Goal: Task Accomplishment & Management: Manage account settings

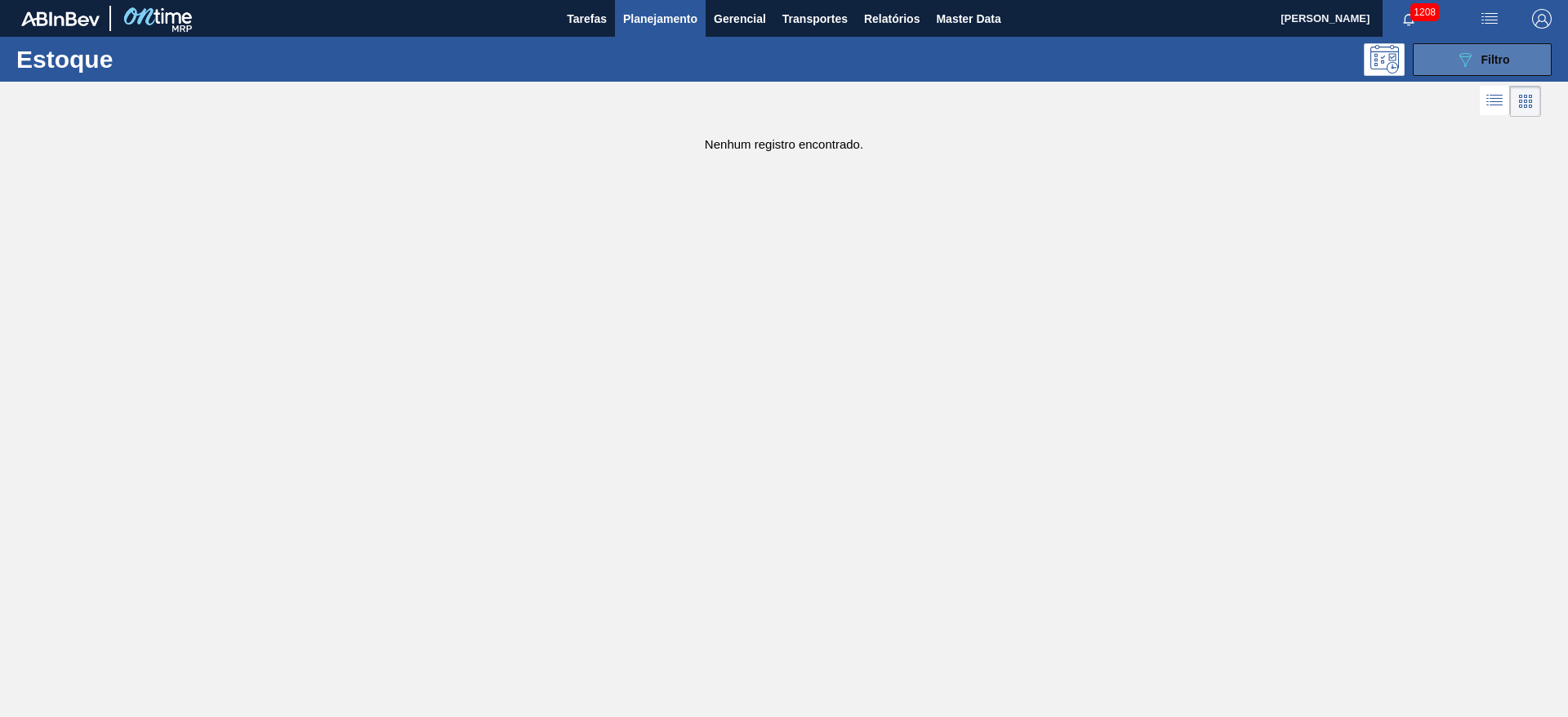
click at [1444, 60] on button "089F7B8B-B2A5-4AFE-B5C0-19BA573D28AC Filtro" at bounding box center [1482, 59] width 139 height 33
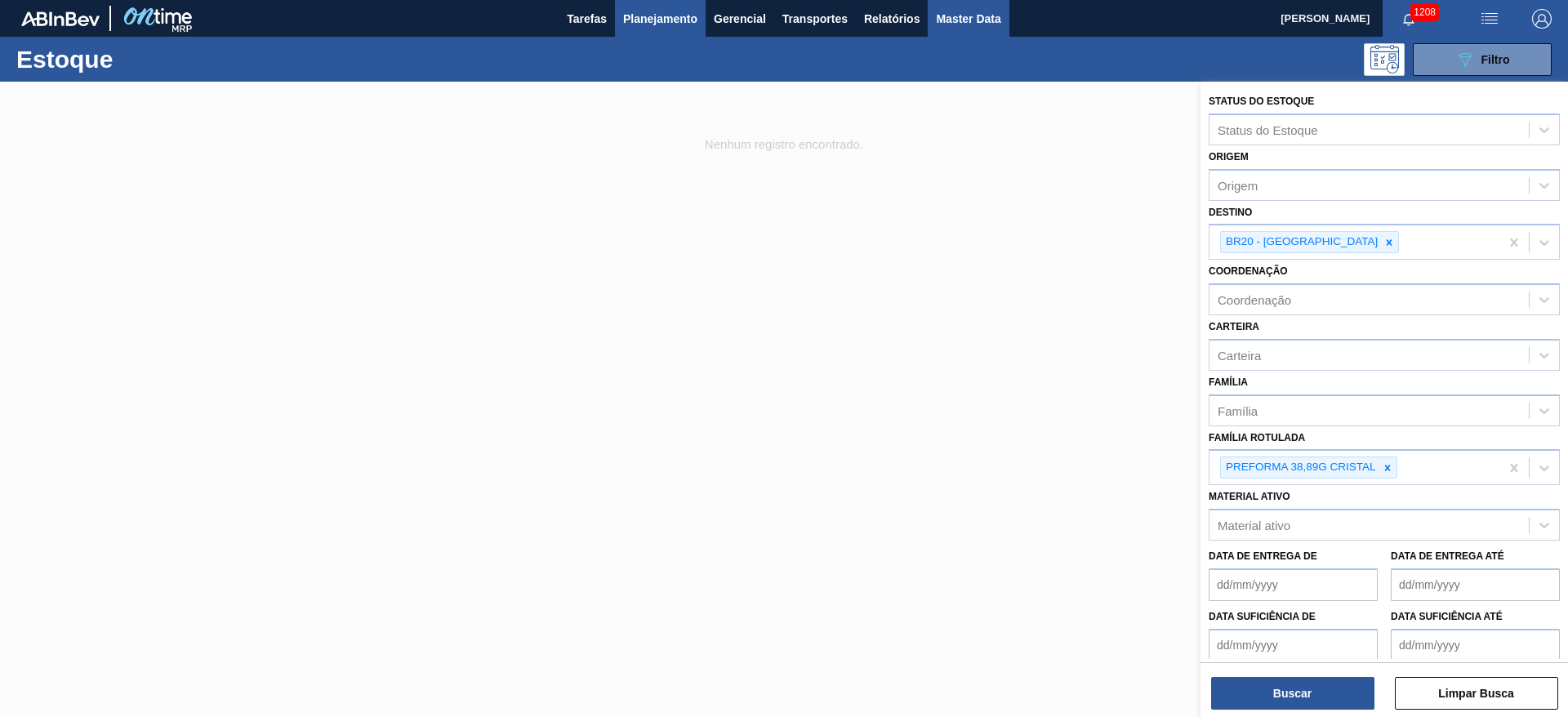
click at [977, 20] on span "Master Data" at bounding box center [968, 19] width 64 height 20
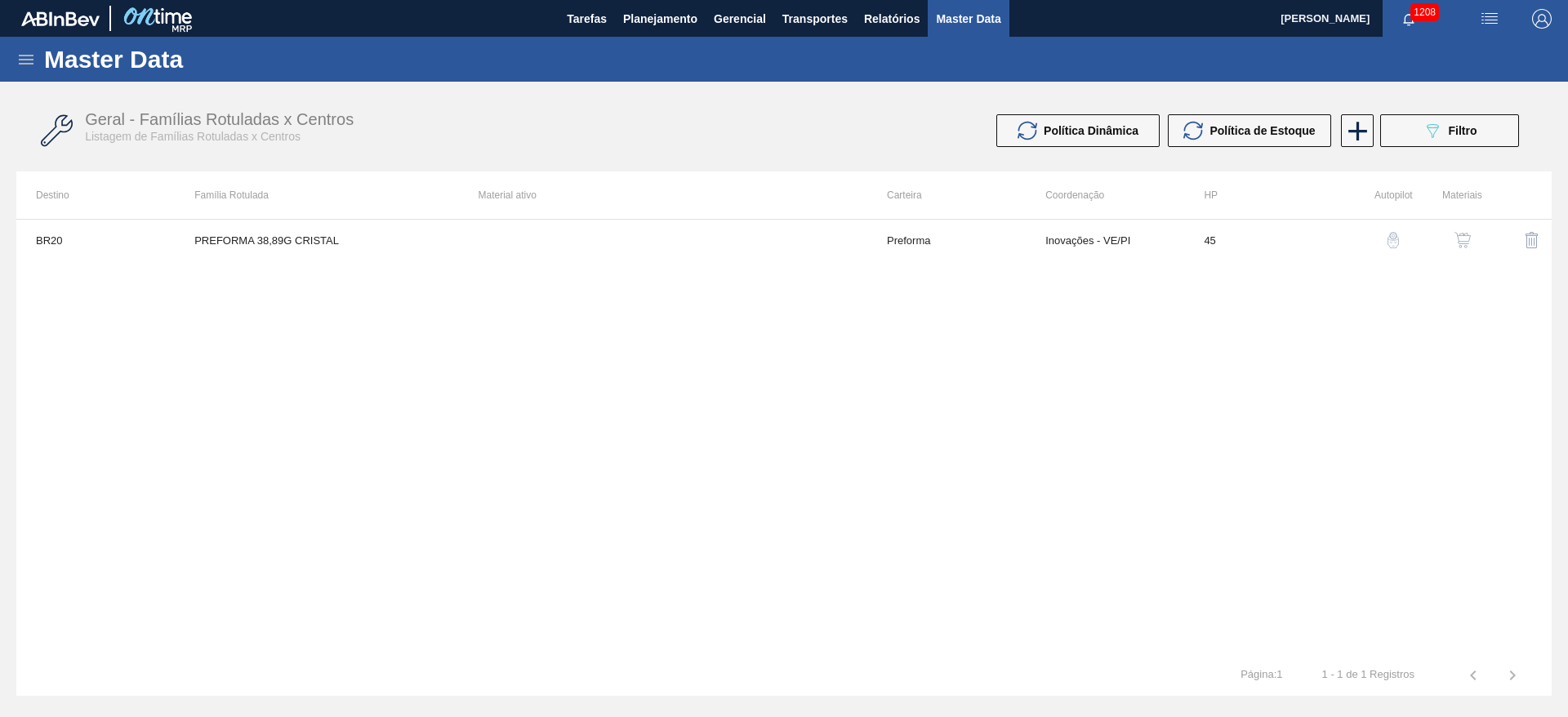
click at [1472, 249] on button "button" at bounding box center [1462, 240] width 39 height 39
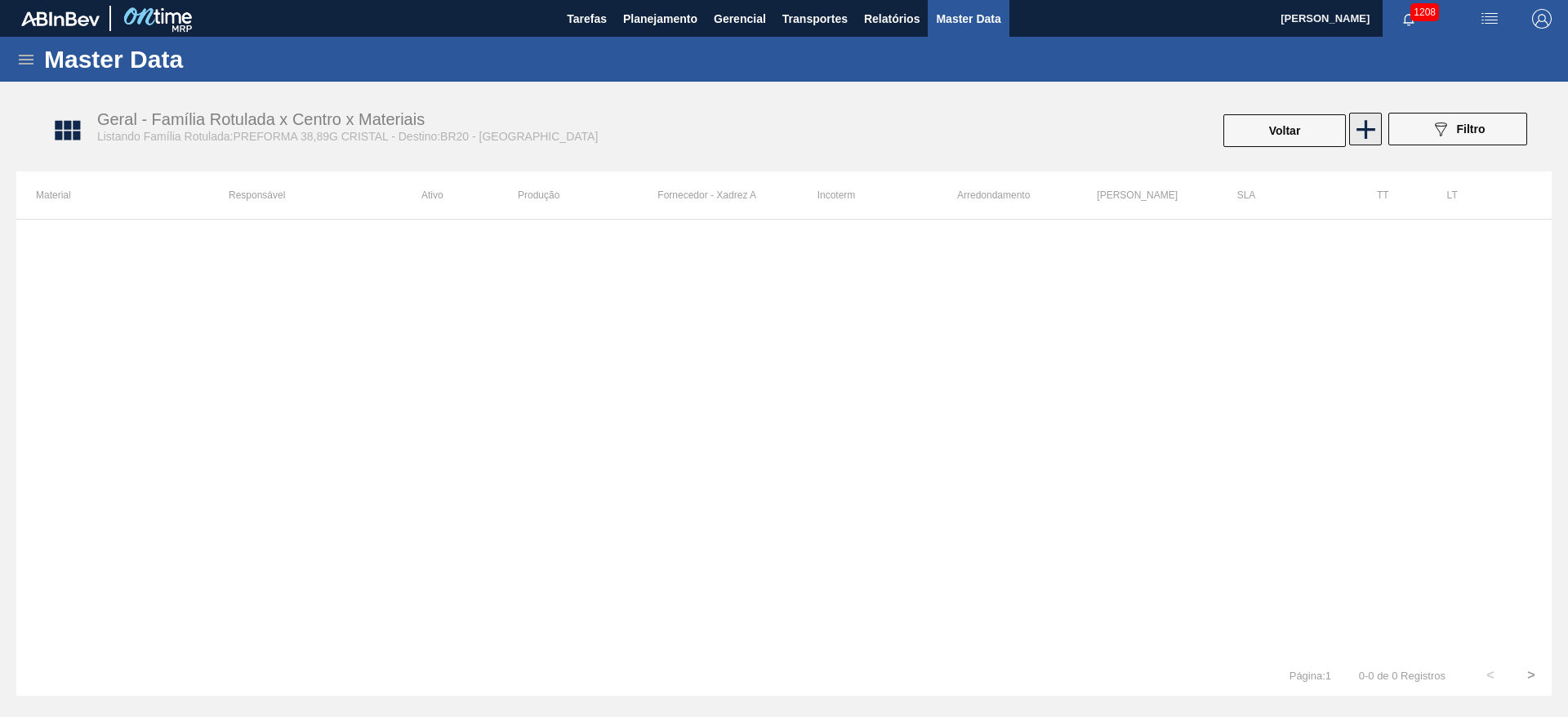
click at [1375, 138] on icon at bounding box center [1365, 129] width 32 height 32
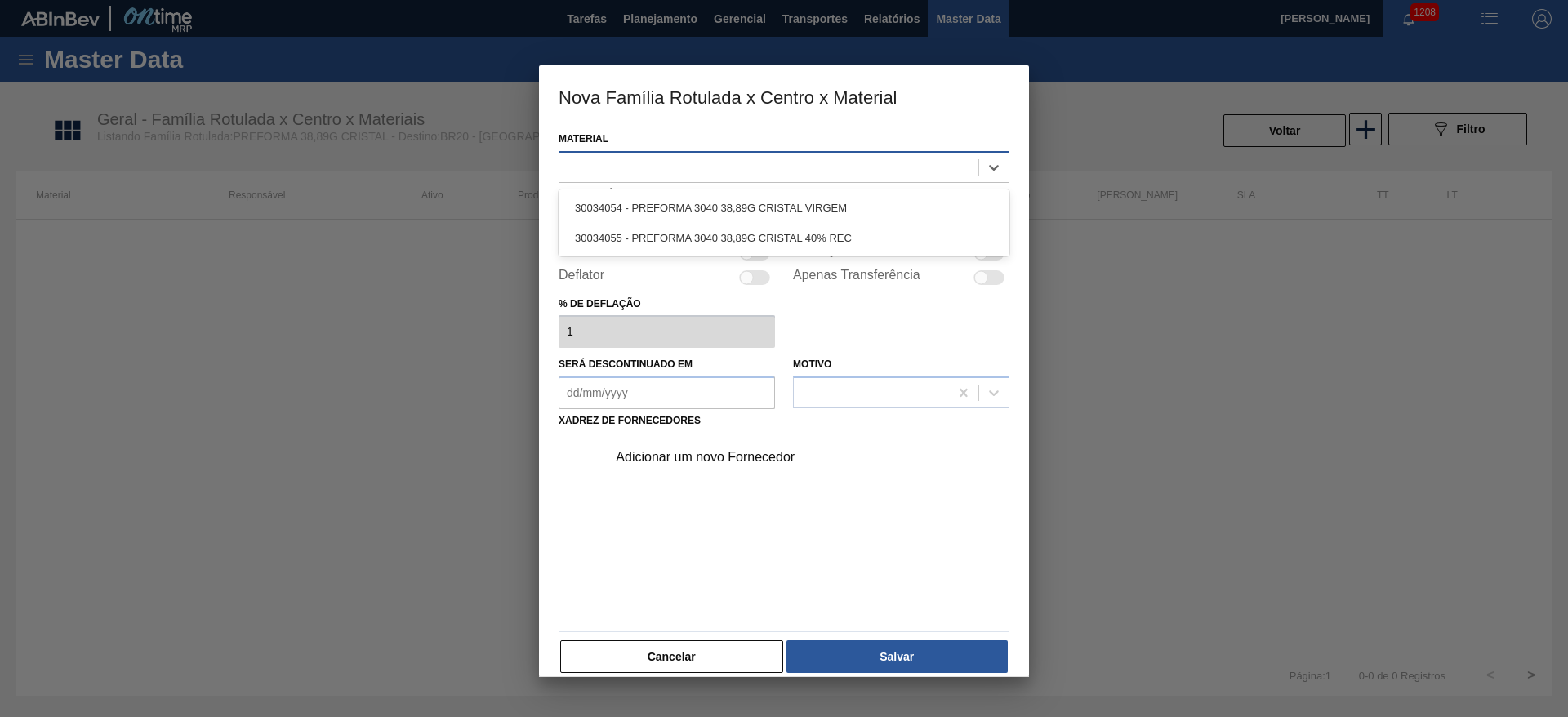
click at [613, 157] on div at bounding box center [769, 167] width 419 height 23
click at [670, 665] on button "Cancelar" at bounding box center [671, 656] width 223 height 33
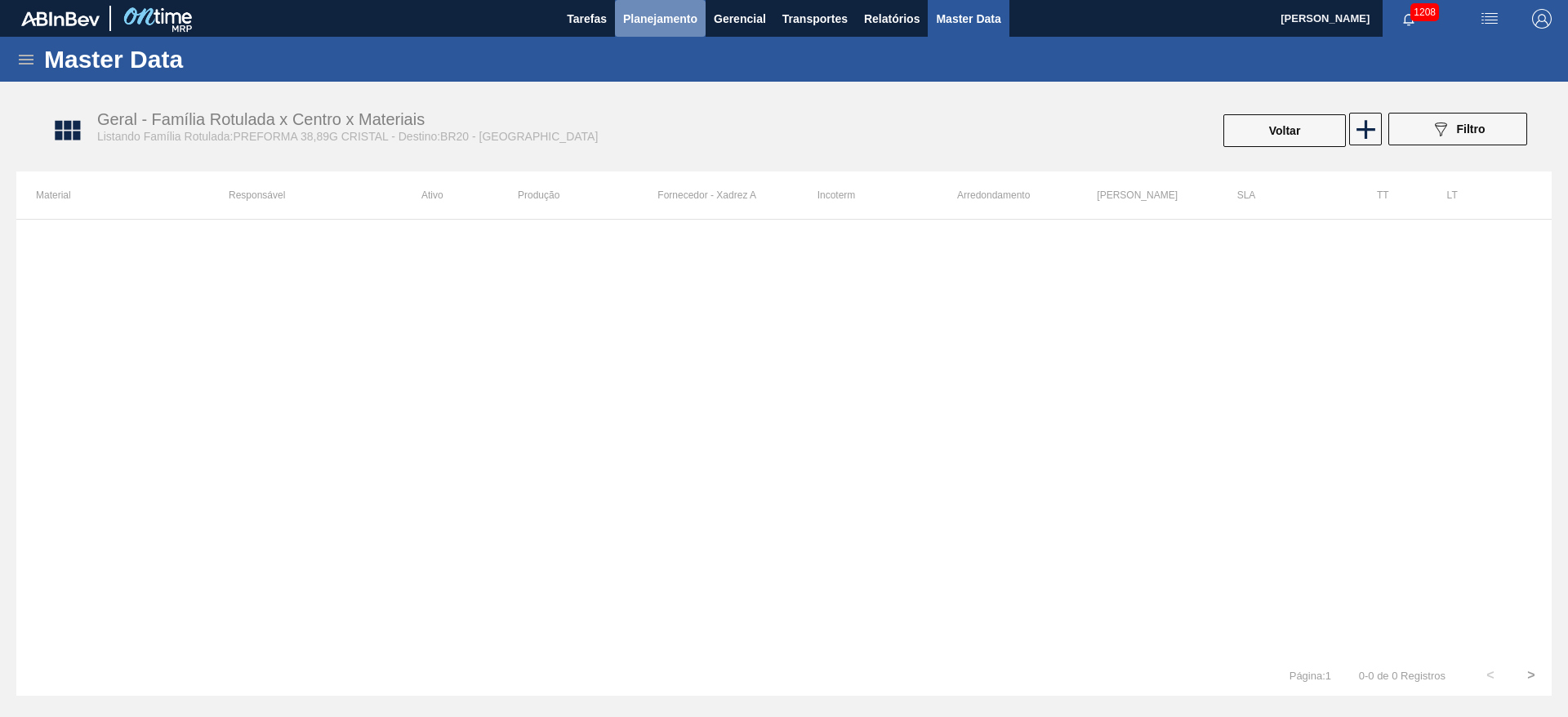
click at [658, 12] on span "Planejamento" at bounding box center [659, 19] width 74 height 20
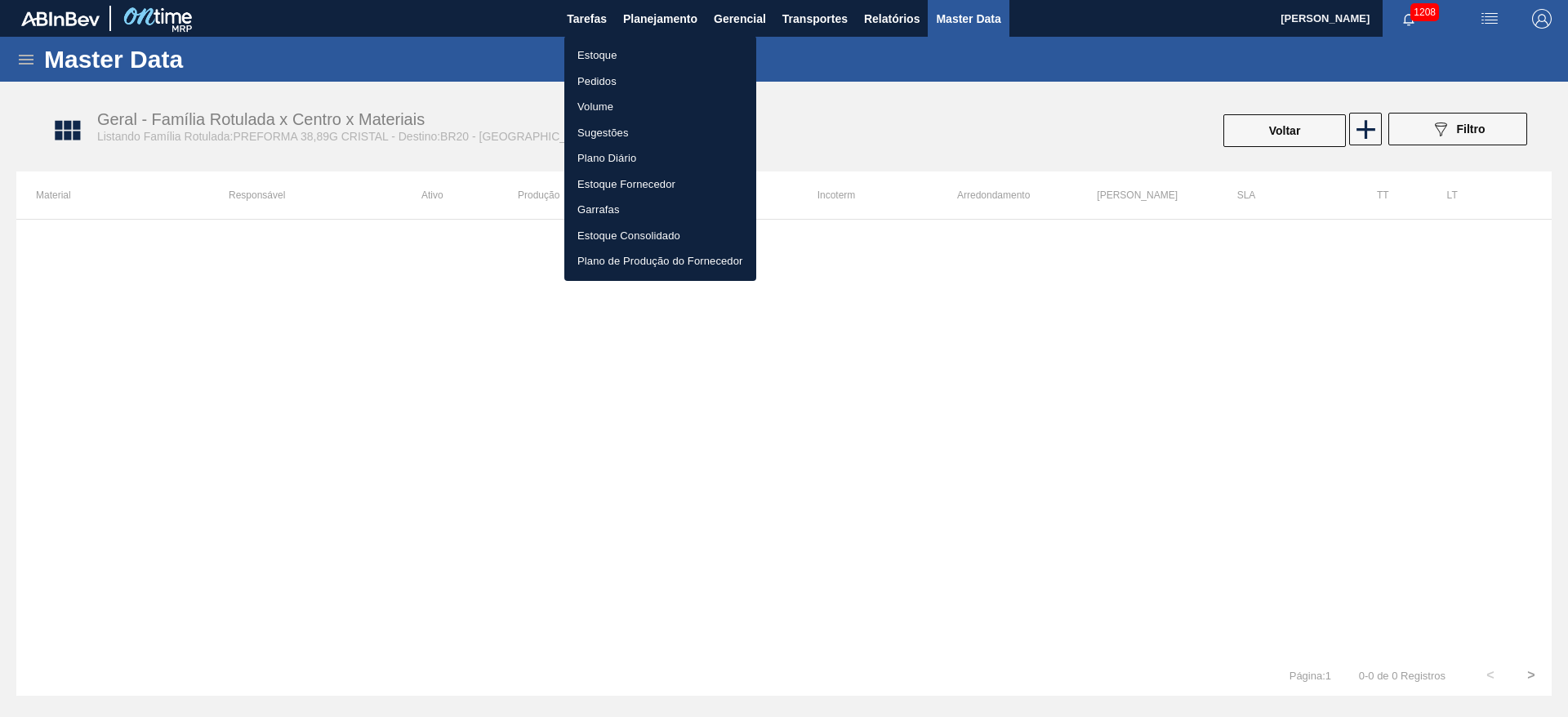
click at [603, 53] on li "Estoque" at bounding box center [660, 55] width 192 height 26
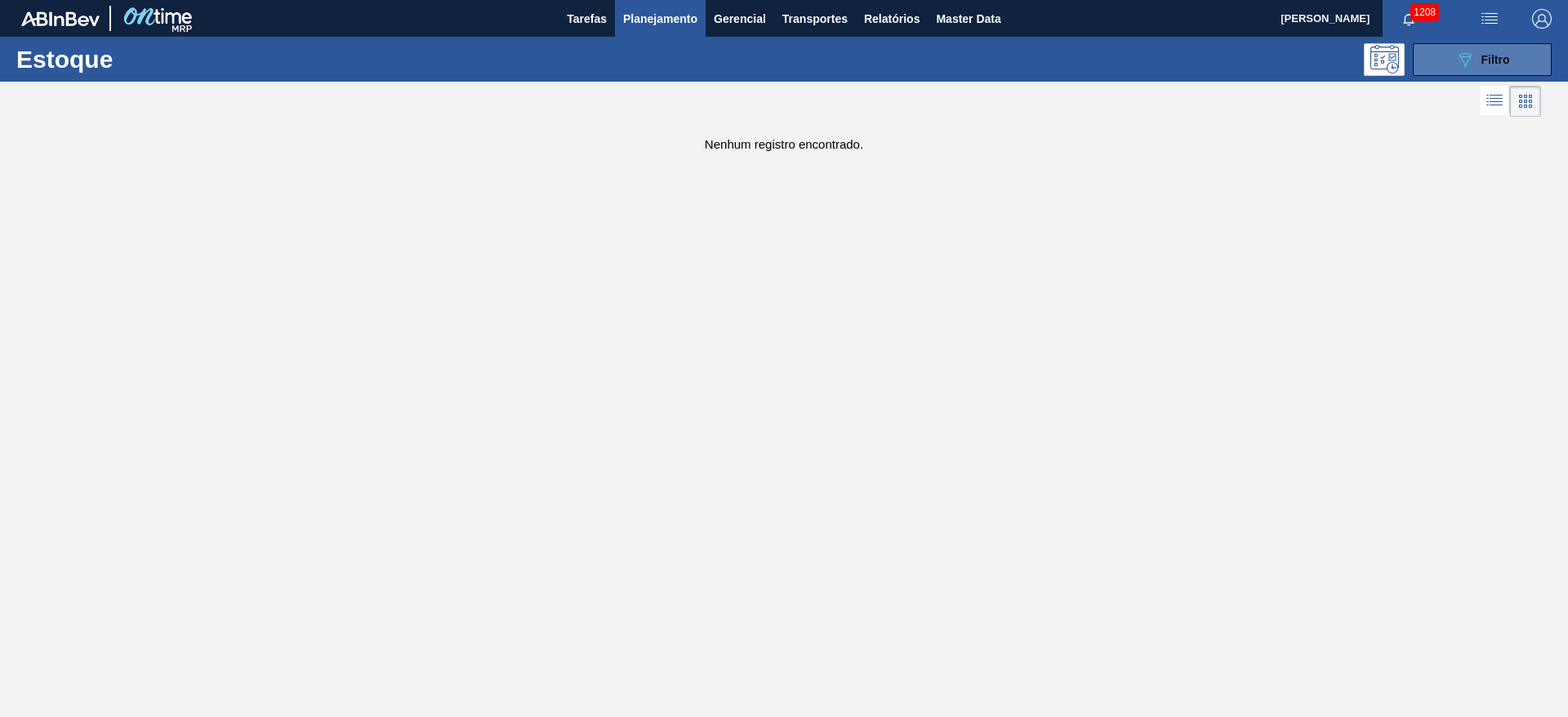
click at [1460, 60] on icon "089F7B8B-B2A5-4AFE-B5C0-19BA573D28AC" at bounding box center [1465, 60] width 20 height 20
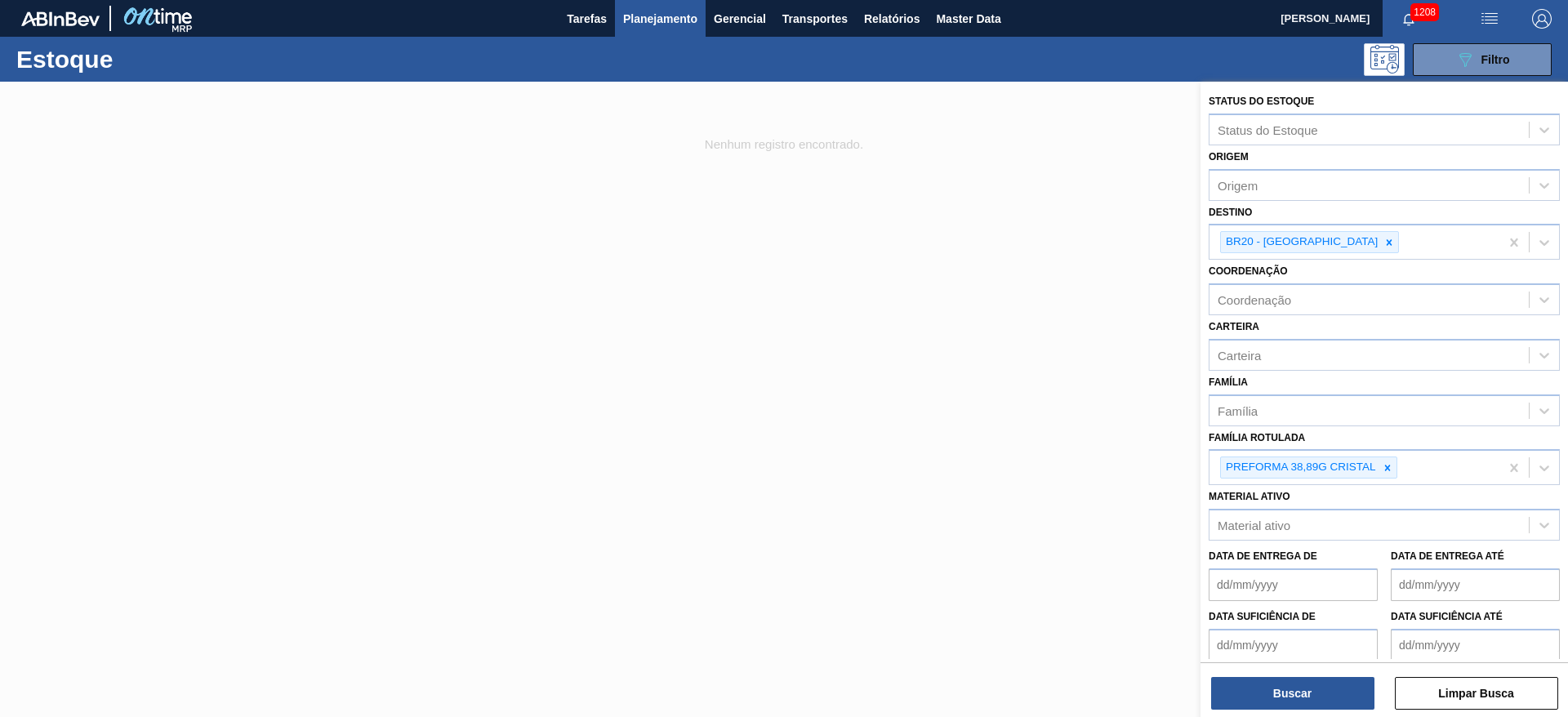
click at [652, 21] on span "Planejamento" at bounding box center [659, 19] width 74 height 20
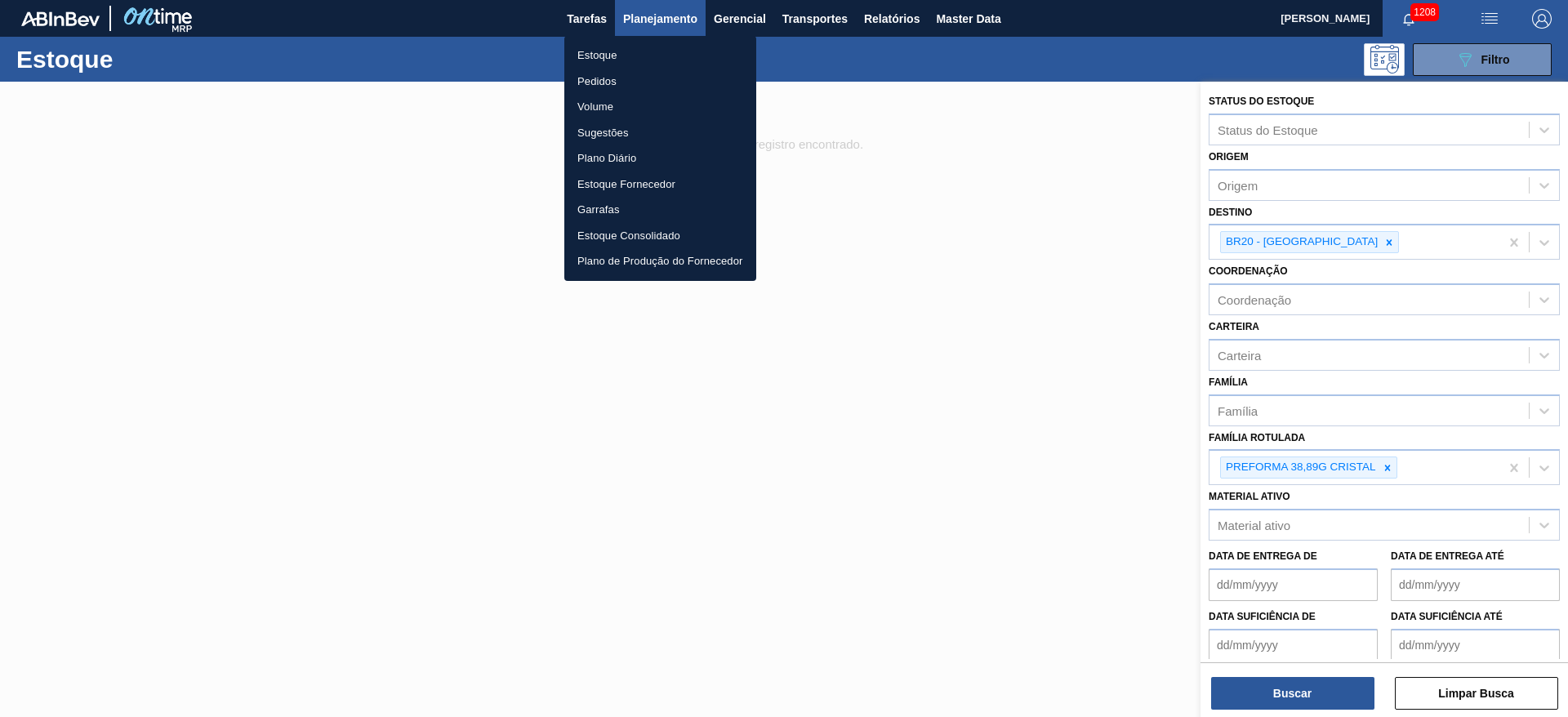
click at [620, 83] on li "Pedidos" at bounding box center [660, 81] width 192 height 26
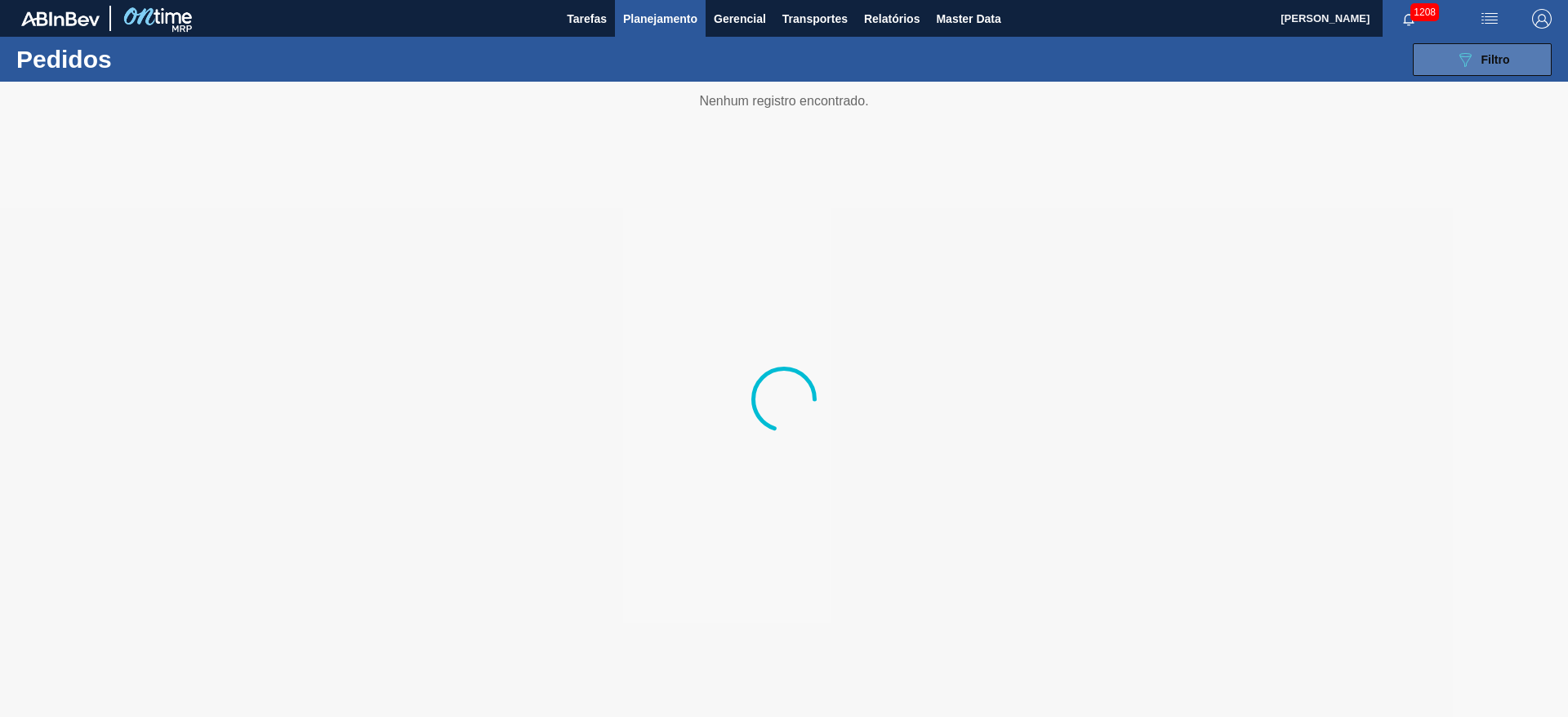
click at [1467, 57] on icon "089F7B8B-B2A5-4AFE-B5C0-19BA573D28AC" at bounding box center [1465, 60] width 20 height 20
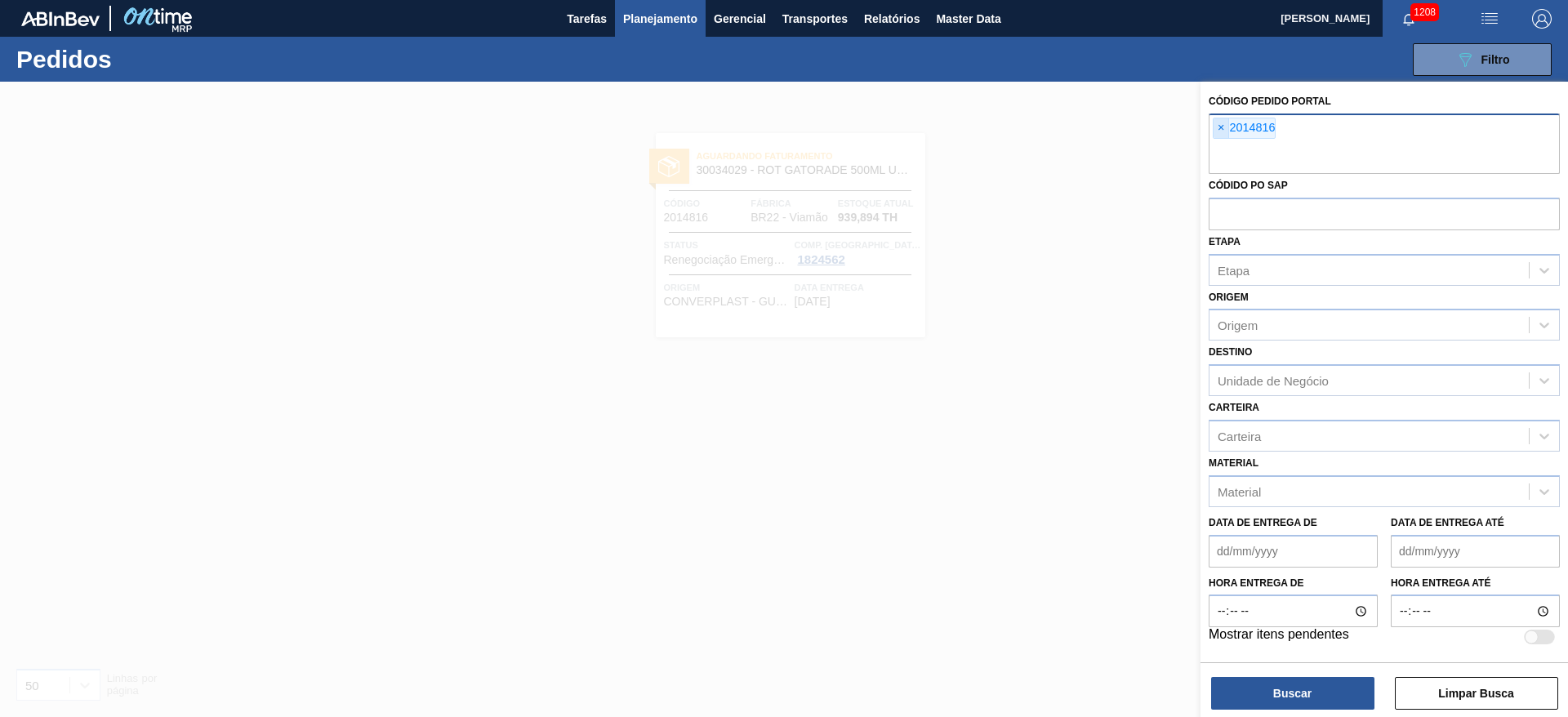
click at [1220, 123] on span "×" at bounding box center [1221, 128] width 16 height 20
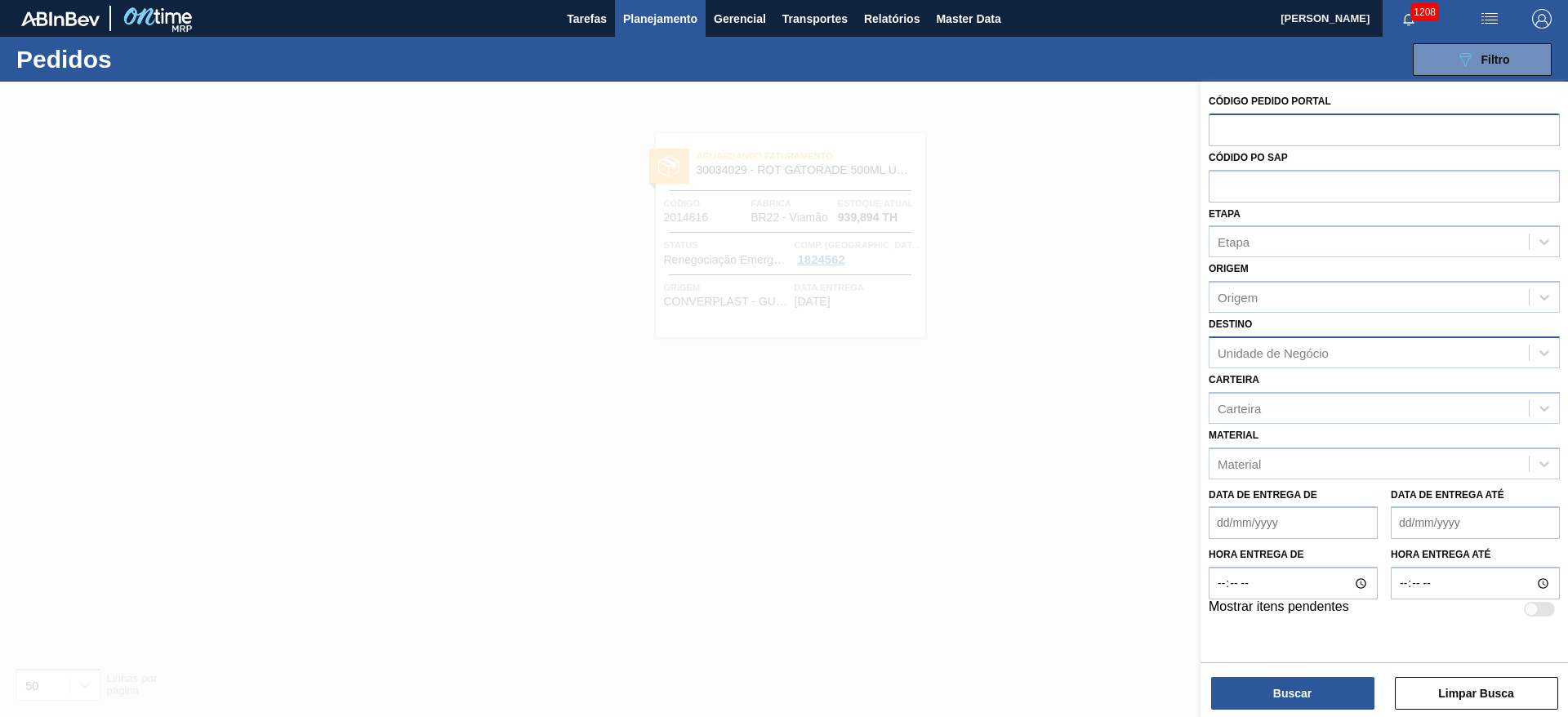
click at [1249, 348] on div "Unidade de Negócio" at bounding box center [1273, 352] width 111 height 14
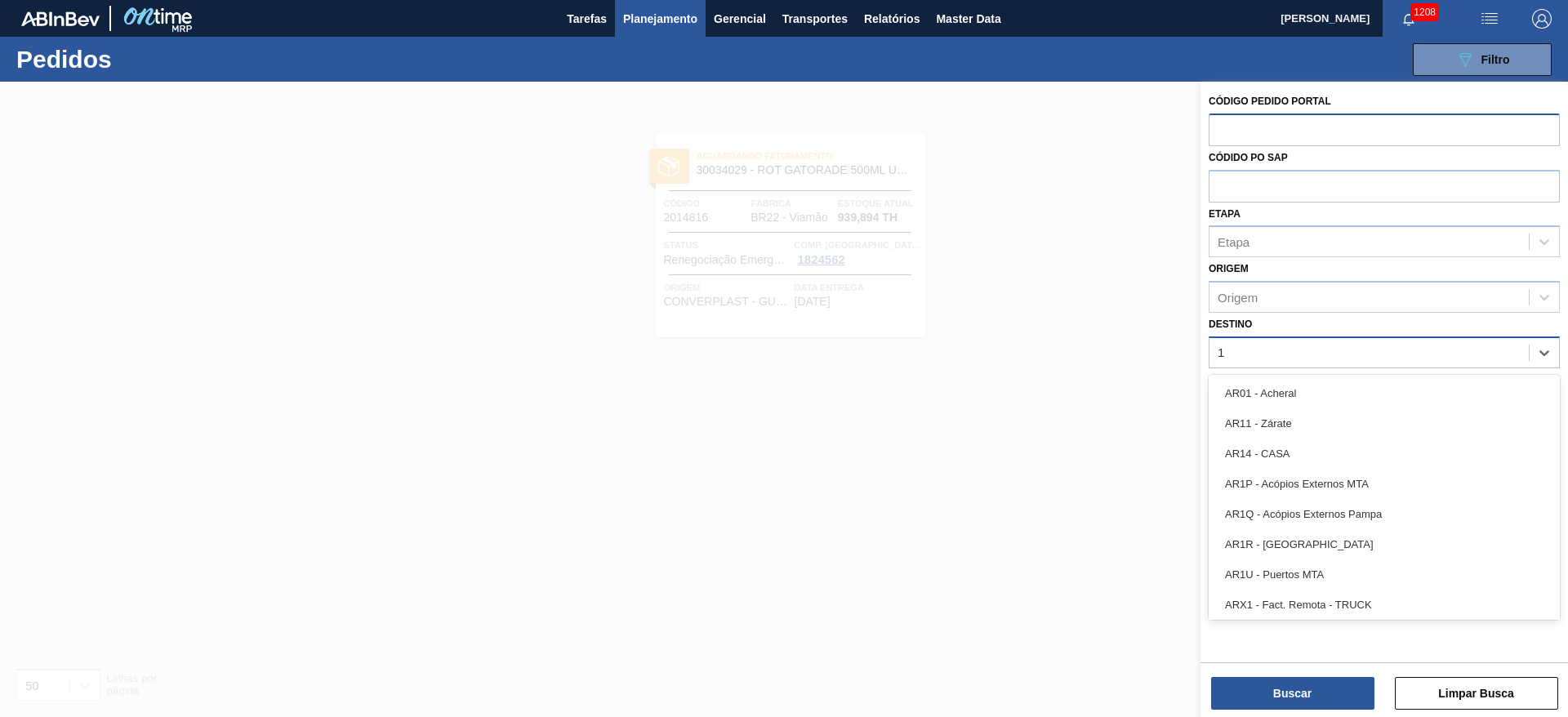
type input "19"
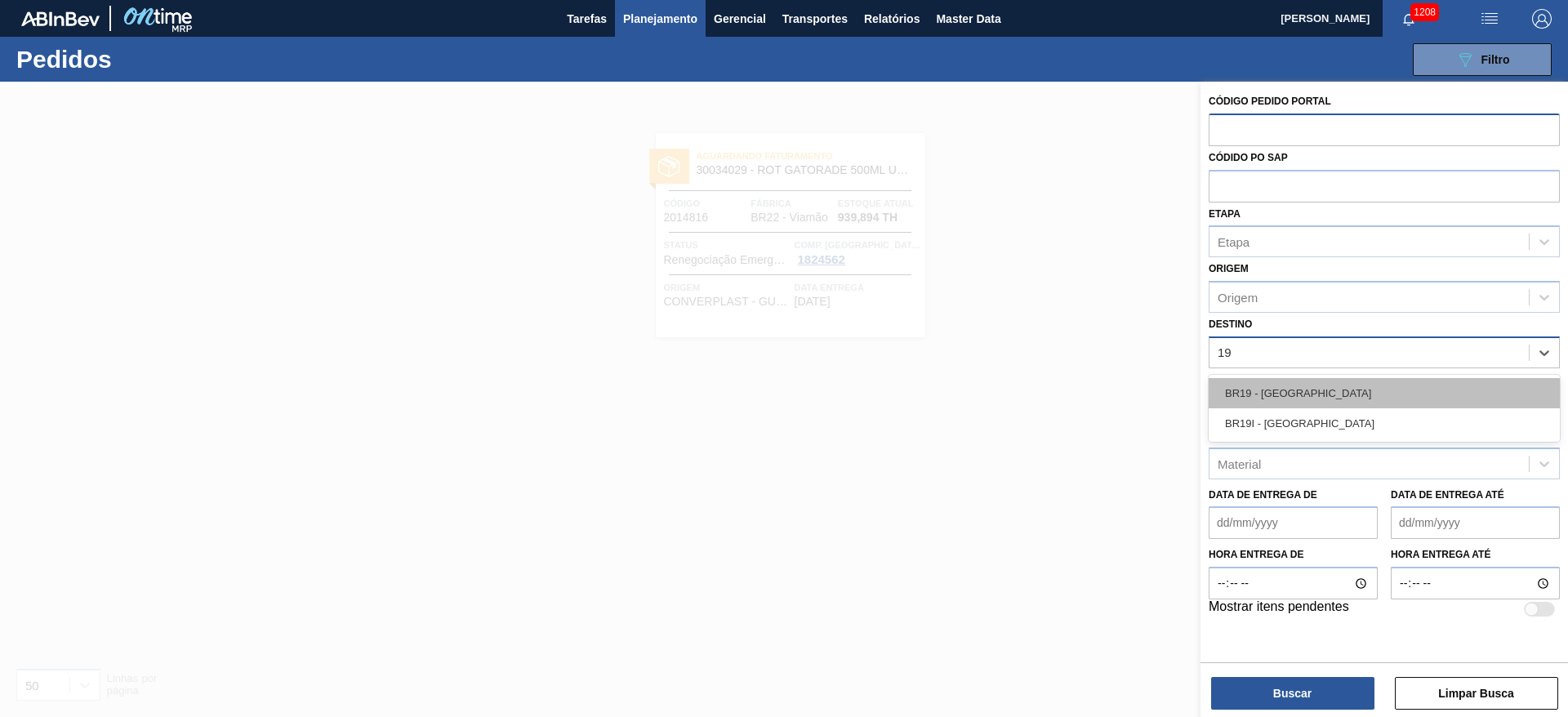
click at [1256, 390] on div "BR19 - Nova Rio" at bounding box center [1384, 394] width 351 height 30
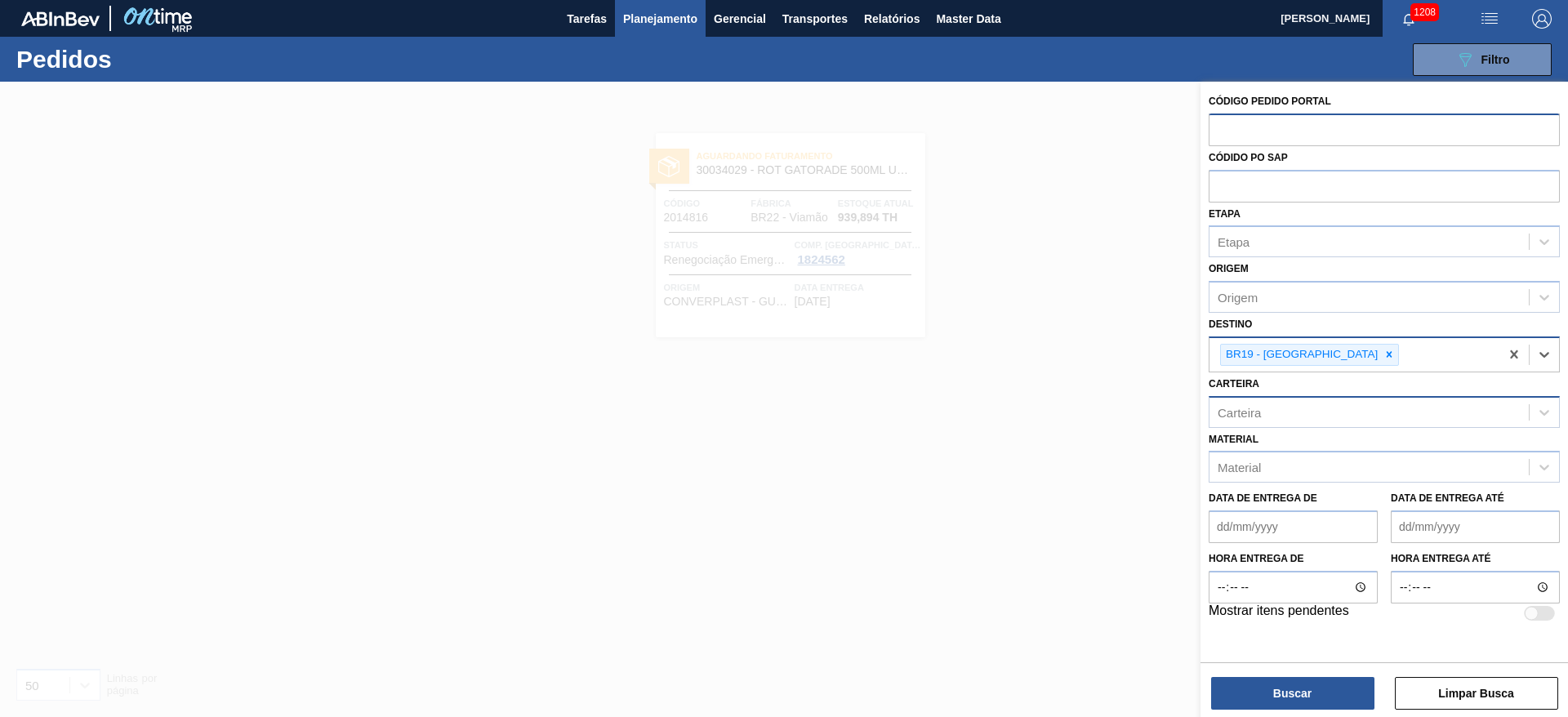
click at [1246, 417] on div "Carteira" at bounding box center [1240, 412] width 43 height 14
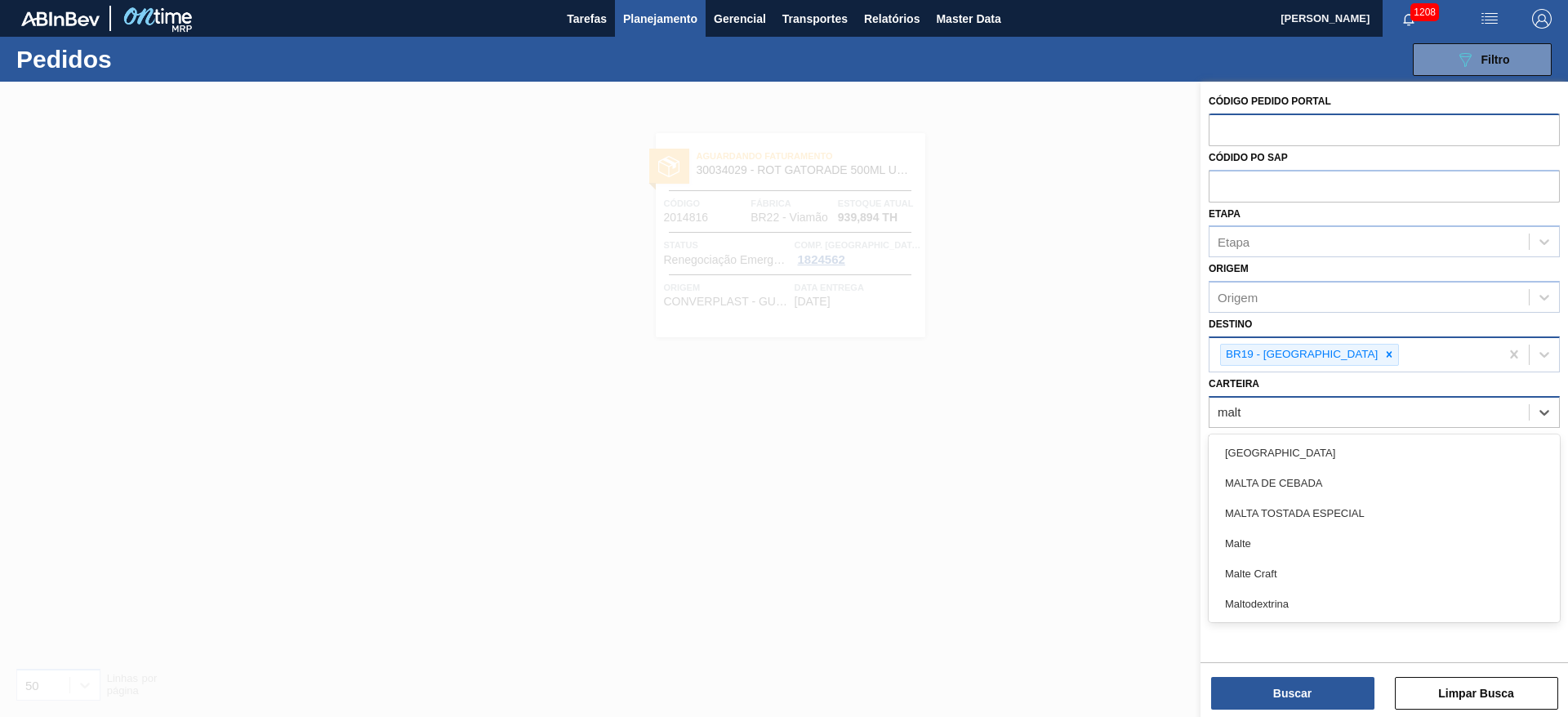
type input "malte"
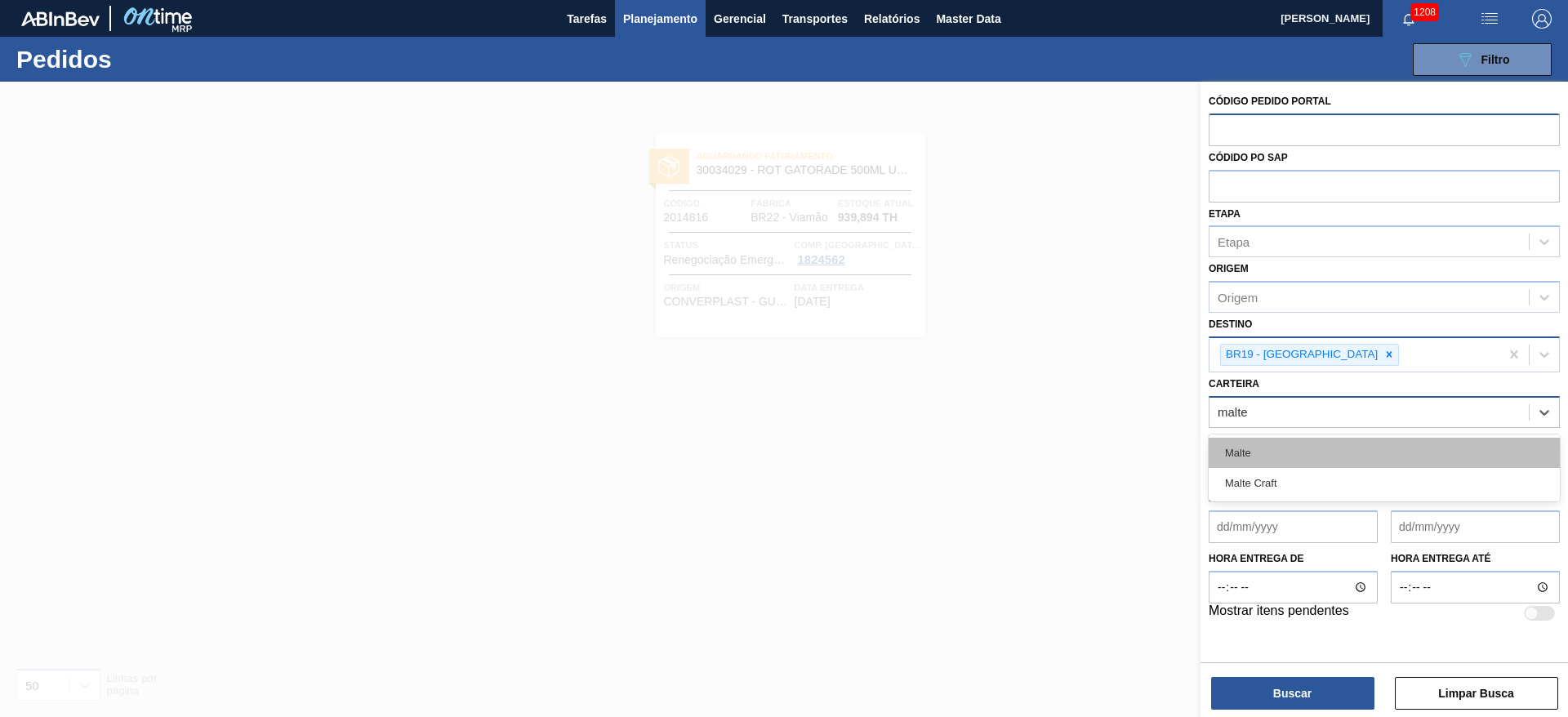
click at [1249, 448] on div "Malte" at bounding box center [1384, 453] width 351 height 30
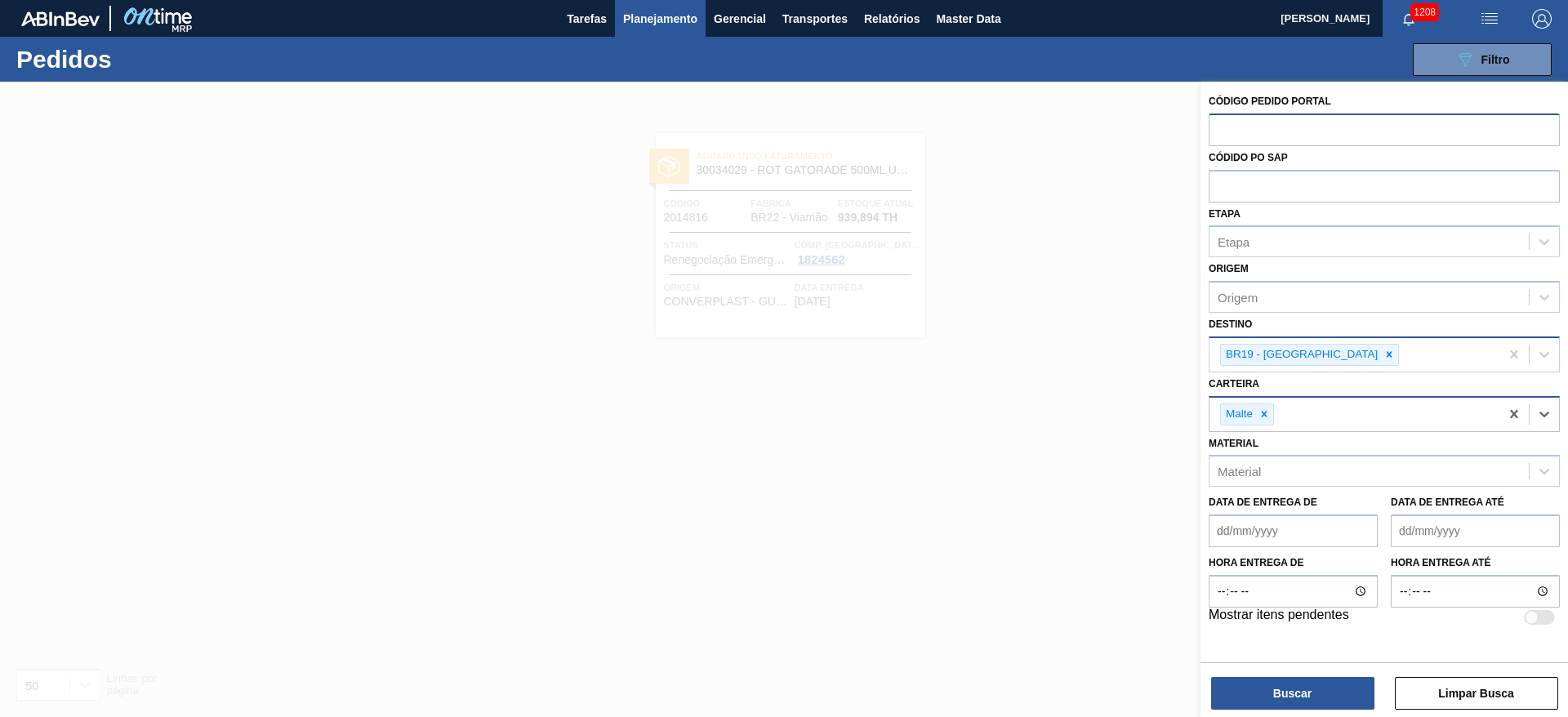
click at [1403, 529] on até "Data de Entrega até" at bounding box center [1475, 530] width 169 height 33
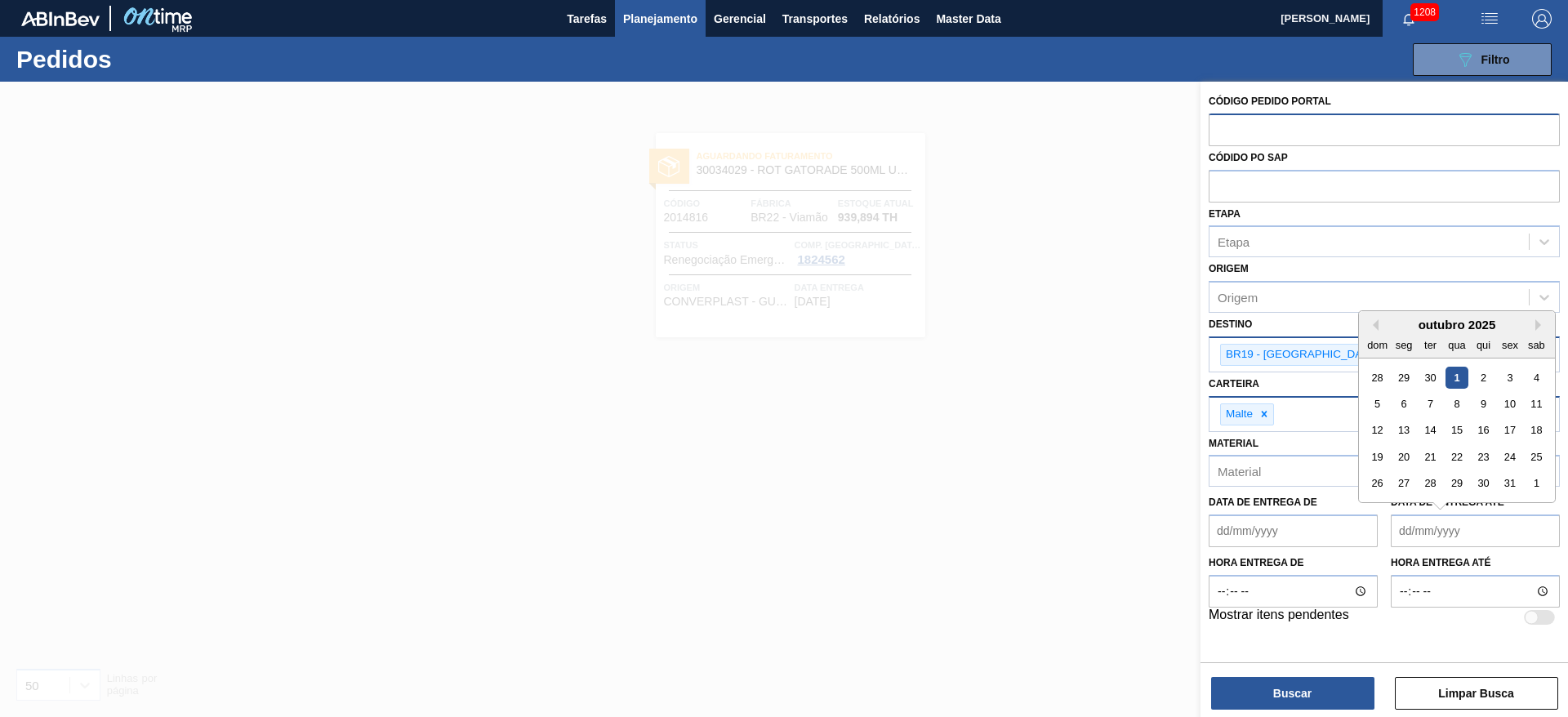
click at [1219, 531] on de "Data de Entrega de" at bounding box center [1293, 530] width 169 height 33
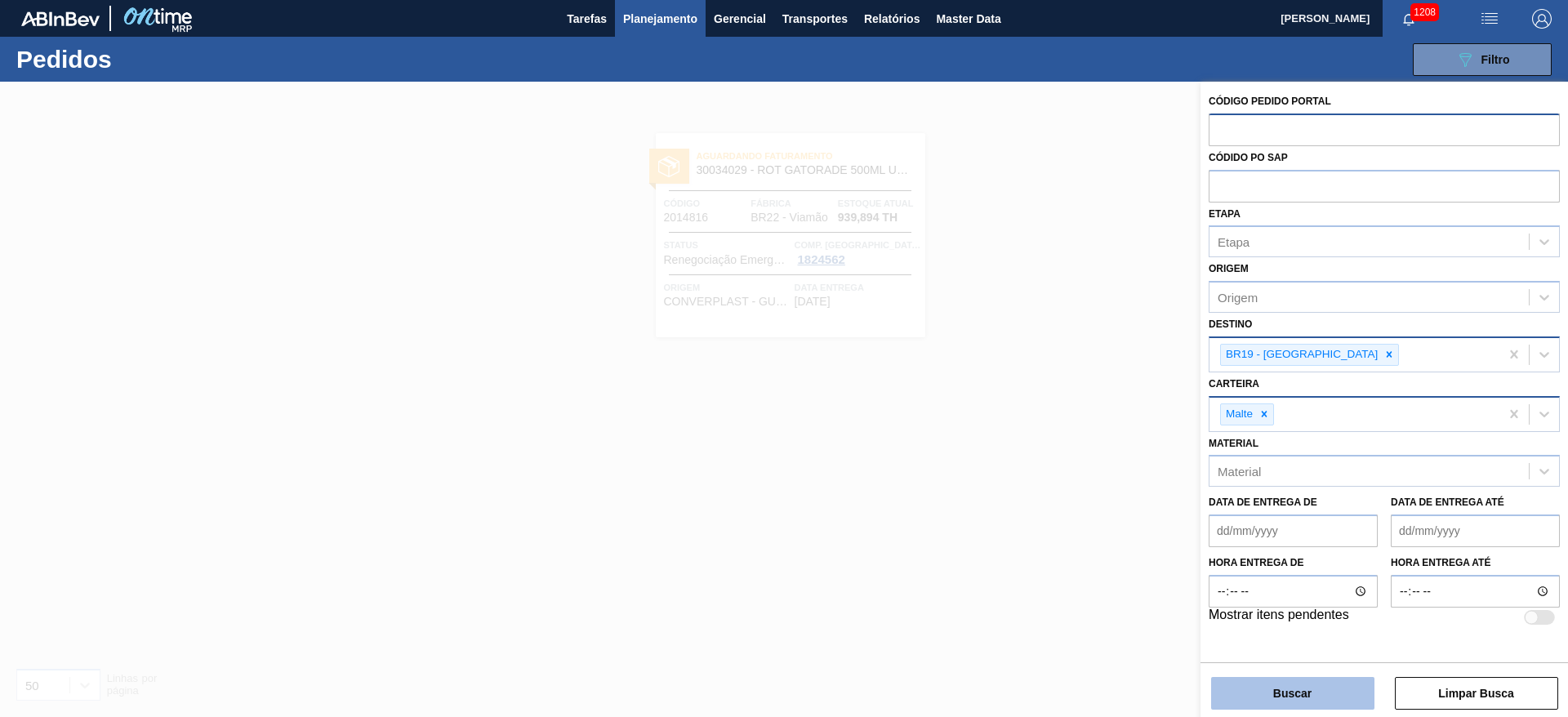
click at [1270, 692] on button "Buscar" at bounding box center [1293, 693] width 163 height 33
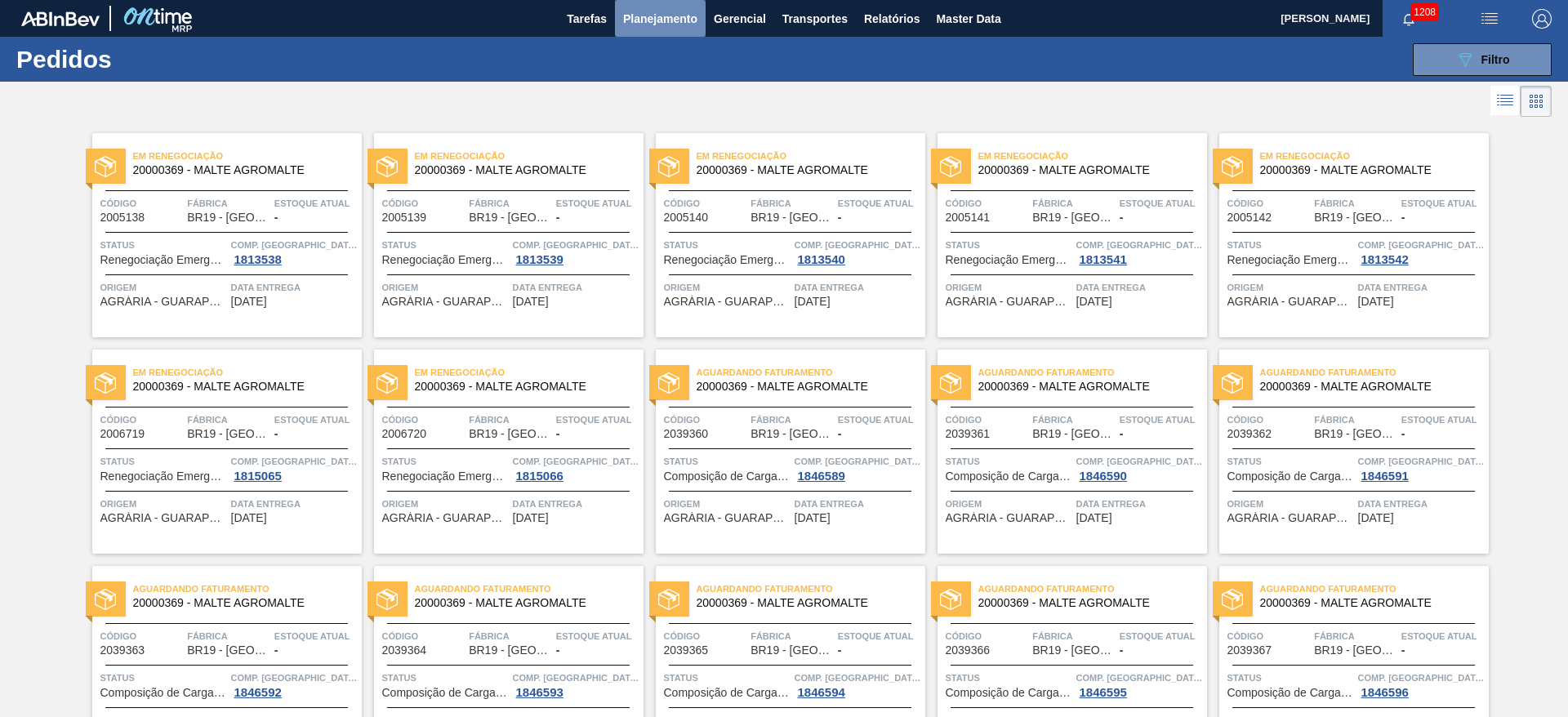
click at [632, 24] on span "Planejamento" at bounding box center [659, 19] width 74 height 20
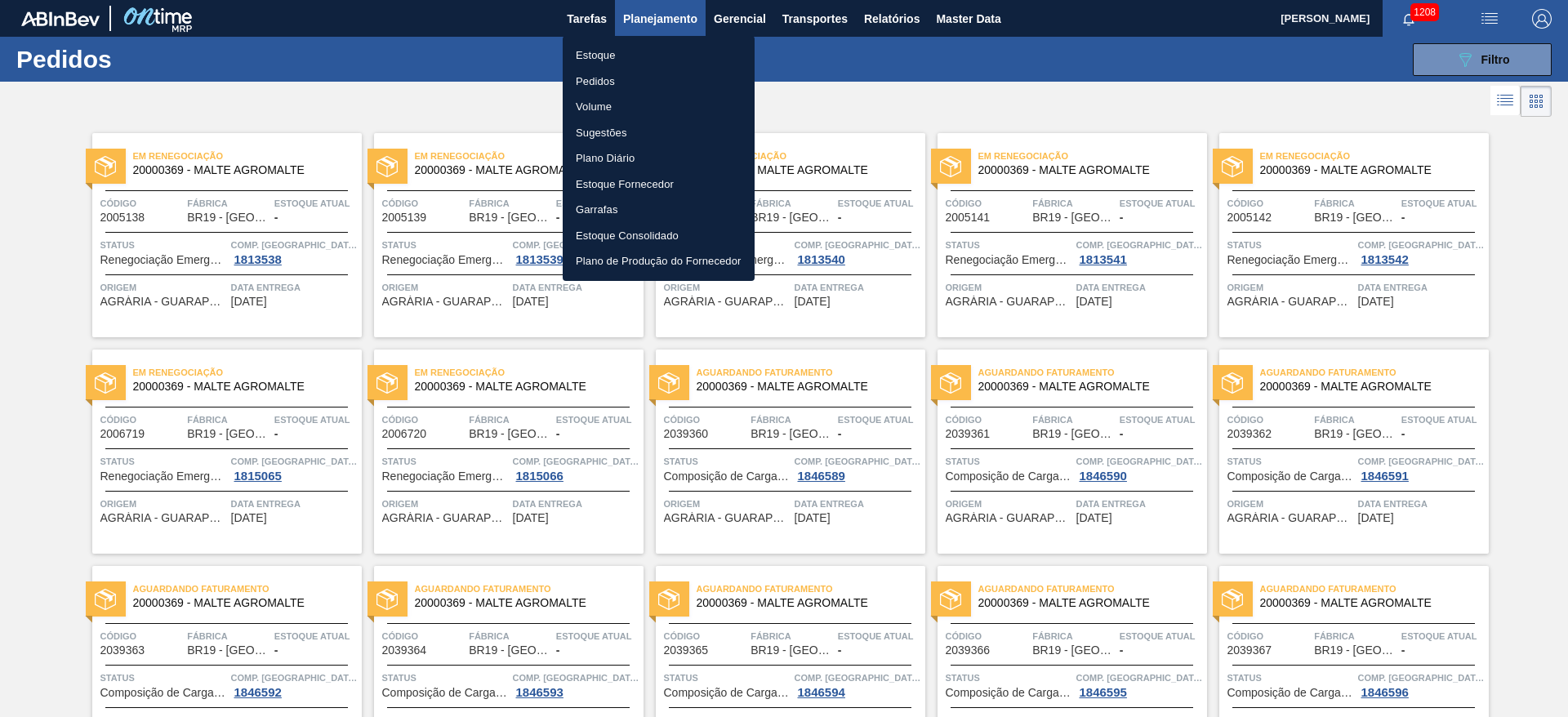
click at [595, 77] on li "Pedidos" at bounding box center [659, 81] width 192 height 26
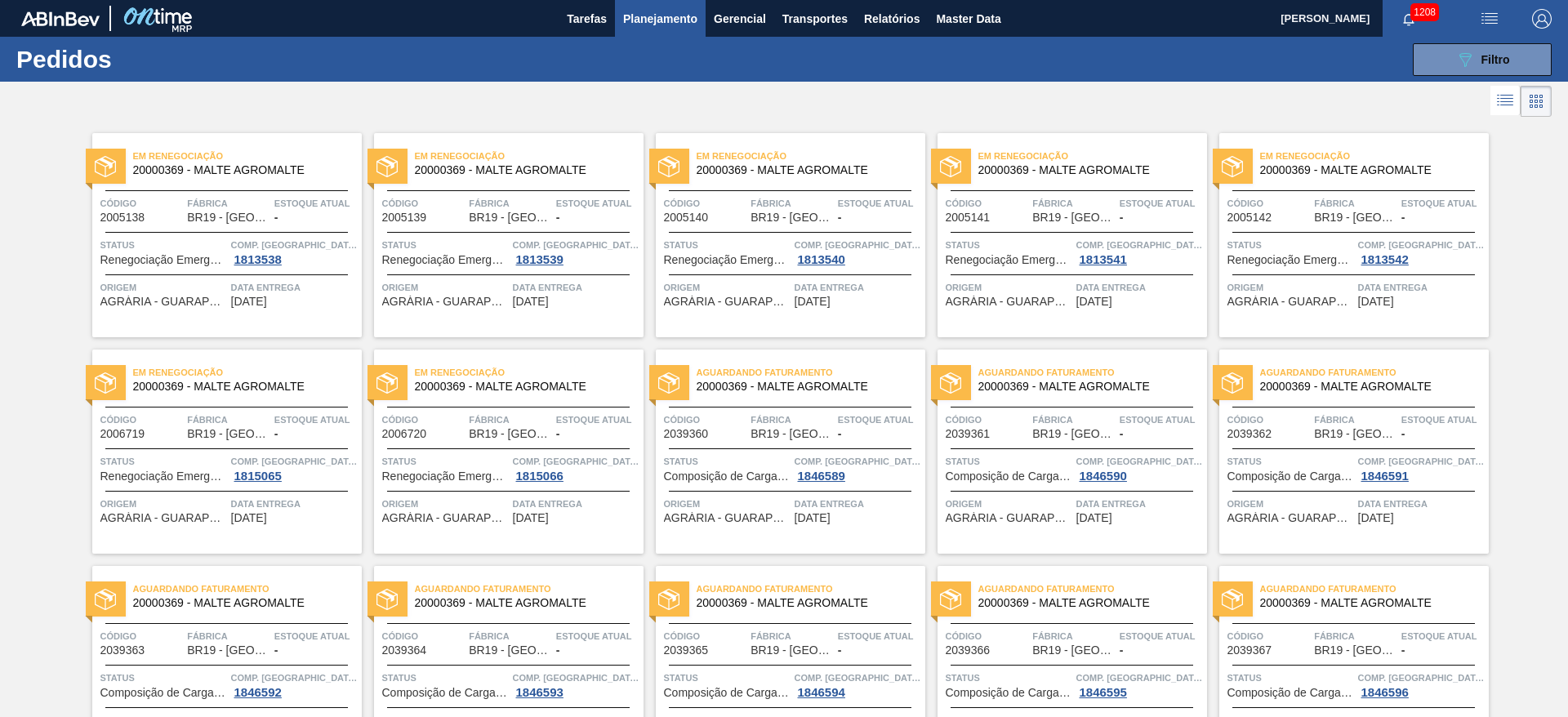
click at [1507, 103] on icon at bounding box center [1505, 101] width 20 height 20
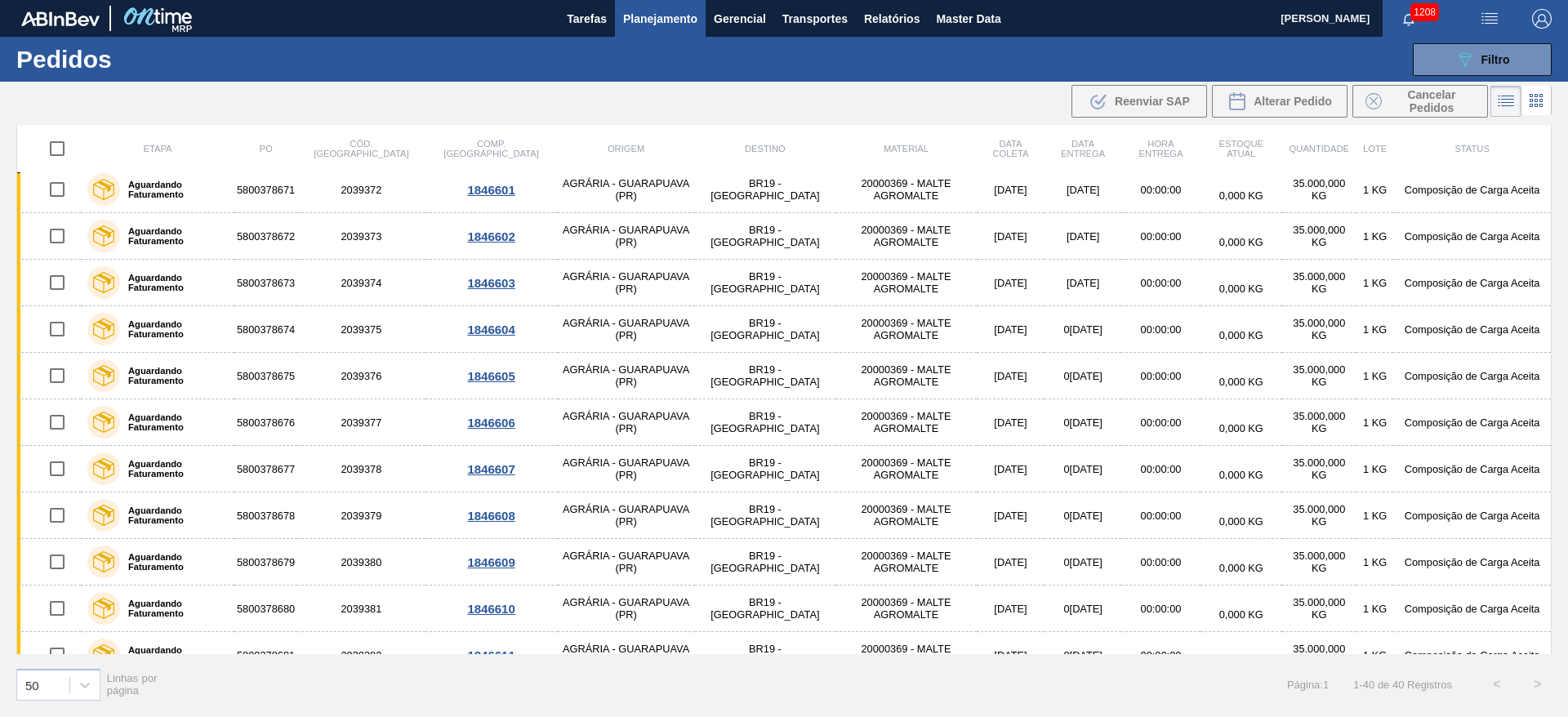
scroll to position [647, 0]
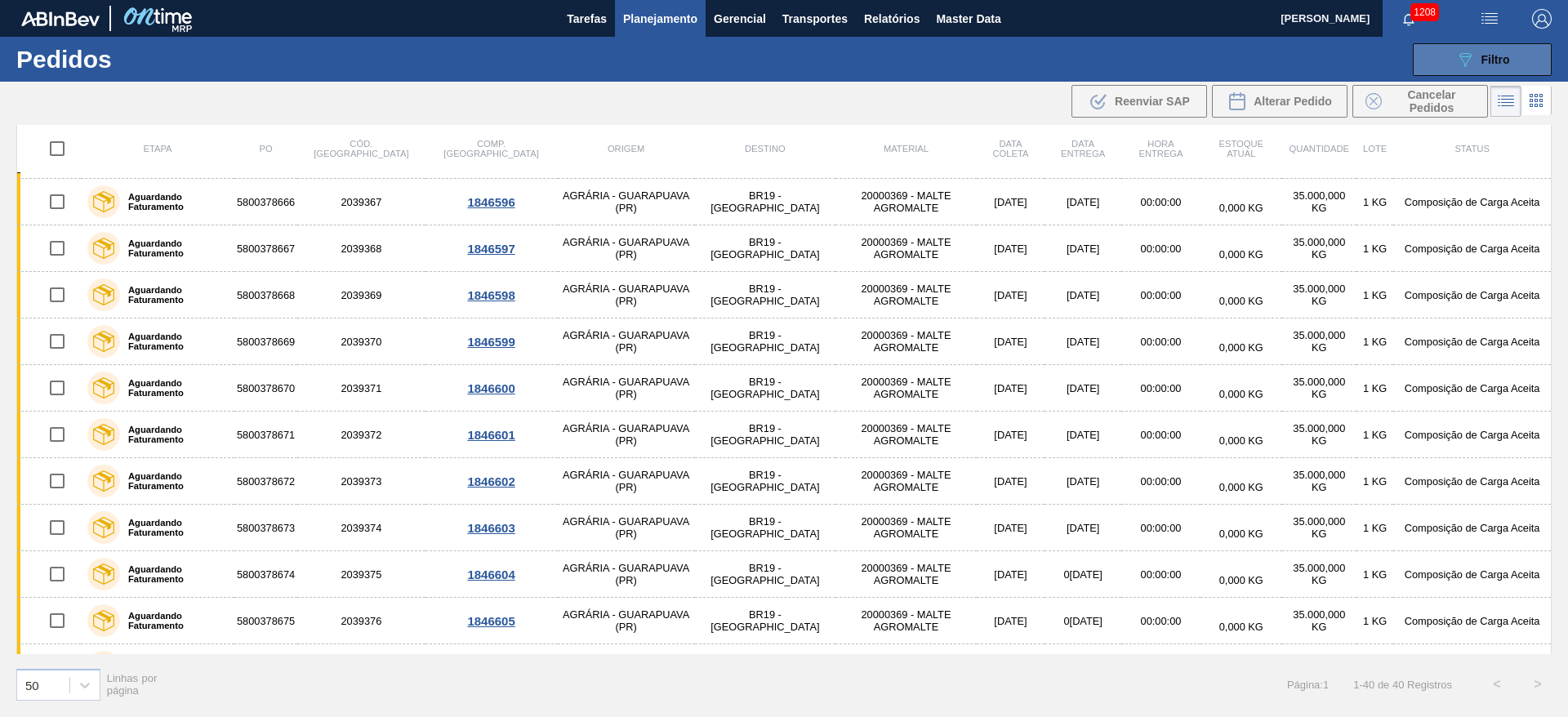
click at [1473, 56] on icon "089F7B8B-B2A5-4AFE-B5C0-19BA573D28AC" at bounding box center [1465, 60] width 20 height 20
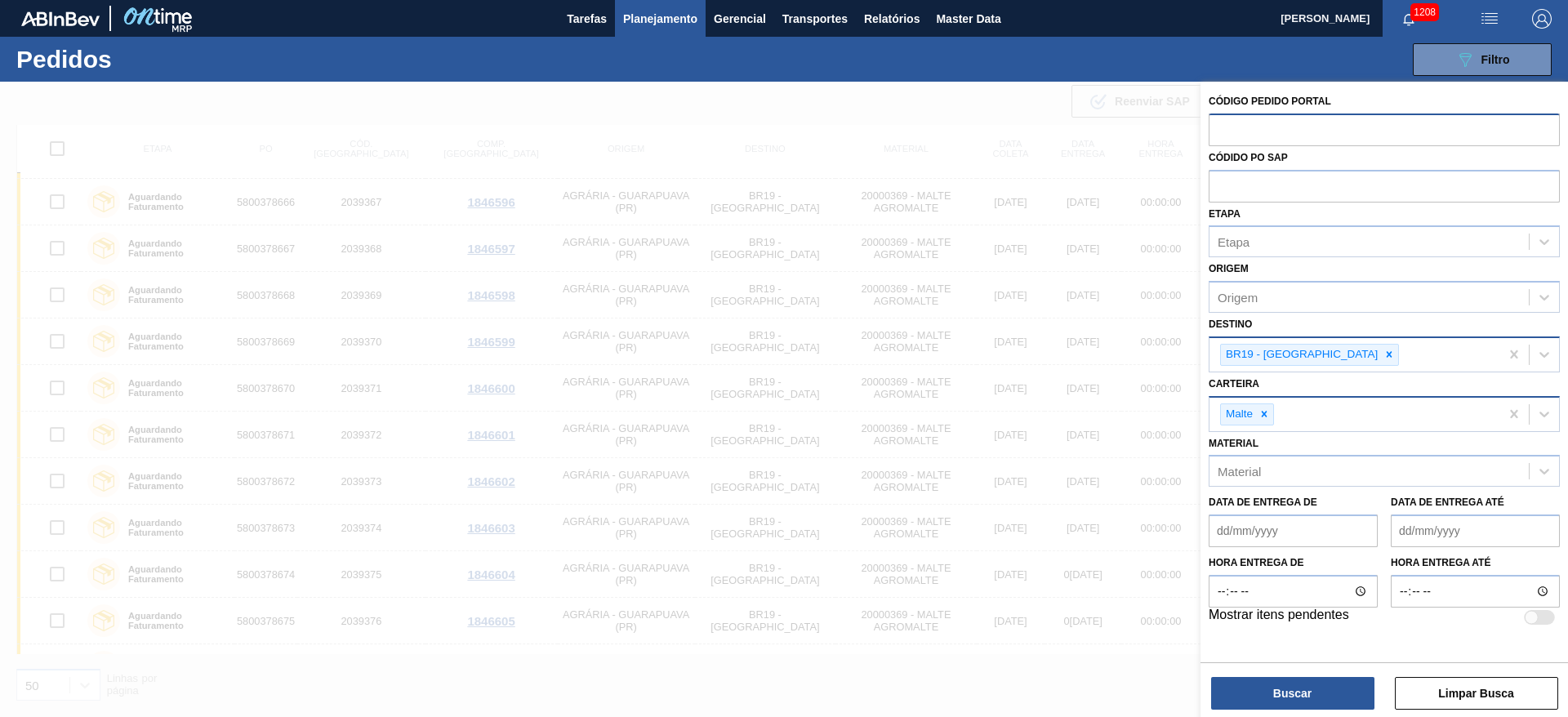
click at [1225, 529] on de "Data de Entrega de" at bounding box center [1293, 530] width 169 height 33
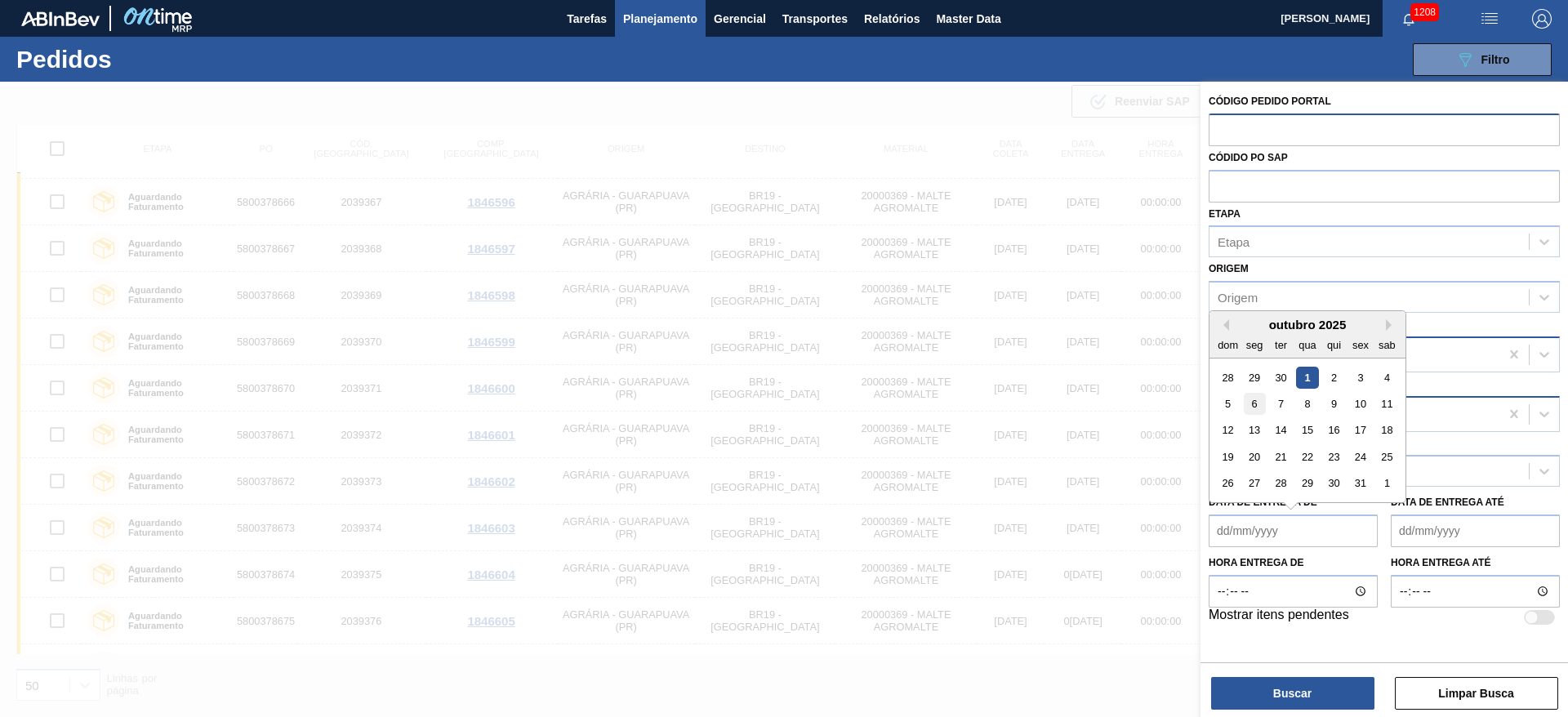
click at [1254, 402] on div "6" at bounding box center [1255, 404] width 22 height 22
type de "06/10/2025"
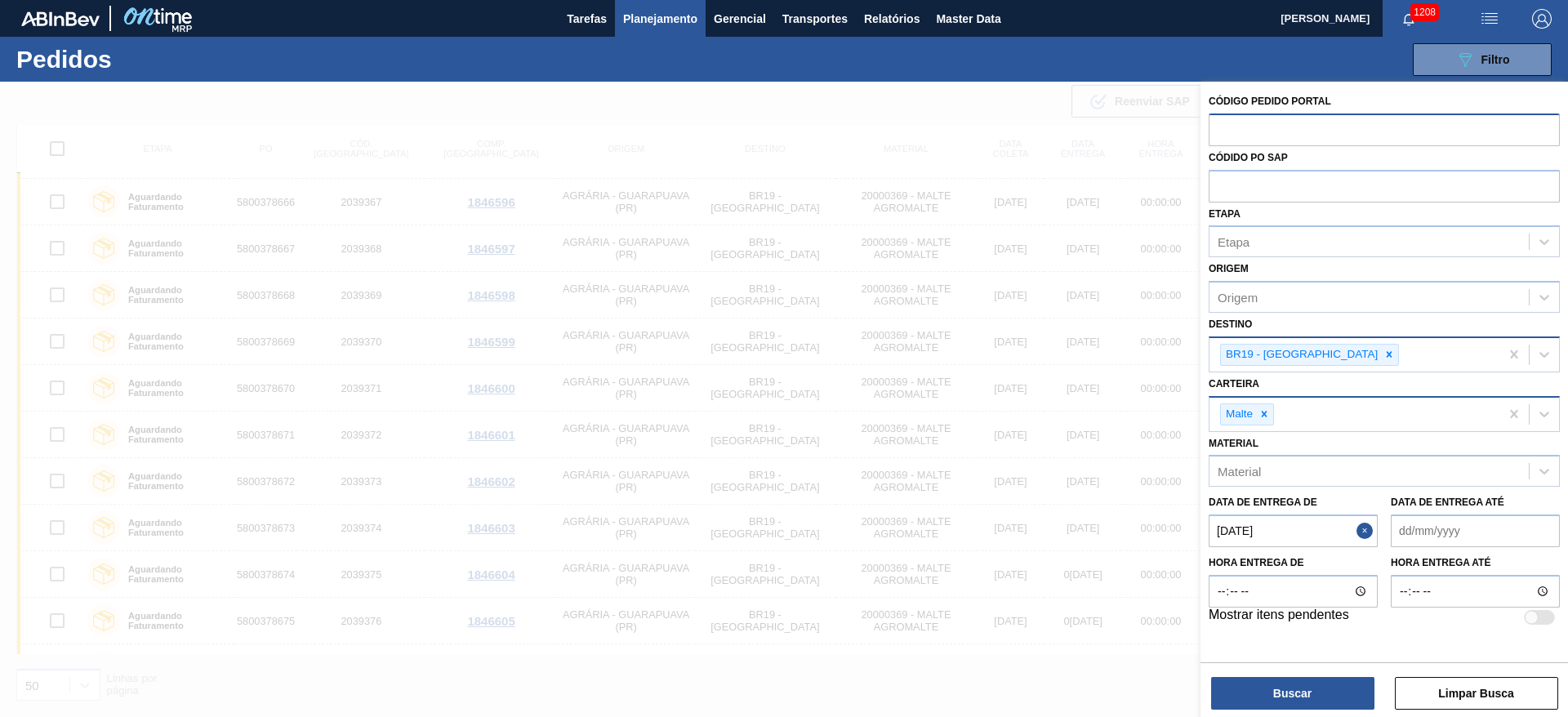
click at [1405, 535] on até "Data de Entrega até" at bounding box center [1475, 530] width 169 height 33
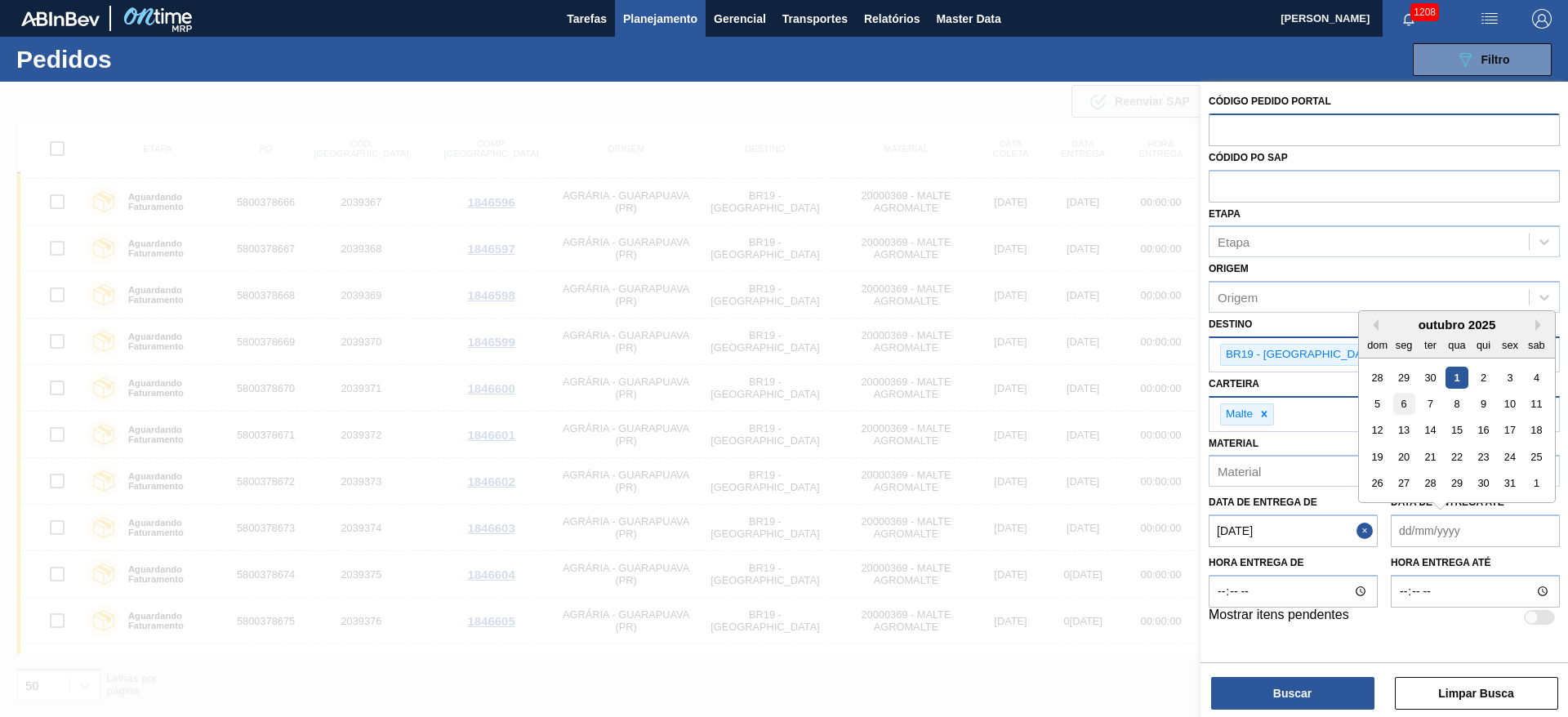
click at [1397, 405] on div "6" at bounding box center [1404, 404] width 22 height 22
type até "06/10/2025"
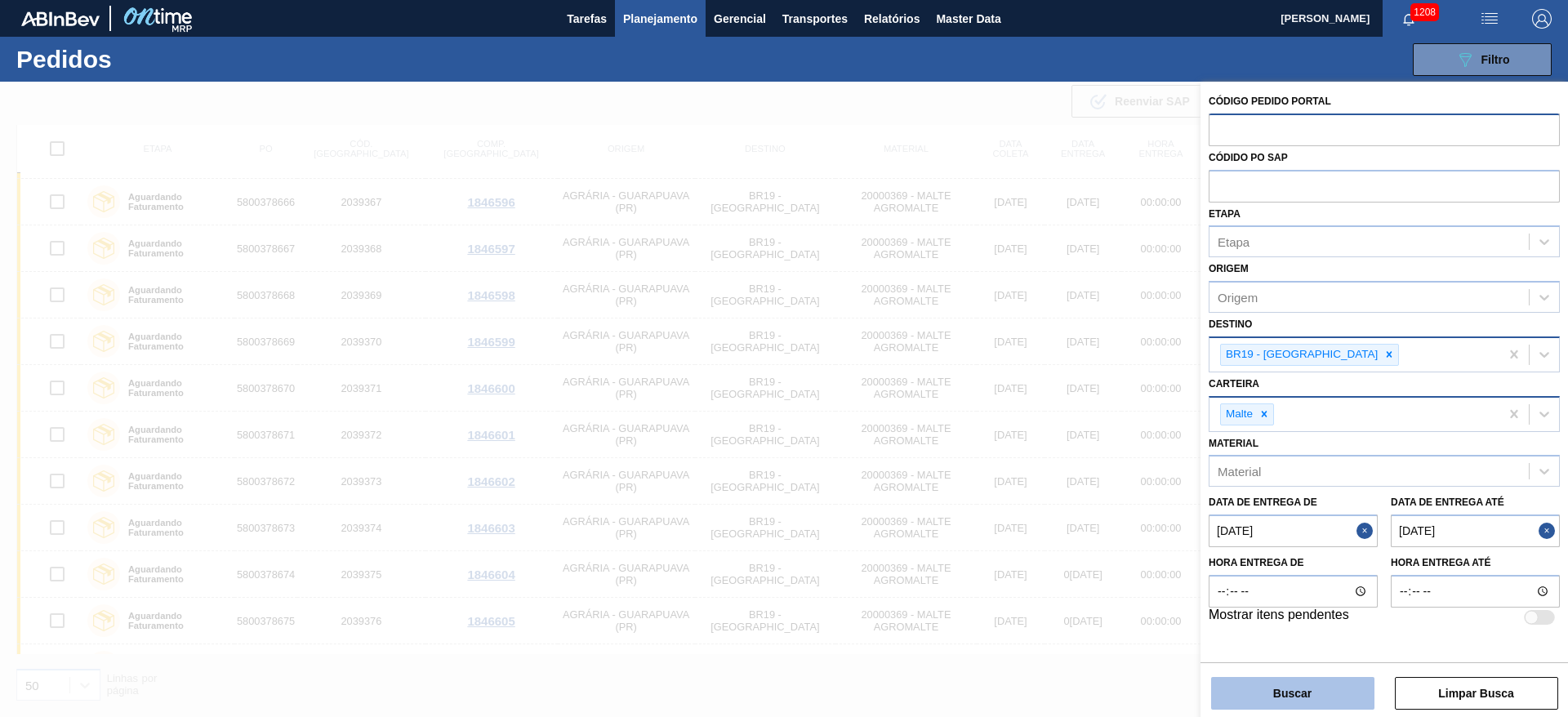
click at [1258, 689] on button "Buscar" at bounding box center [1293, 693] width 163 height 33
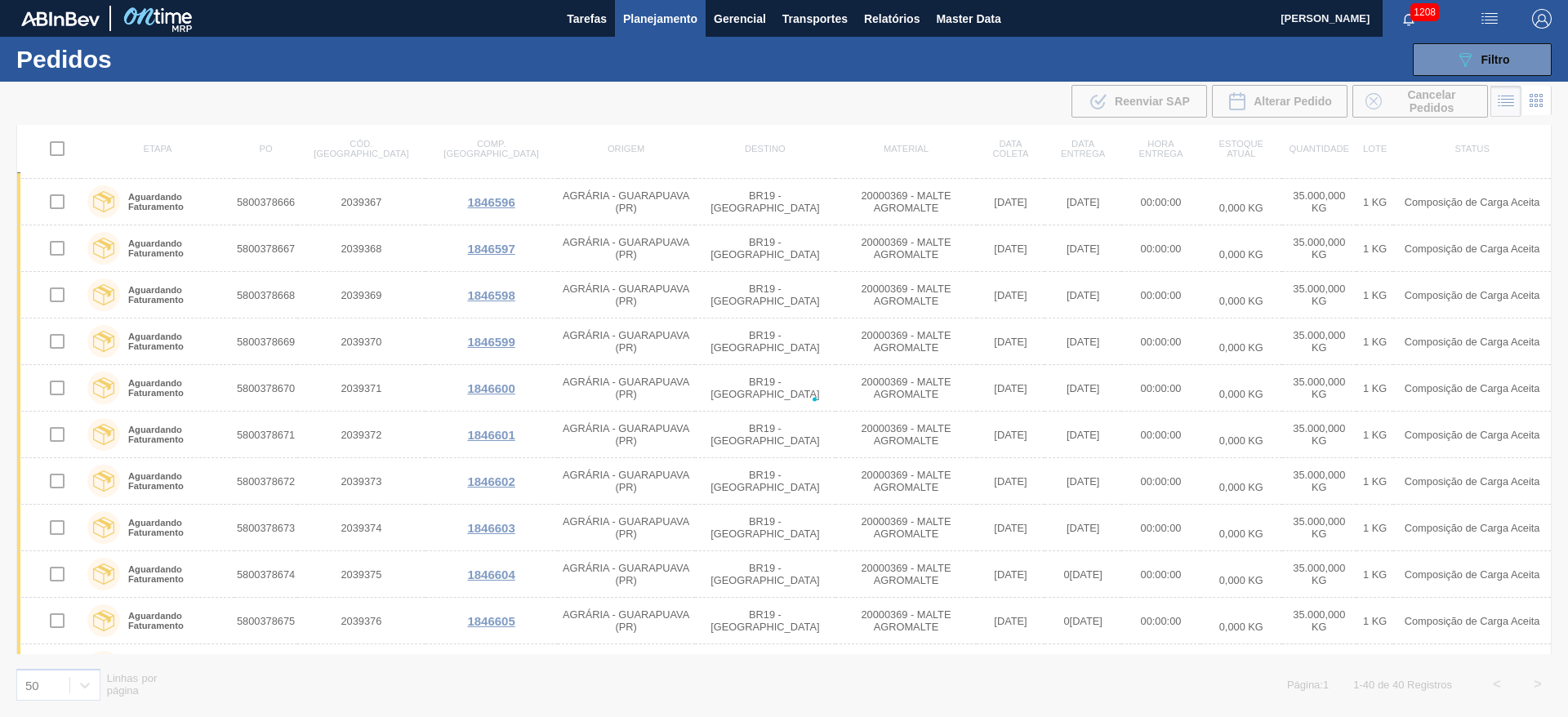
scroll to position [0, 0]
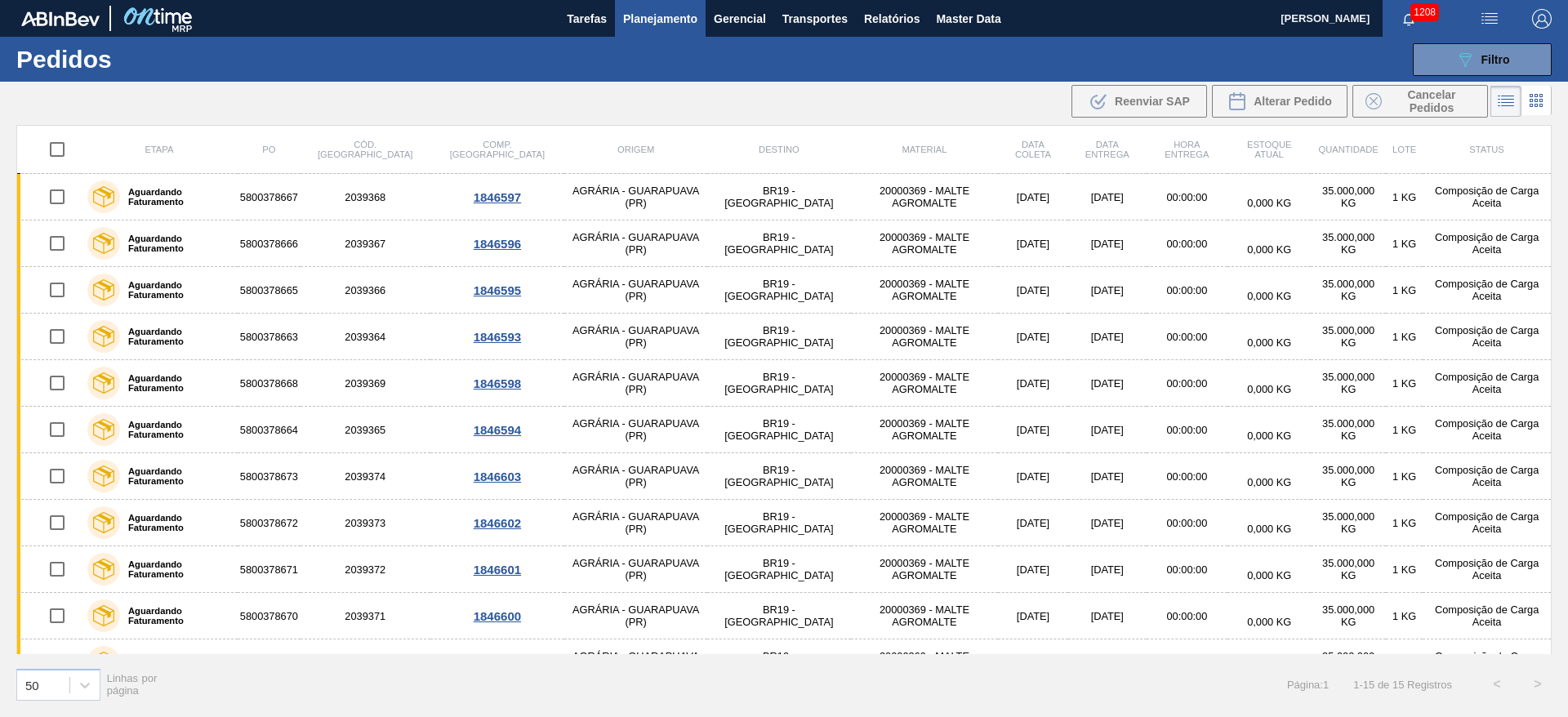
click at [58, 143] on input "checkbox" at bounding box center [57, 149] width 34 height 34
checkbox input "true"
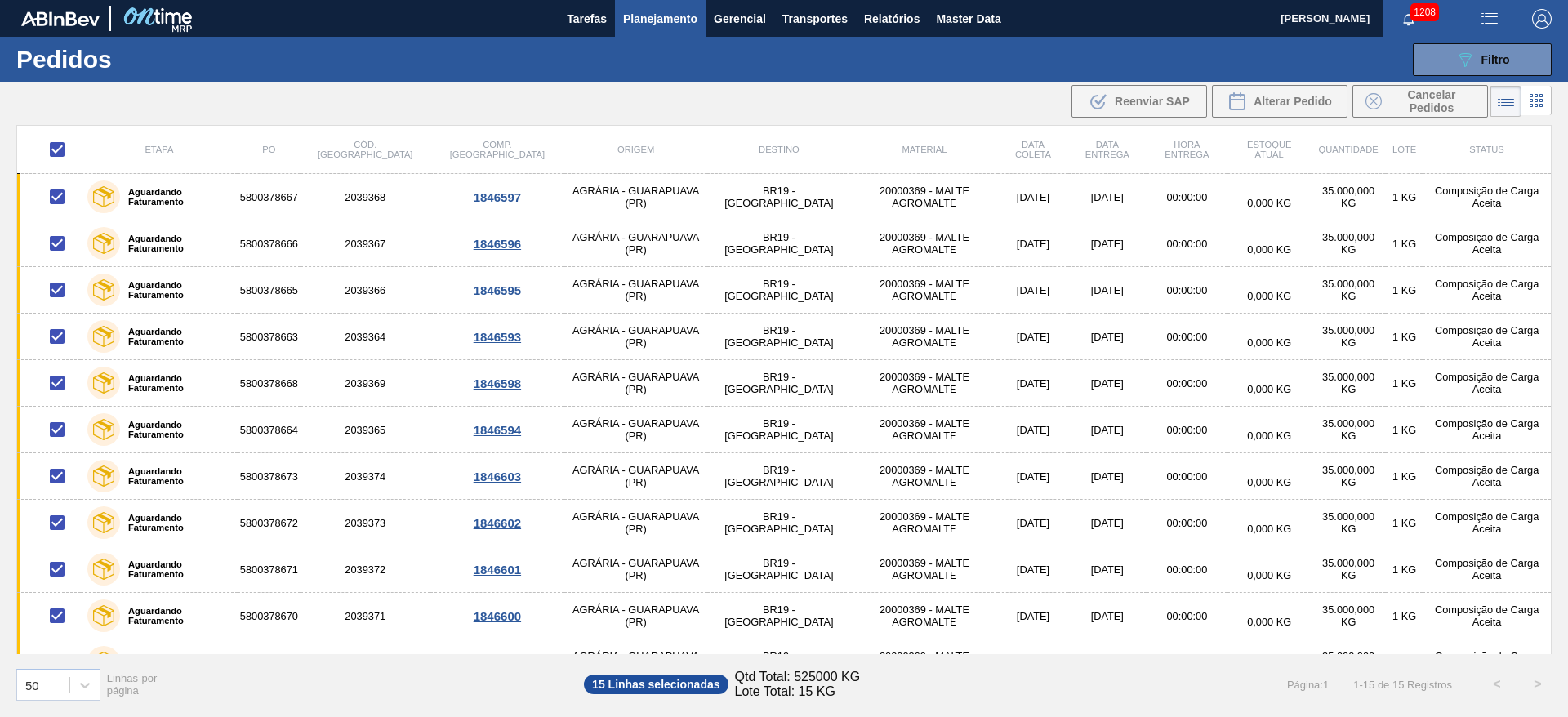
checkbox input "true"
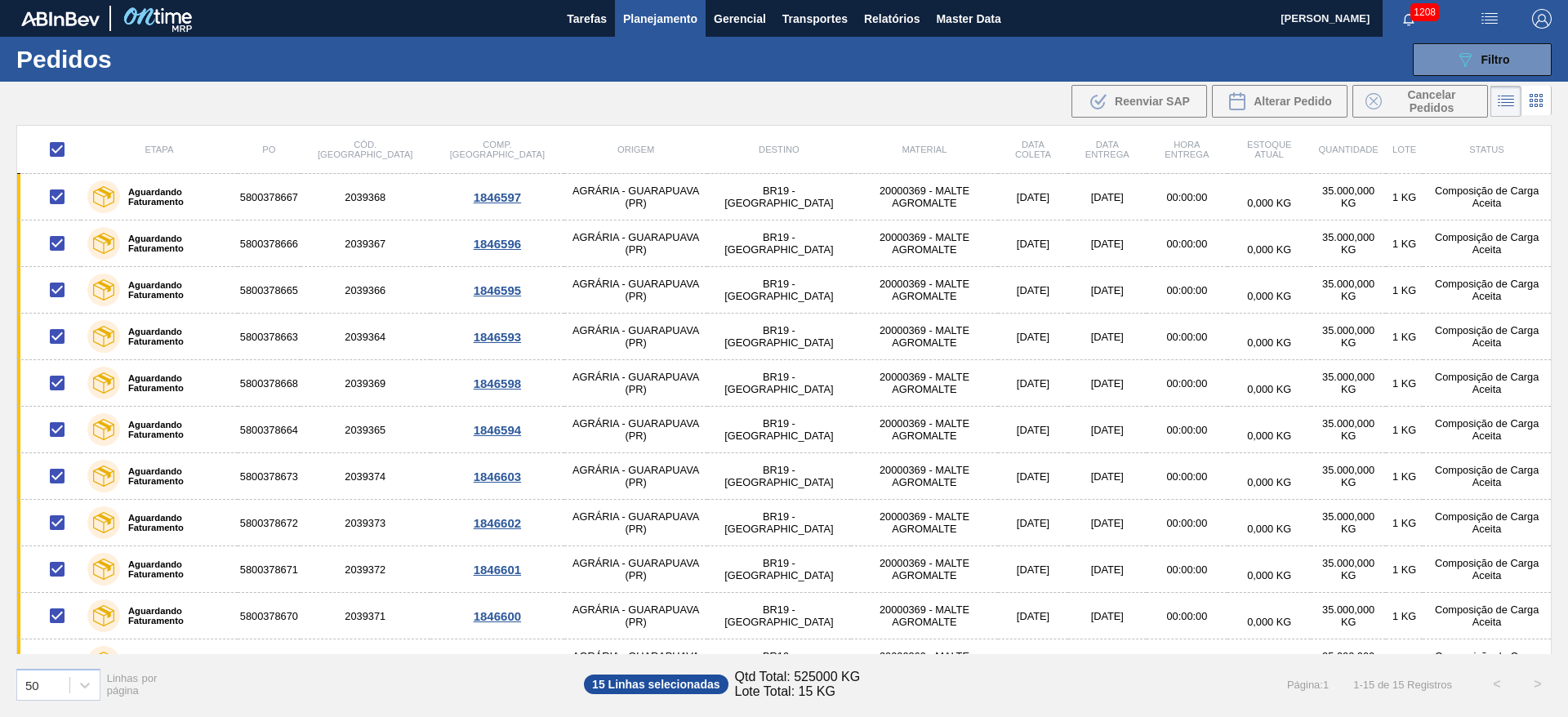
checkbox input "true"
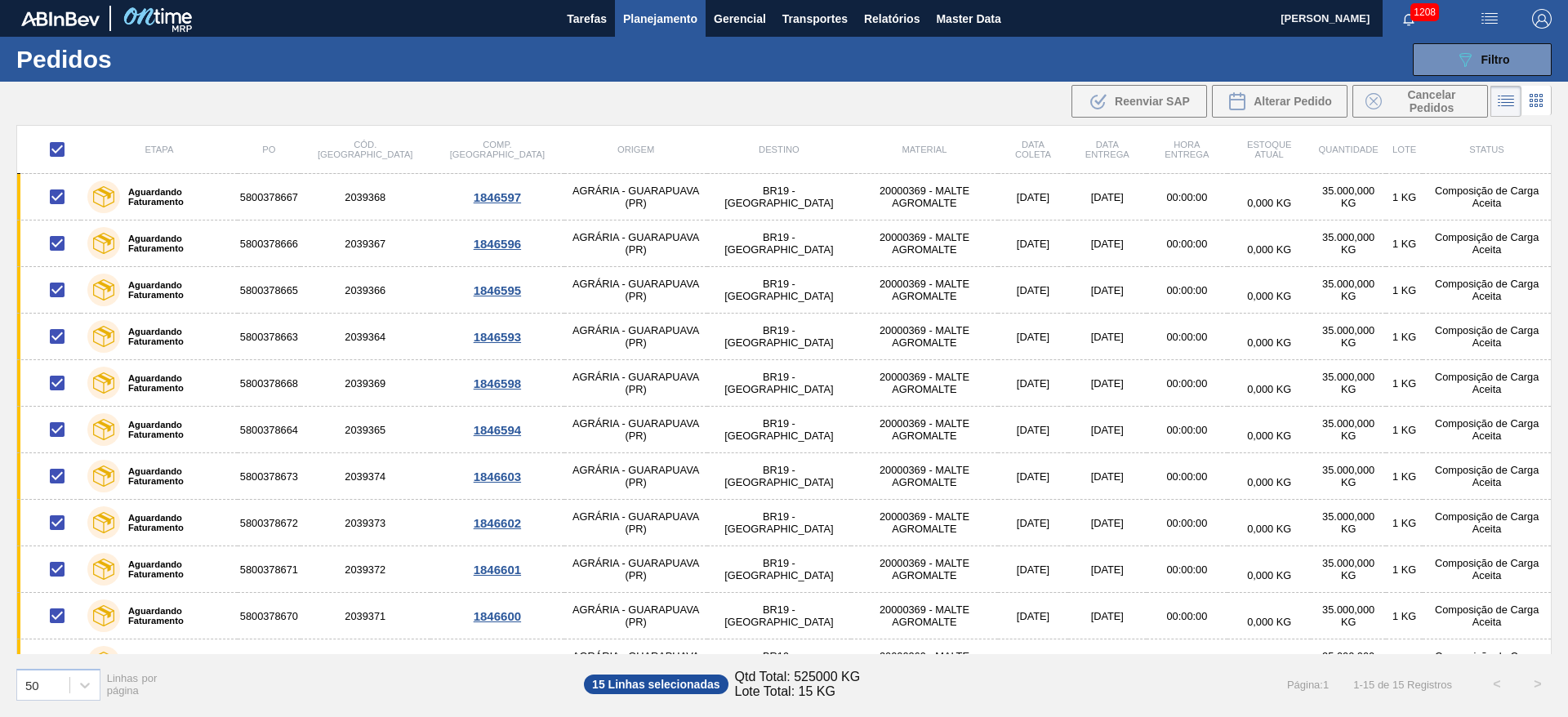
checkbox input "true"
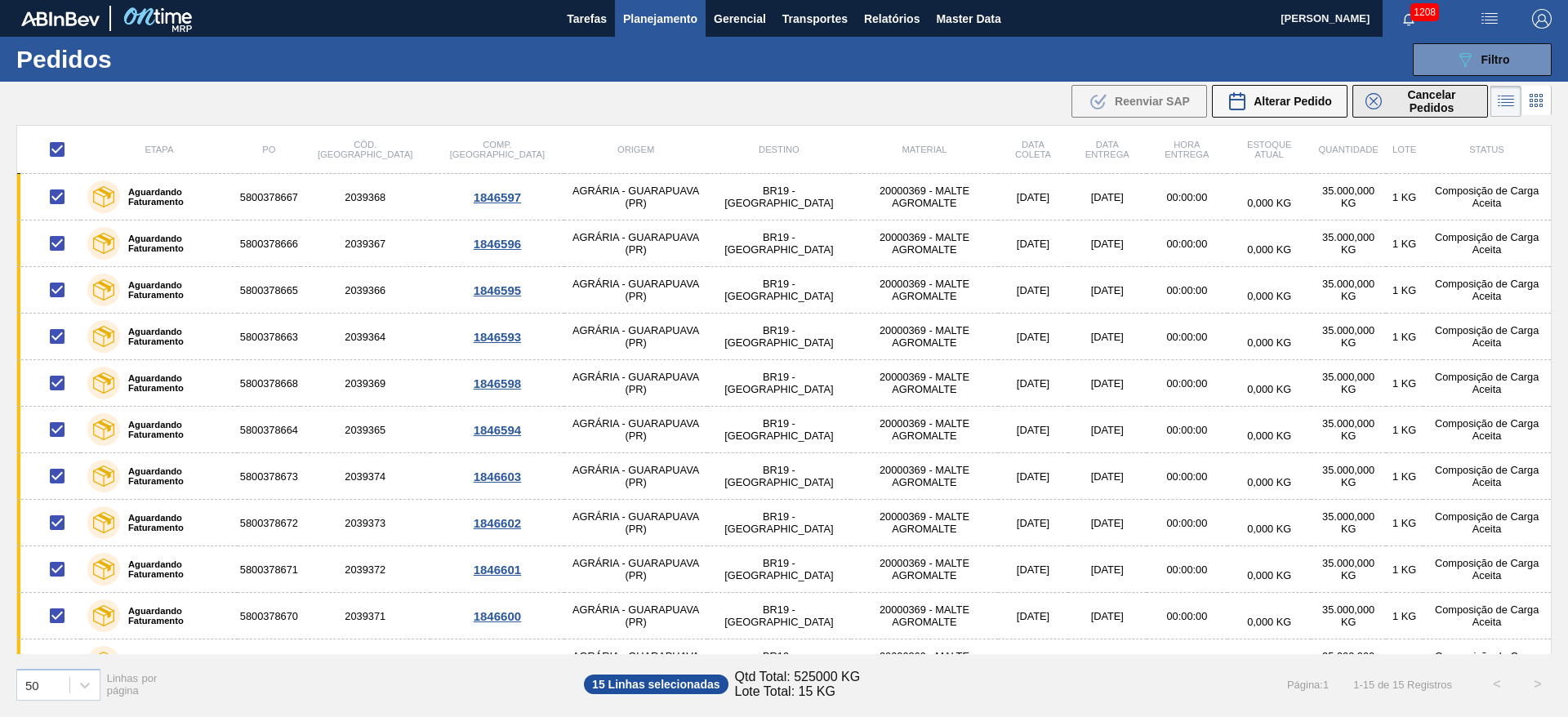
click at [1414, 102] on span "Cancelar Pedidos" at bounding box center [1431, 101] width 87 height 26
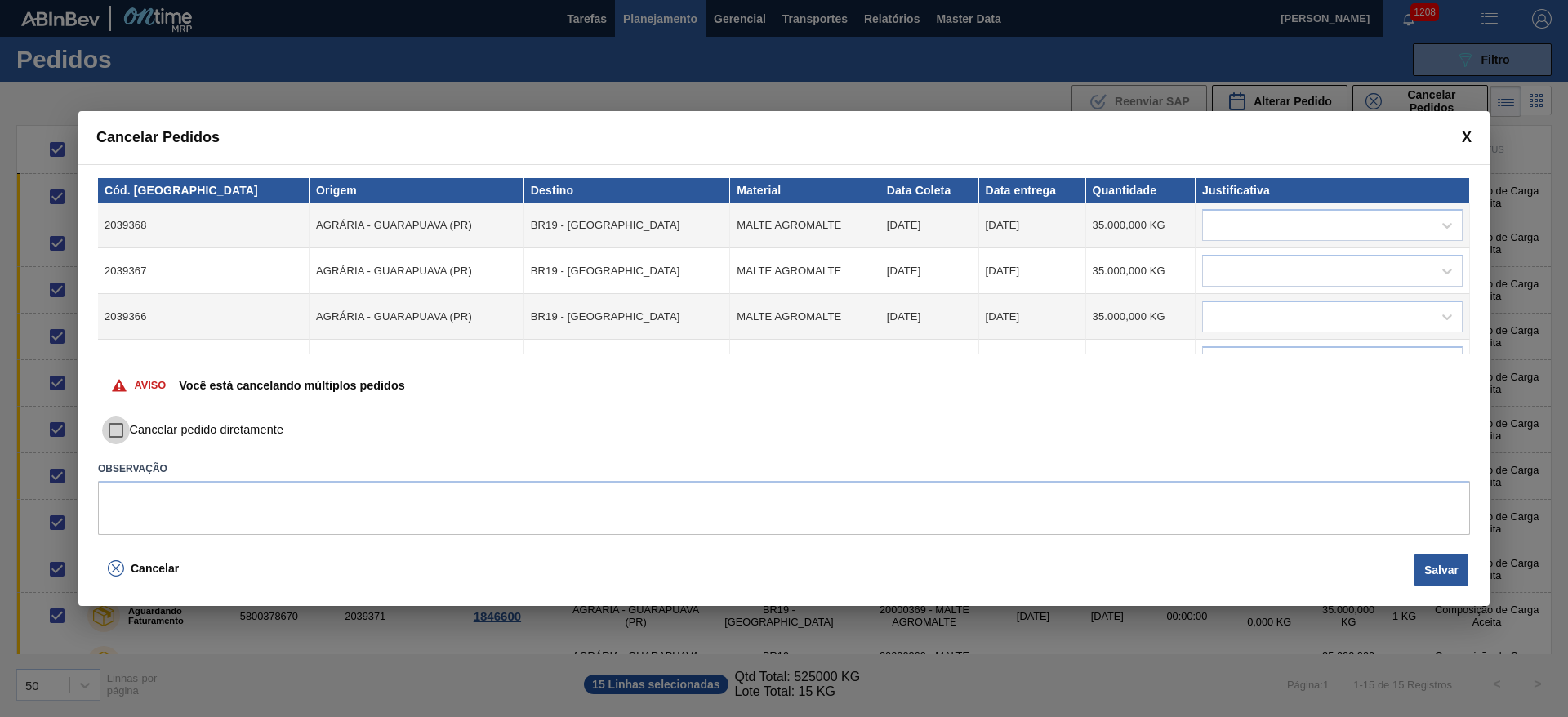
click at [118, 434] on input "Cancelar pedido diretamente" at bounding box center [115, 430] width 28 height 28
checkbox input "true"
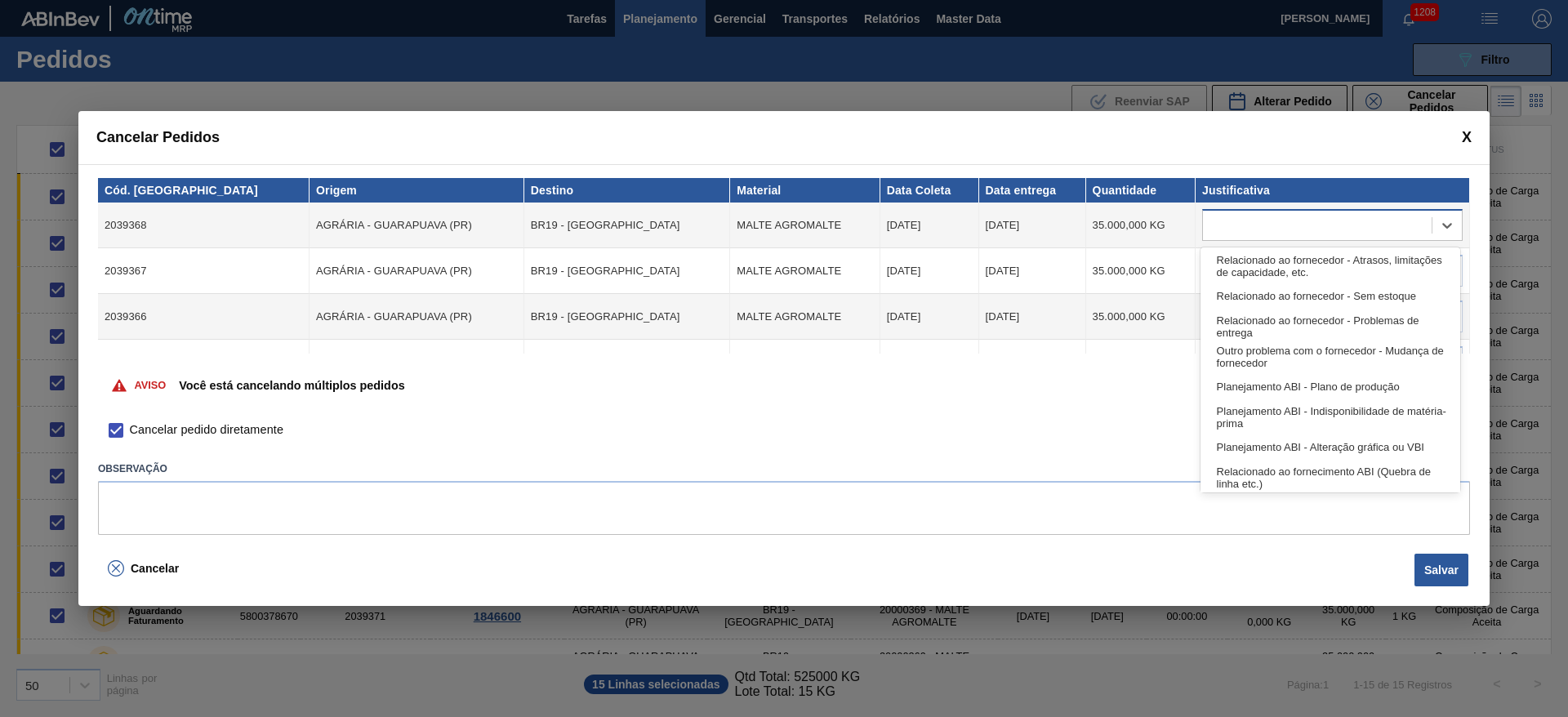
click at [1270, 224] on div at bounding box center [1317, 226] width 228 height 23
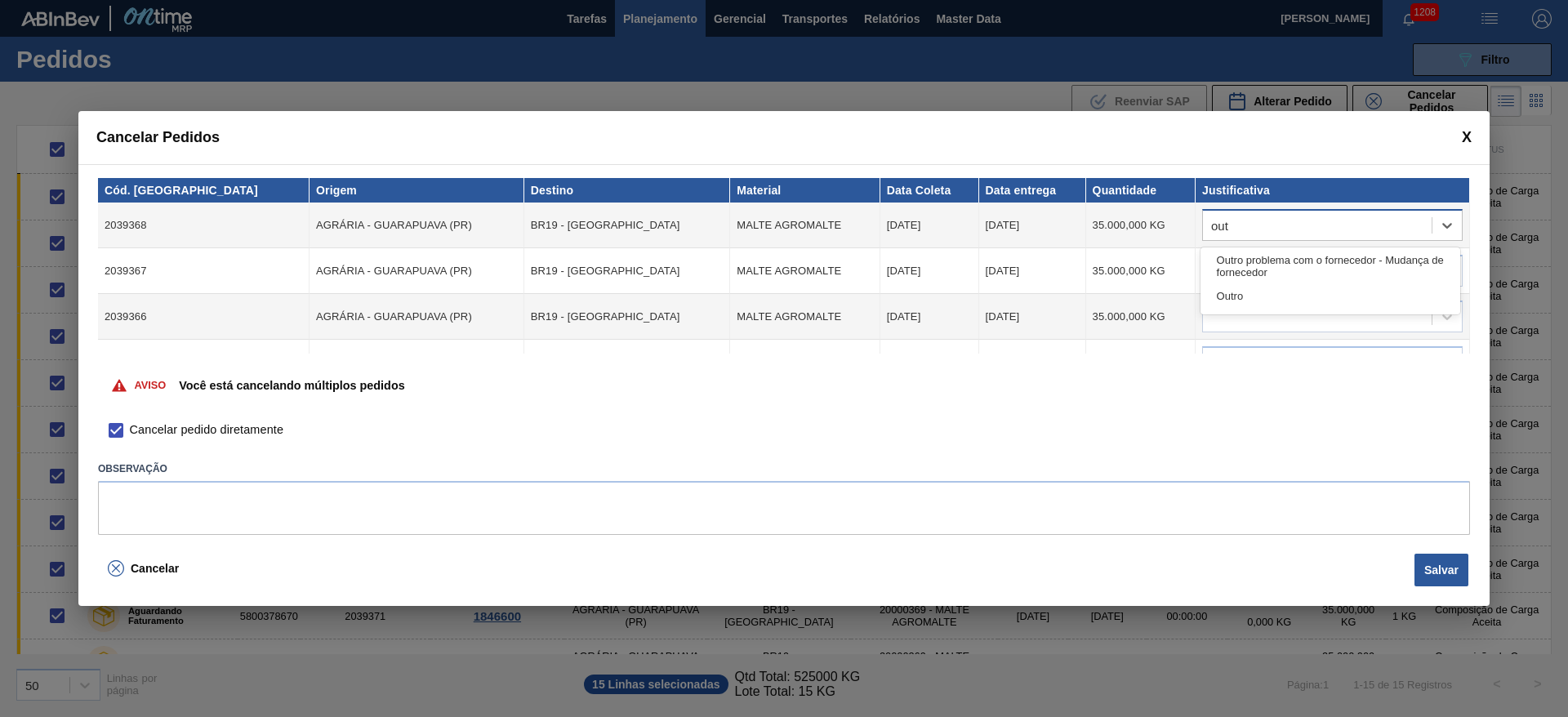
type input "outr"
click at [1239, 288] on div "Outro" at bounding box center [1330, 296] width 260 height 30
click at [1226, 263] on div at bounding box center [1317, 272] width 228 height 23
type input "outr"
drag, startPoint x: 1245, startPoint y: 330, endPoint x: 1234, endPoint y: 333, distance: 11.4
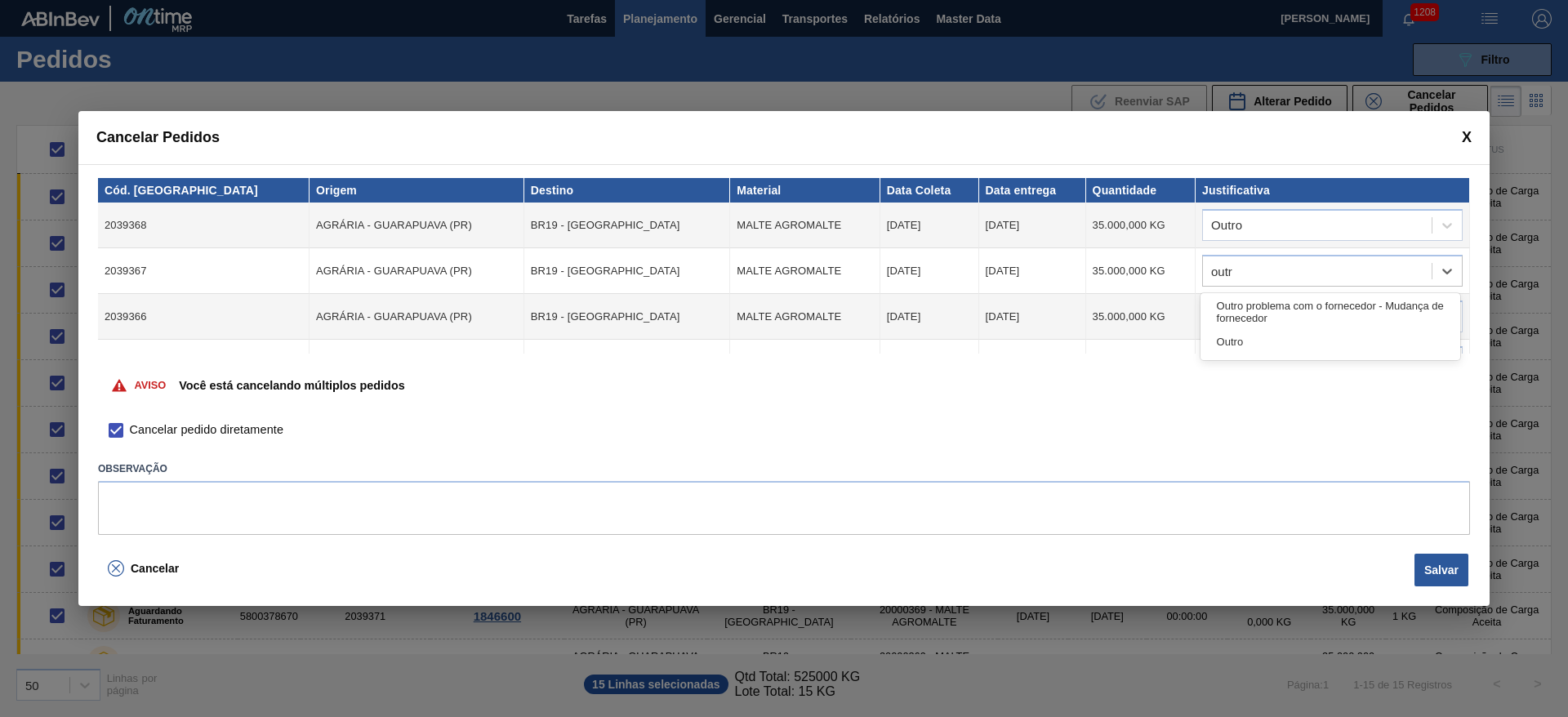
click at [1245, 330] on div "Outro" at bounding box center [1330, 342] width 260 height 30
click at [1224, 302] on div at bounding box center [1332, 317] width 261 height 32
type input "outr"
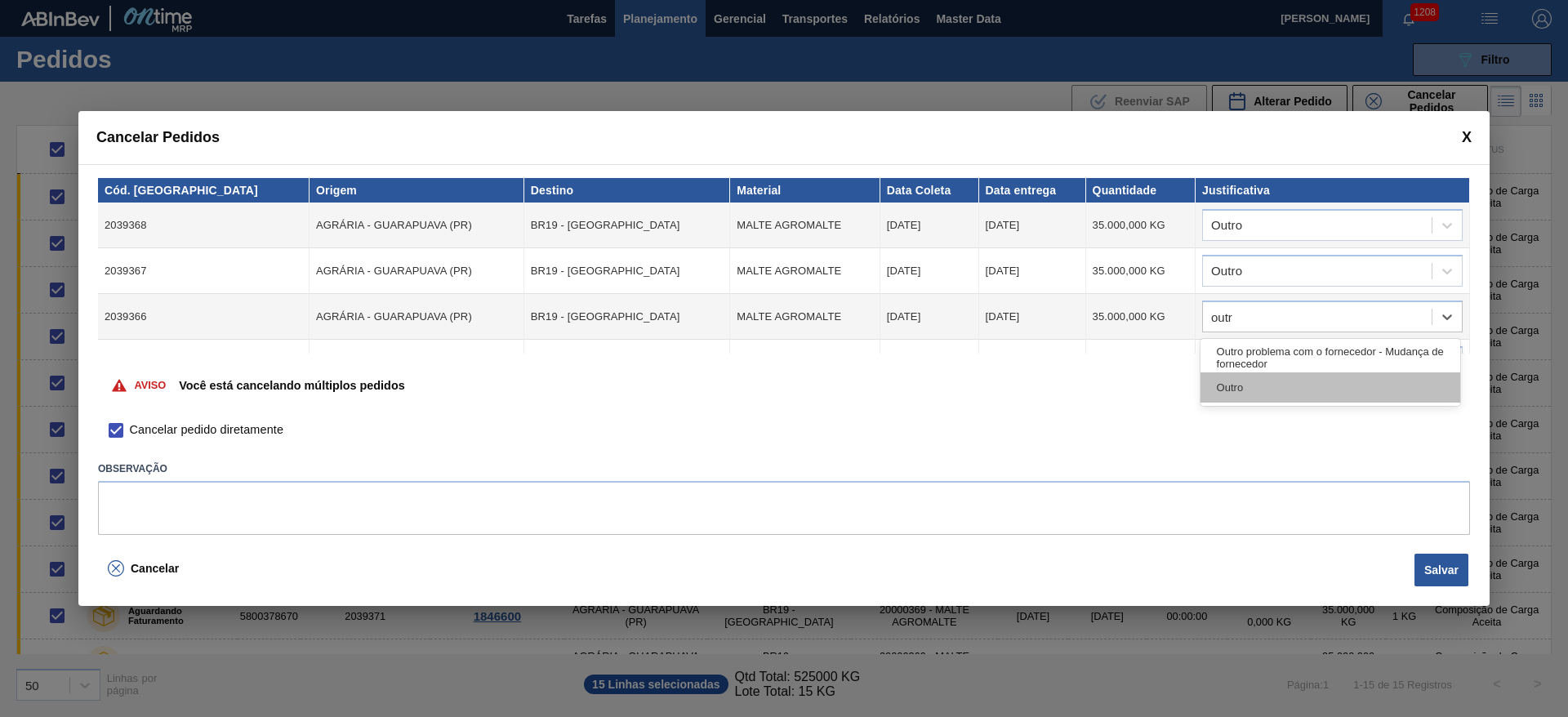
click at [1223, 383] on div "Outro" at bounding box center [1330, 388] width 260 height 30
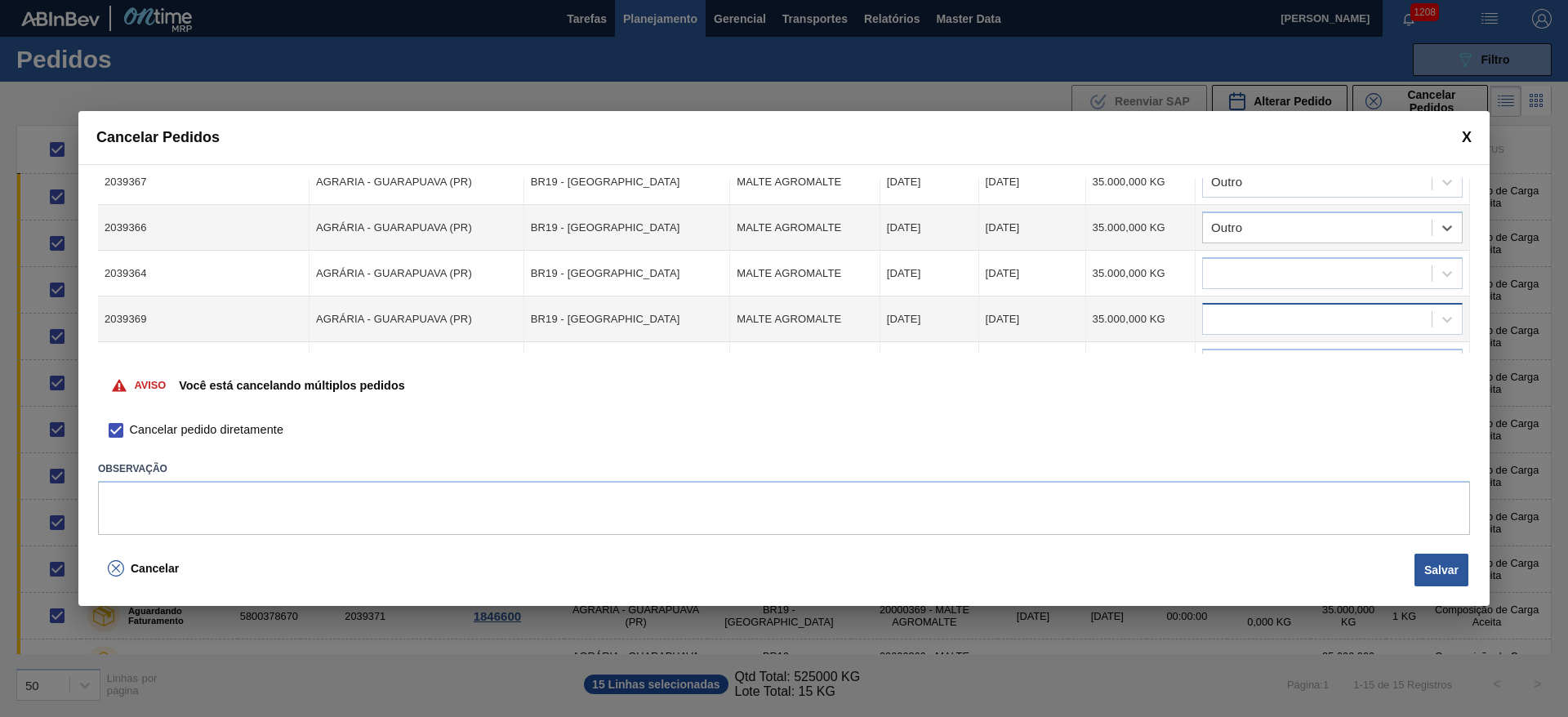
scroll to position [123, 0]
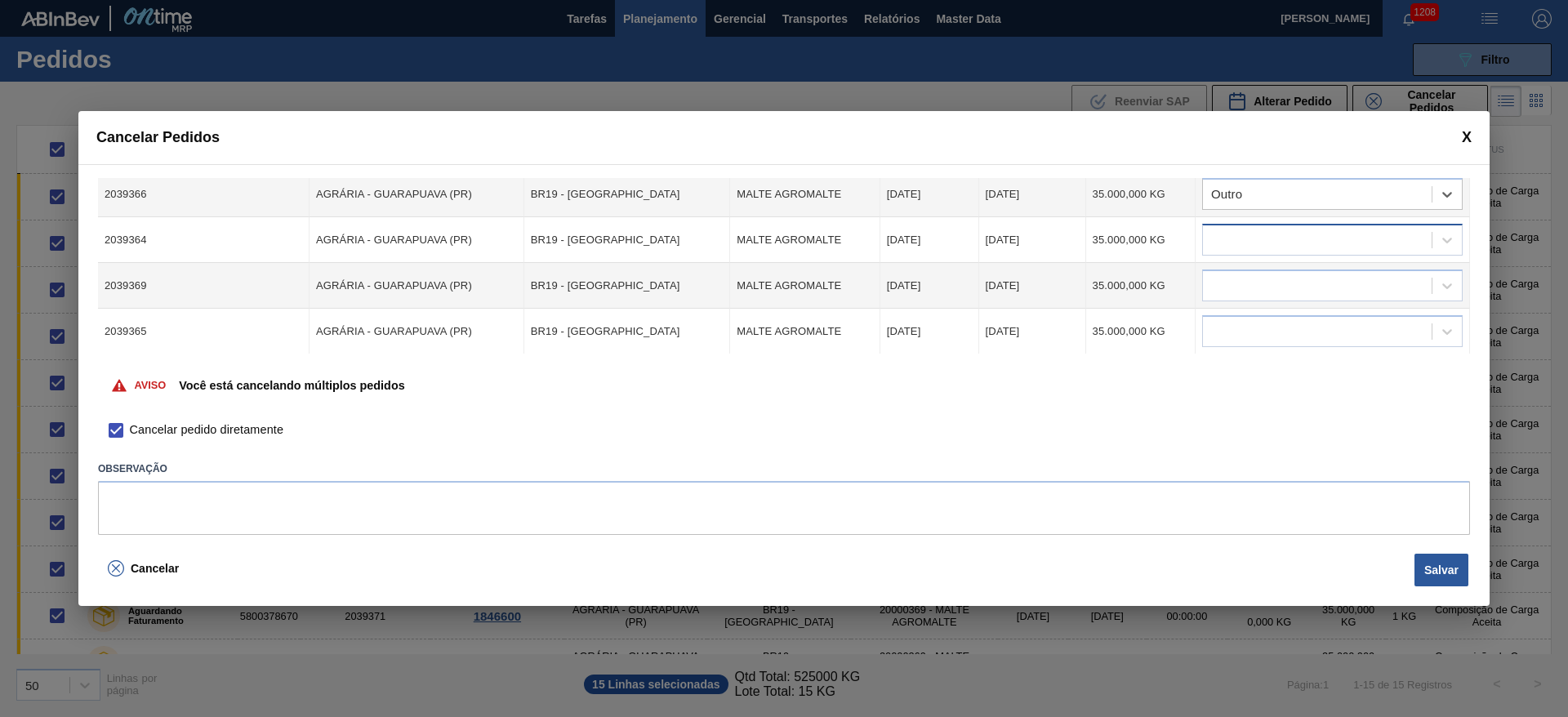
click at [1226, 240] on div at bounding box center [1317, 240] width 228 height 23
type input "outr"
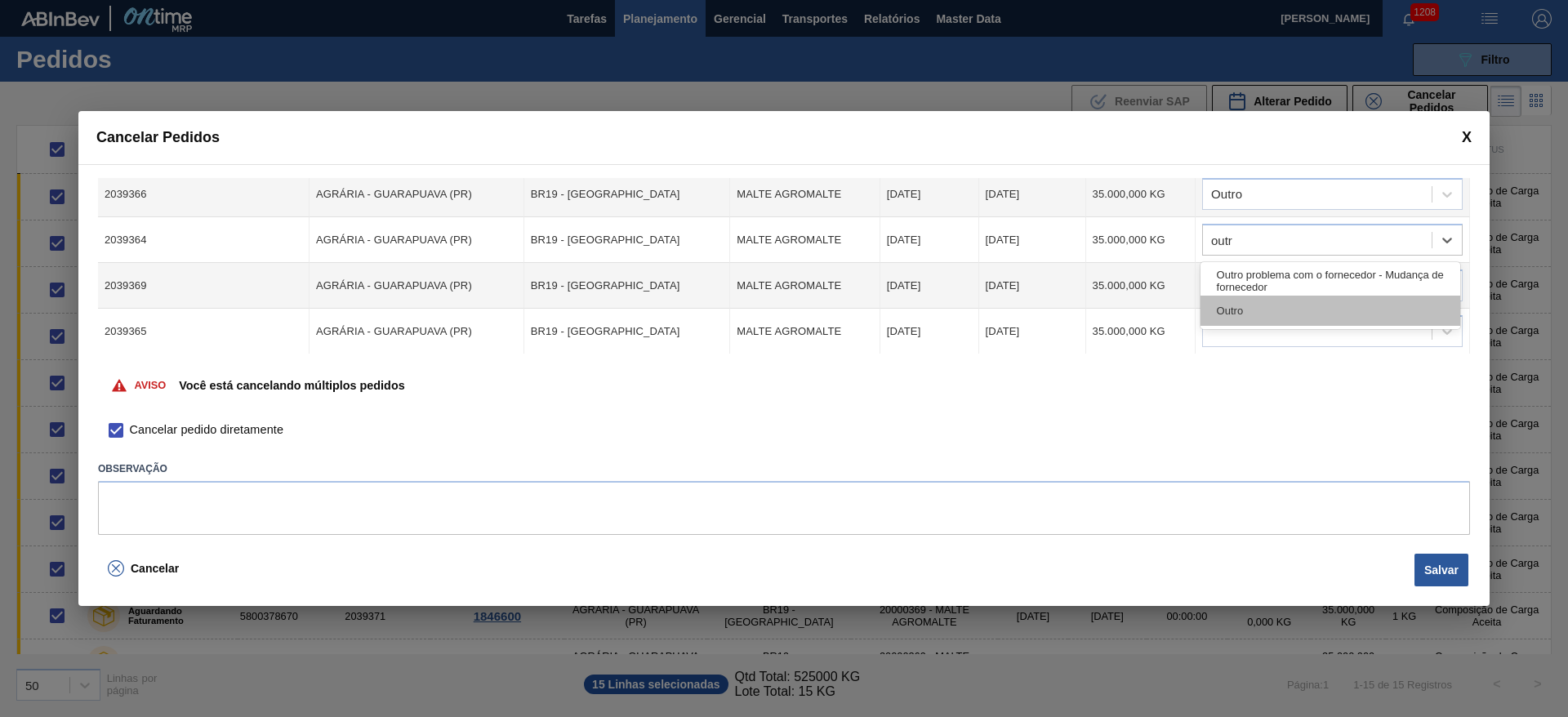
click at [1230, 307] on div "Outro" at bounding box center [1330, 311] width 260 height 30
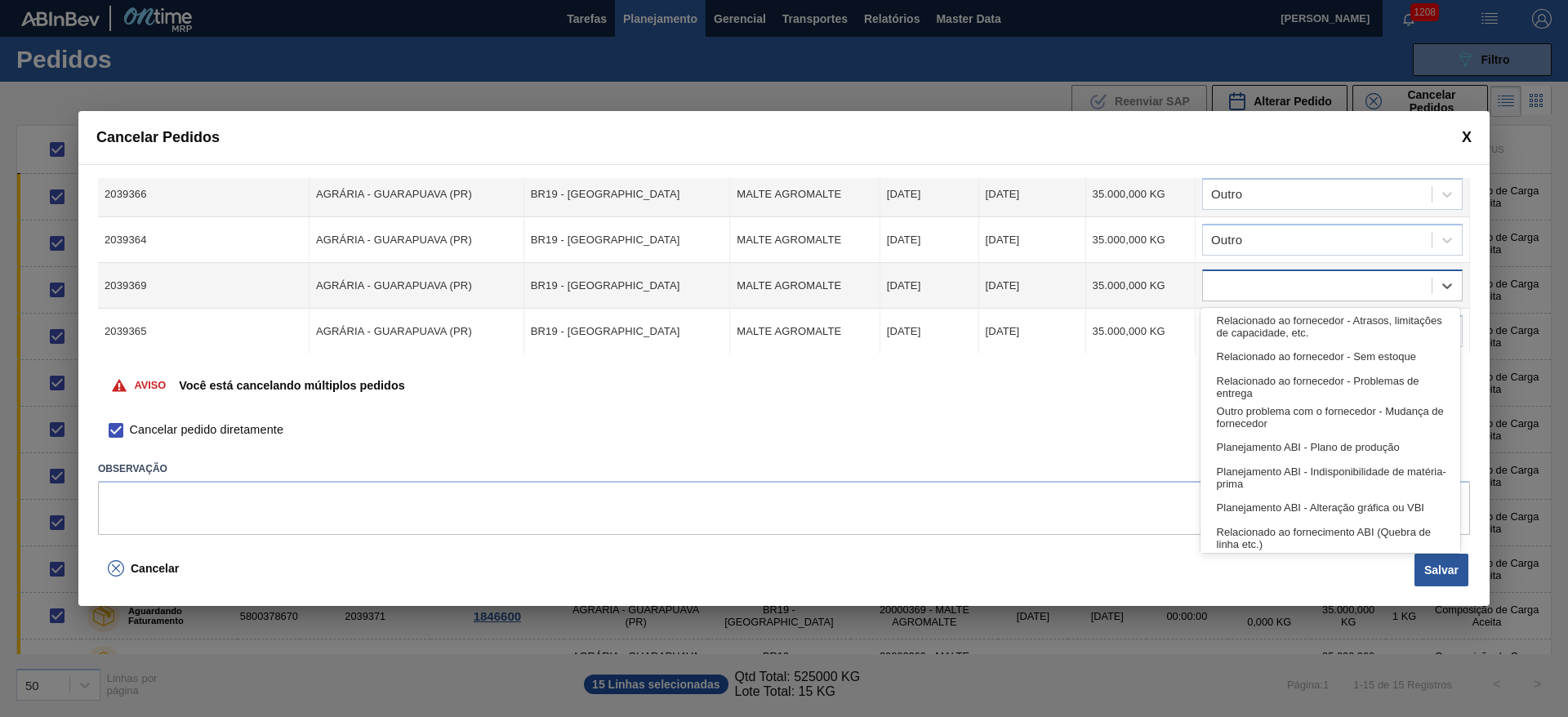
click at [1230, 284] on div at bounding box center [1317, 286] width 228 height 23
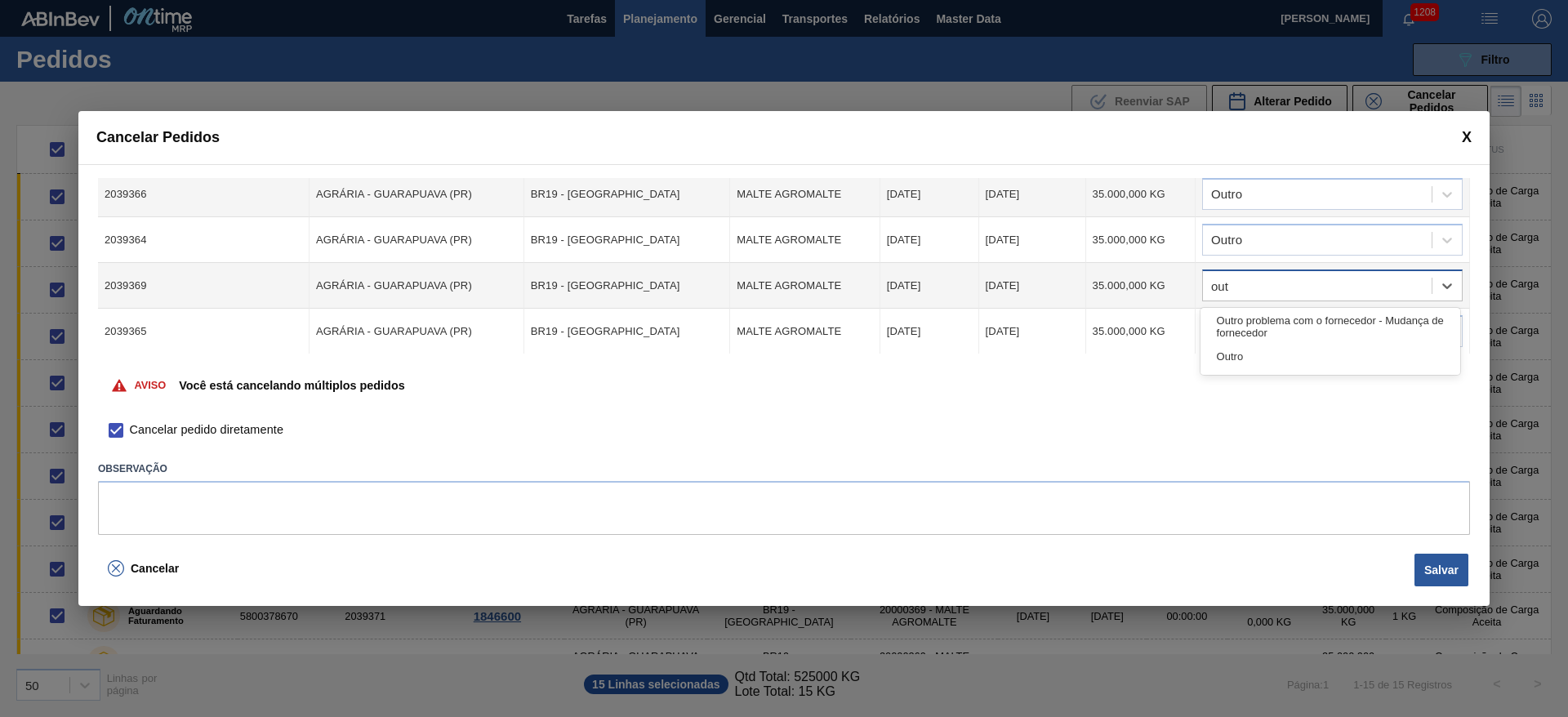
type input "outr"
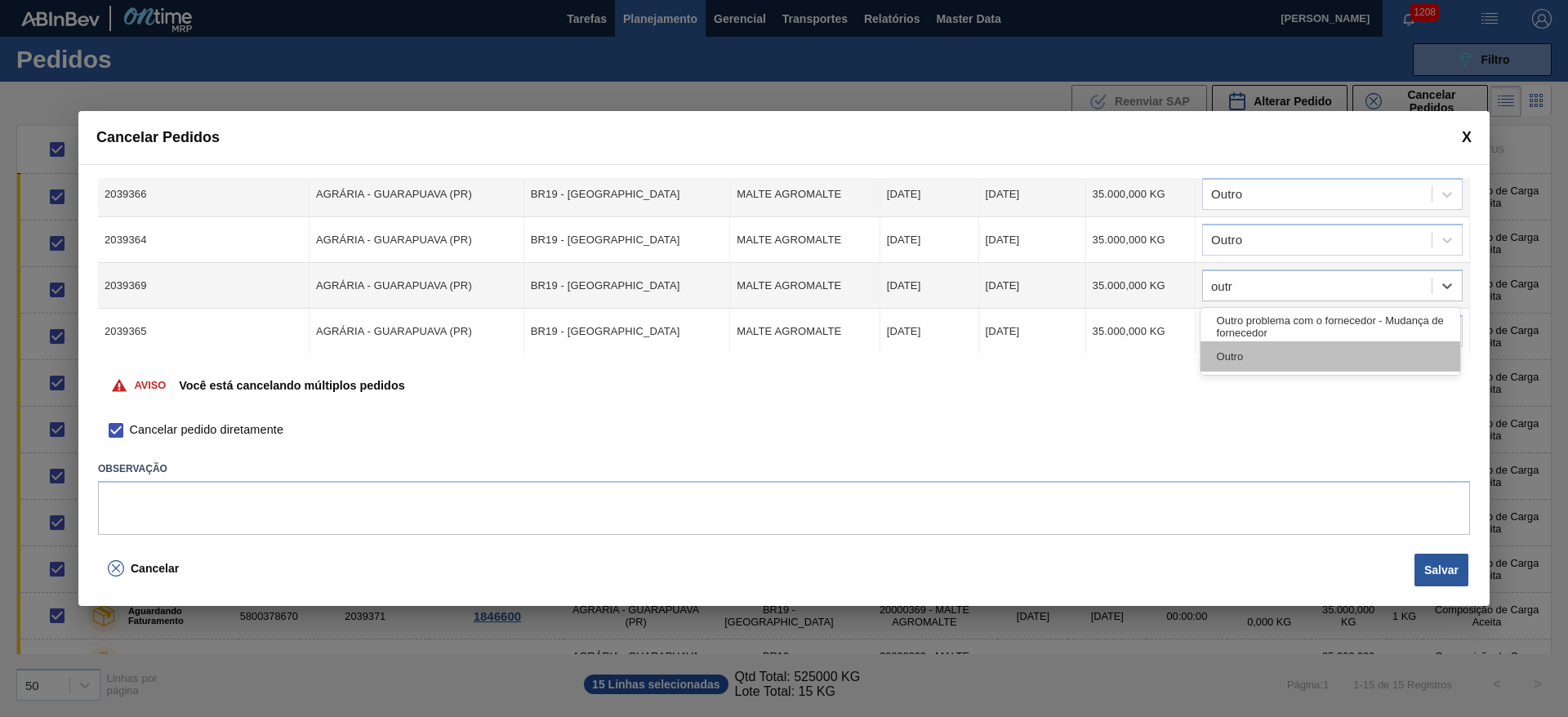
click at [1265, 359] on div "Outro" at bounding box center [1330, 357] width 260 height 30
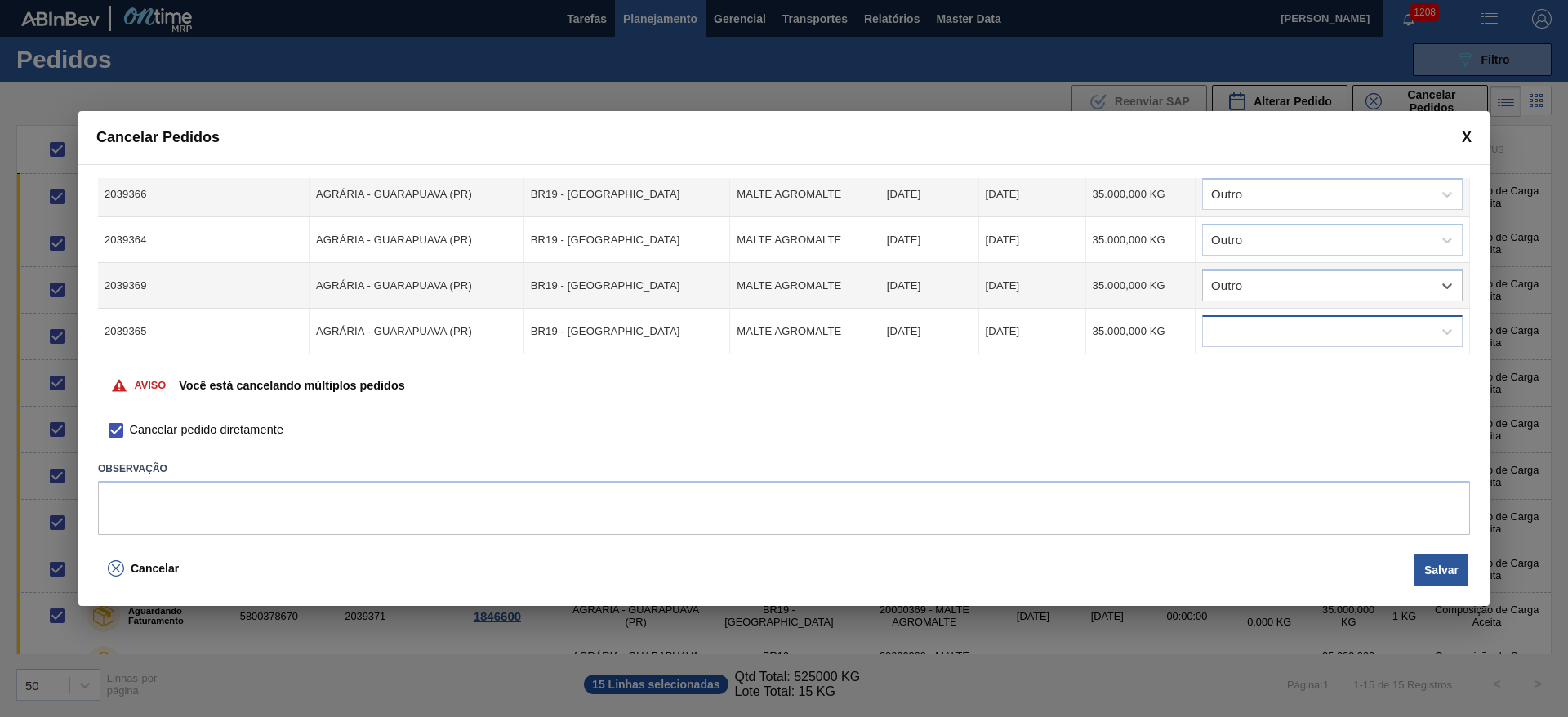
click at [1215, 332] on div at bounding box center [1317, 332] width 228 height 23
type input "outr"
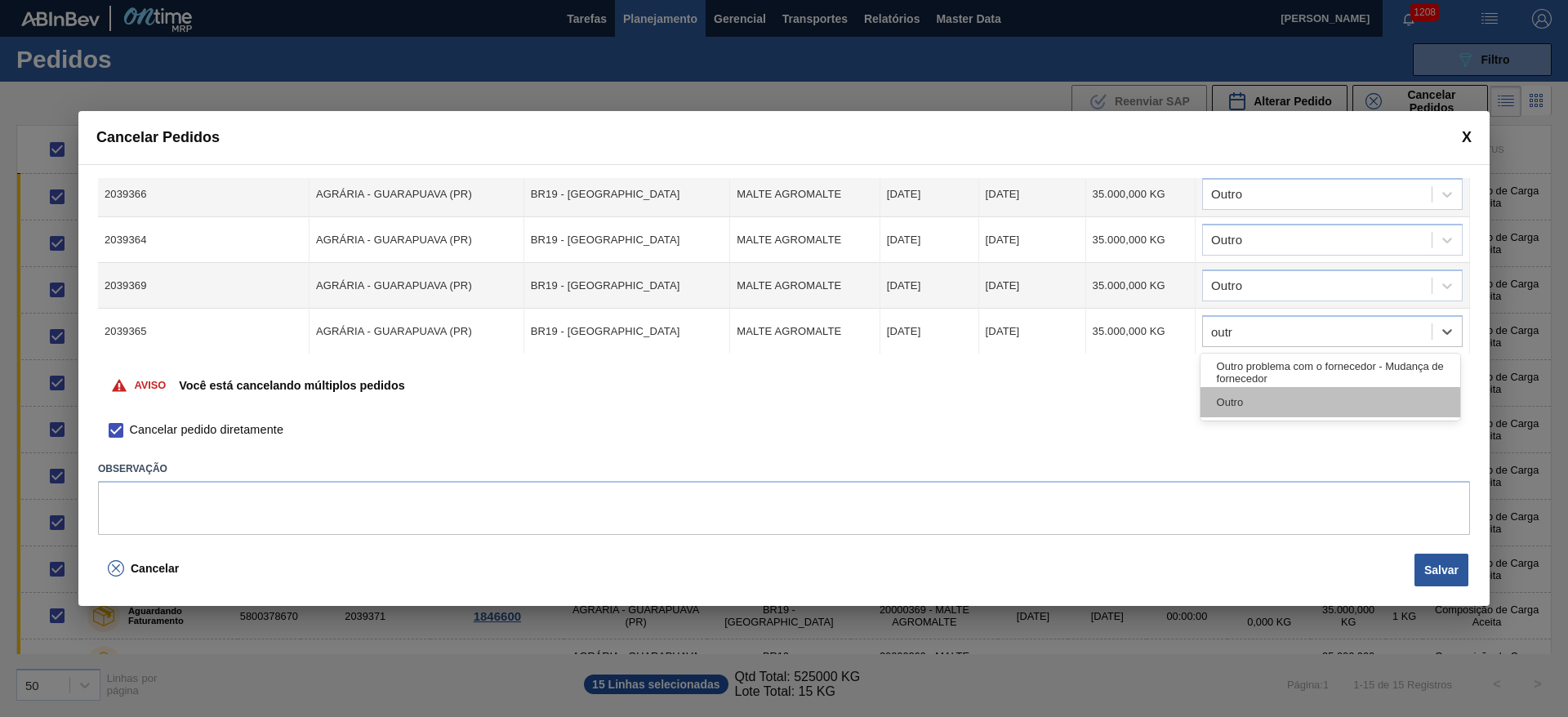
click at [1236, 405] on div "Outro" at bounding box center [1330, 402] width 260 height 30
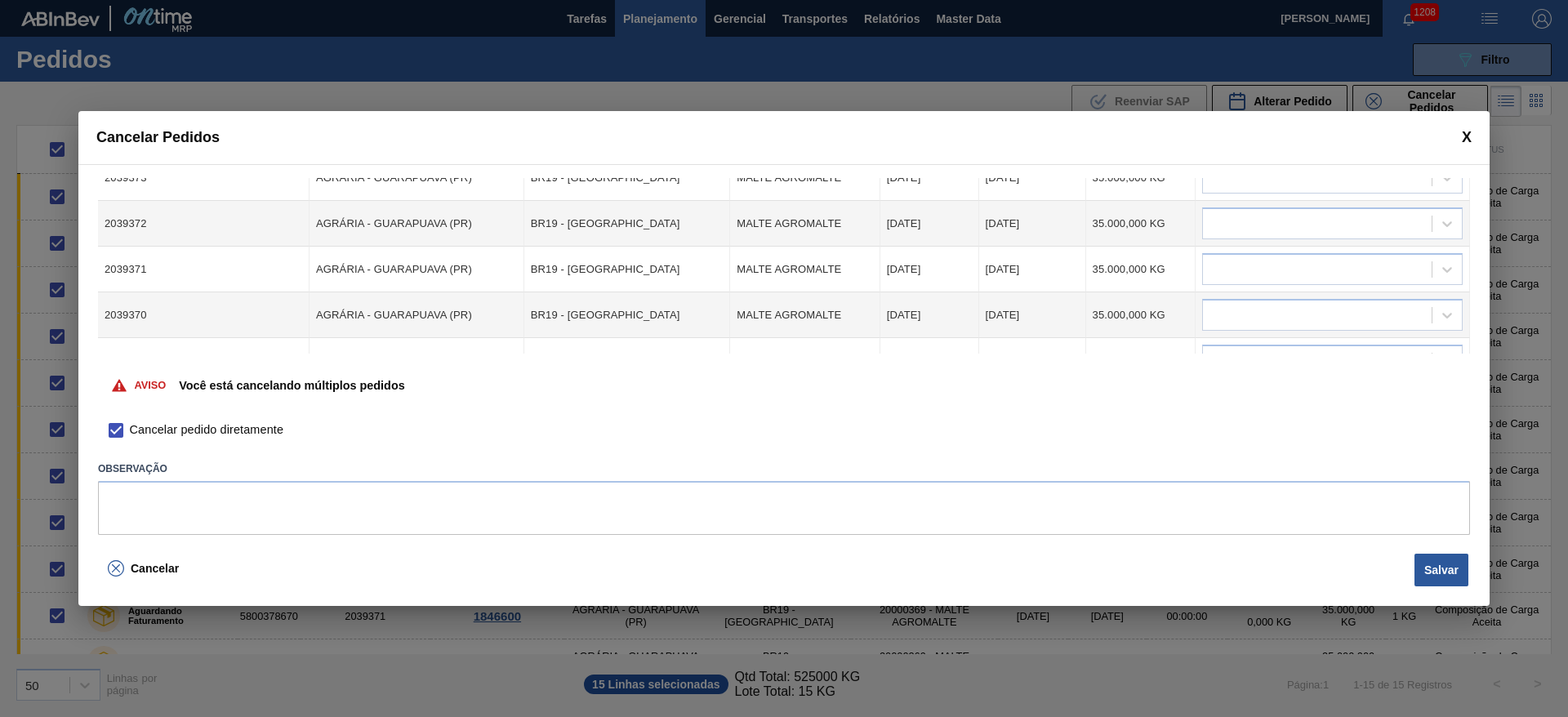
scroll to position [245, 0]
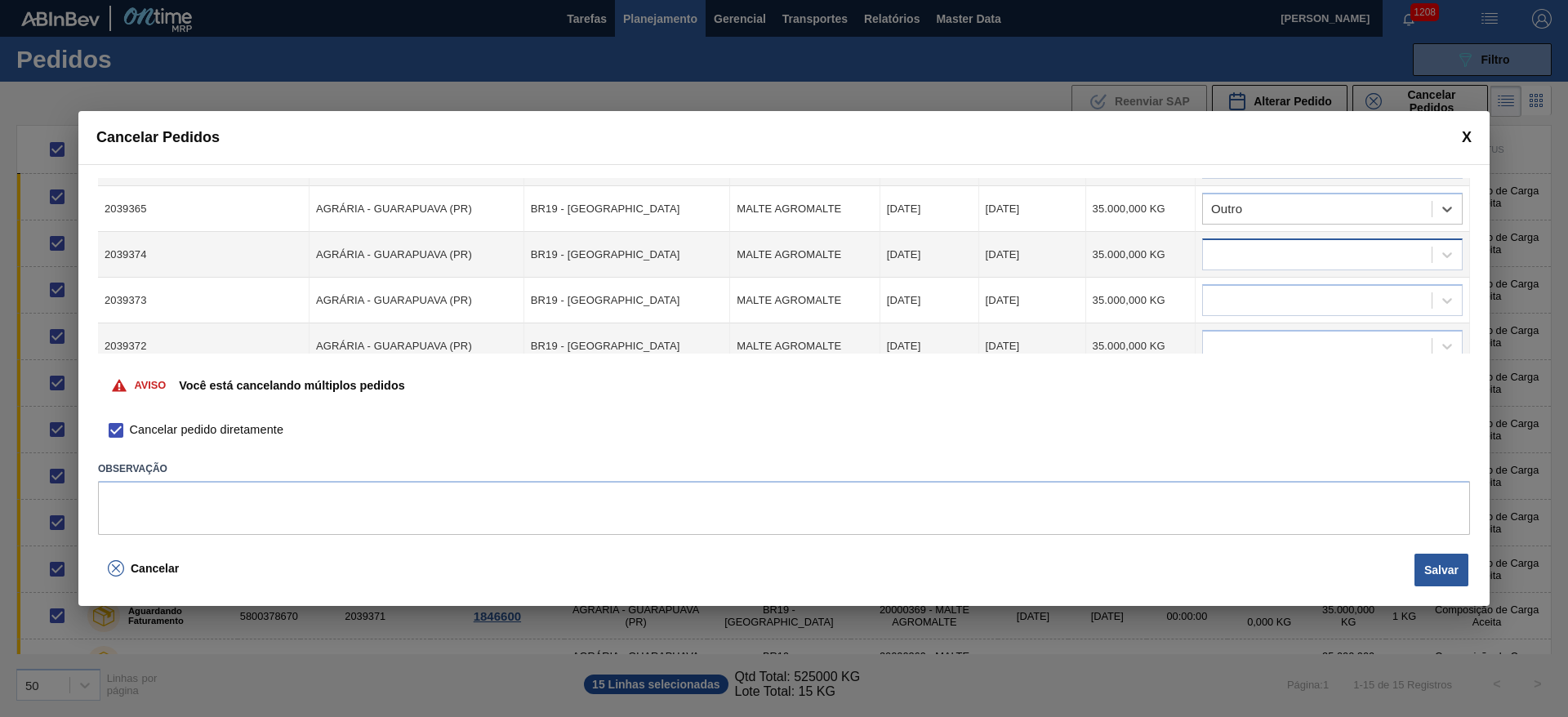
click at [1226, 254] on div at bounding box center [1317, 255] width 228 height 23
type input "outr"
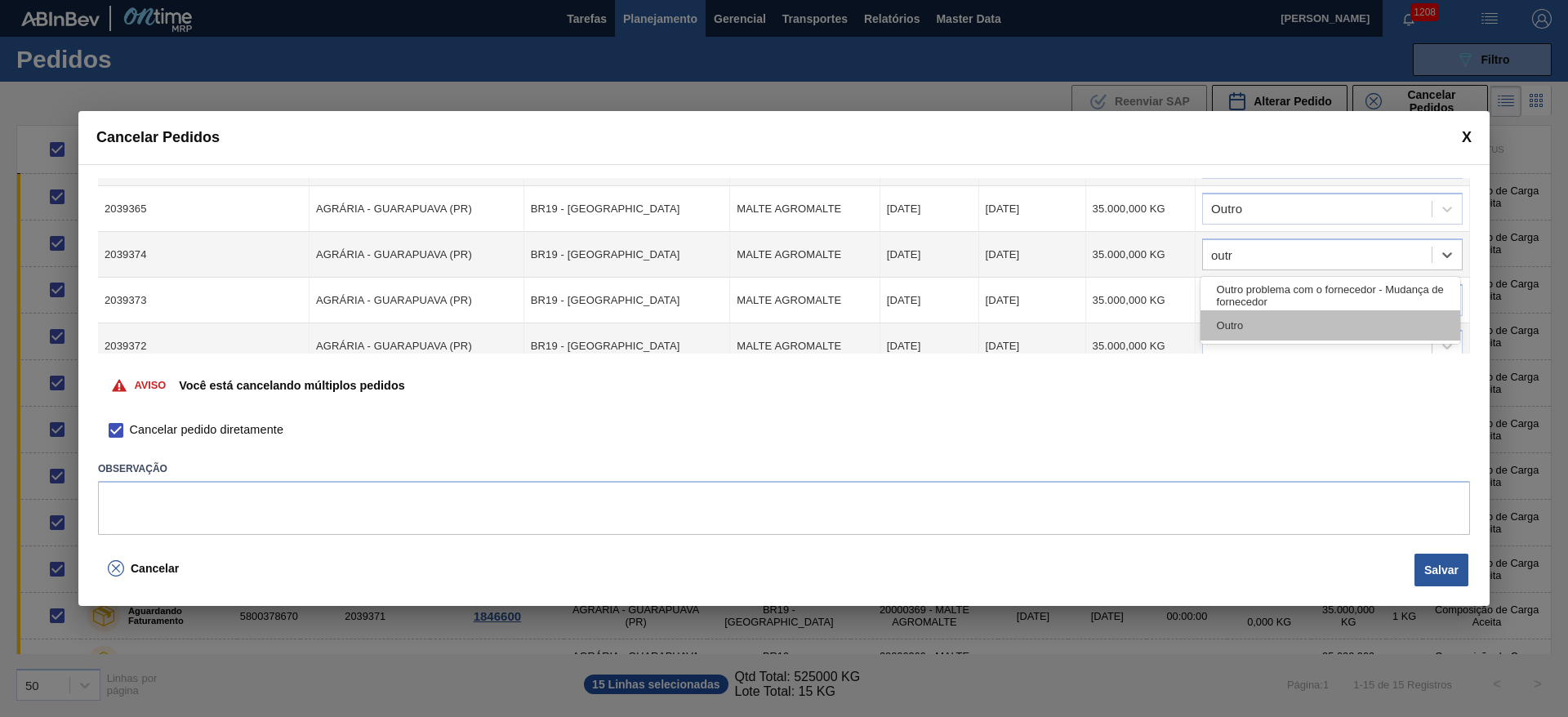
click at [1241, 319] on div "Outro" at bounding box center [1330, 325] width 260 height 30
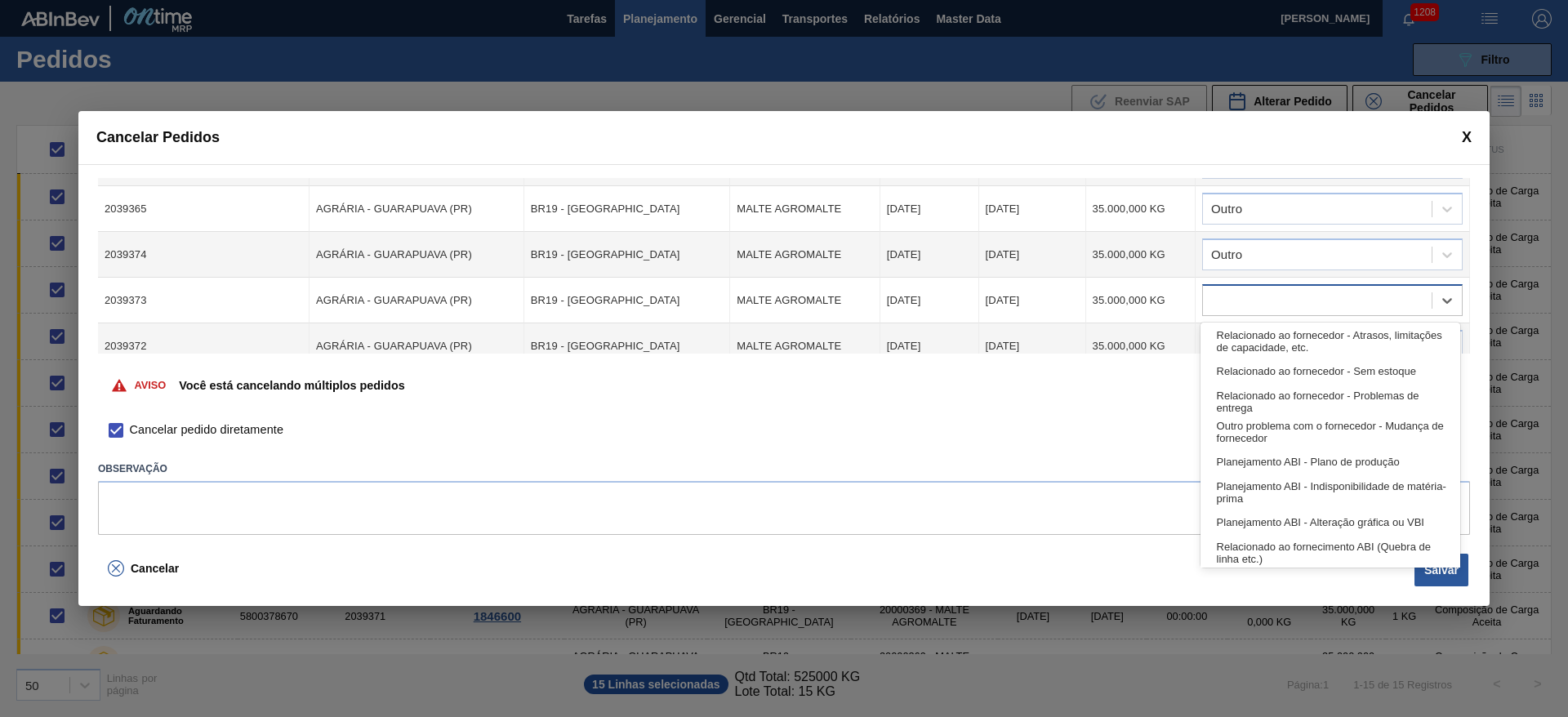
click at [1225, 300] on div at bounding box center [1317, 301] width 228 height 23
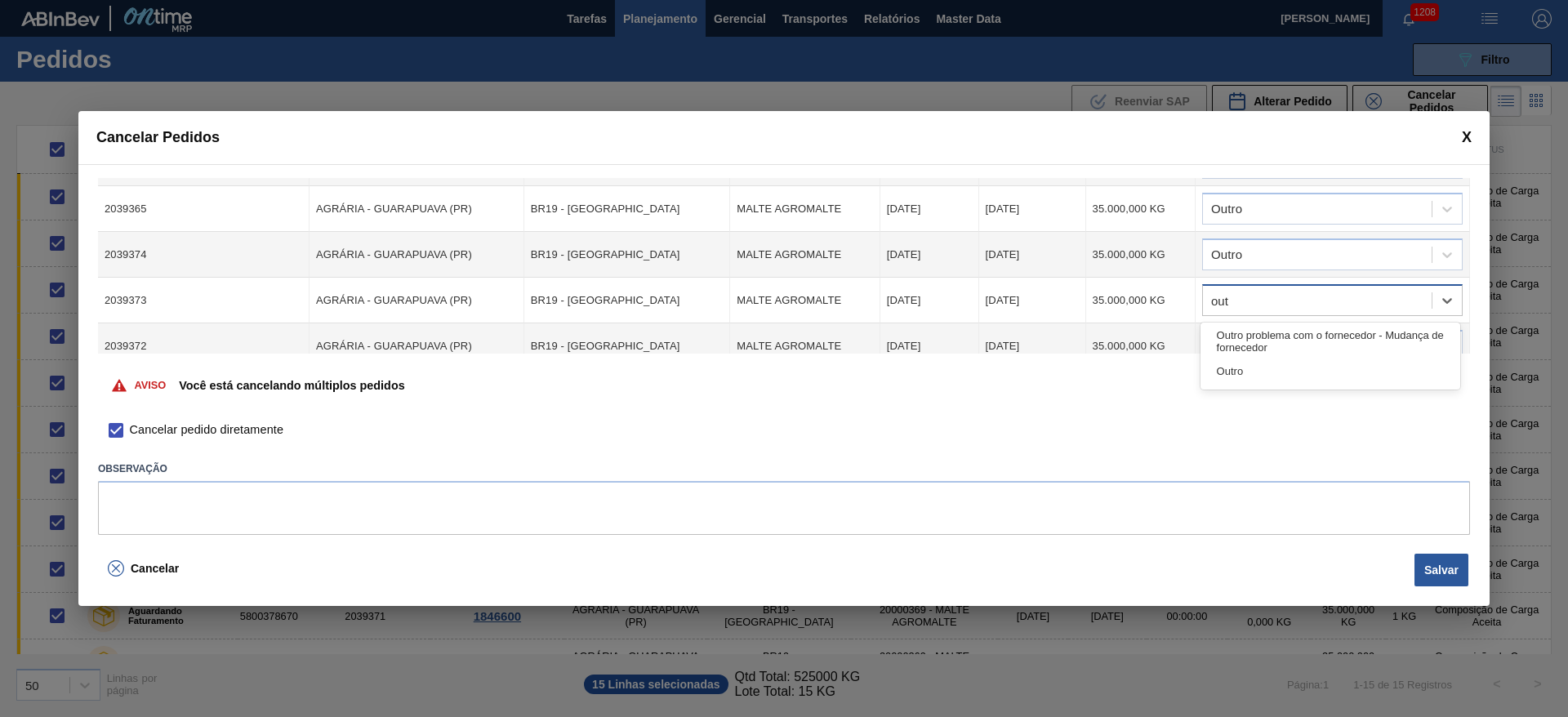
type input "outr"
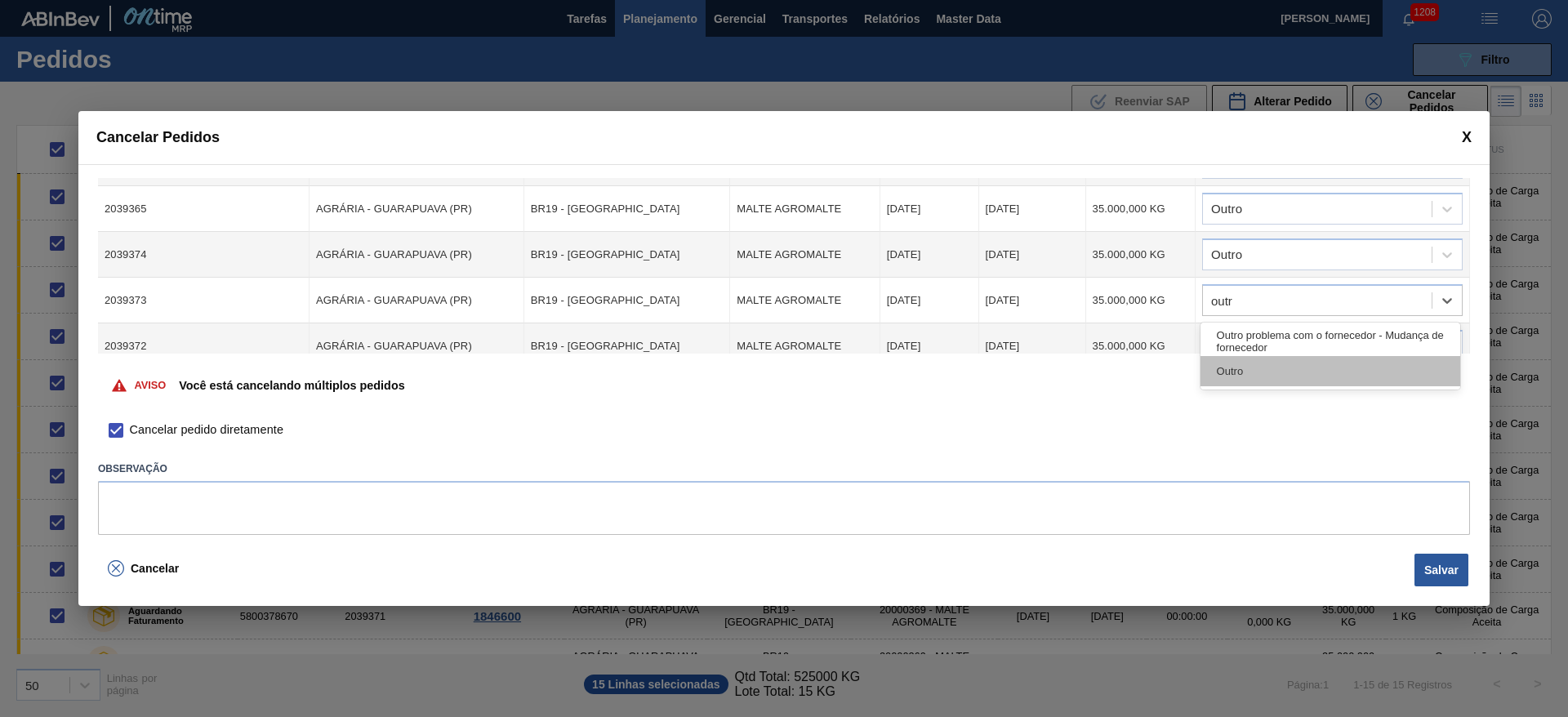
click at [1223, 374] on div "Outro" at bounding box center [1330, 371] width 260 height 30
click at [1224, 342] on div at bounding box center [1317, 347] width 228 height 23
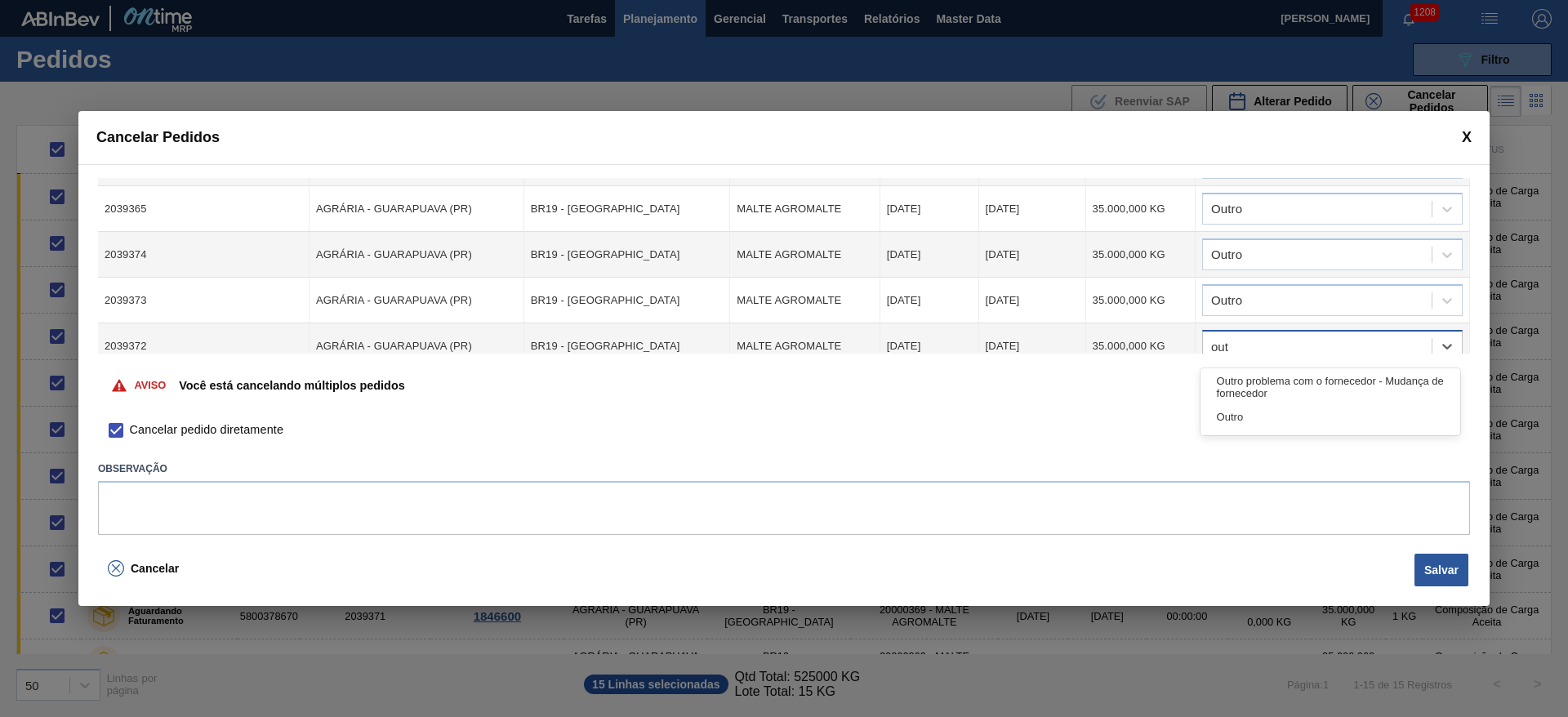
type input "outr"
click at [1237, 414] on div "Outro" at bounding box center [1330, 417] width 260 height 30
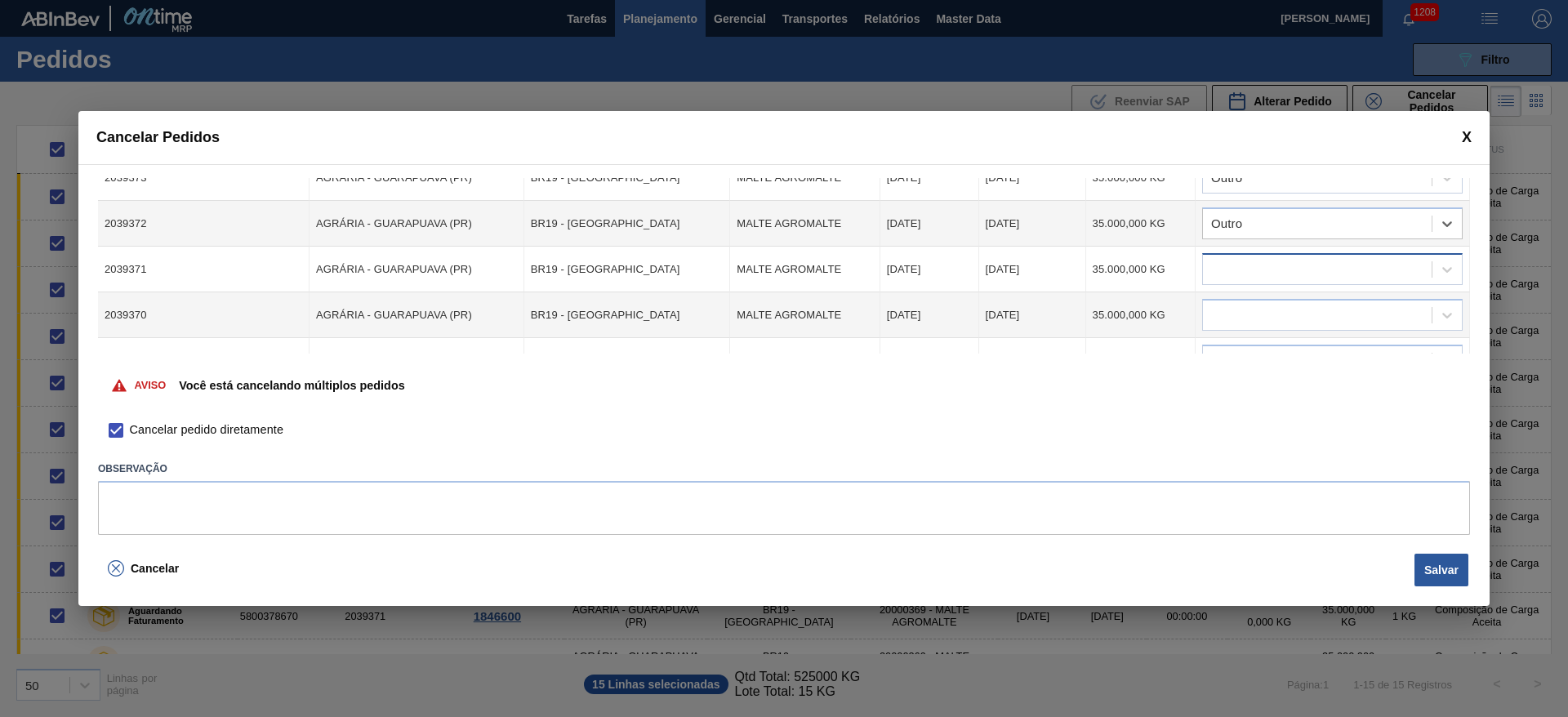
click at [1241, 256] on div at bounding box center [1332, 269] width 261 height 32
type input "outr"
drag, startPoint x: 1280, startPoint y: 332, endPoint x: 1272, endPoint y: 324, distance: 11.3
click at [1279, 332] on div "Outro" at bounding box center [1330, 340] width 260 height 30
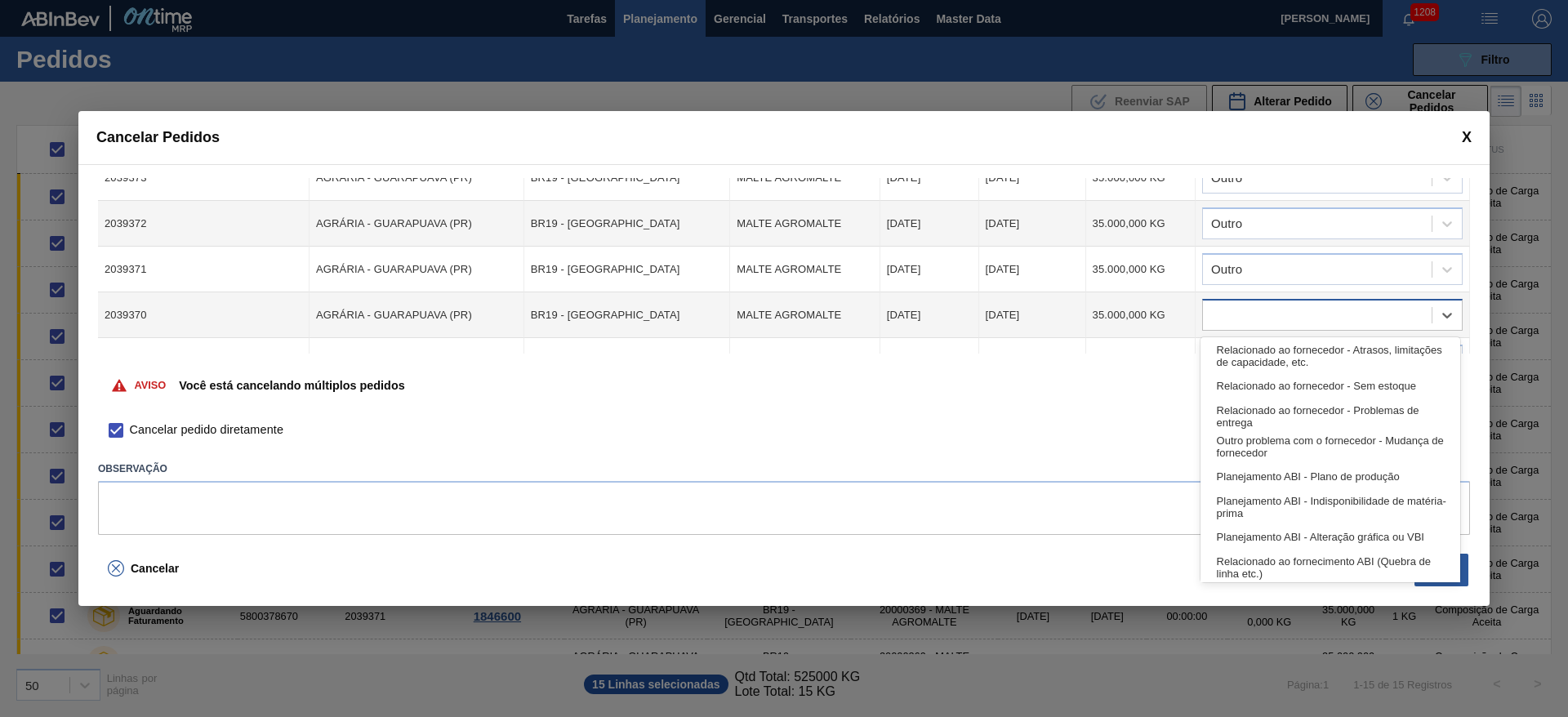
click at [1225, 314] on div at bounding box center [1317, 315] width 228 height 23
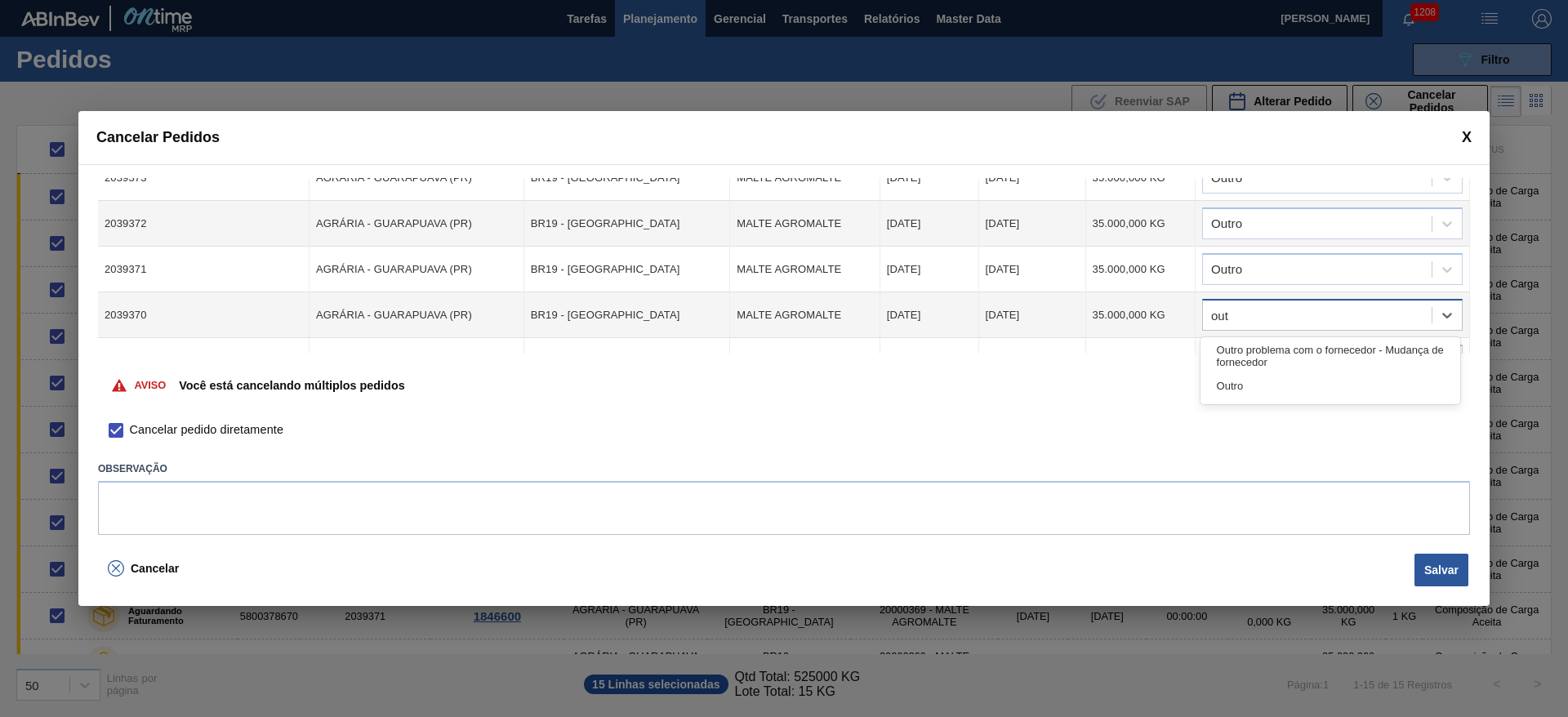
type input "outr"
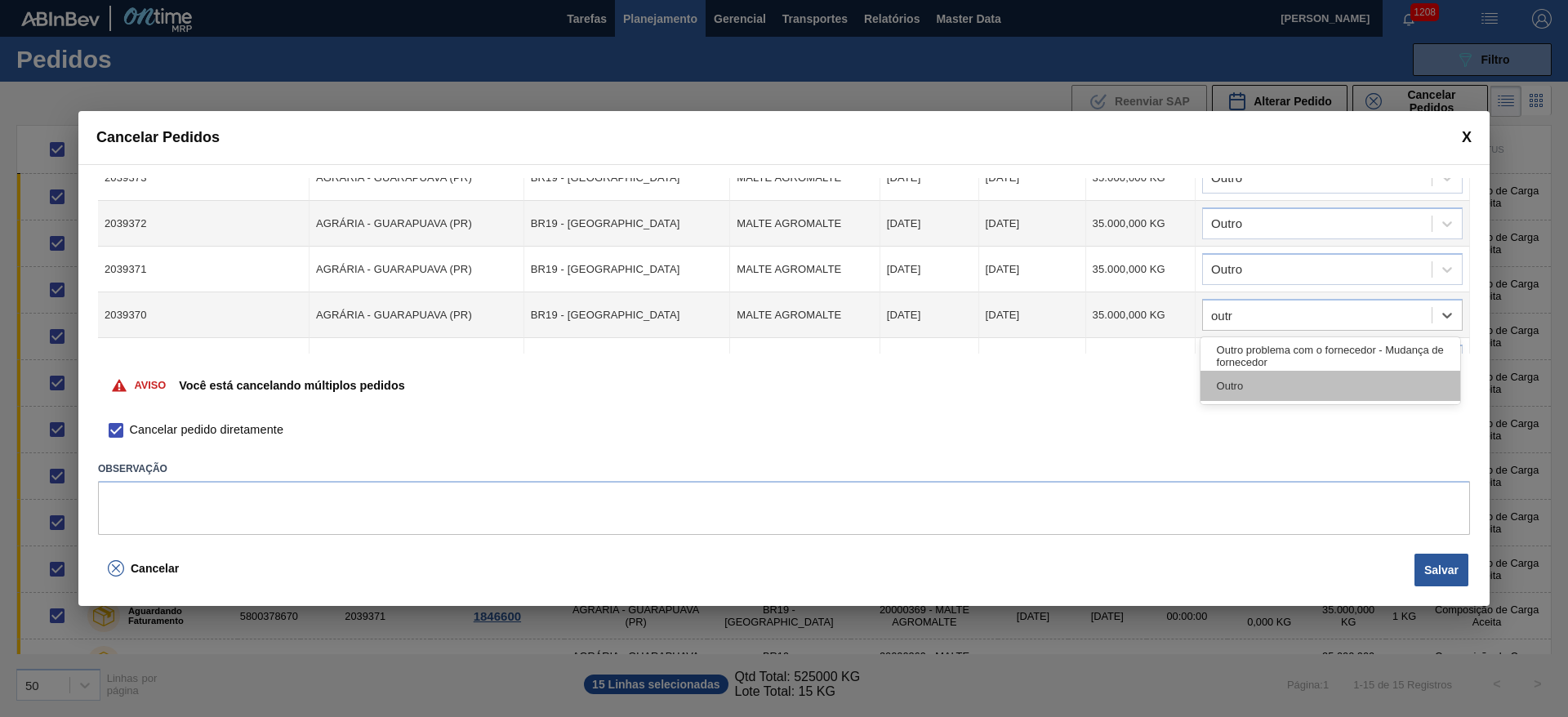
click at [1257, 380] on div "Outro" at bounding box center [1330, 386] width 260 height 30
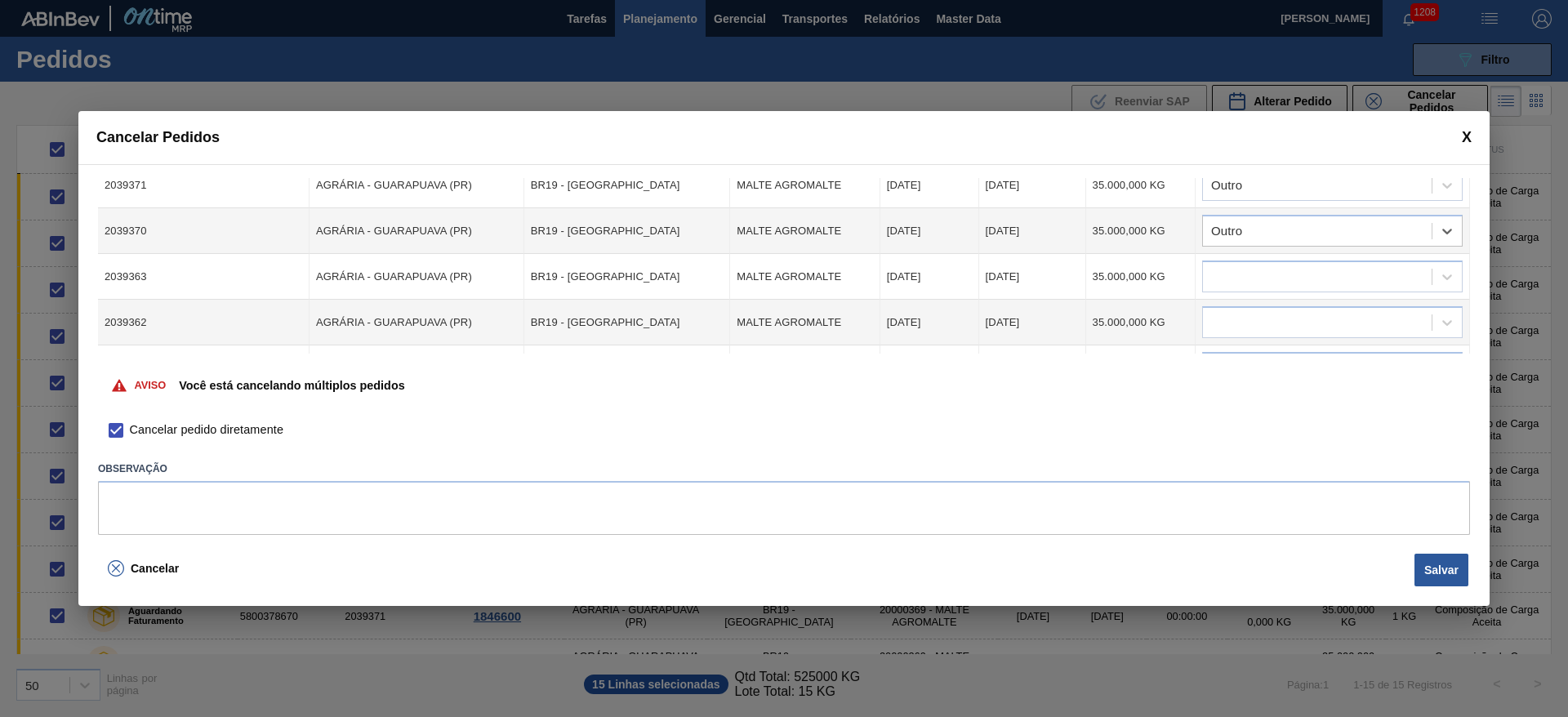
scroll to position [490, 0]
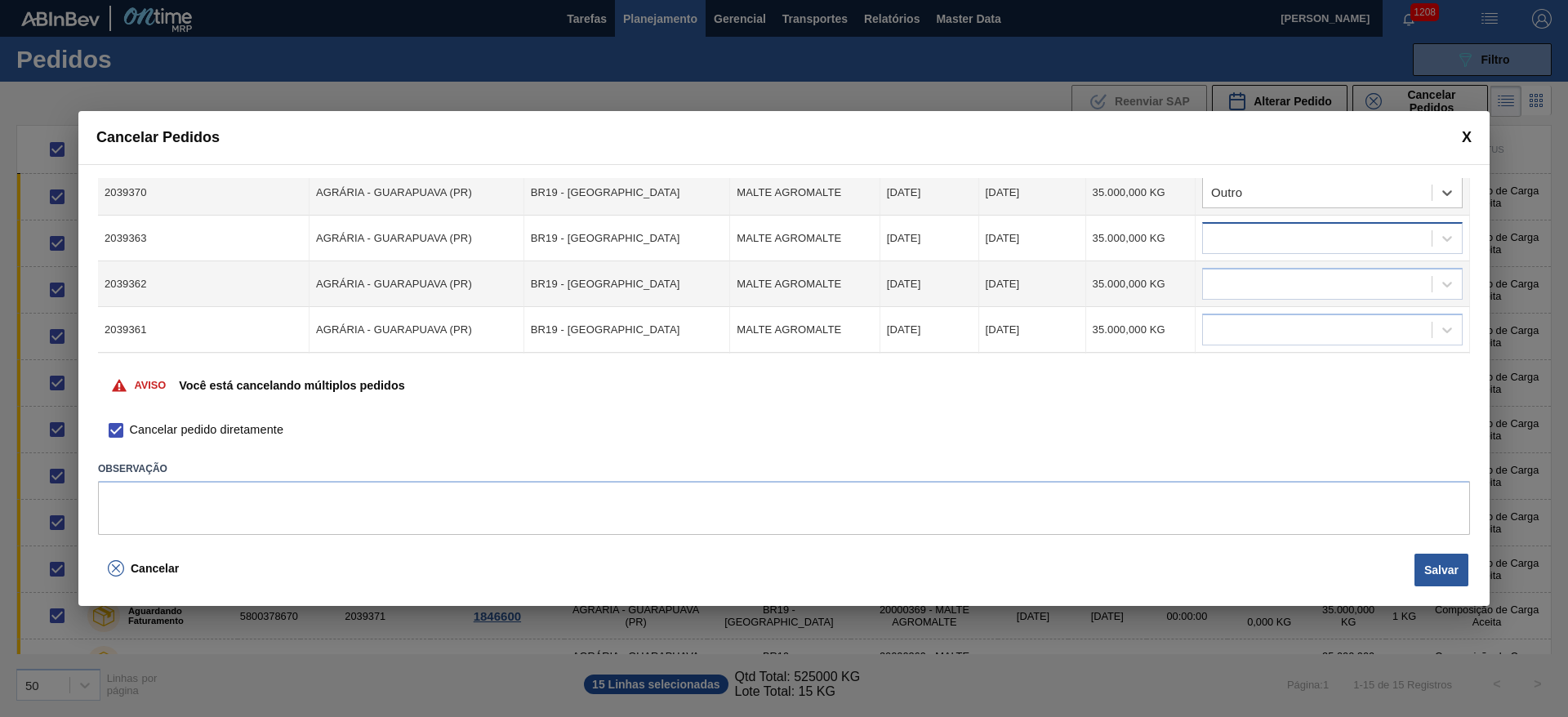
click at [1230, 241] on div at bounding box center [1317, 238] width 228 height 23
type input "outr"
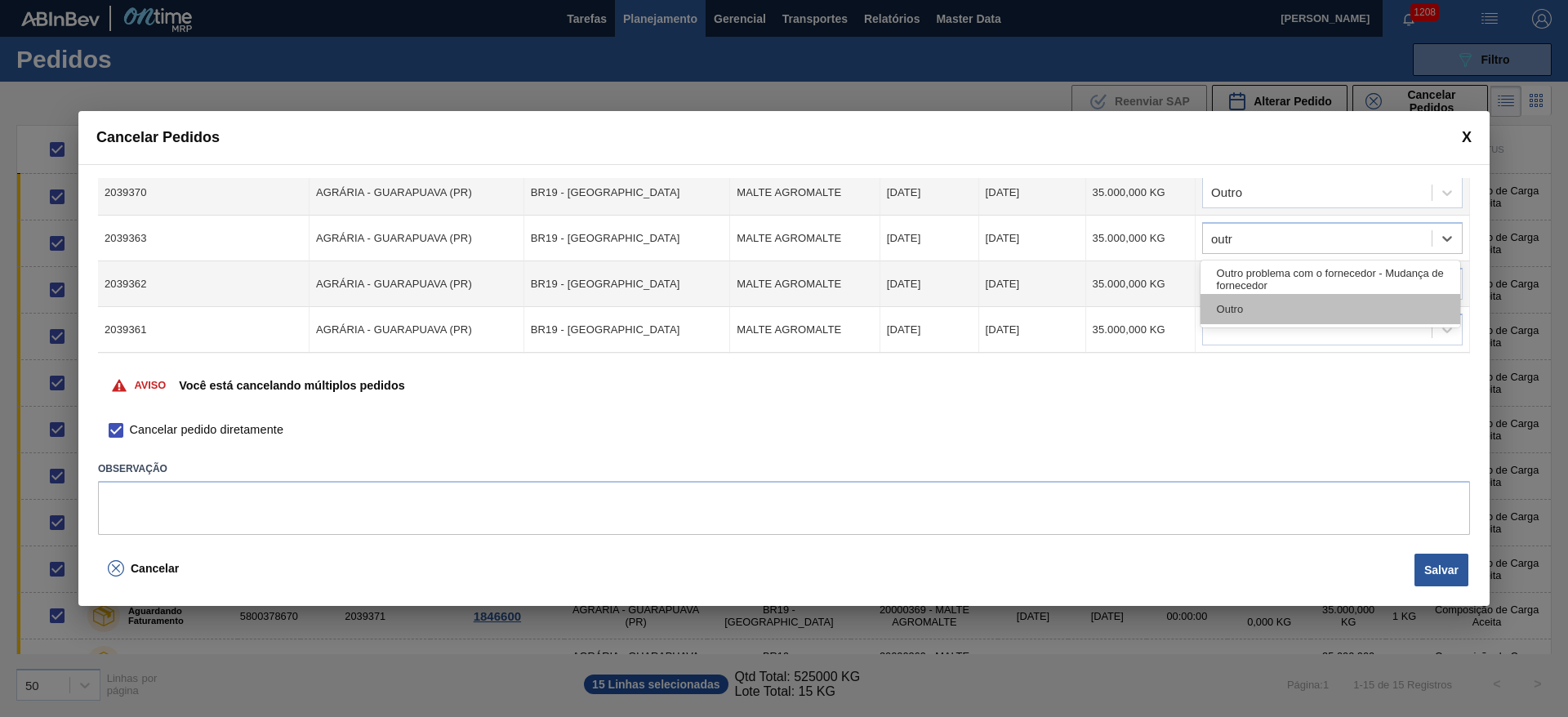
click at [1244, 316] on div "Outro" at bounding box center [1330, 309] width 260 height 30
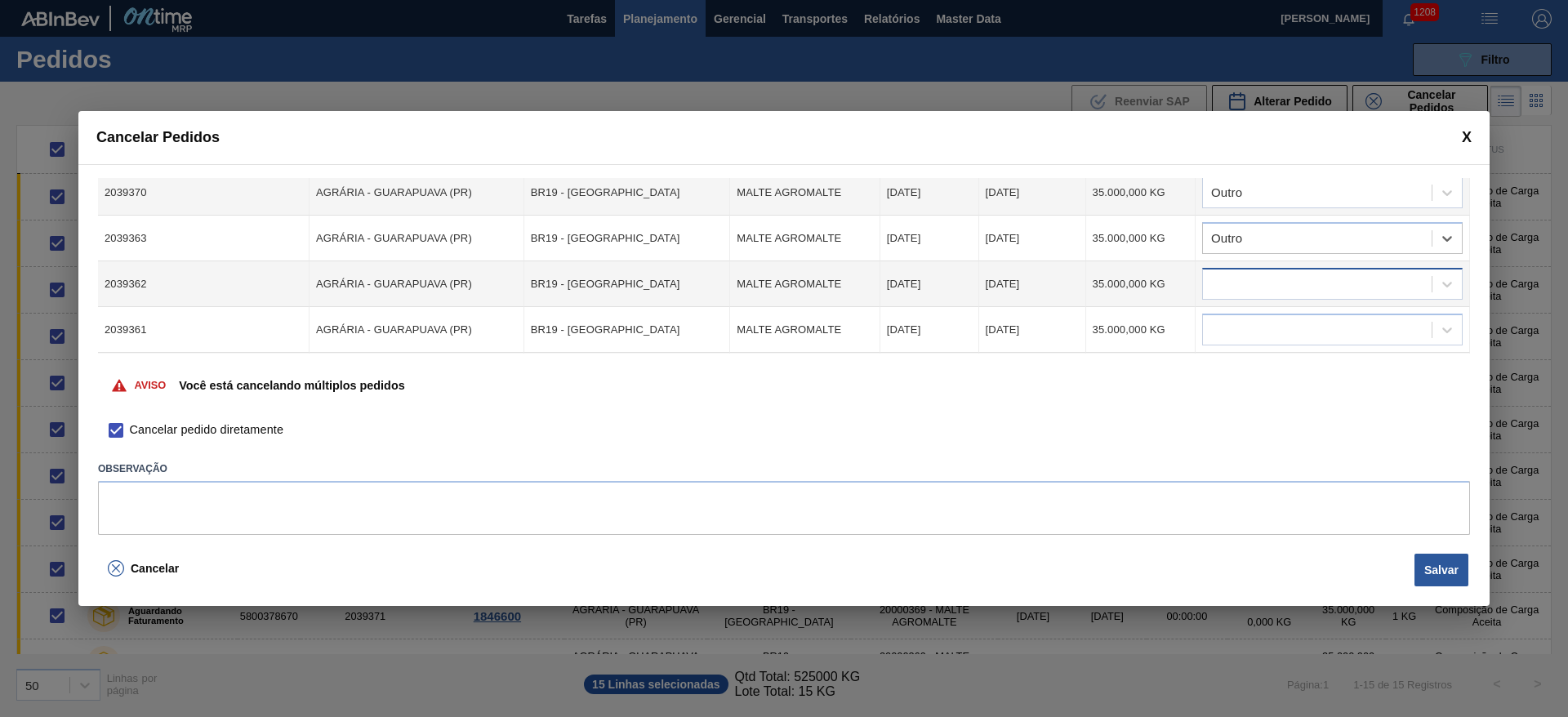
click at [1205, 290] on div at bounding box center [1317, 284] width 228 height 23
type input "outr"
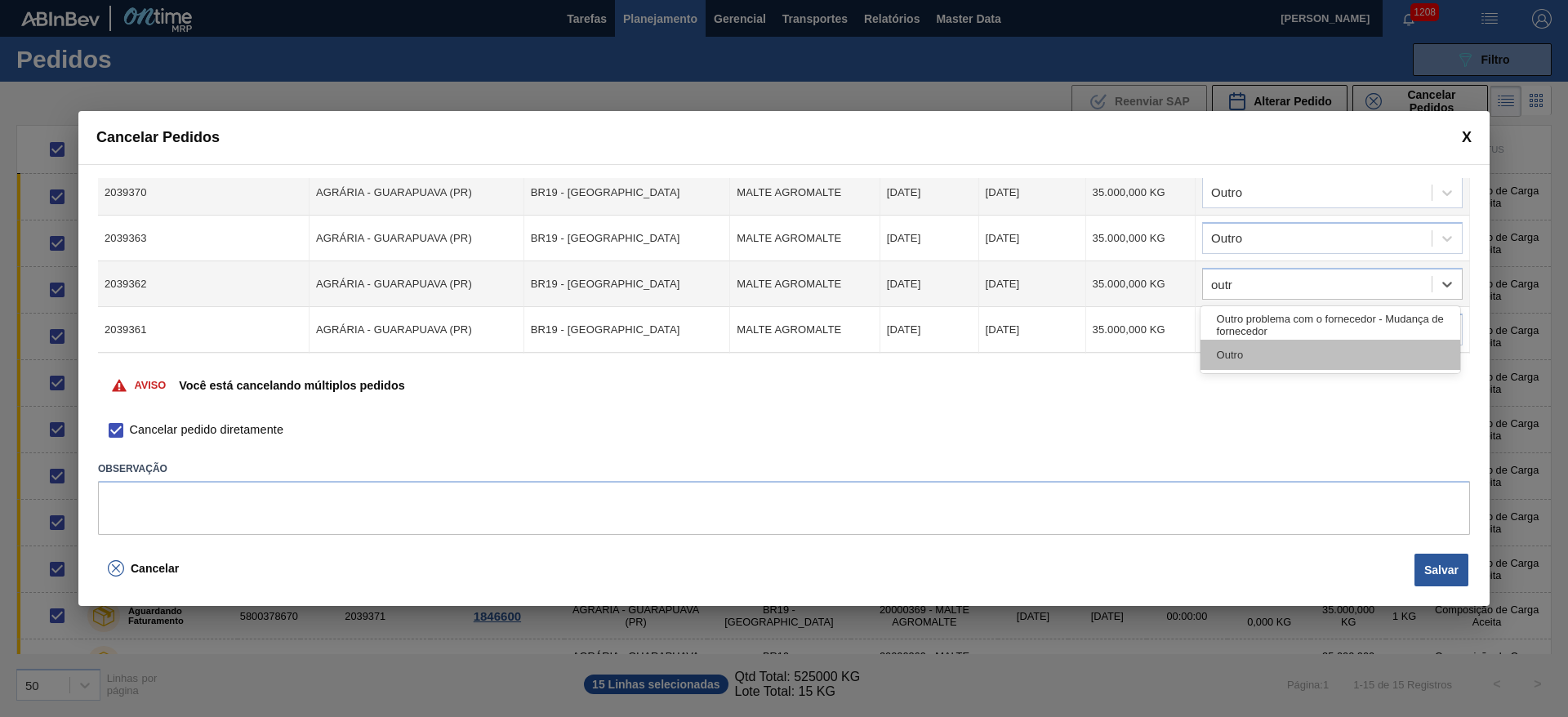
click at [1220, 361] on div "Outro" at bounding box center [1330, 355] width 260 height 30
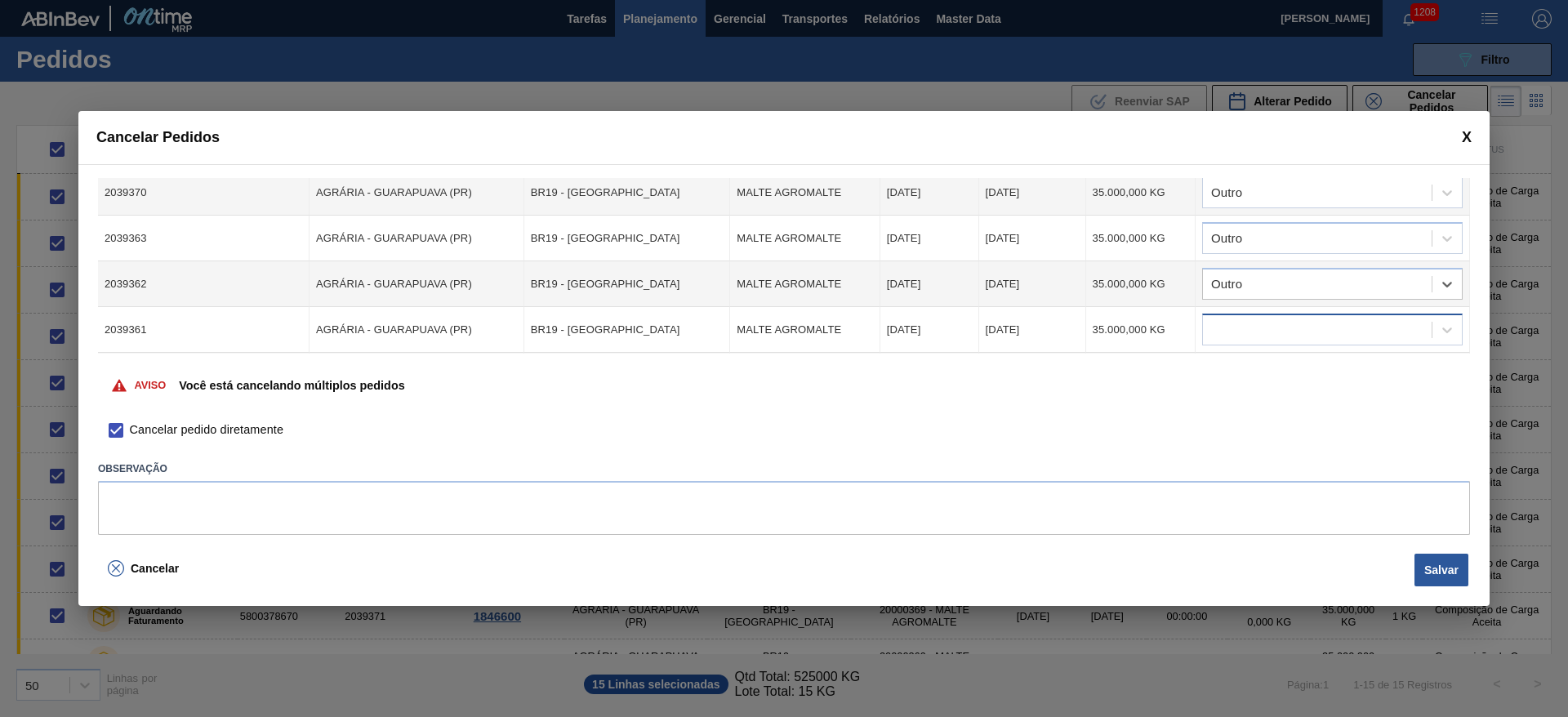
click at [1204, 329] on div at bounding box center [1317, 330] width 228 height 23
type input "outr"
click at [1248, 392] on div "Outro" at bounding box center [1330, 400] width 260 height 30
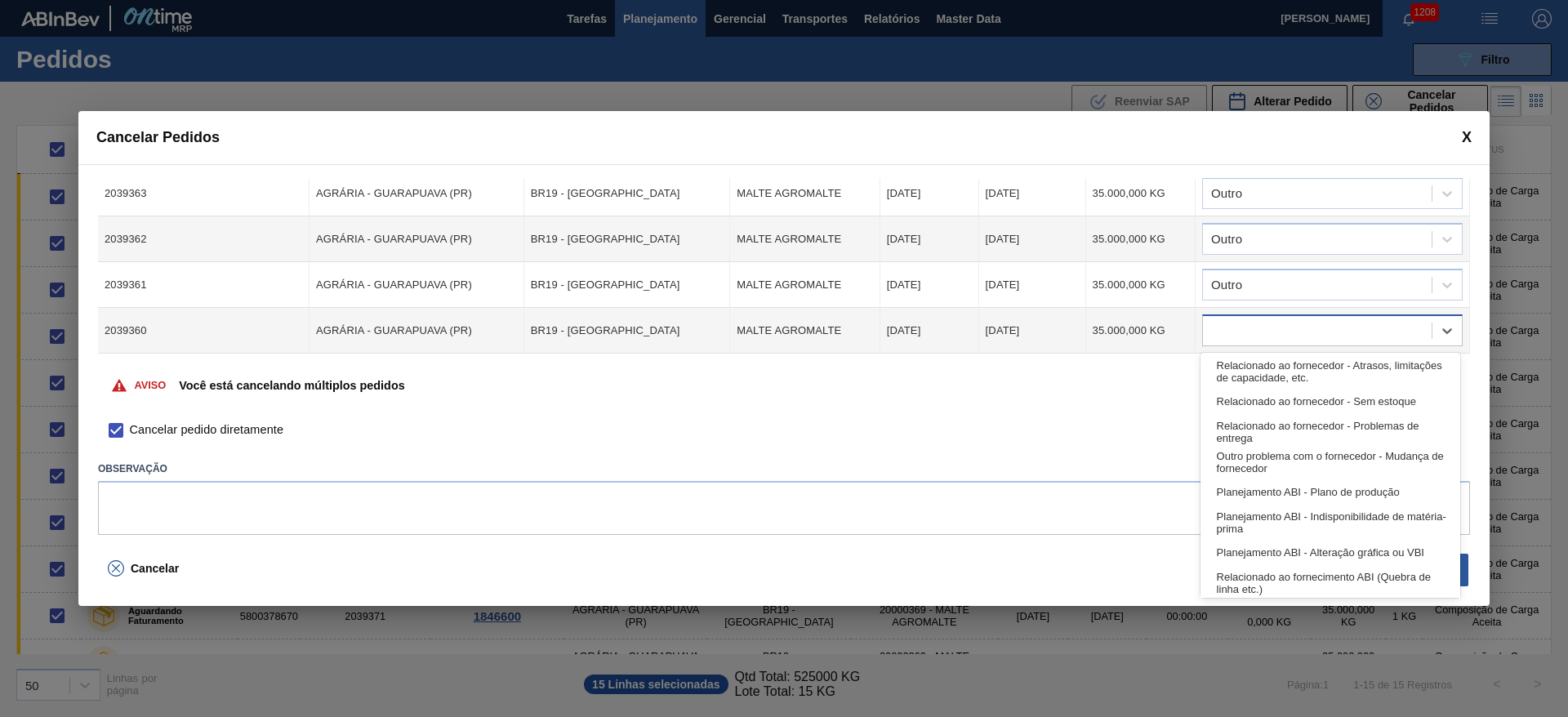
click at [1230, 323] on div at bounding box center [1317, 331] width 228 height 23
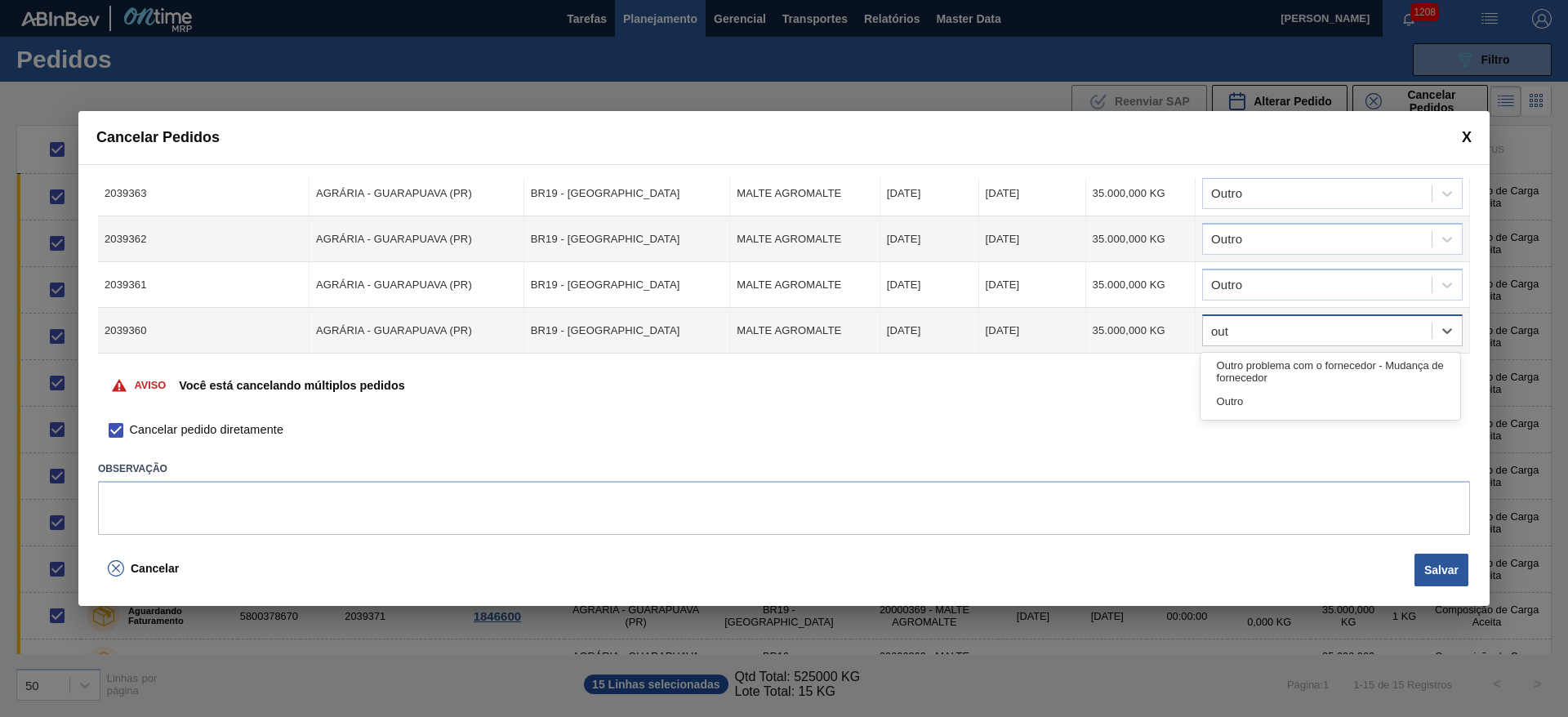
type input "outr"
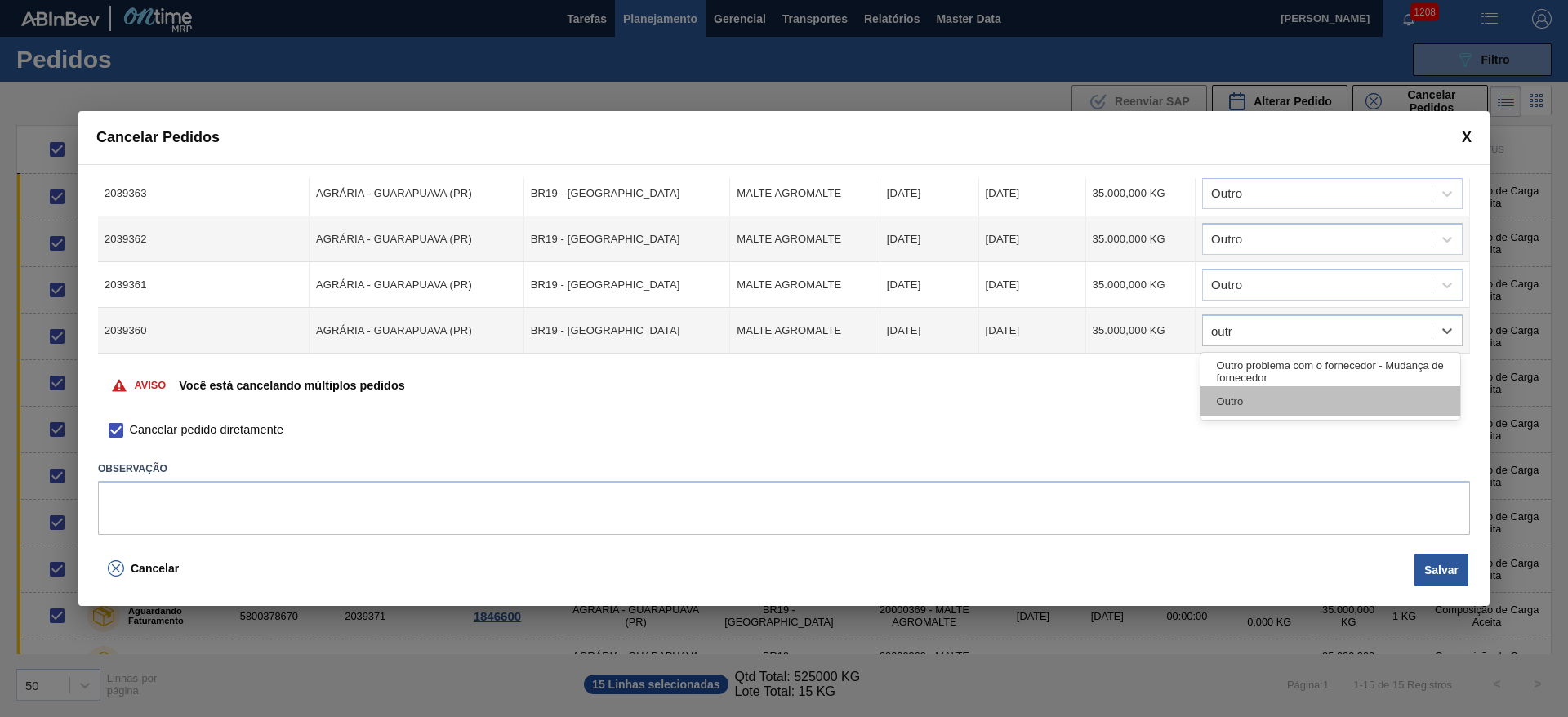
click at [1235, 396] on div "Outro" at bounding box center [1330, 401] width 260 height 30
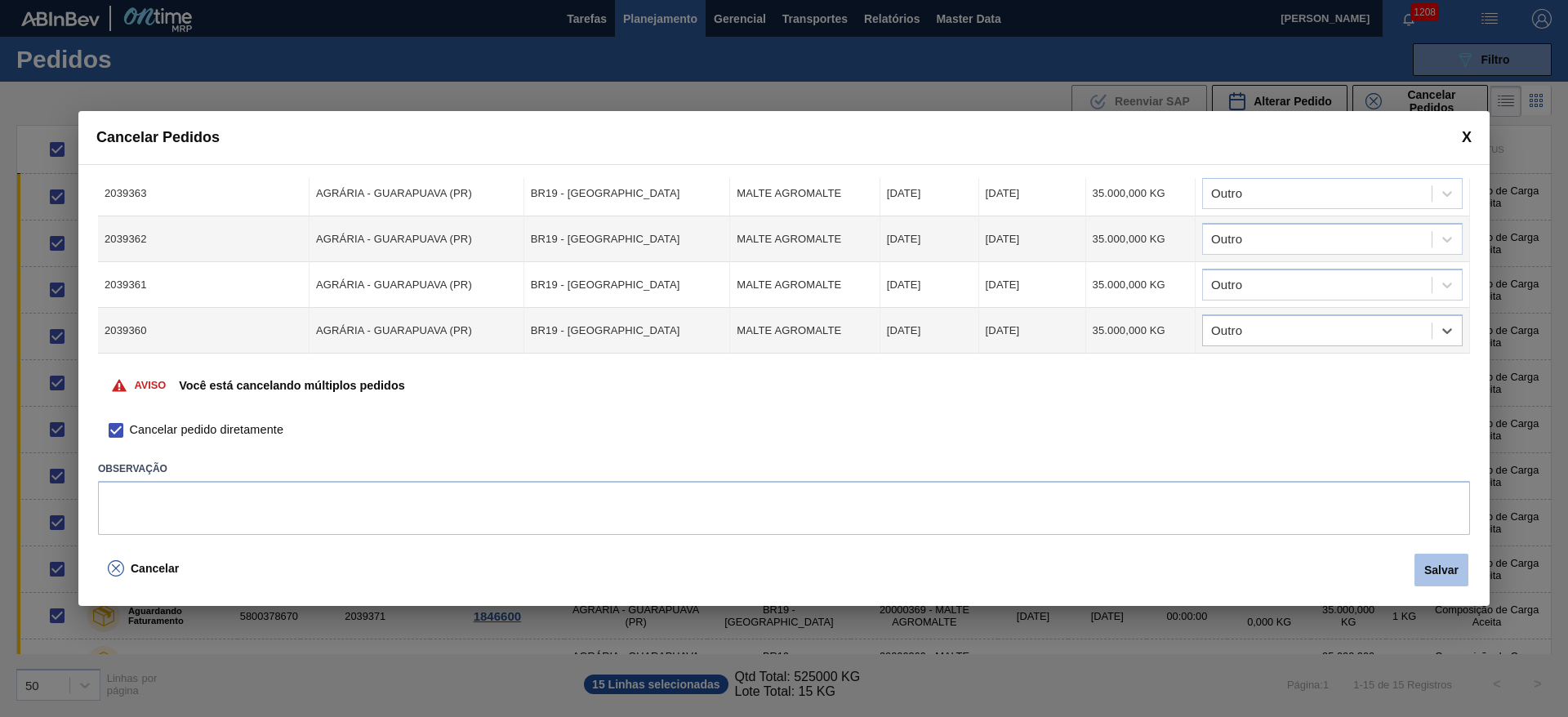
click at [1435, 572] on button "Salvar" at bounding box center [1441, 569] width 54 height 33
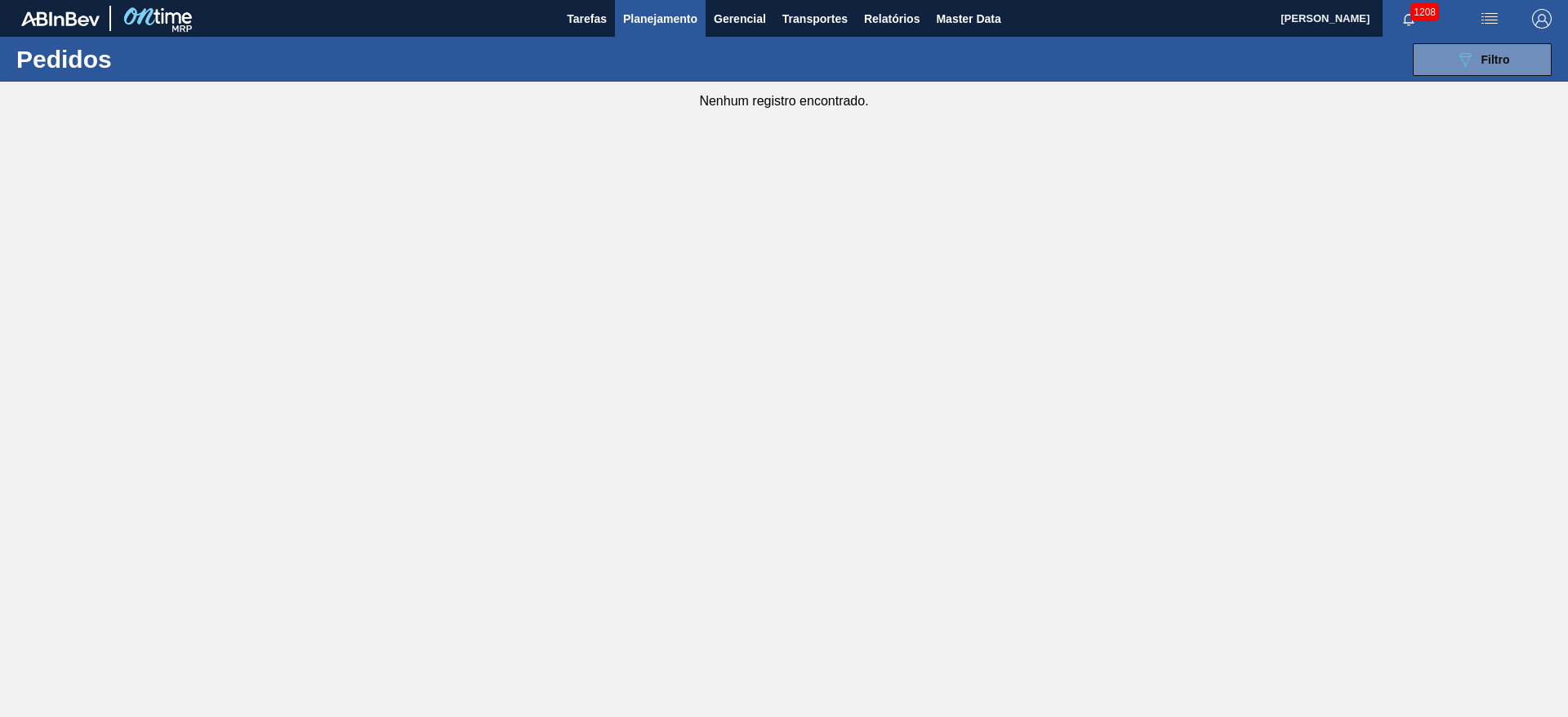
click at [854, 352] on main "Tarefas Planejamento Gerencial Transportes Relatórios Master Data Leandro de Pa…" at bounding box center [784, 358] width 1568 height 717
click at [1458, 60] on icon "089F7B8B-B2A5-4AFE-B5C0-19BA573D28AC" at bounding box center [1465, 60] width 20 height 20
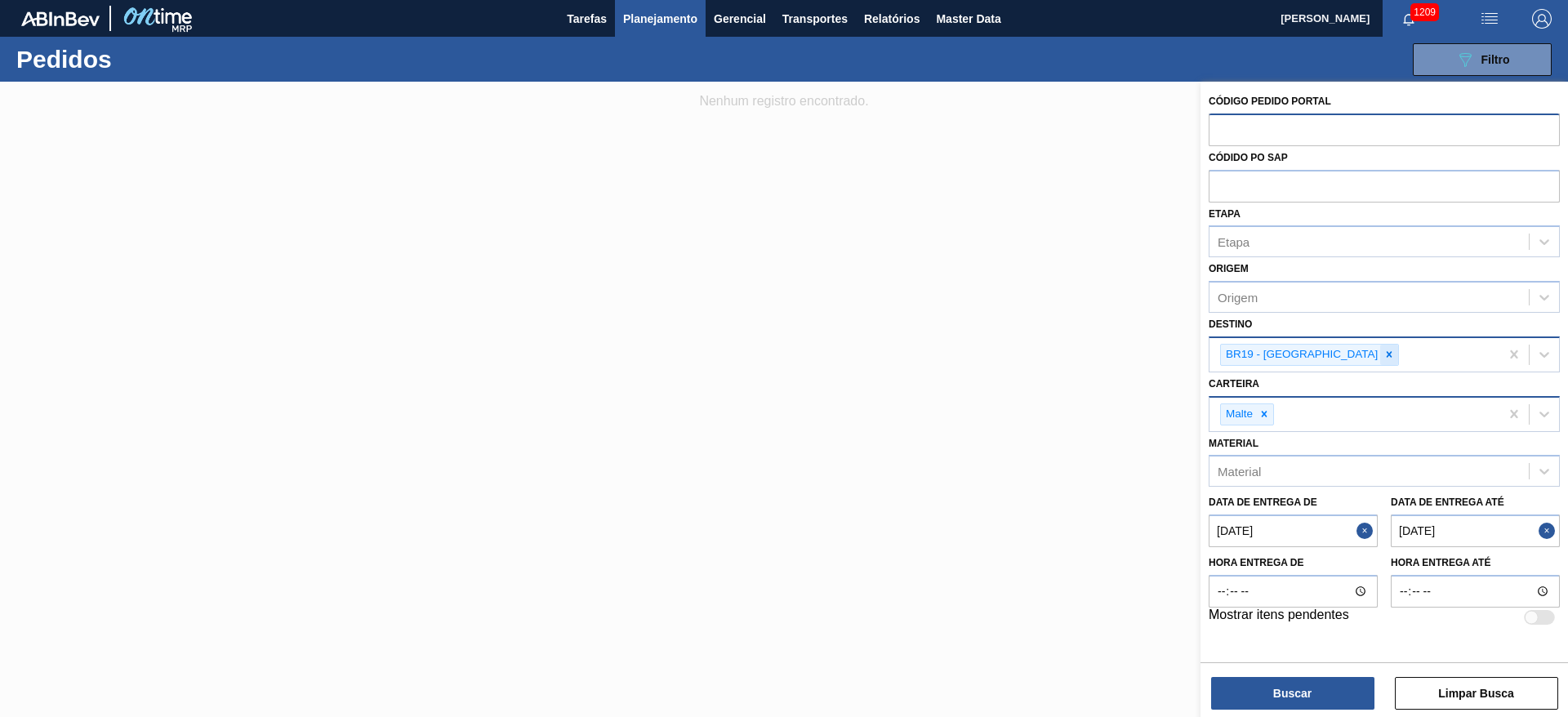
click at [1384, 353] on icon at bounding box center [1390, 354] width 12 height 12
click at [1263, 404] on icon at bounding box center [1265, 410] width 12 height 12
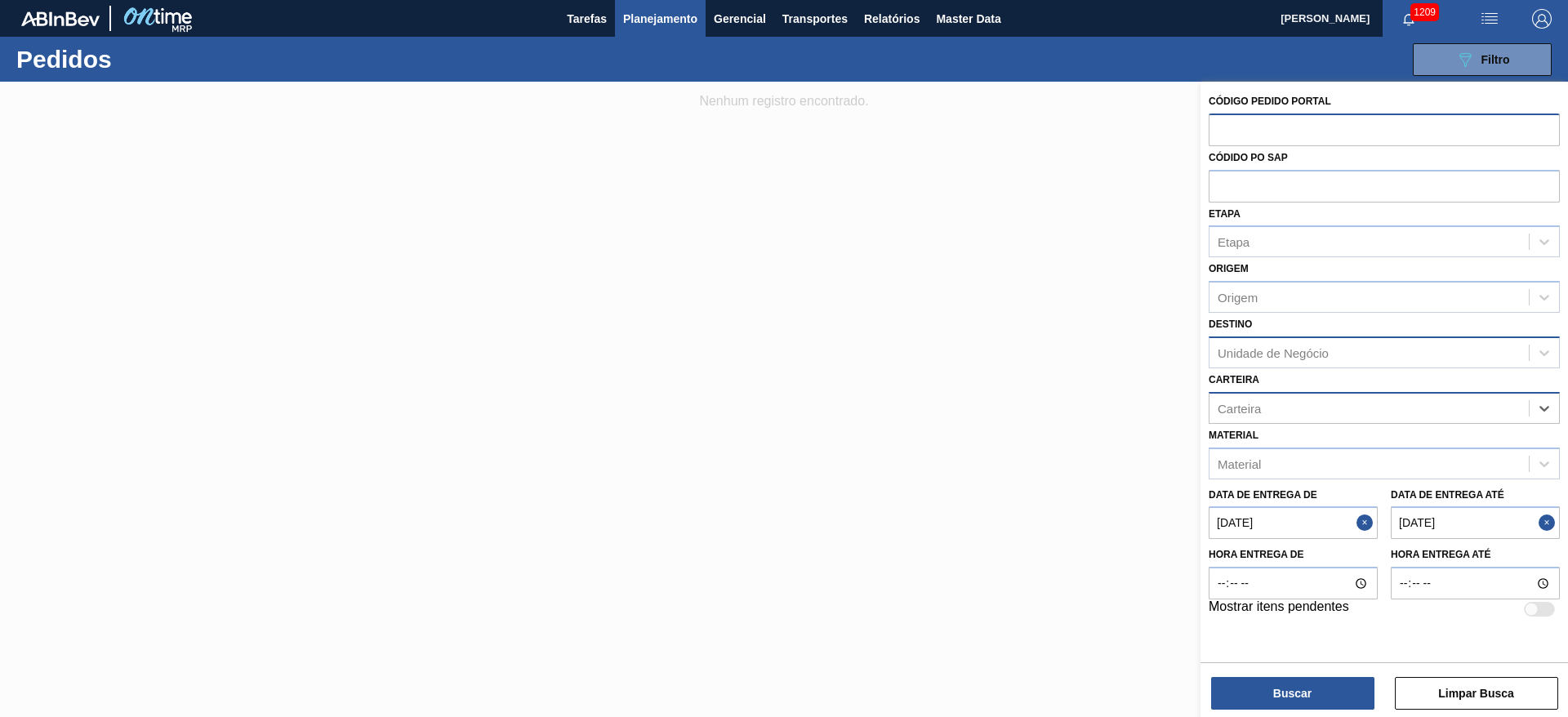
click at [1362, 519] on button "Close" at bounding box center [1366, 522] width 21 height 33
click at [1547, 519] on button "Close" at bounding box center [1549, 522] width 21 height 33
click at [1244, 352] on div "Unidade de Negócio" at bounding box center [1273, 352] width 111 height 14
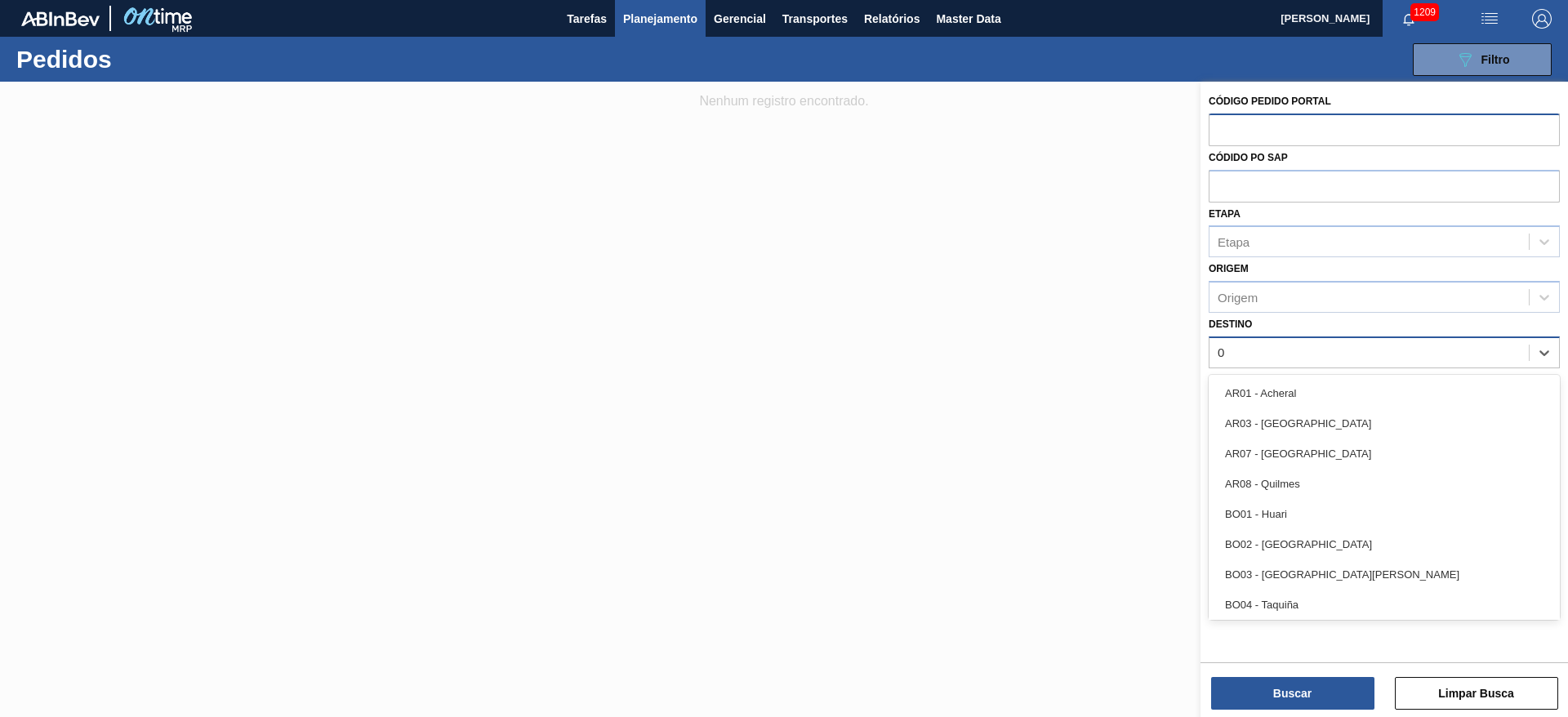
type input "07"
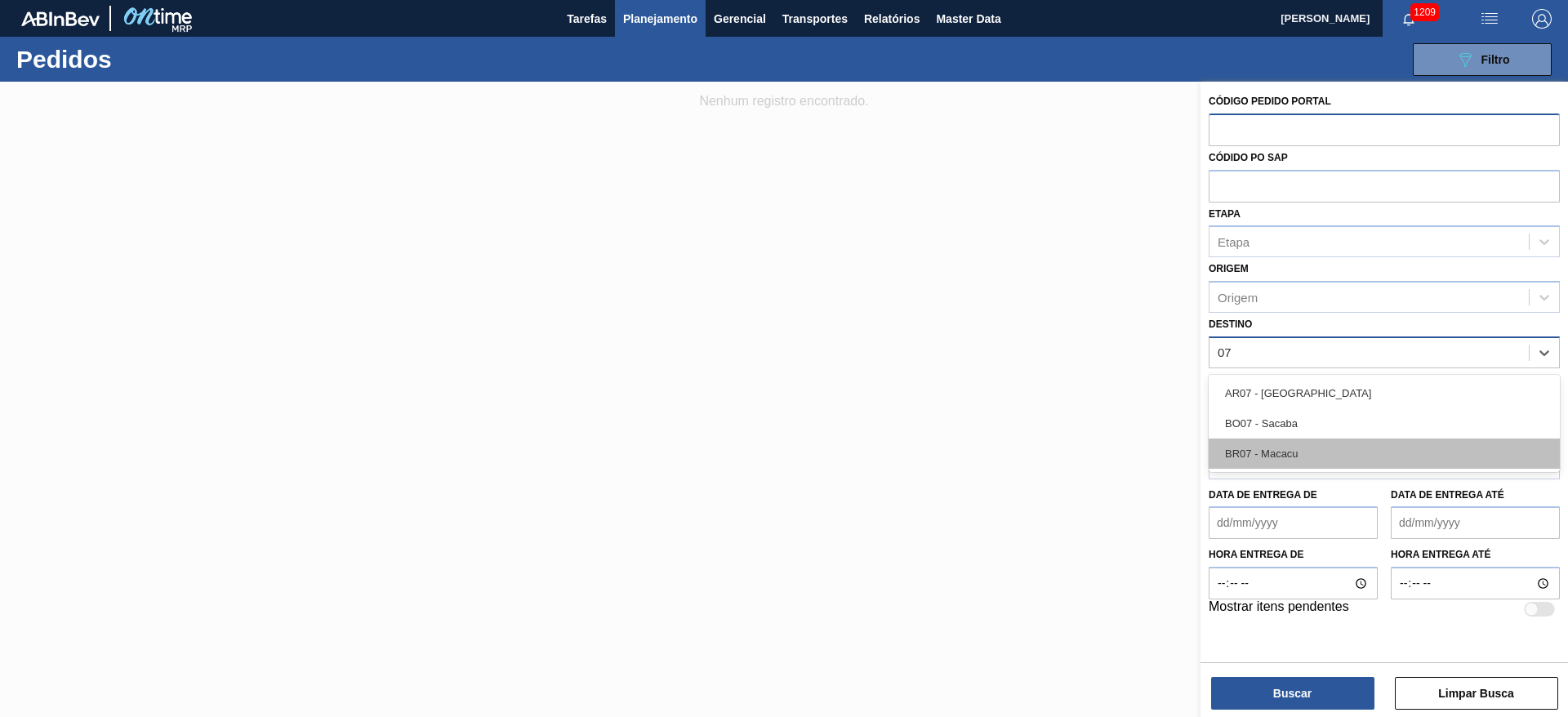
click at [1278, 449] on div "BR07 - Macacu" at bounding box center [1384, 454] width 351 height 30
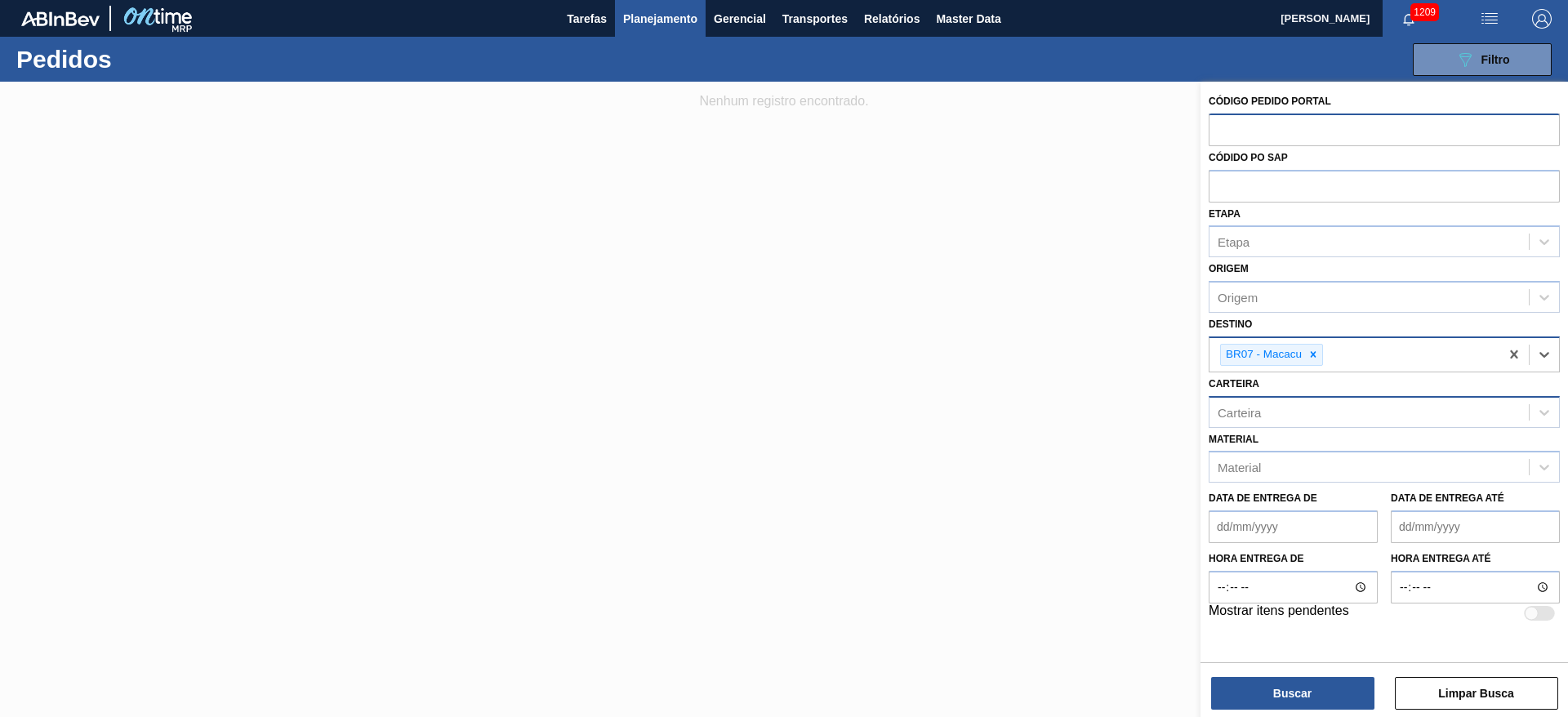
click at [1244, 411] on div "Carteira" at bounding box center [1240, 412] width 43 height 14
type input "c"
type input "caixa ca"
drag, startPoint x: 1280, startPoint y: 444, endPoint x: 1259, endPoint y: 499, distance: 58.9
click at [1280, 445] on div "Caixa Cartão" at bounding box center [1384, 453] width 351 height 30
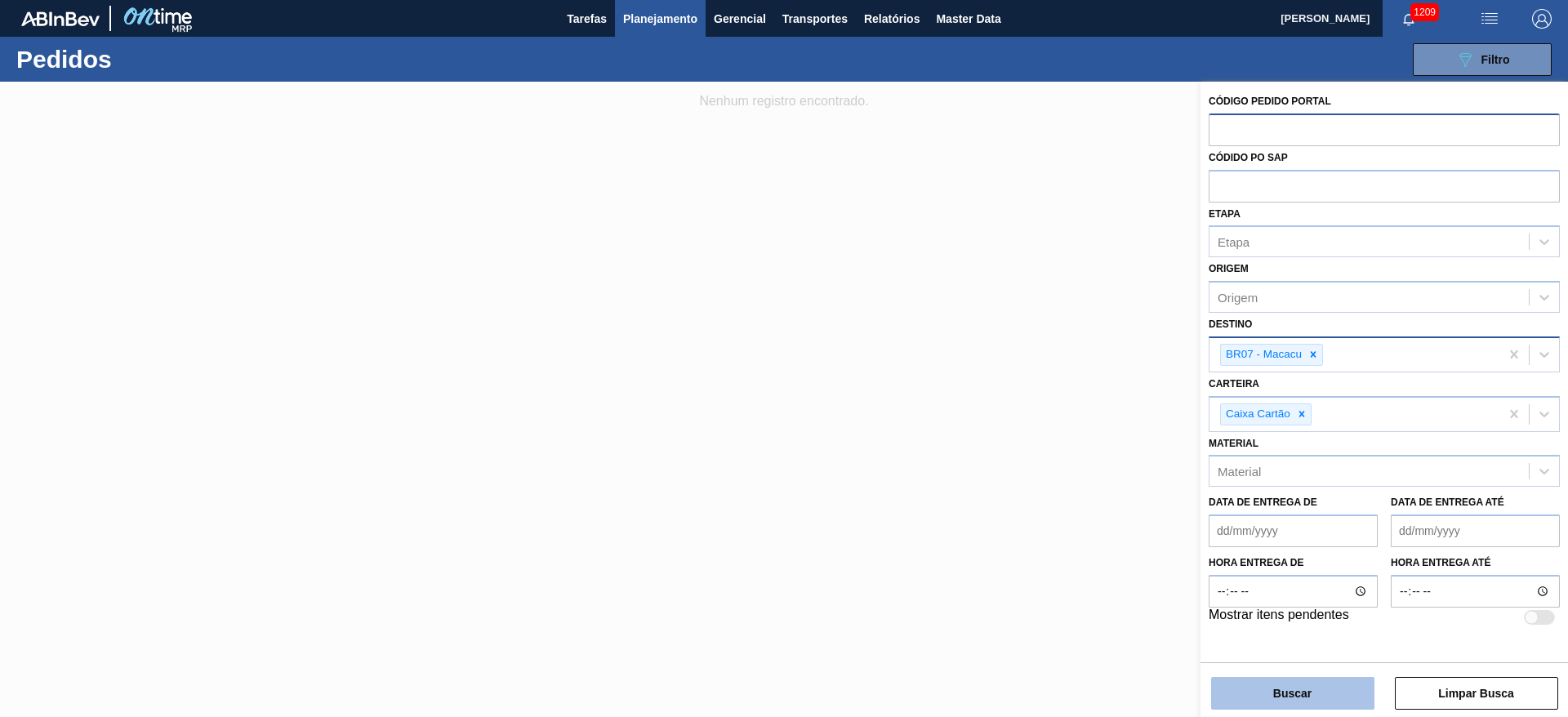
click at [1258, 689] on button "Buscar" at bounding box center [1293, 693] width 163 height 33
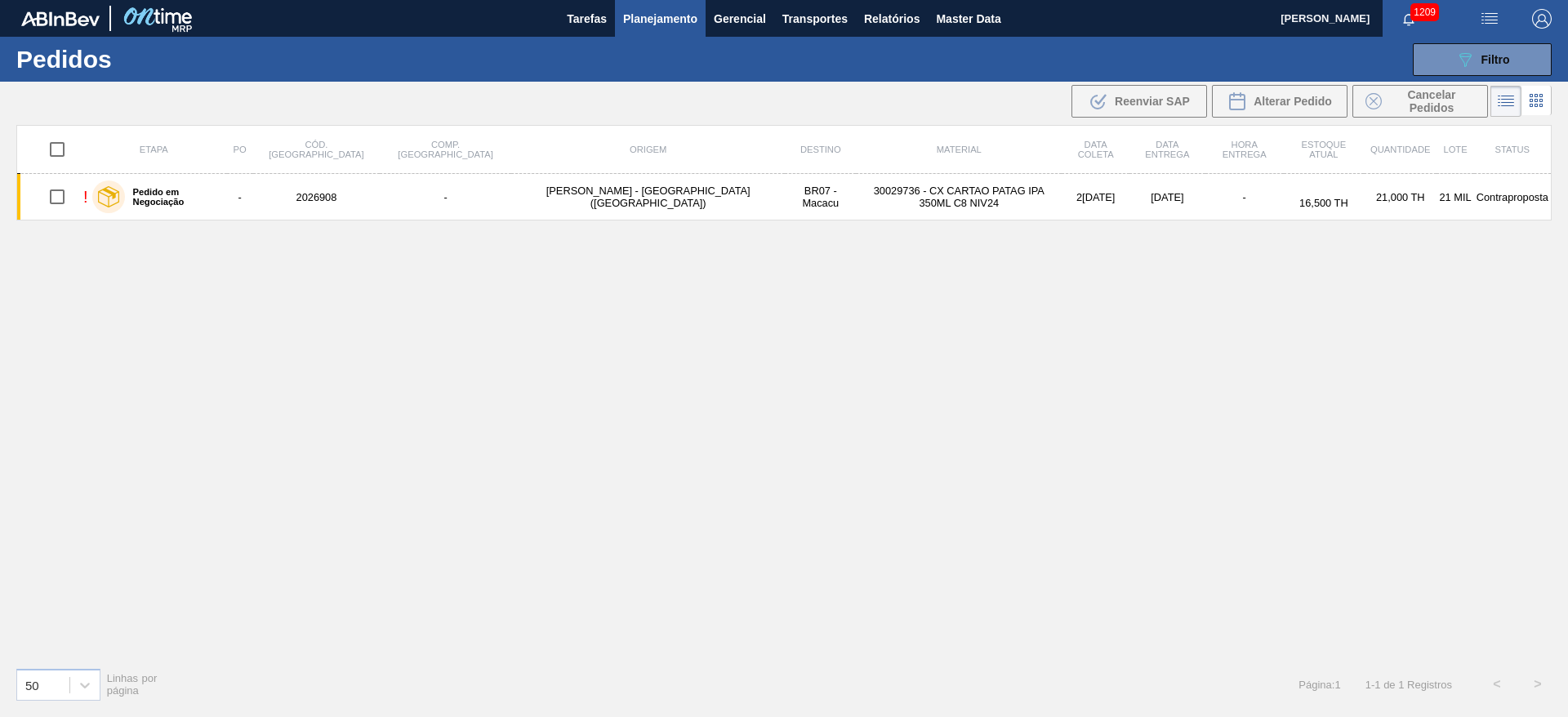
click at [1535, 102] on icon at bounding box center [1536, 101] width 3 height 3
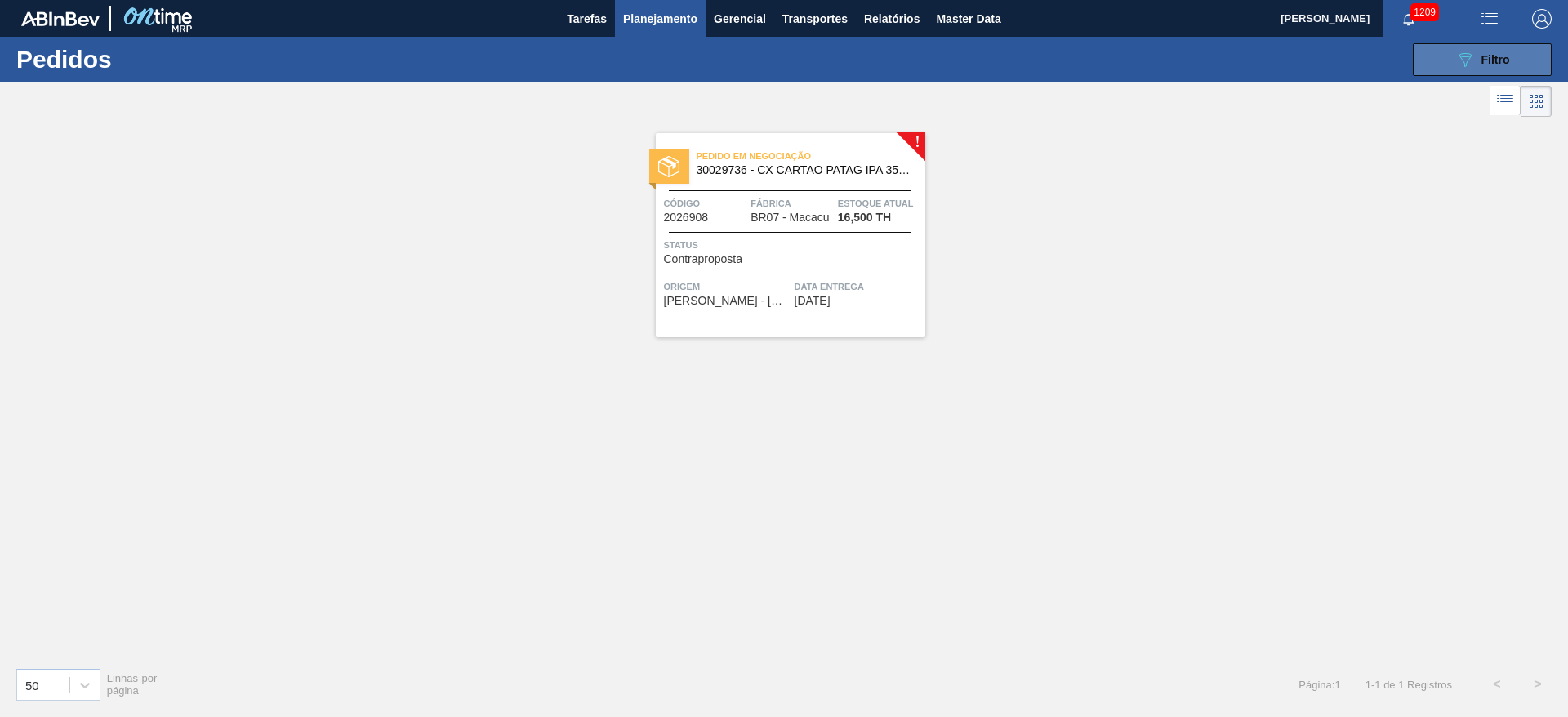
drag, startPoint x: 1482, startPoint y: 58, endPoint x: 1468, endPoint y: 64, distance: 15.2
click at [1482, 58] on span "Filtro" at bounding box center [1495, 60] width 28 height 13
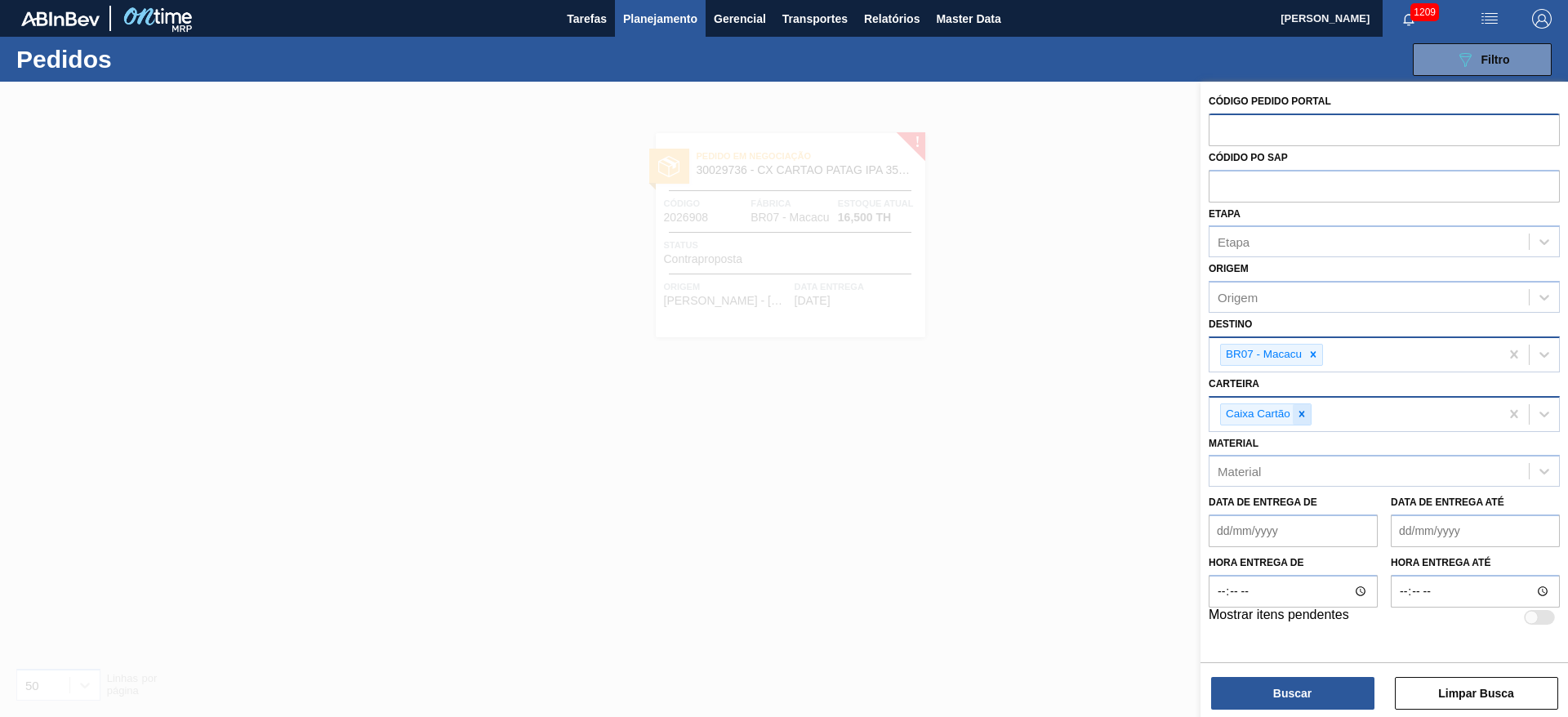
click at [1300, 419] on icon at bounding box center [1302, 414] width 12 height 12
click at [1315, 353] on icon at bounding box center [1313, 354] width 12 height 12
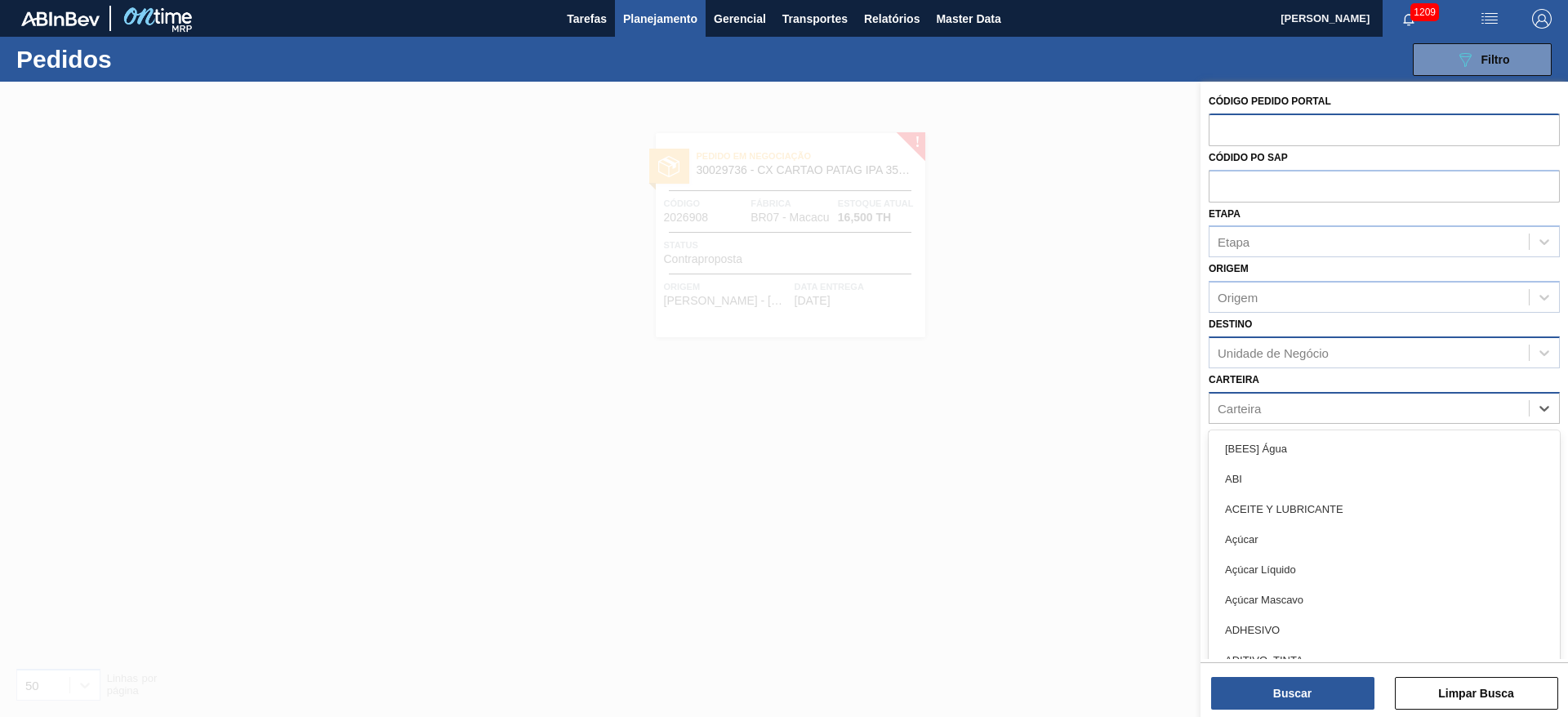
click at [1251, 409] on div "Carteira" at bounding box center [1240, 408] width 43 height 14
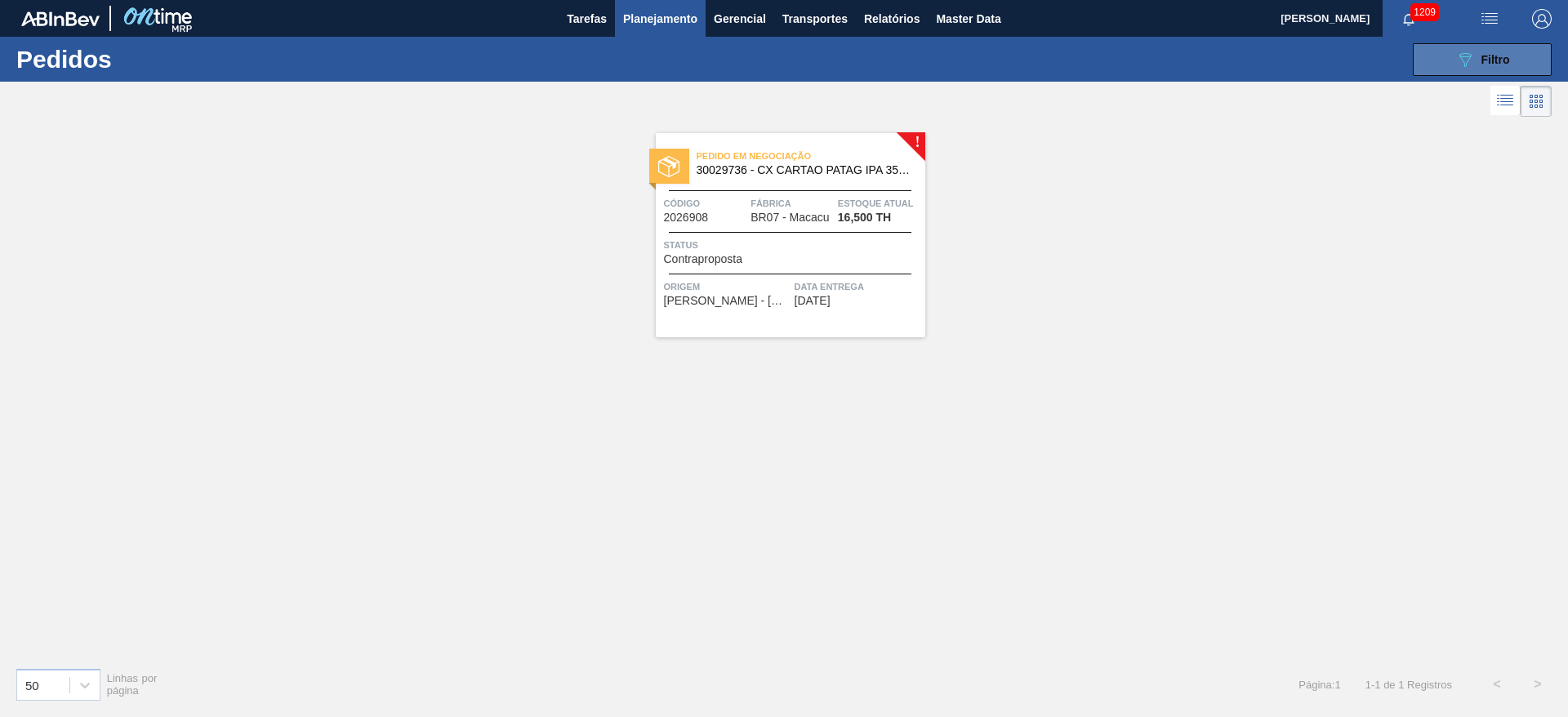
click at [1465, 58] on icon "089F7B8B-B2A5-4AFE-B5C0-19BA573D28AC" at bounding box center [1465, 60] width 20 height 20
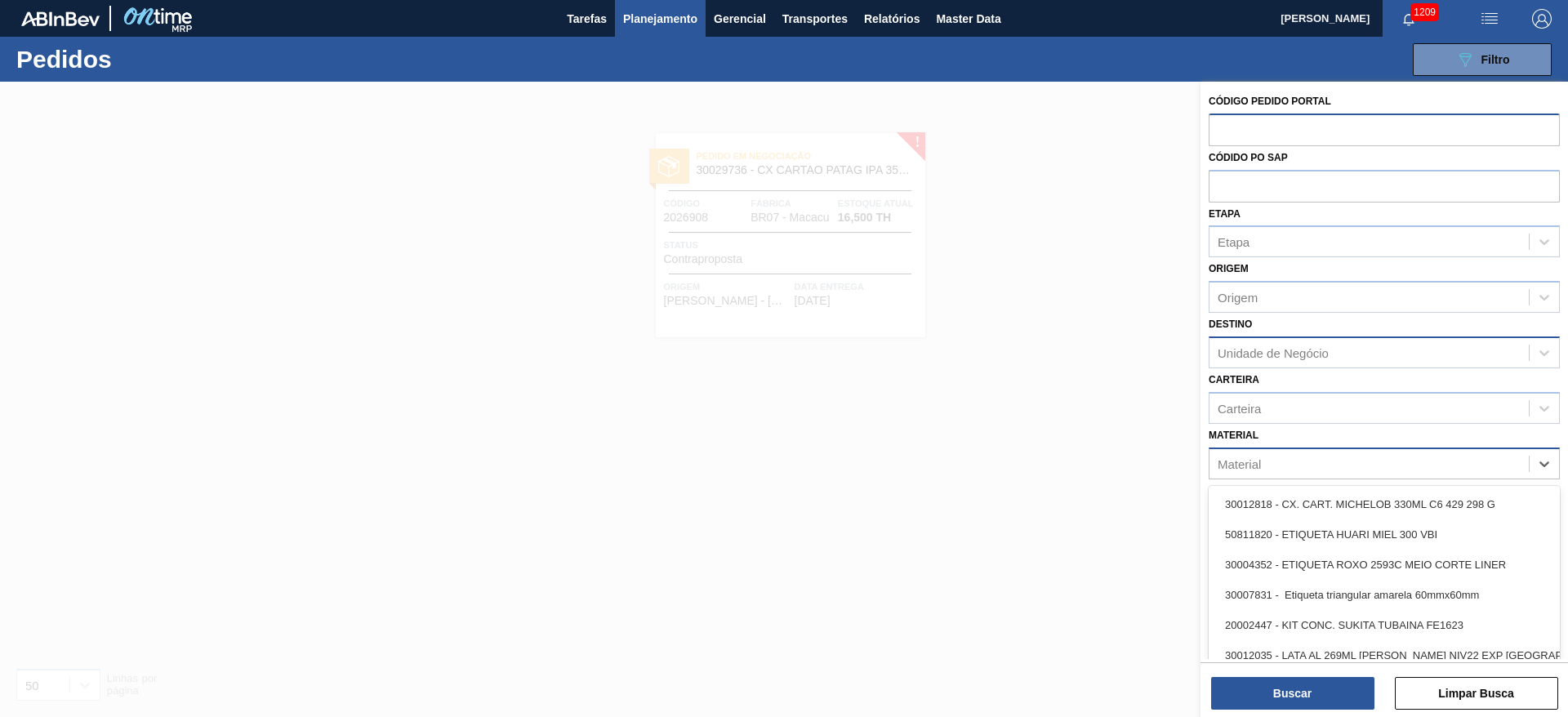
click at [1241, 463] on div "Material" at bounding box center [1240, 464] width 43 height 14
type input "caixa cartão spa"
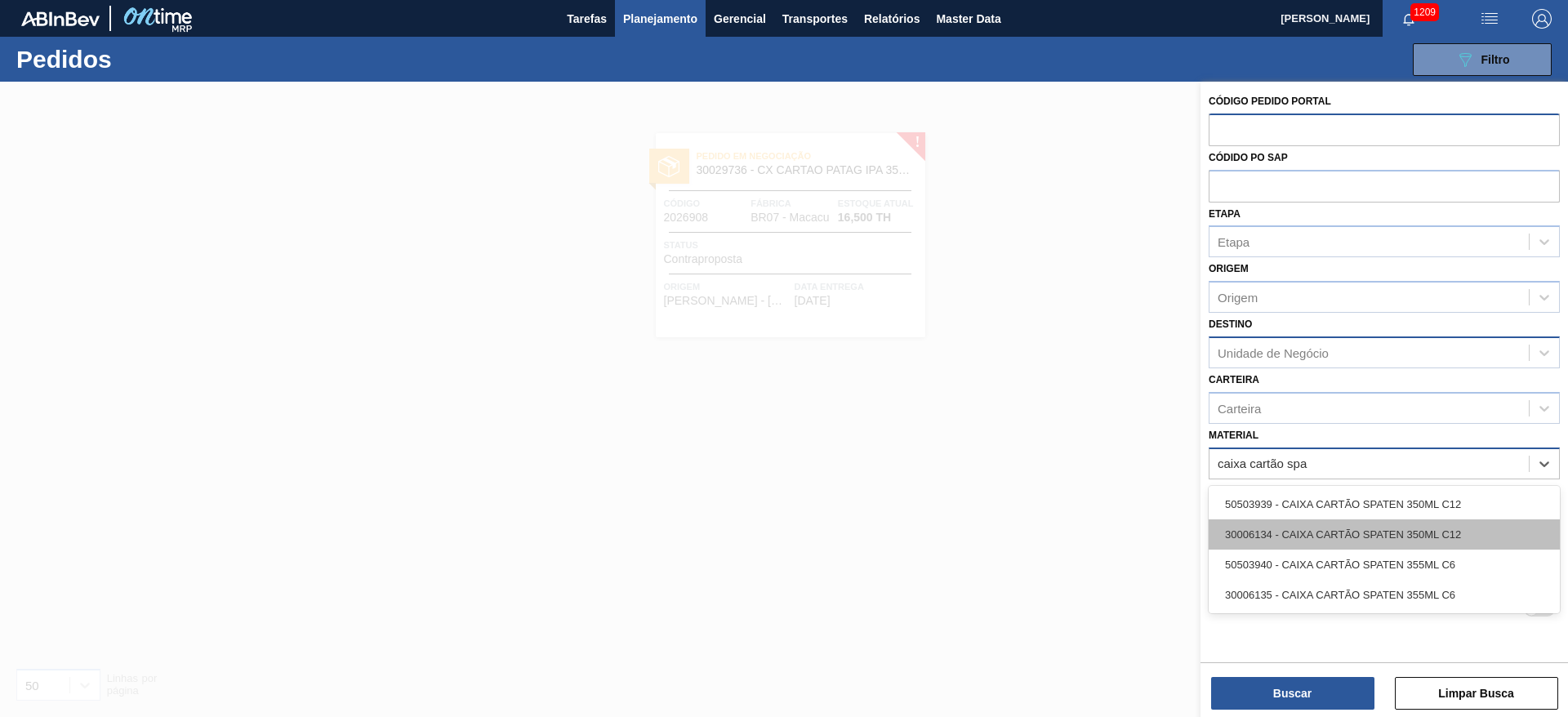
click at [1261, 531] on div "30006134 - CAIXA CARTÃO SPATEN 350ML C12" at bounding box center [1384, 534] width 351 height 30
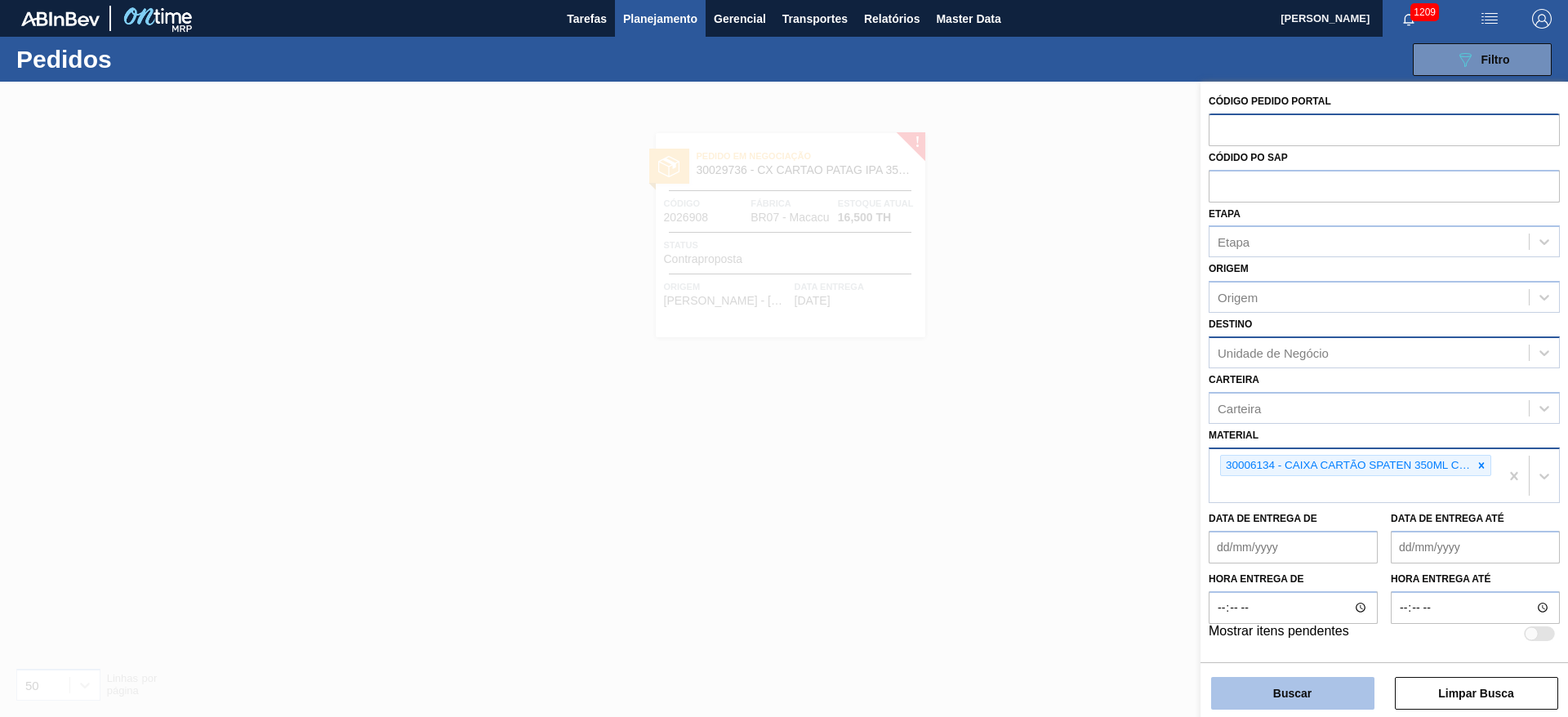
click at [1265, 686] on button "Buscar" at bounding box center [1293, 693] width 163 height 33
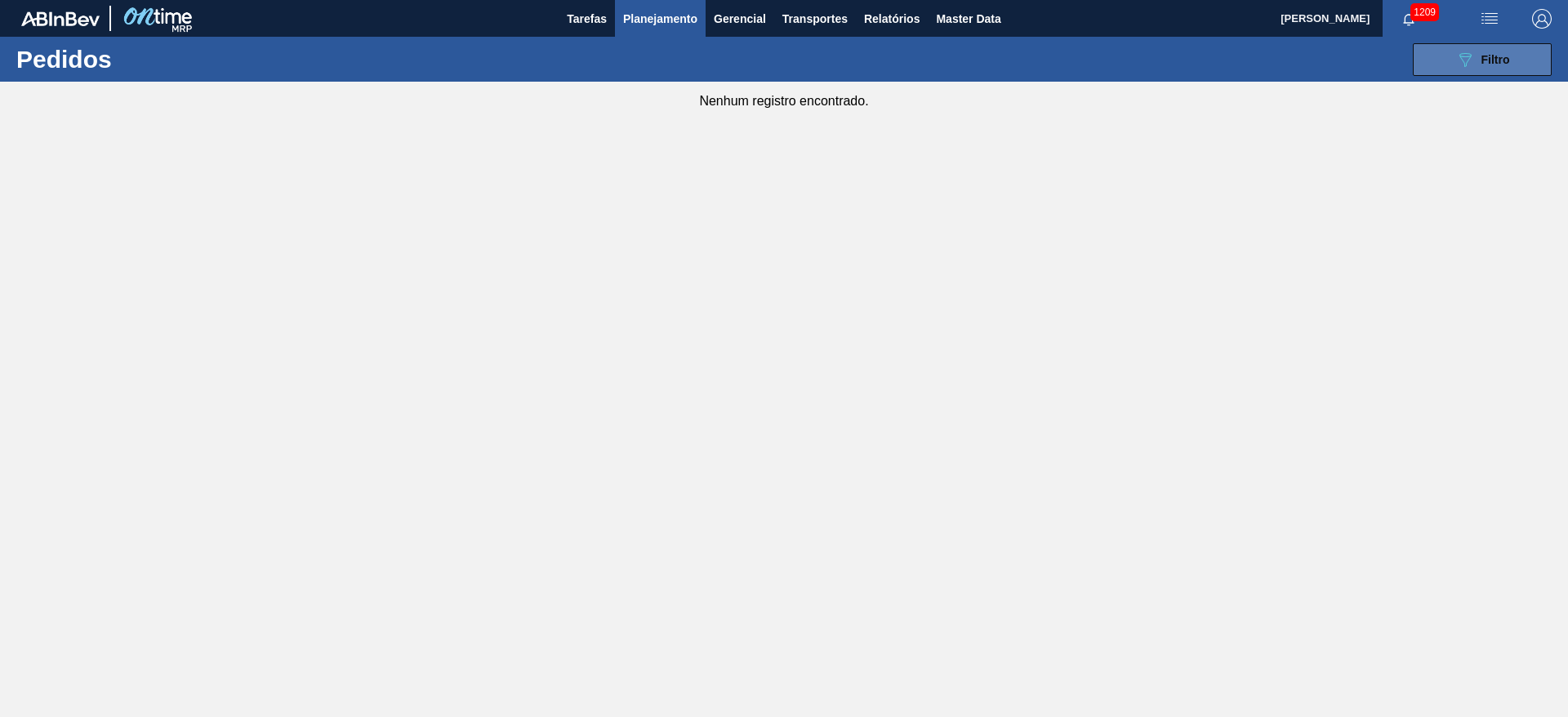
click at [1505, 59] on span "Filtro" at bounding box center [1495, 60] width 28 height 13
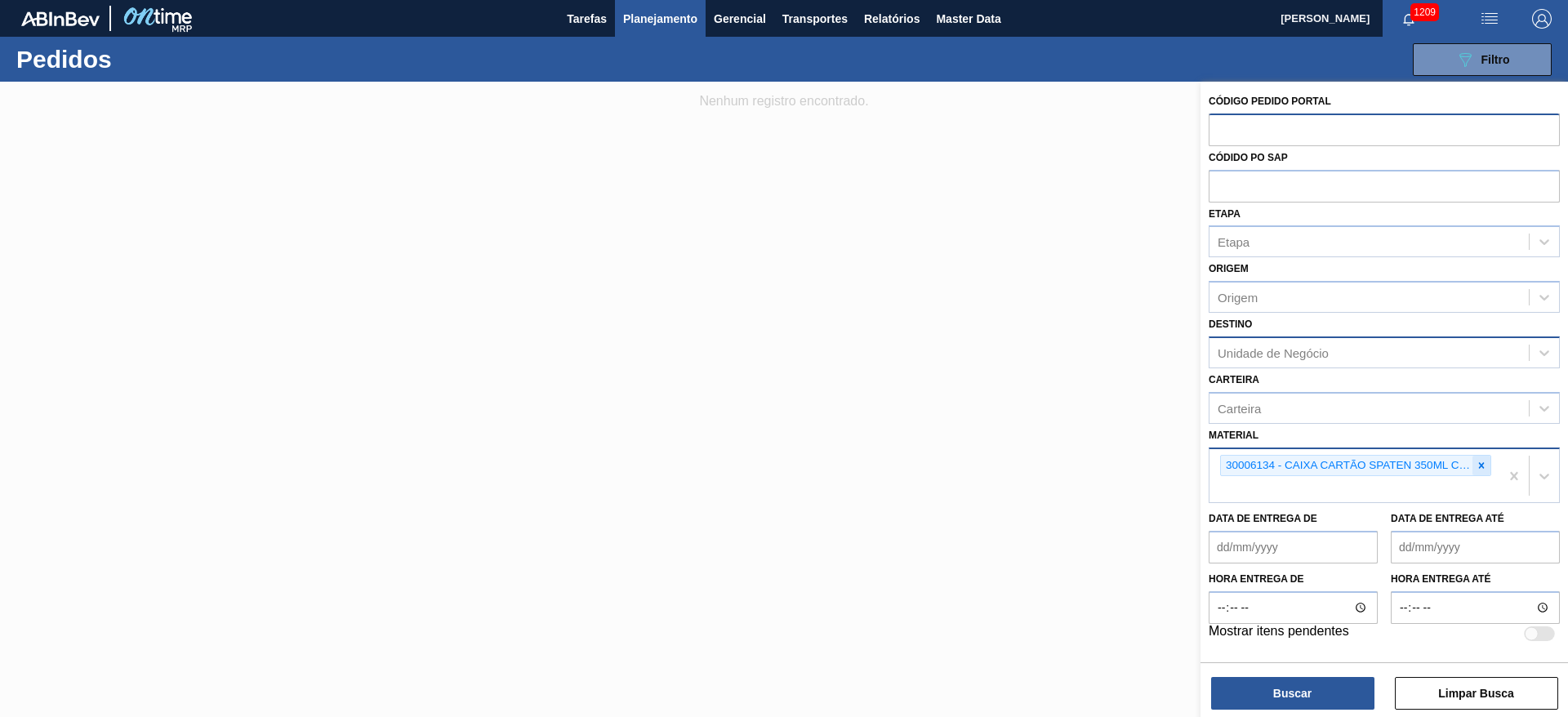
click at [1481, 466] on icon at bounding box center [1481, 466] width 12 height 12
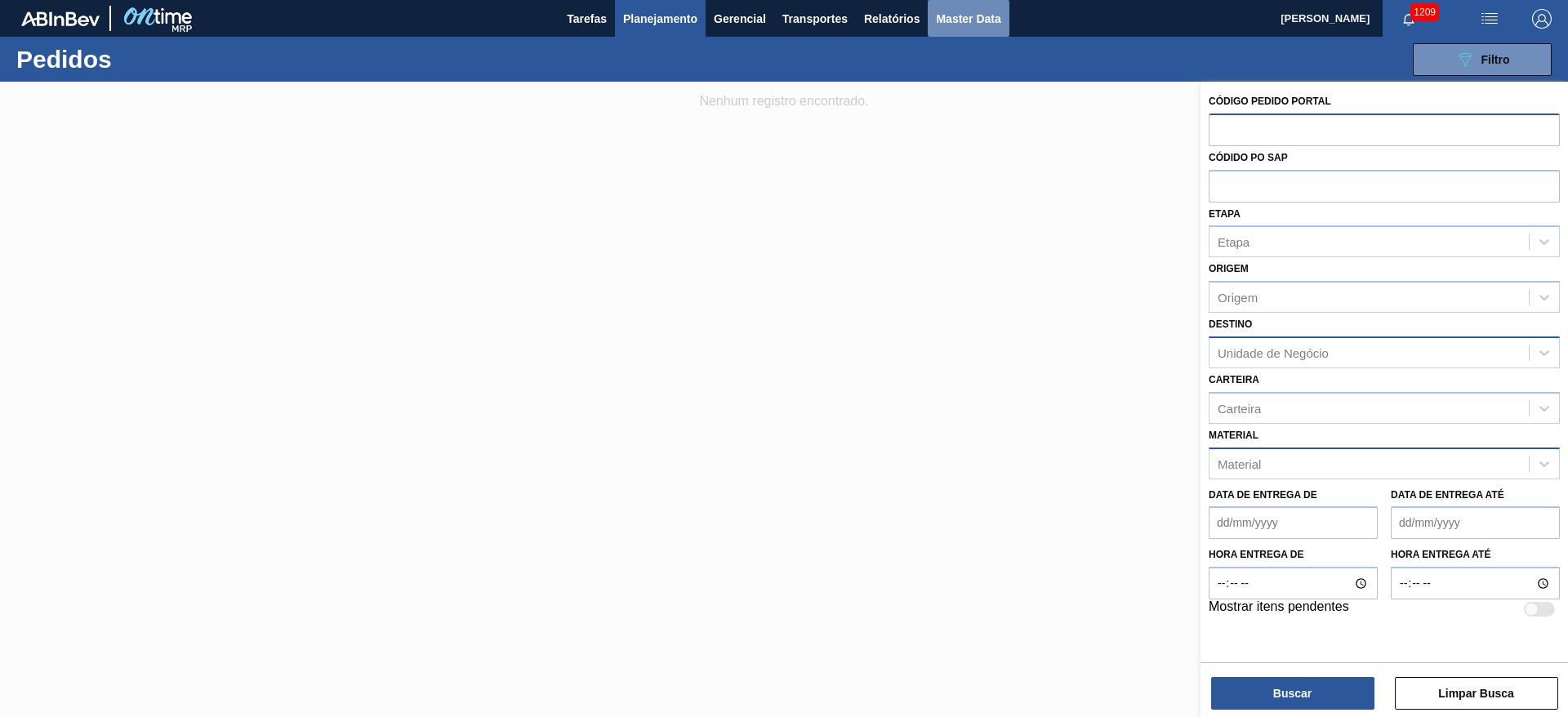
click at [964, 13] on span "Master Data" at bounding box center [968, 19] width 64 height 20
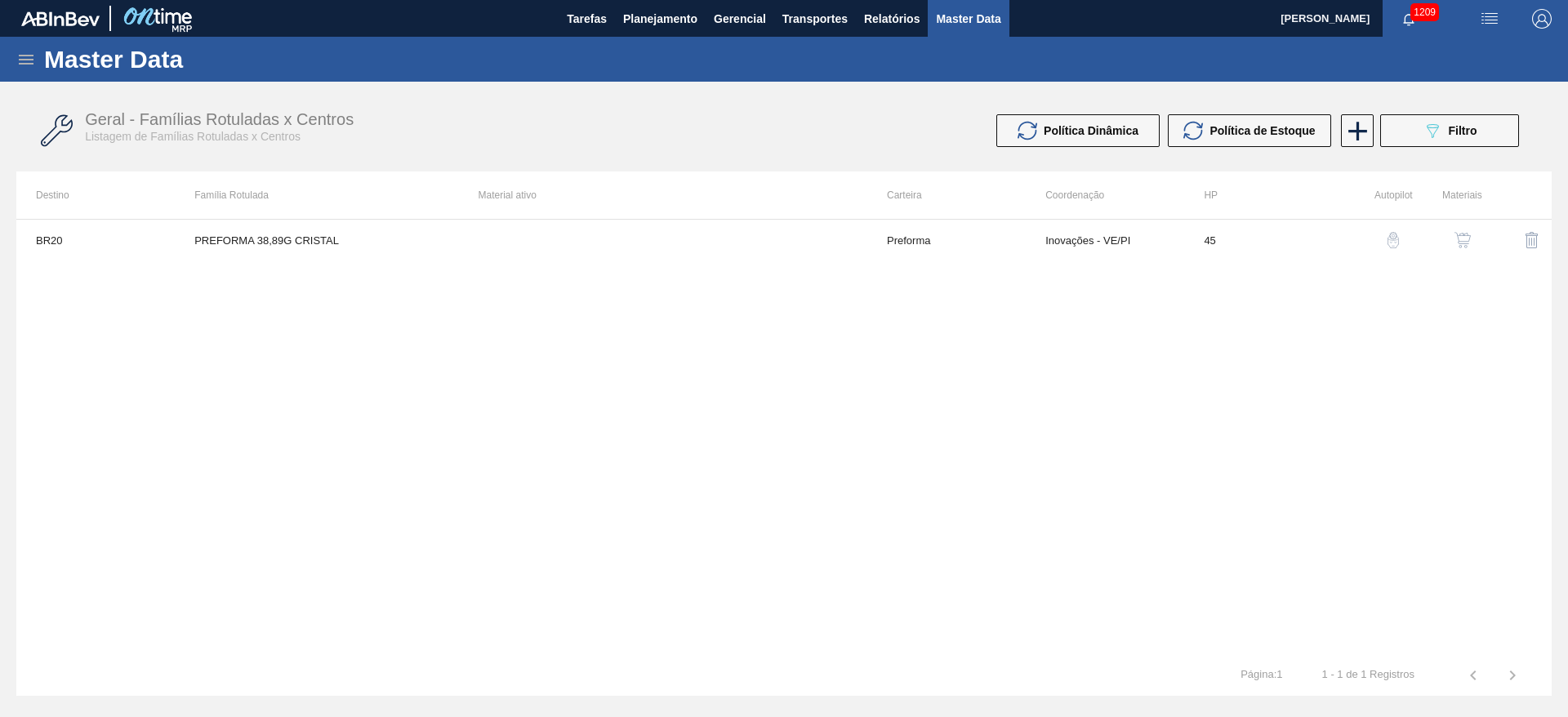
click at [20, 58] on icon at bounding box center [27, 60] width 20 height 20
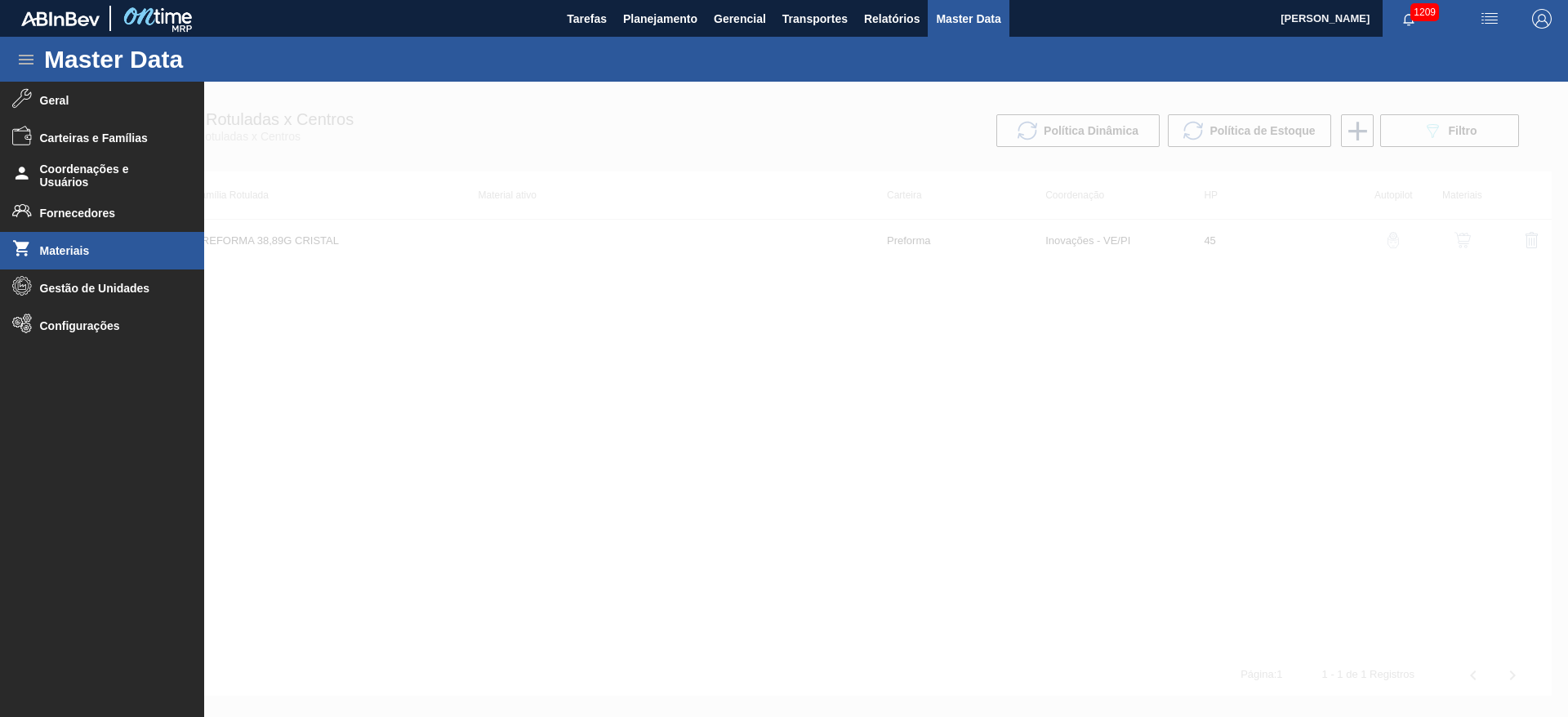
click at [54, 253] on span "Materiais" at bounding box center [108, 251] width 135 height 13
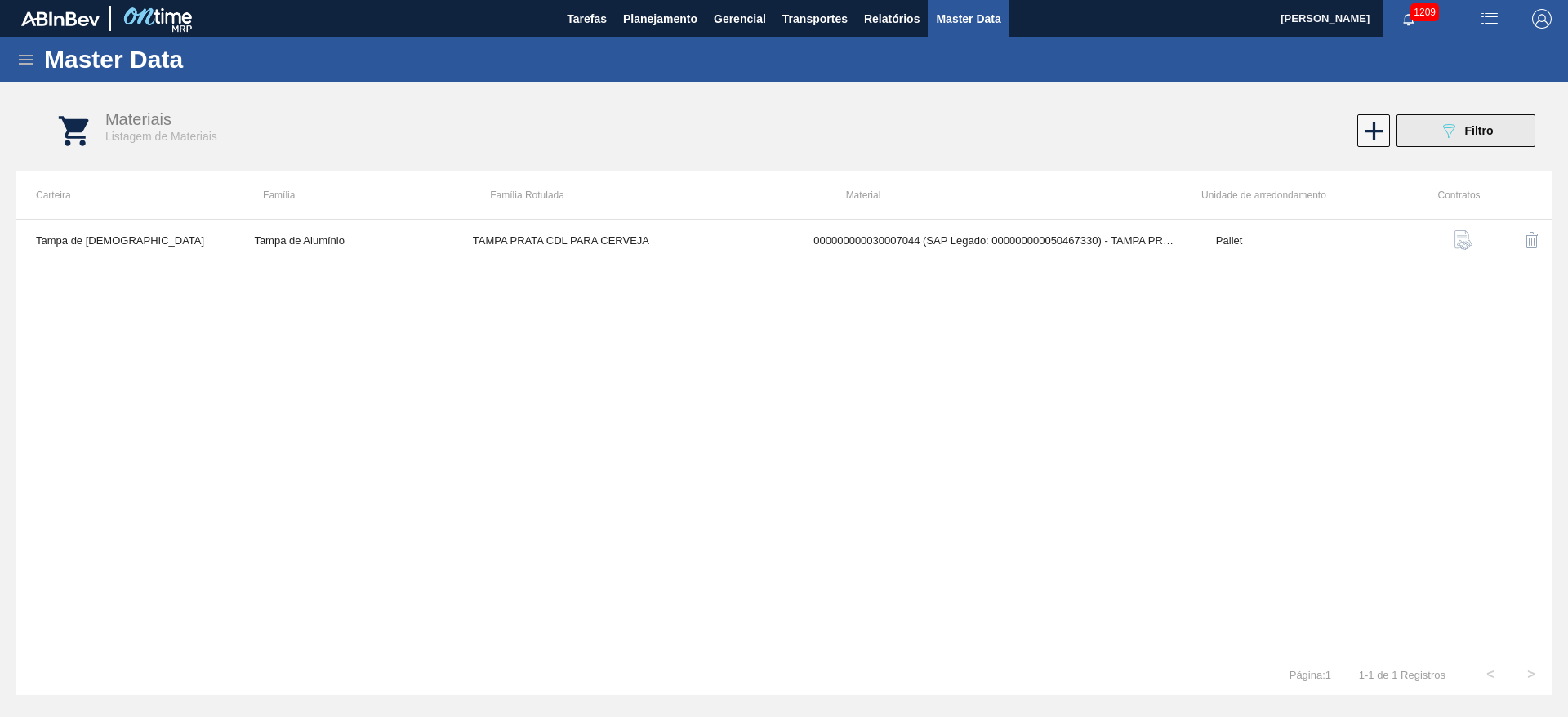
click at [1480, 129] on span "Filtro" at bounding box center [1480, 131] width 28 height 13
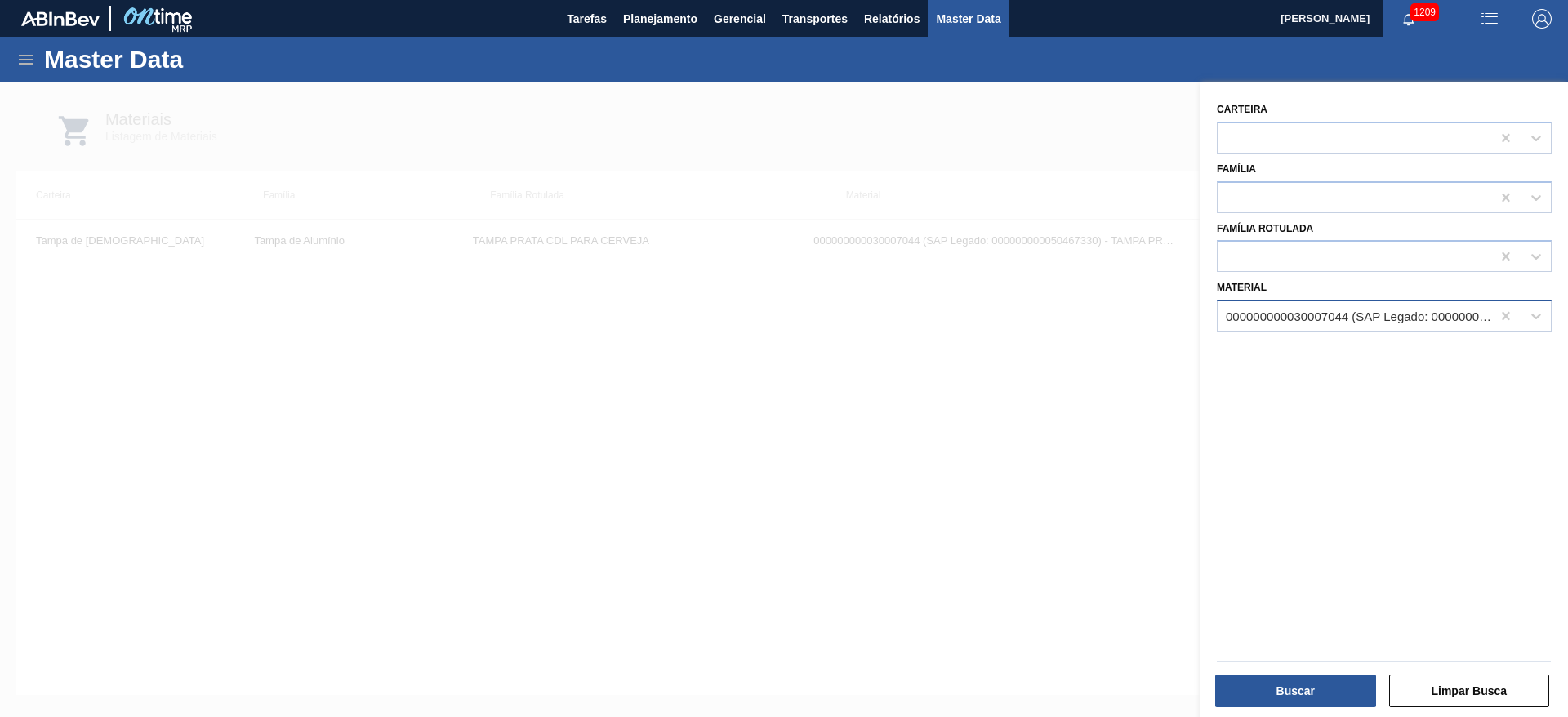
click at [1257, 313] on div "000000000030007044 (SAP Legado: 000000000050467330) - TAMPA PRATA CDL PARA CERV…" at bounding box center [1359, 316] width 267 height 14
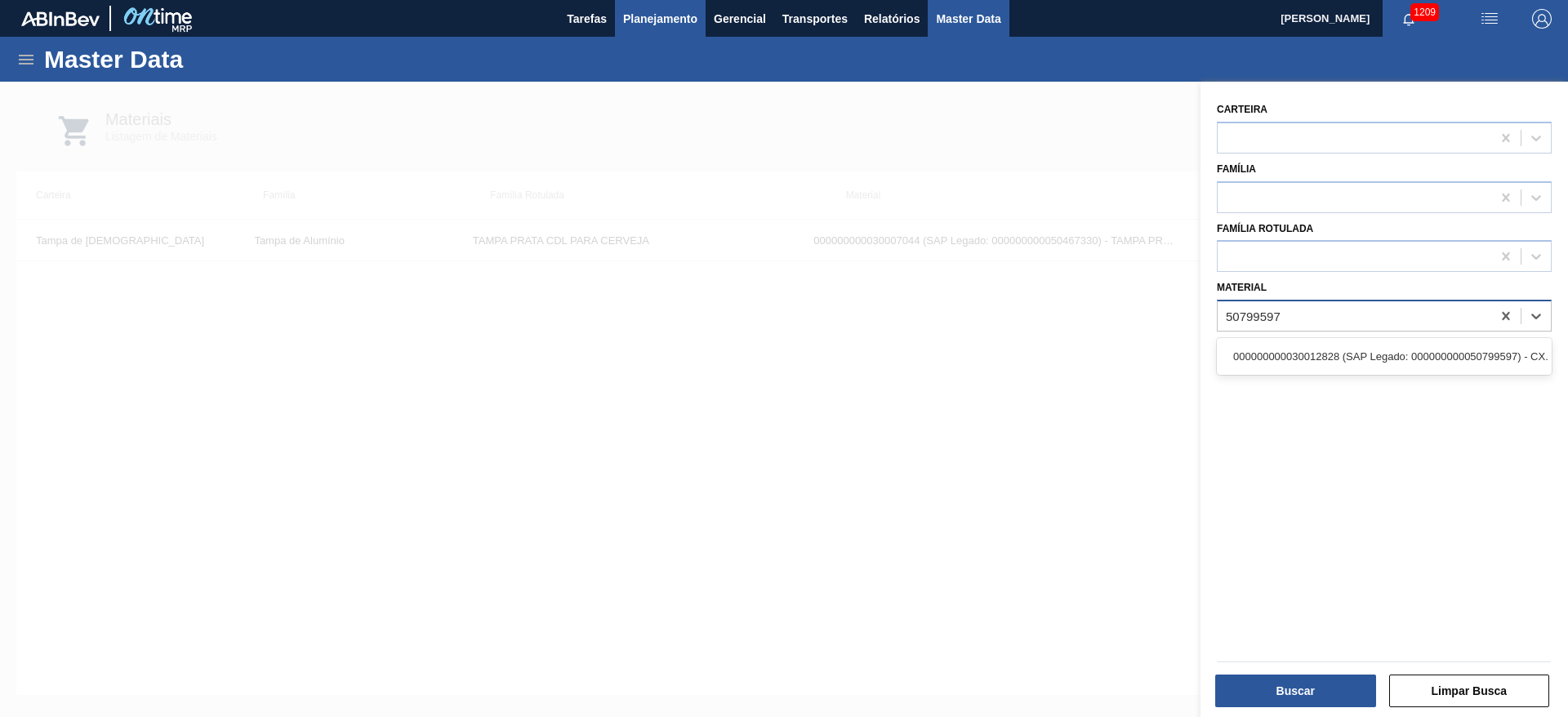
type input "50799597"
click at [644, 23] on span "Planejamento" at bounding box center [659, 19] width 74 height 20
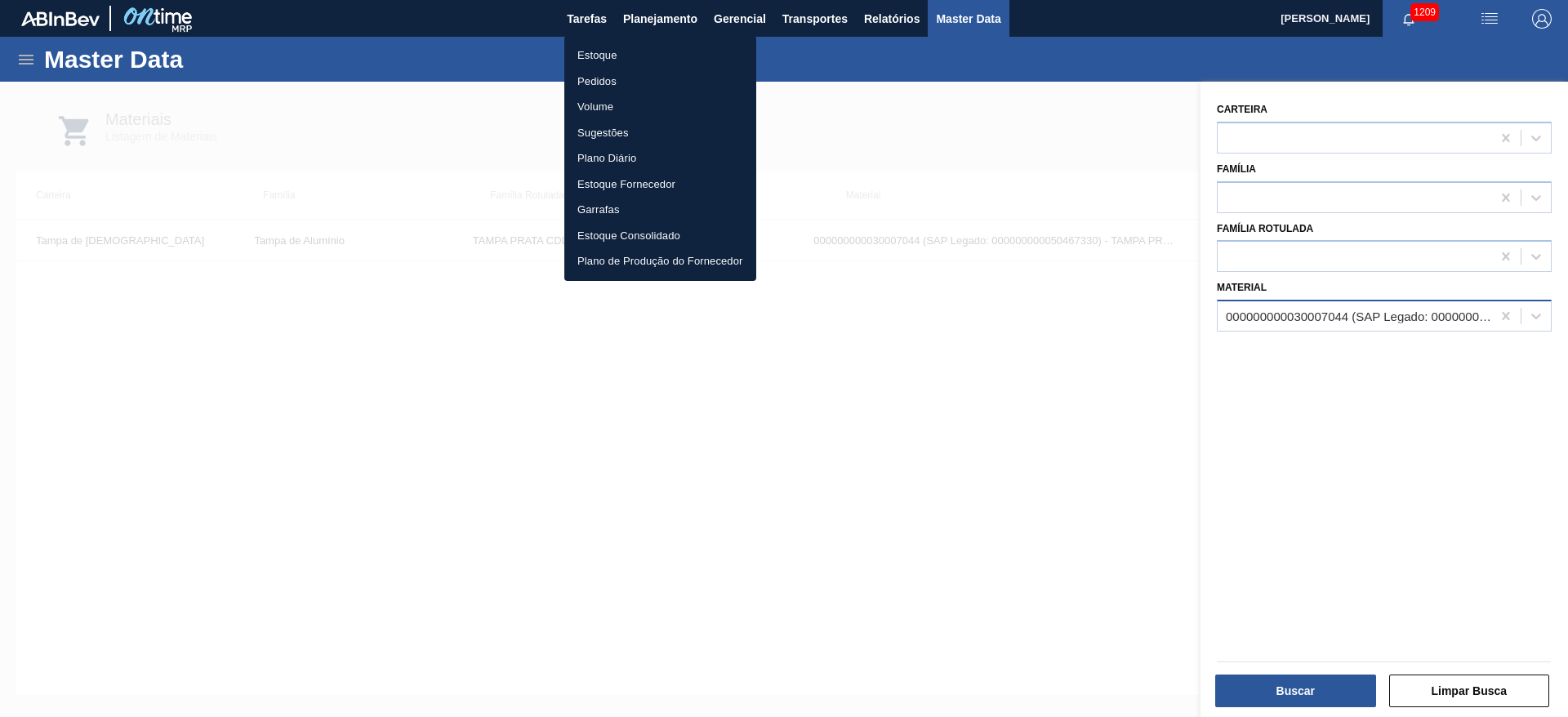
click at [594, 58] on li "Estoque" at bounding box center [660, 55] width 192 height 26
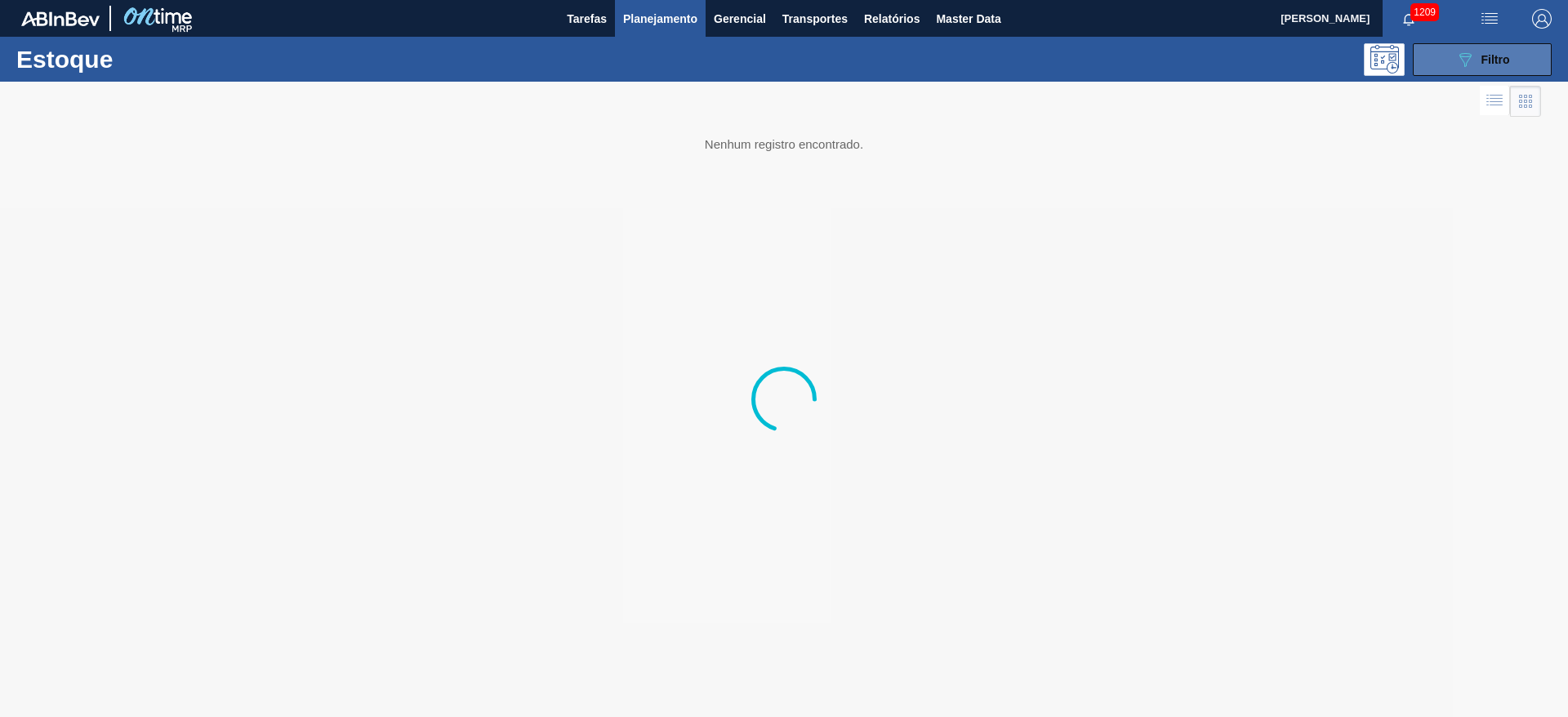
click at [1462, 50] on icon "089F7B8B-B2A5-4AFE-B5C0-19BA573D28AC" at bounding box center [1465, 60] width 20 height 20
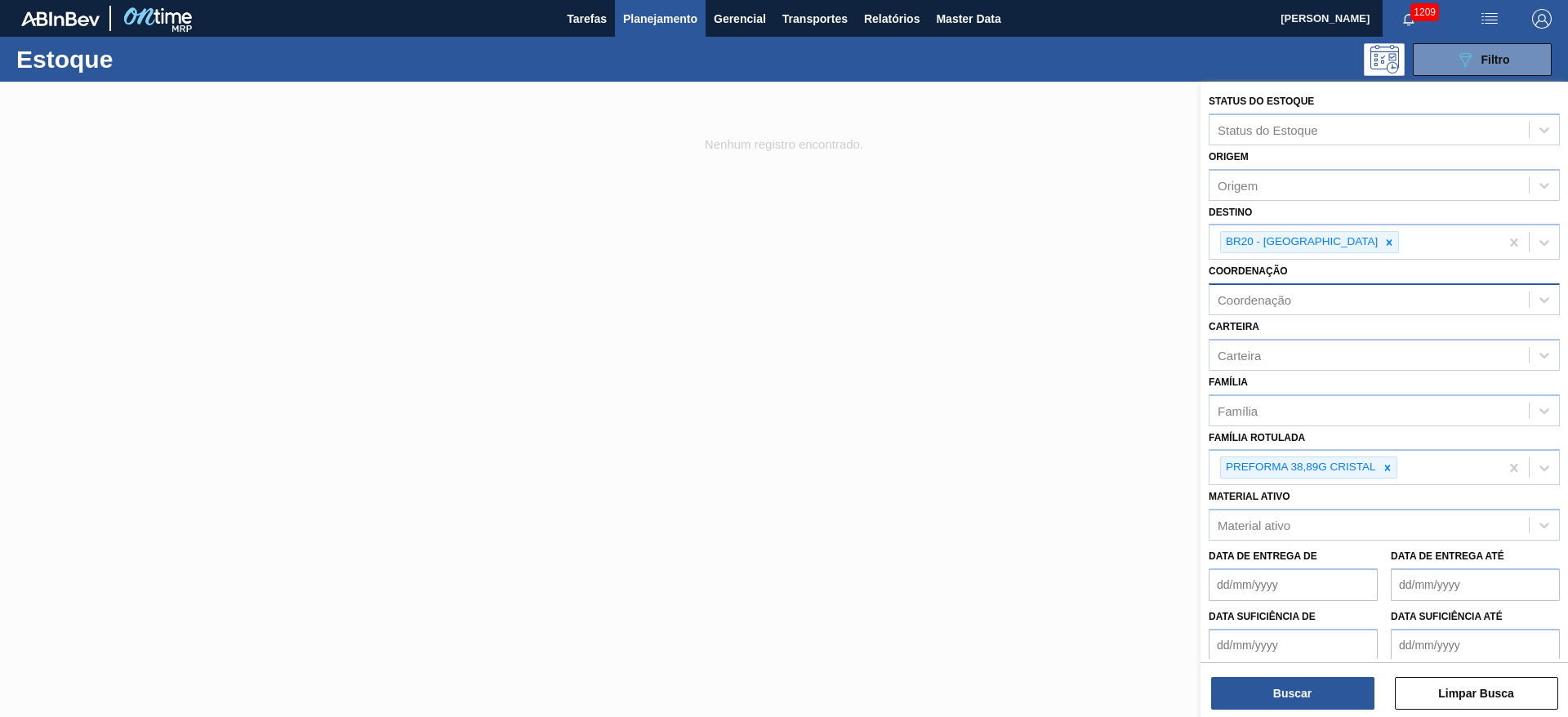
drag, startPoint x: 1388, startPoint y: 469, endPoint x: 1331, endPoint y: 296, distance: 182.1
click at [1388, 465] on icon at bounding box center [1387, 467] width 6 height 6
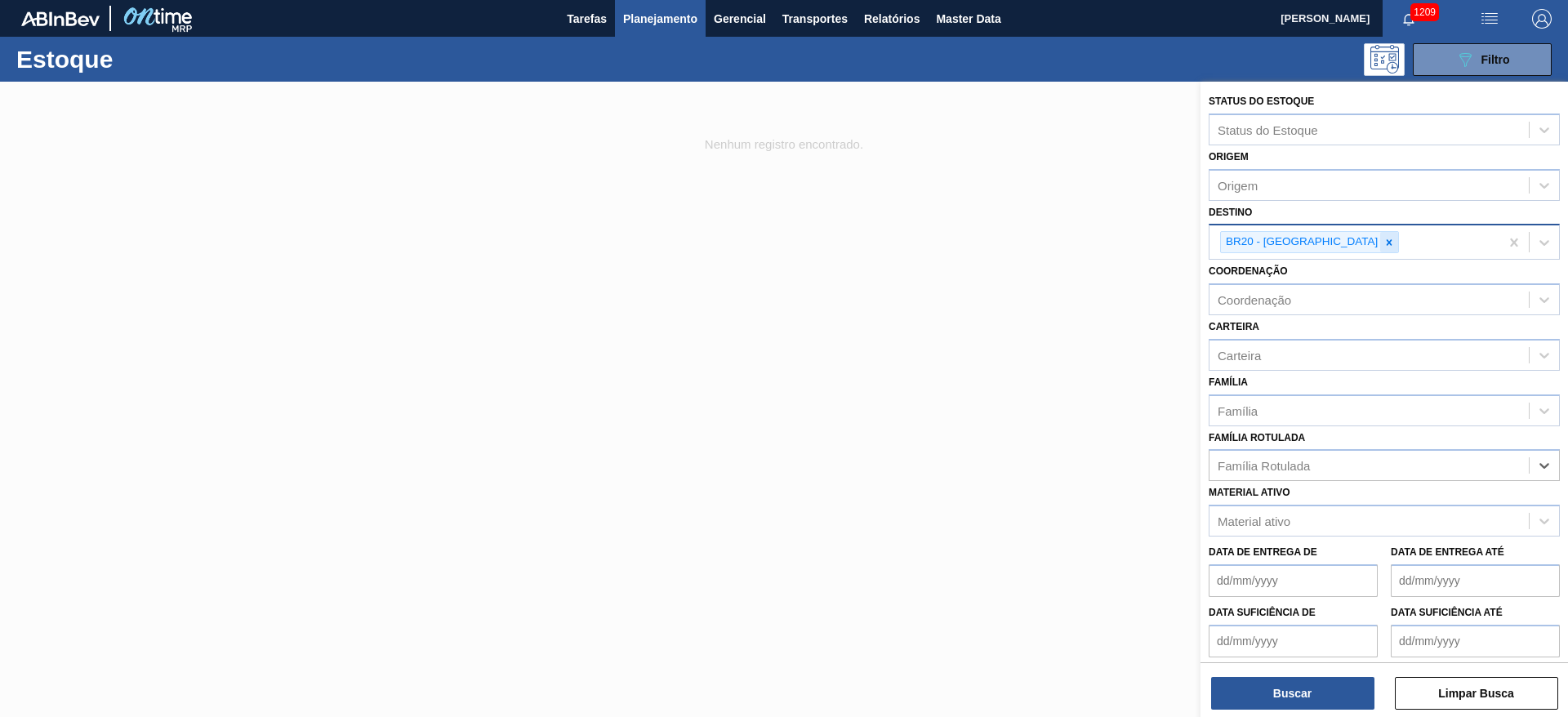
click at [1386, 241] on icon at bounding box center [1389, 242] width 6 height 6
click at [1280, 512] on div "Material ativo" at bounding box center [1254, 517] width 73 height 14
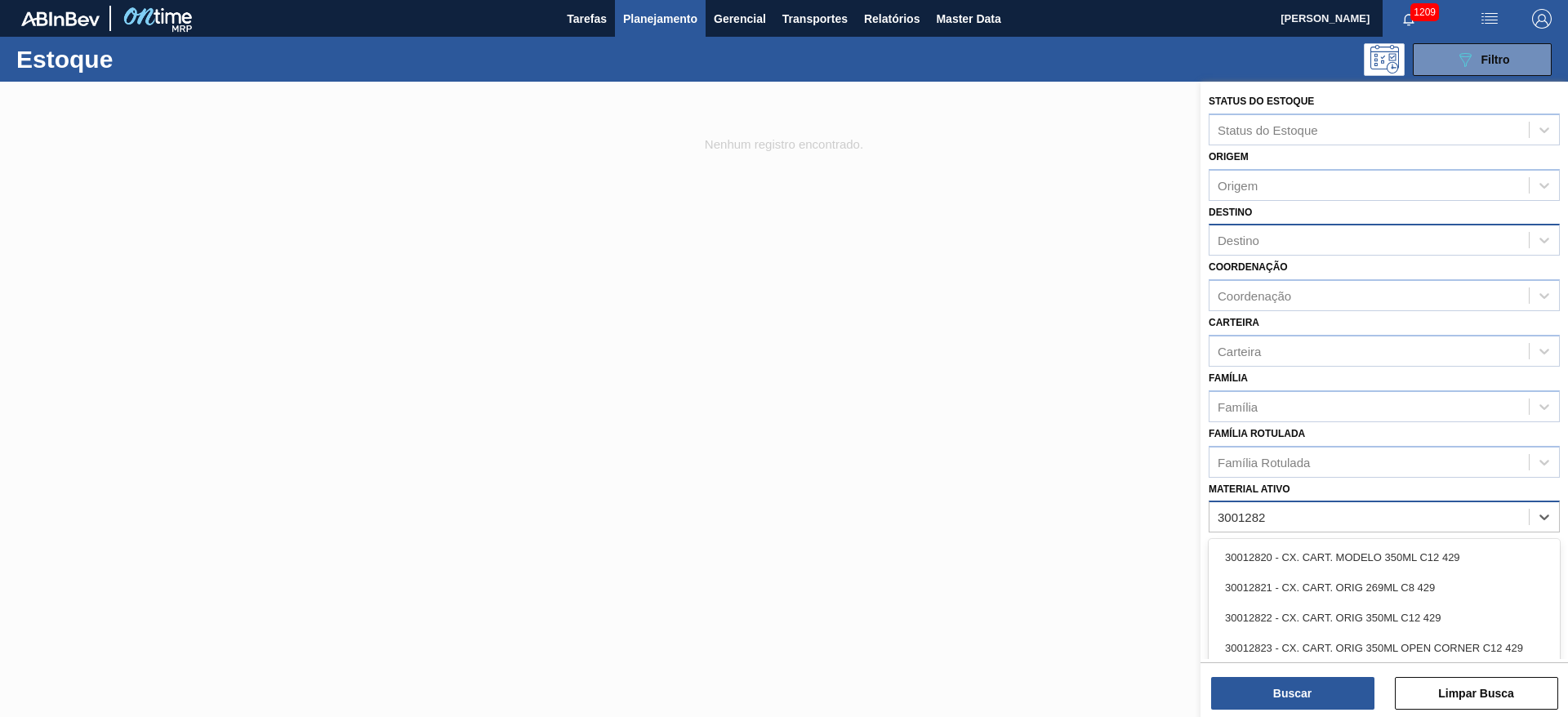
type ativo "30012828"
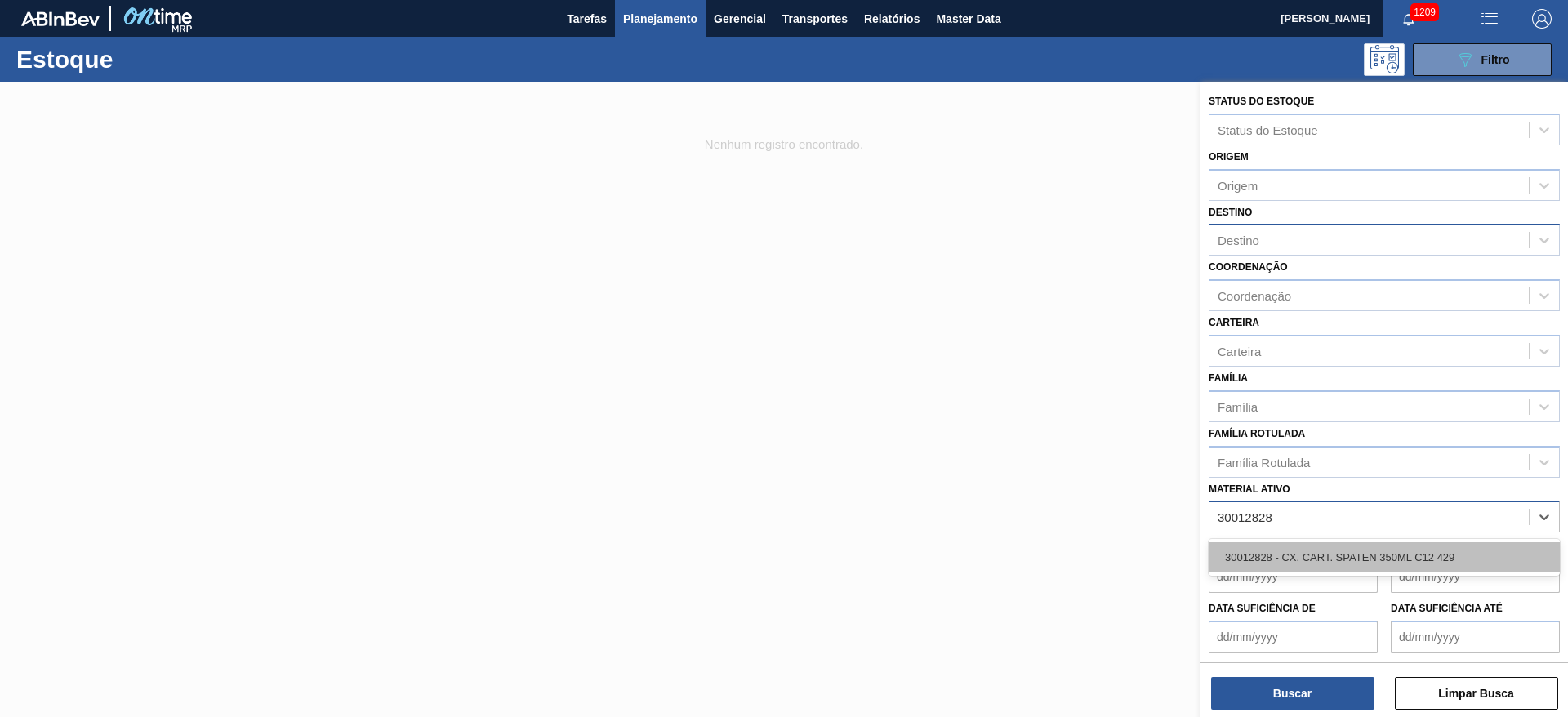
click at [1330, 559] on div "30012828 - CX. CART. SPATEN 350ML C12 429" at bounding box center [1384, 558] width 351 height 30
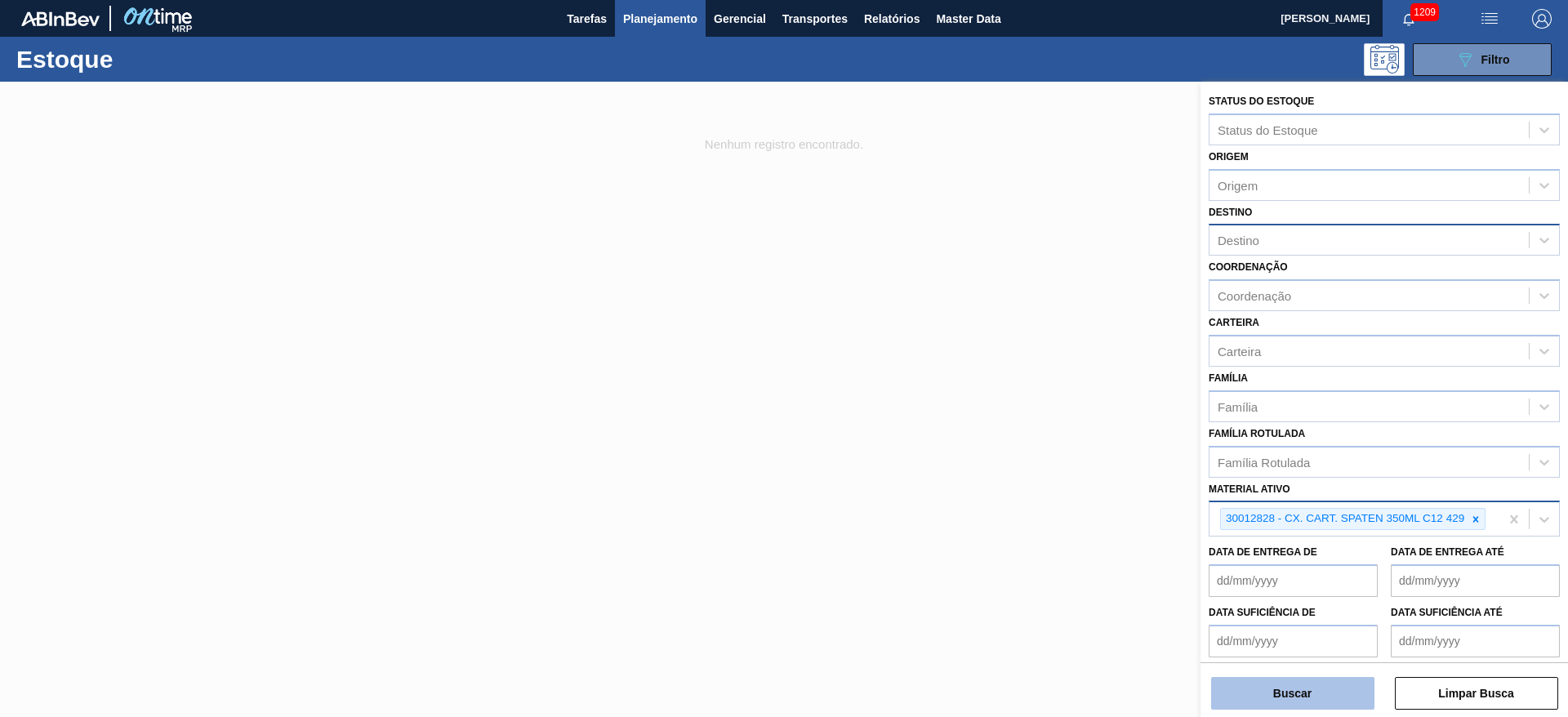
click at [1271, 703] on button "Buscar" at bounding box center [1293, 693] width 163 height 33
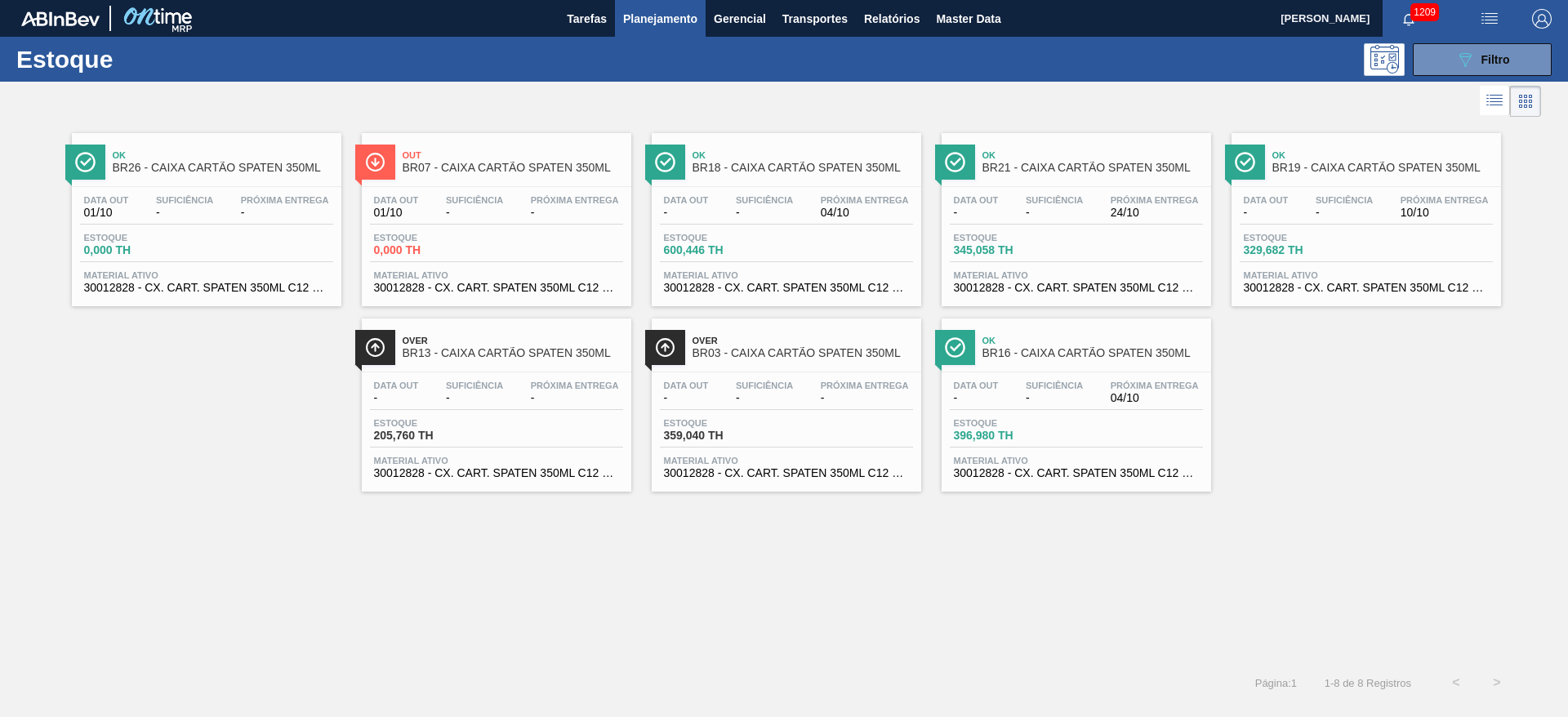
click at [507, 193] on div "Data out 01/10 Suficiência - Próxima Entrega - Estoque 0,000 TH Material ativo …" at bounding box center [496, 242] width 269 height 111
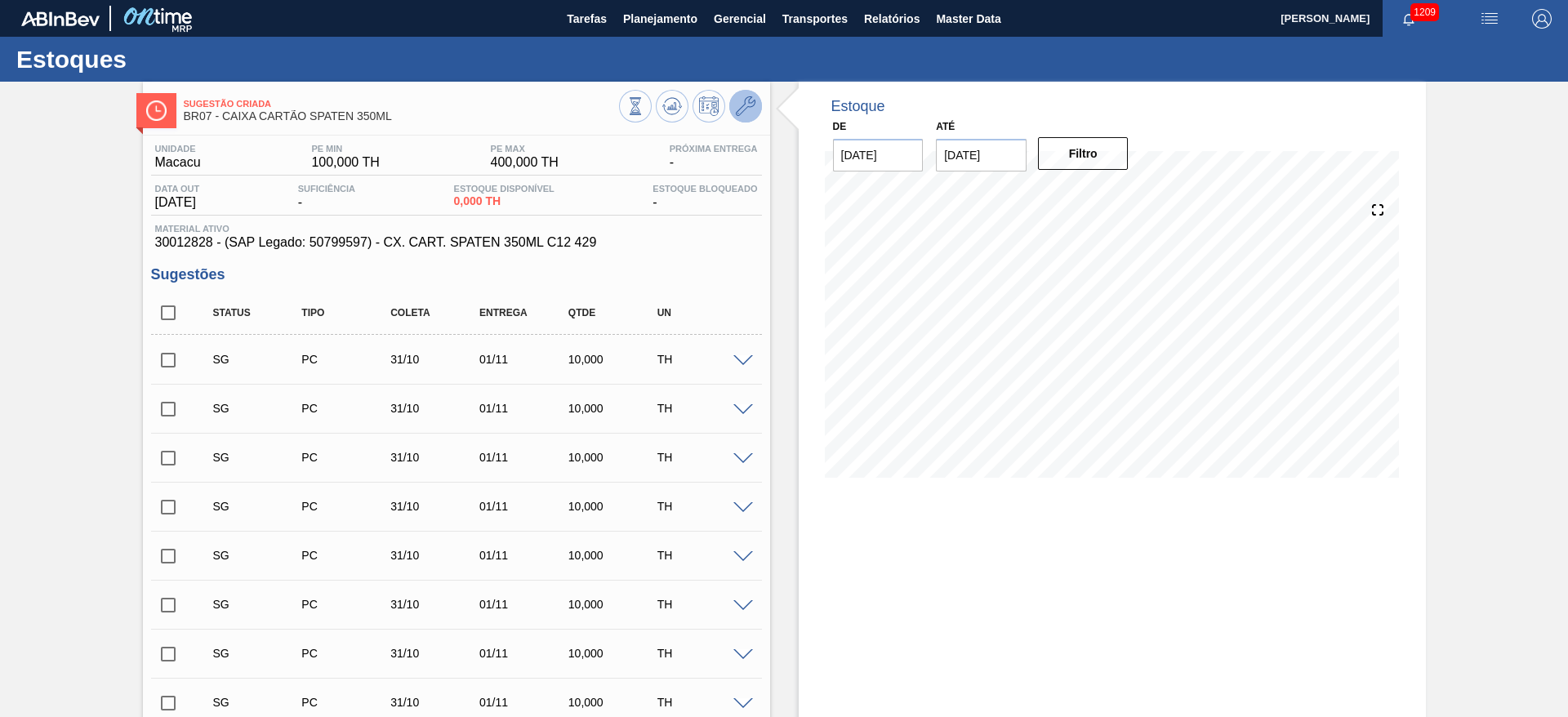
click at [747, 100] on icon at bounding box center [746, 107] width 20 height 20
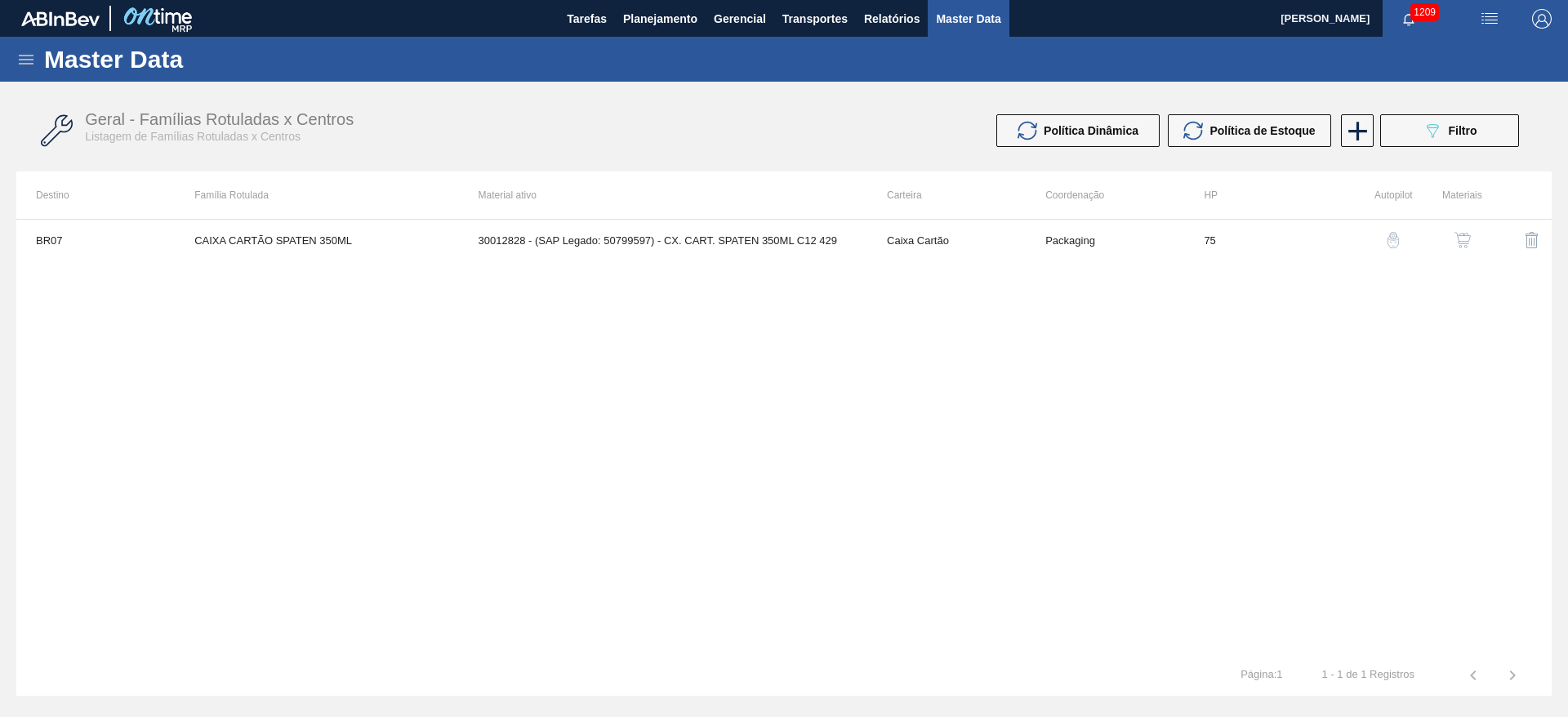
click at [1461, 238] on img "button" at bounding box center [1463, 240] width 17 height 17
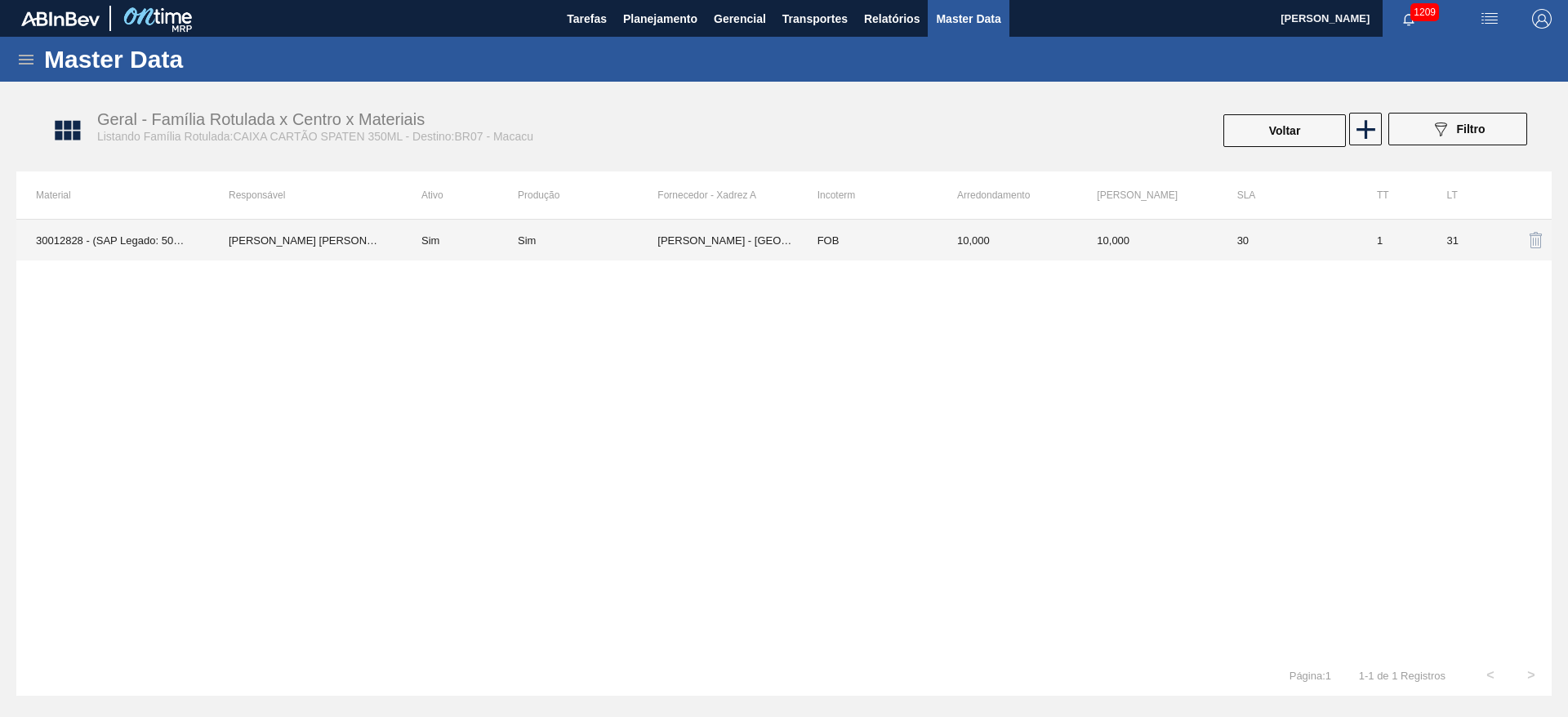
click at [473, 248] on td "Sim" at bounding box center [459, 240] width 116 height 41
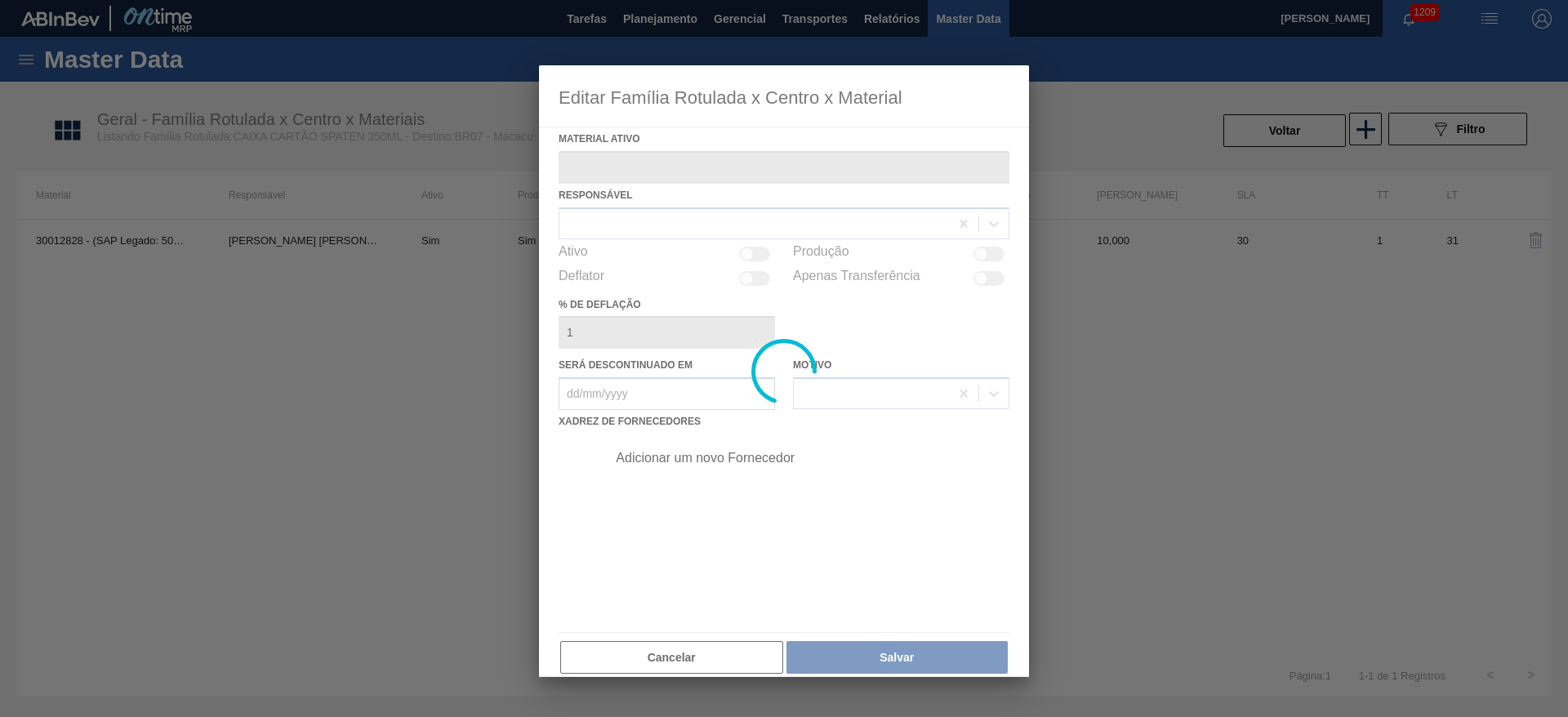
type ativo "30012828 - (SAP Legado: 50799597) - CX. CART. SPATEN 350ML C12 429"
checkbox input "true"
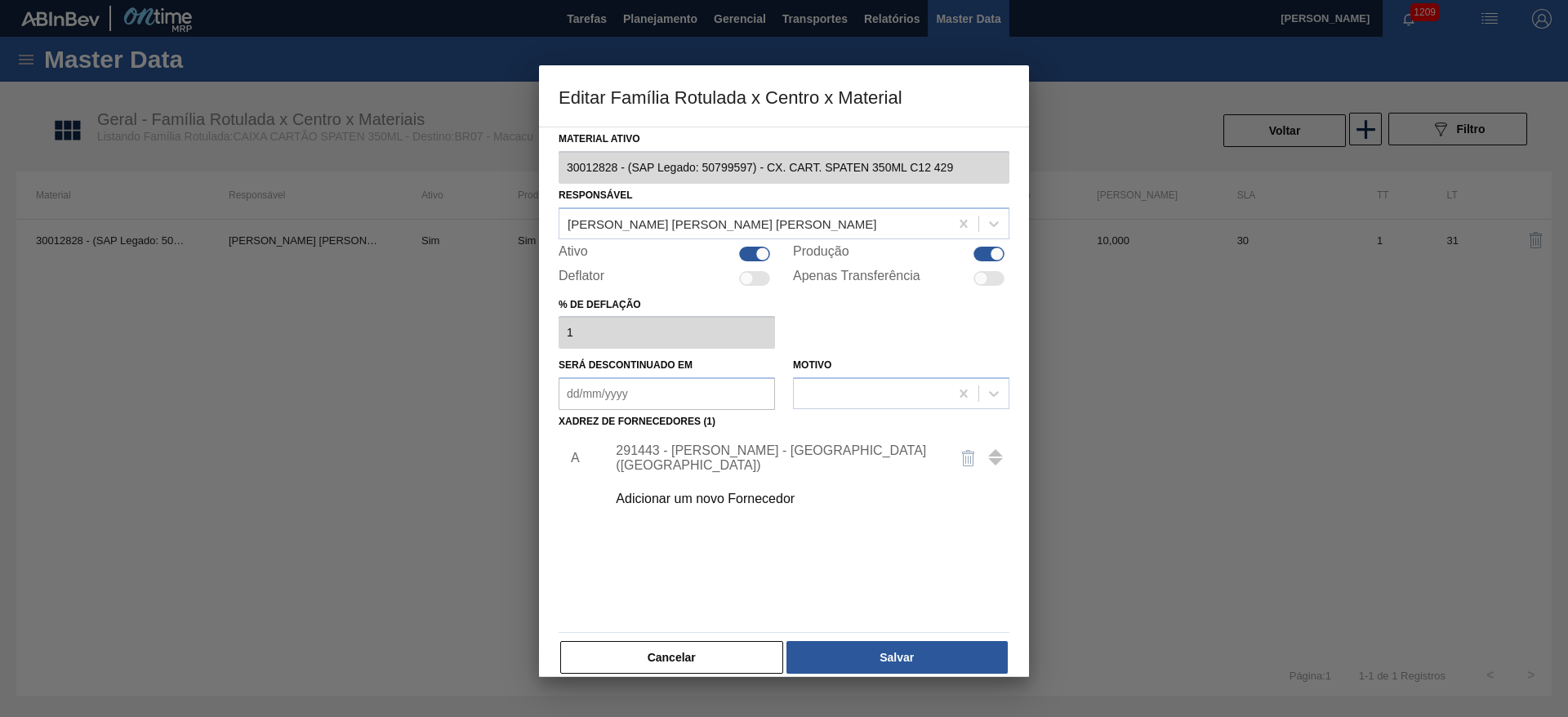
click at [644, 465] on div "291443 - MEAD - SÃO PAULO (SP)" at bounding box center [803, 458] width 413 height 41
click at [645, 455] on div "291443 - MEAD - SÃO PAULO (SP)" at bounding box center [776, 458] width 320 height 29
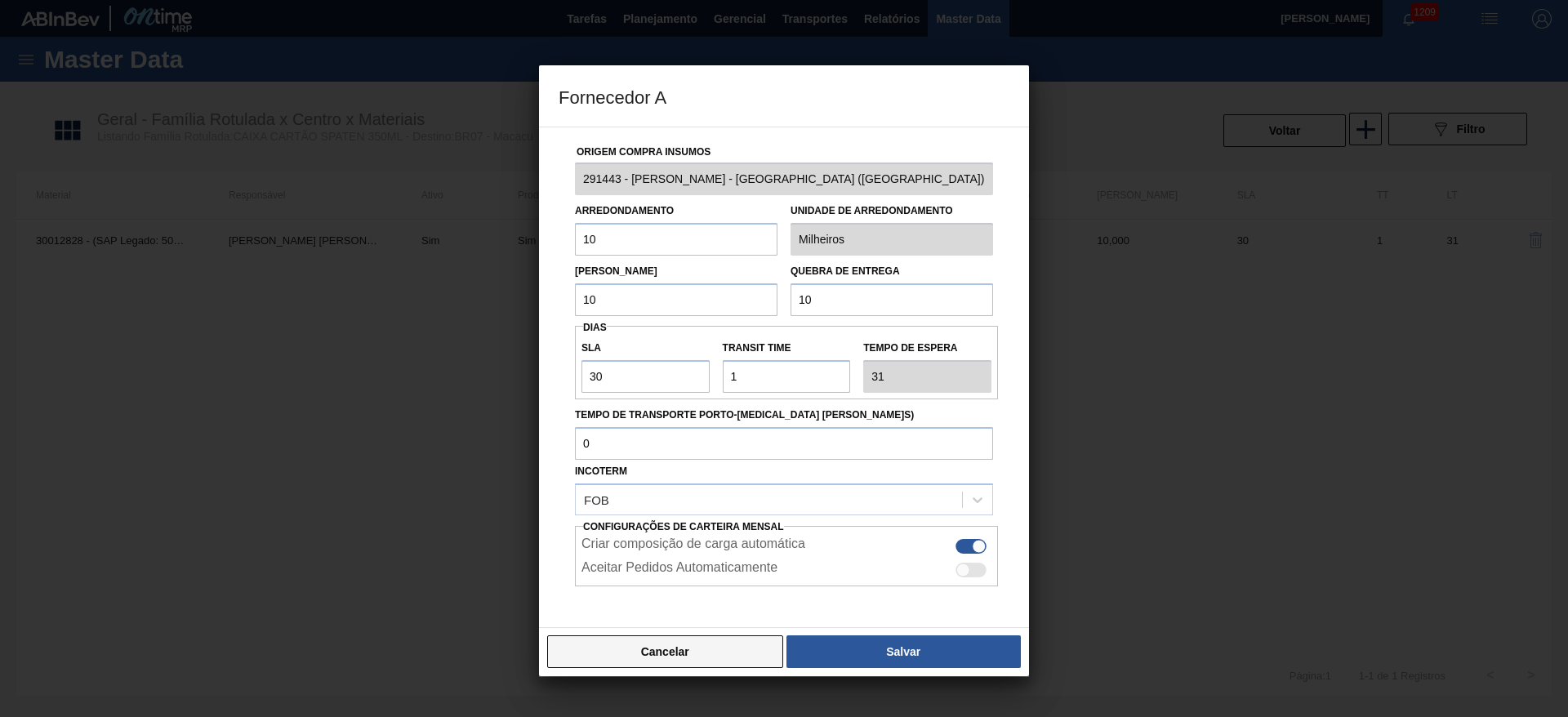
click at [666, 655] on button "Cancelar" at bounding box center [664, 651] width 236 height 33
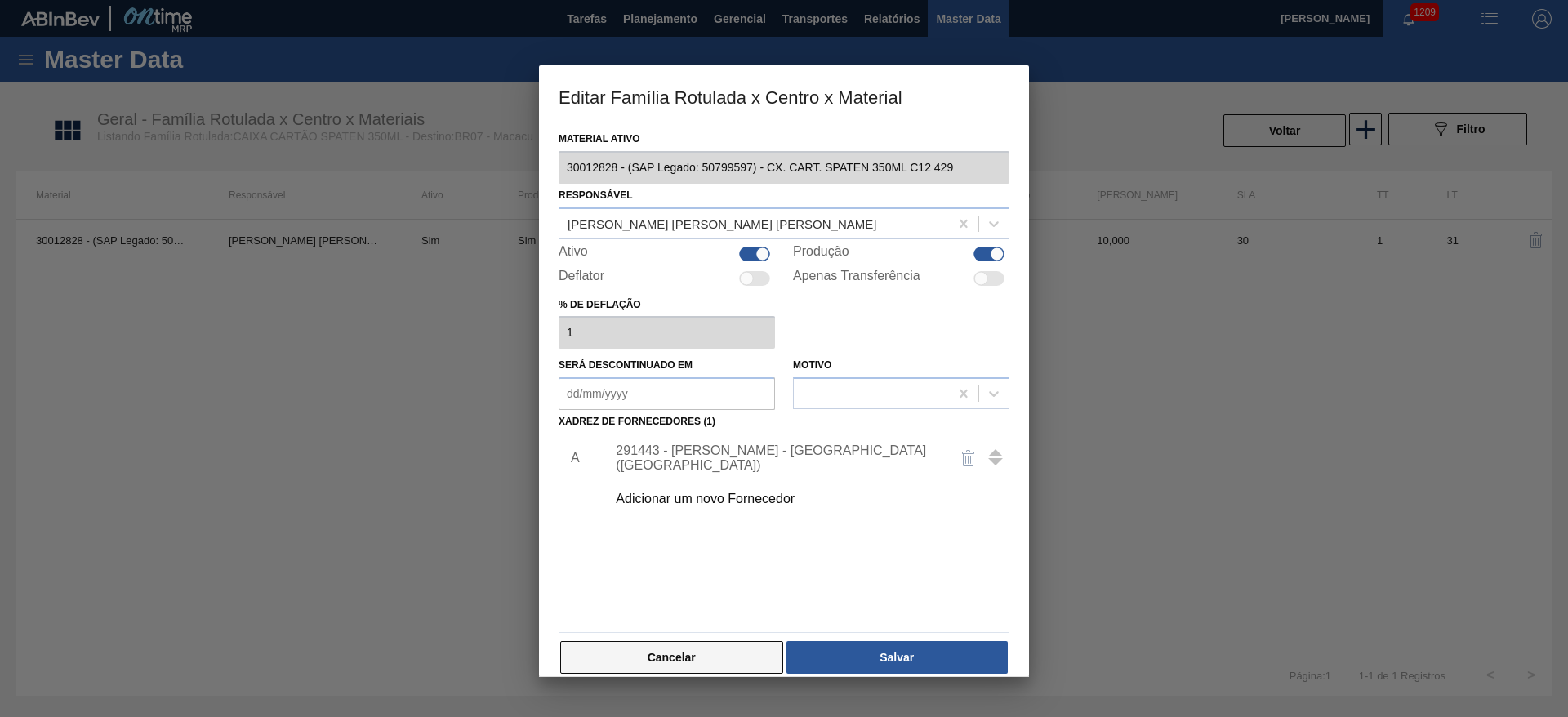
click at [668, 645] on button "Cancelar" at bounding box center [671, 657] width 223 height 33
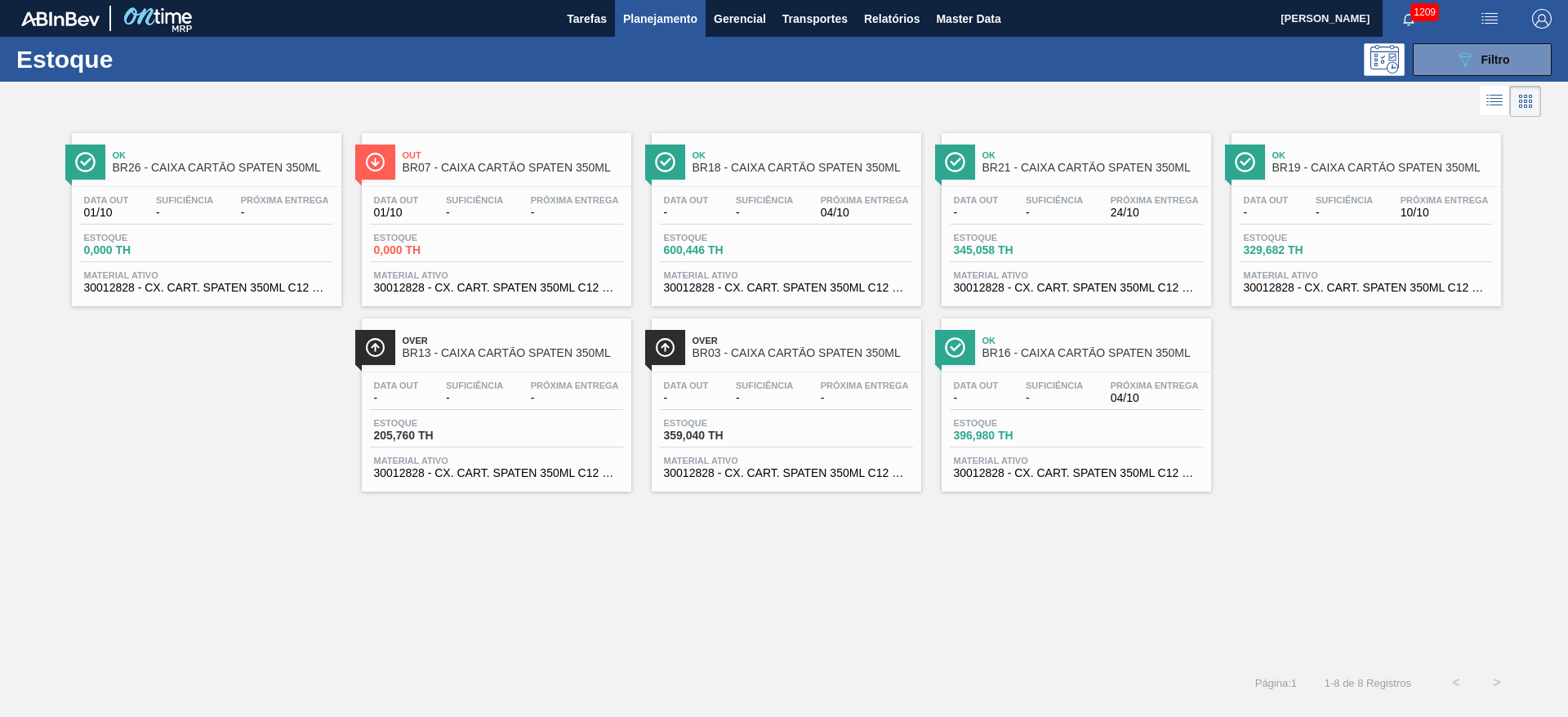
click at [1320, 237] on span "Estoque" at bounding box center [1300, 238] width 114 height 10
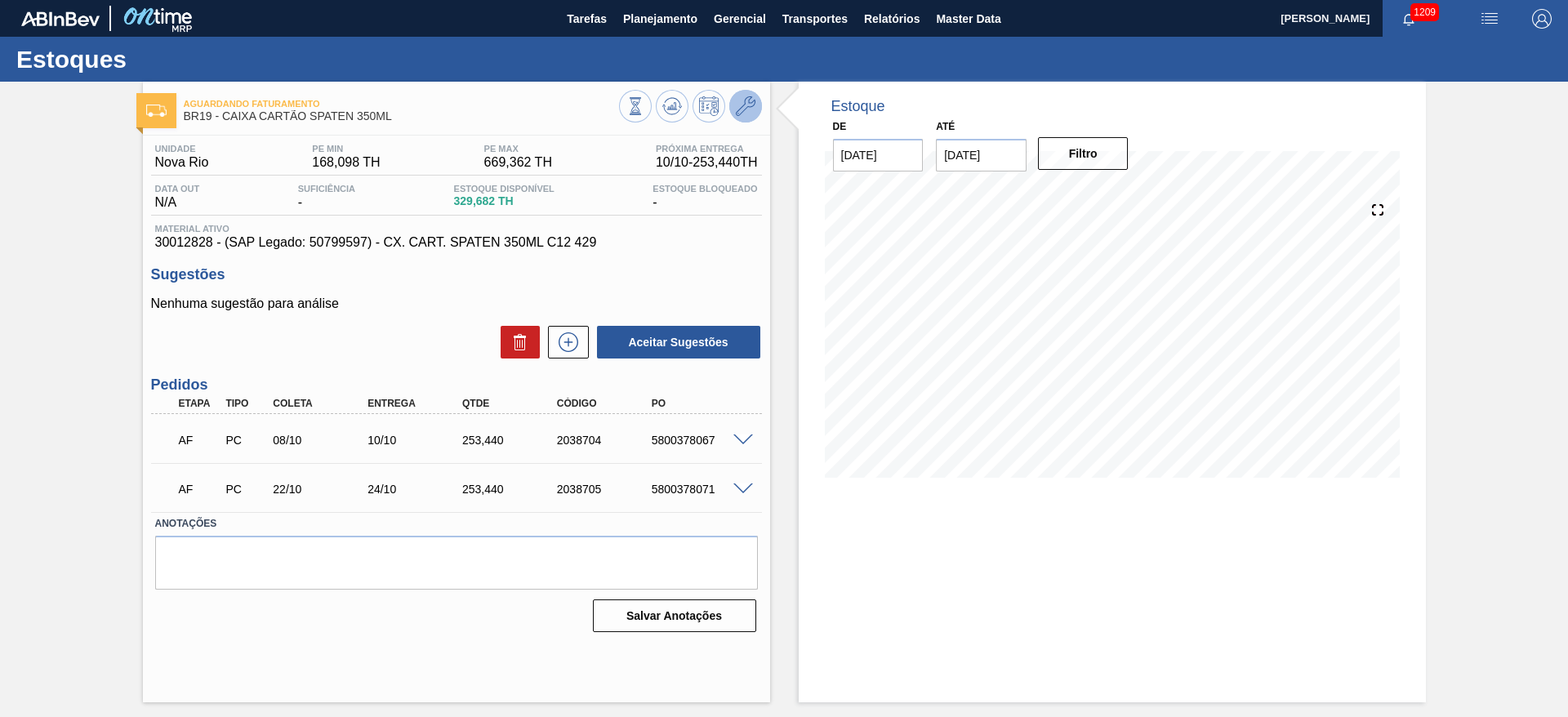
click at [754, 107] on icon at bounding box center [746, 107] width 20 height 20
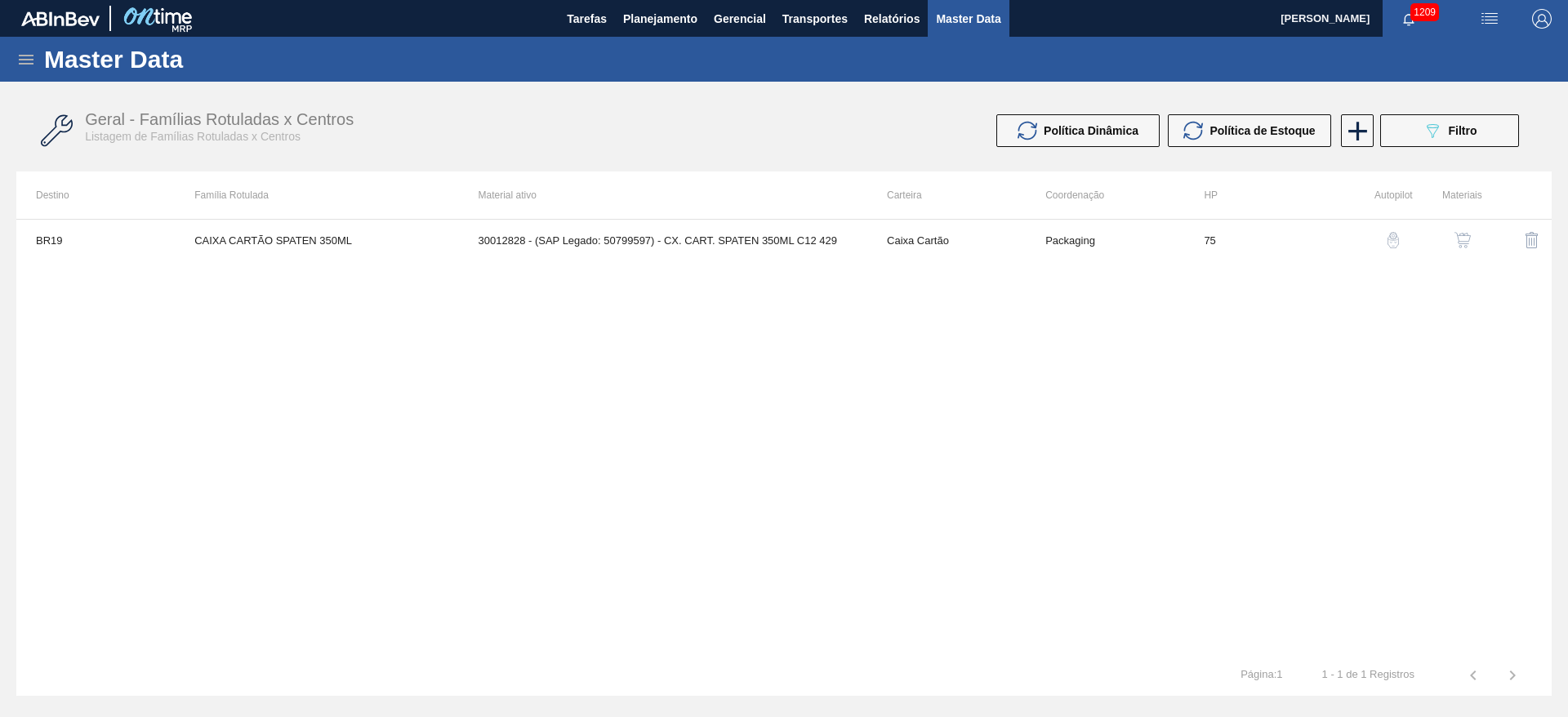
click at [1456, 237] on img "button" at bounding box center [1463, 240] width 17 height 17
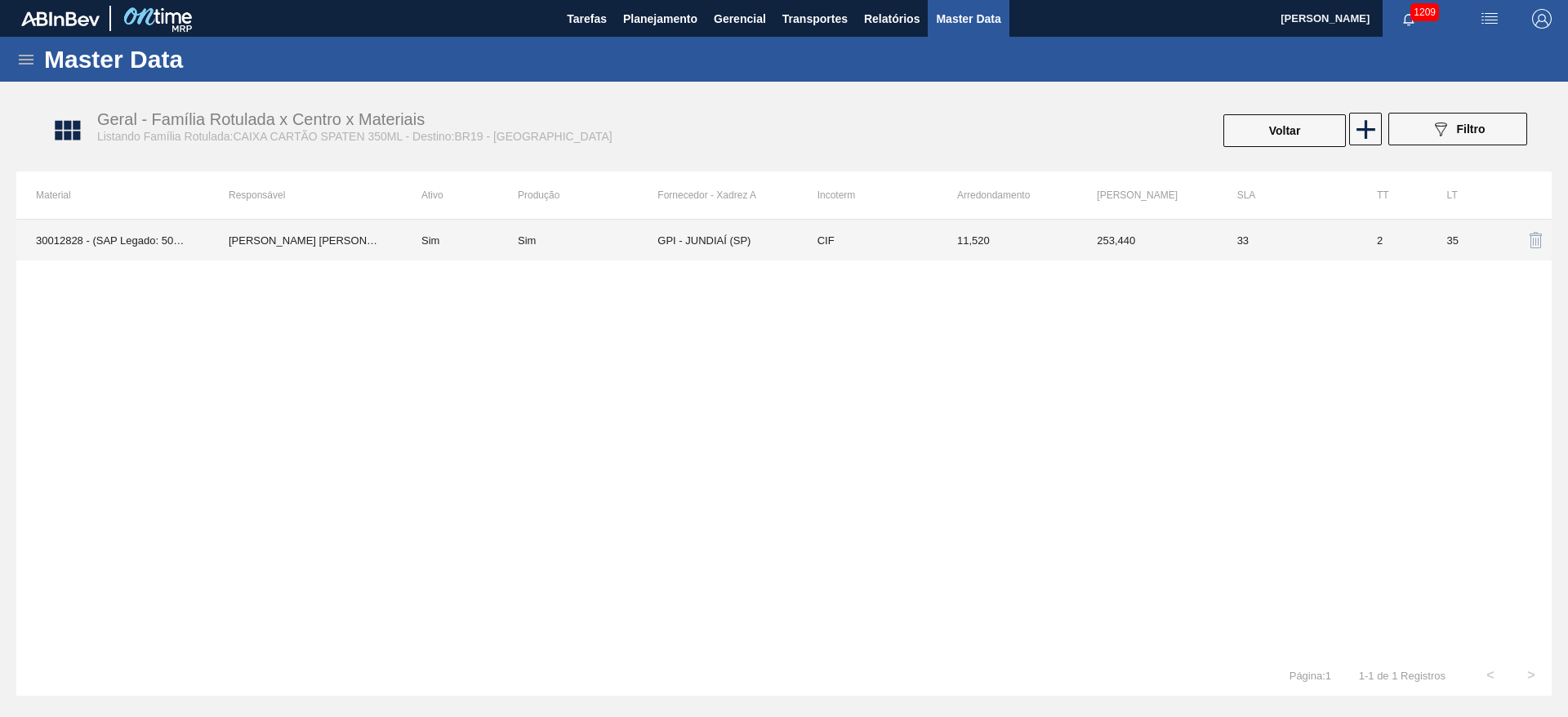
click at [439, 239] on td "Sim" at bounding box center [459, 240] width 116 height 41
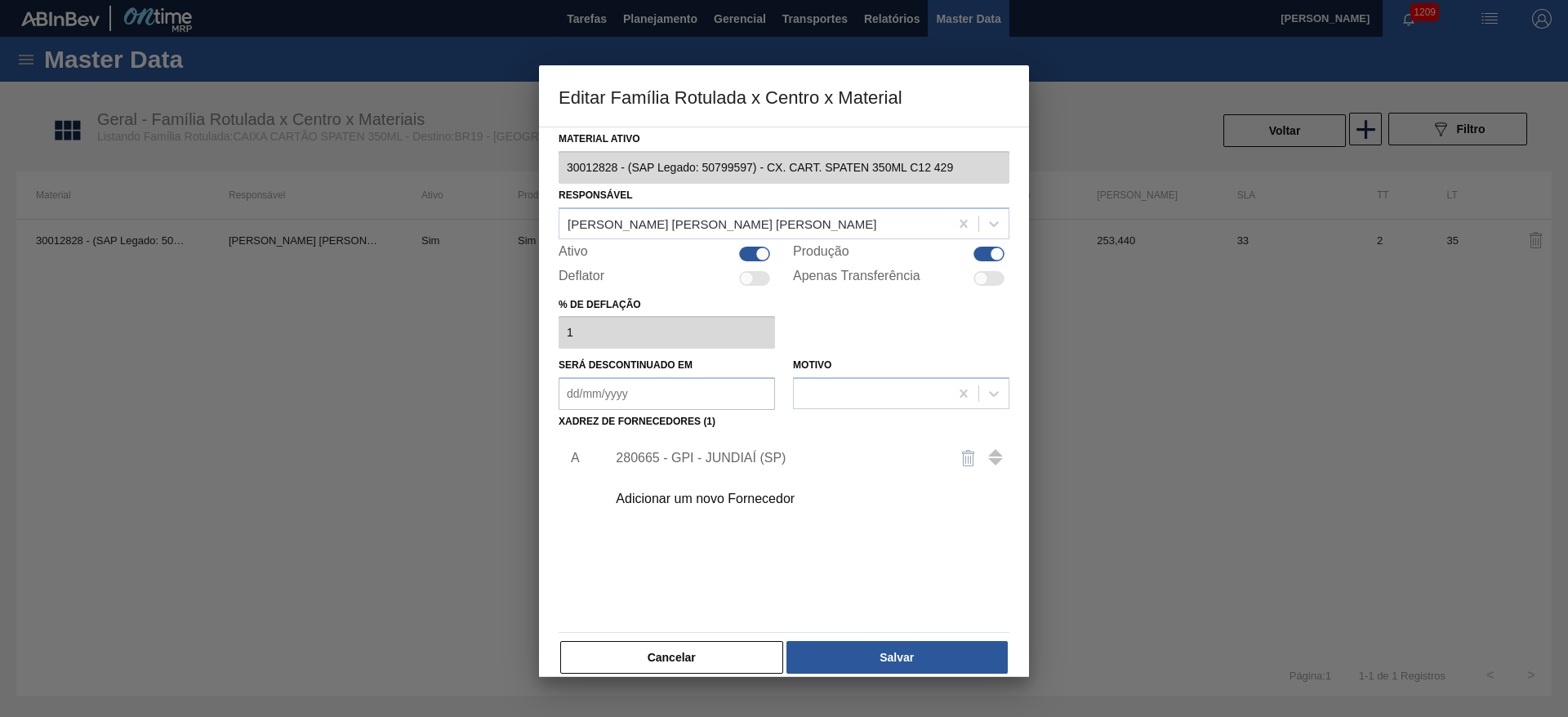
click at [663, 467] on div "280665 - GPI - JUNDIAÍ (SP)" at bounding box center [803, 458] width 413 height 41
click at [672, 453] on div "280665 - GPI - JUNDIAÍ (SP)" at bounding box center [776, 459] width 320 height 15
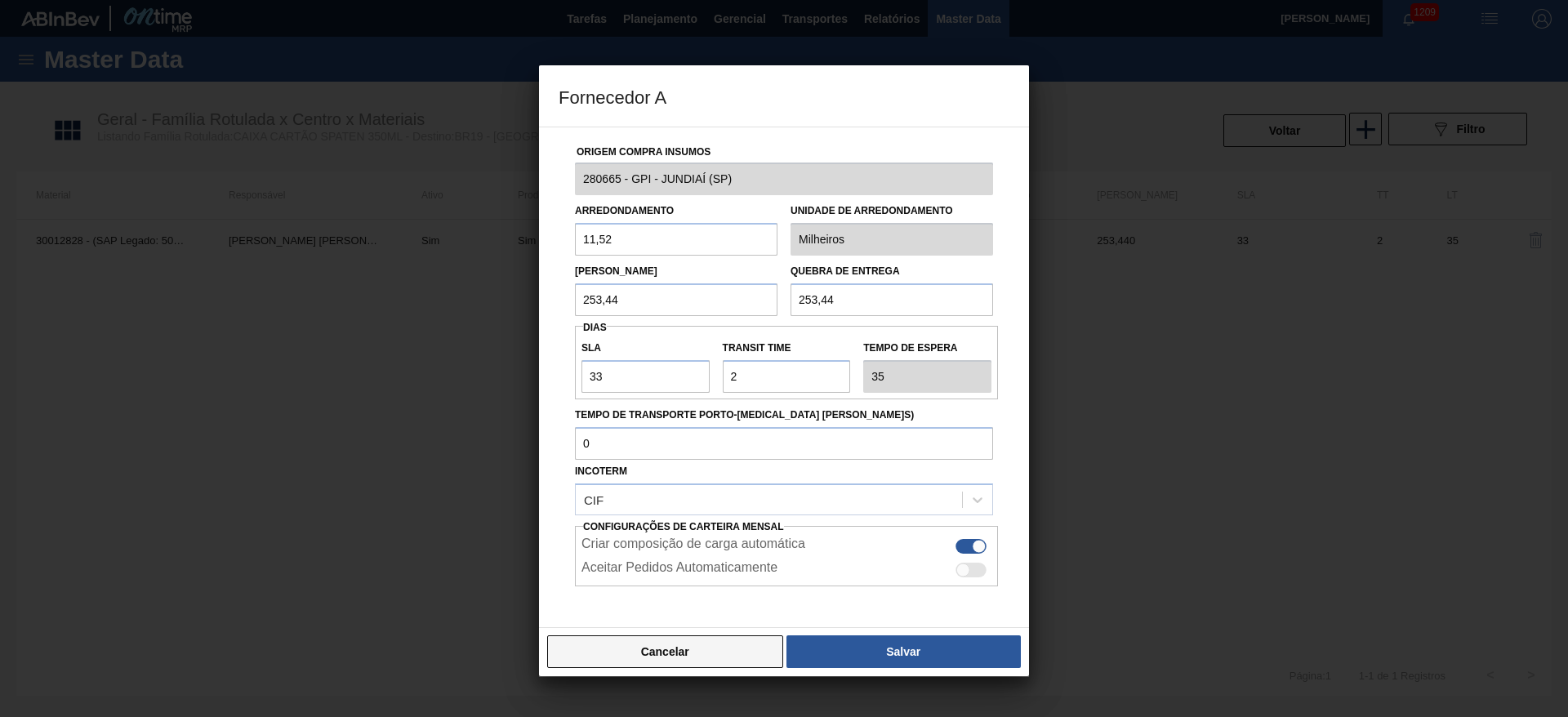
click at [682, 641] on button "Cancelar" at bounding box center [664, 651] width 236 height 33
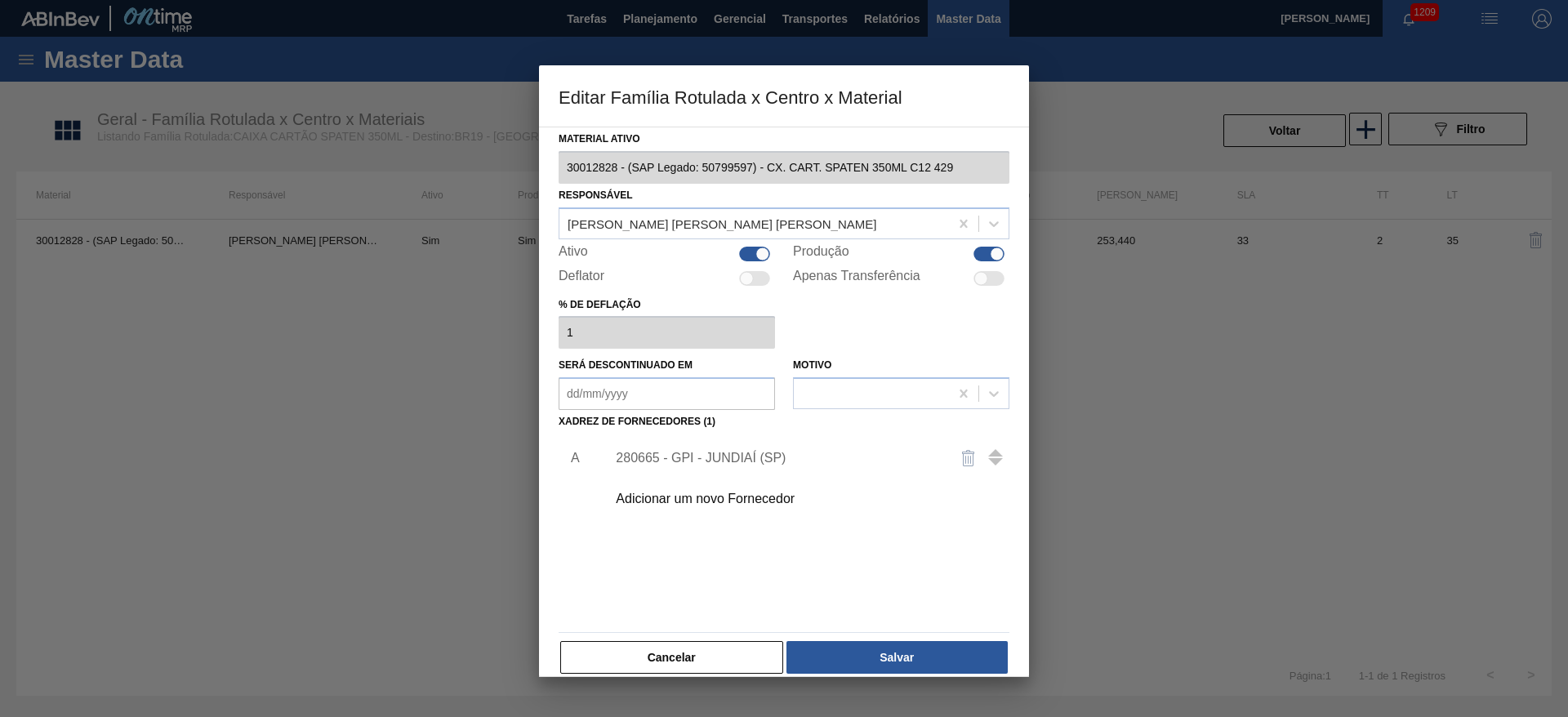
drag, startPoint x: 699, startPoint y: 645, endPoint x: 689, endPoint y: 632, distance: 16.4
click at [699, 645] on button "Cancelar" at bounding box center [671, 657] width 223 height 33
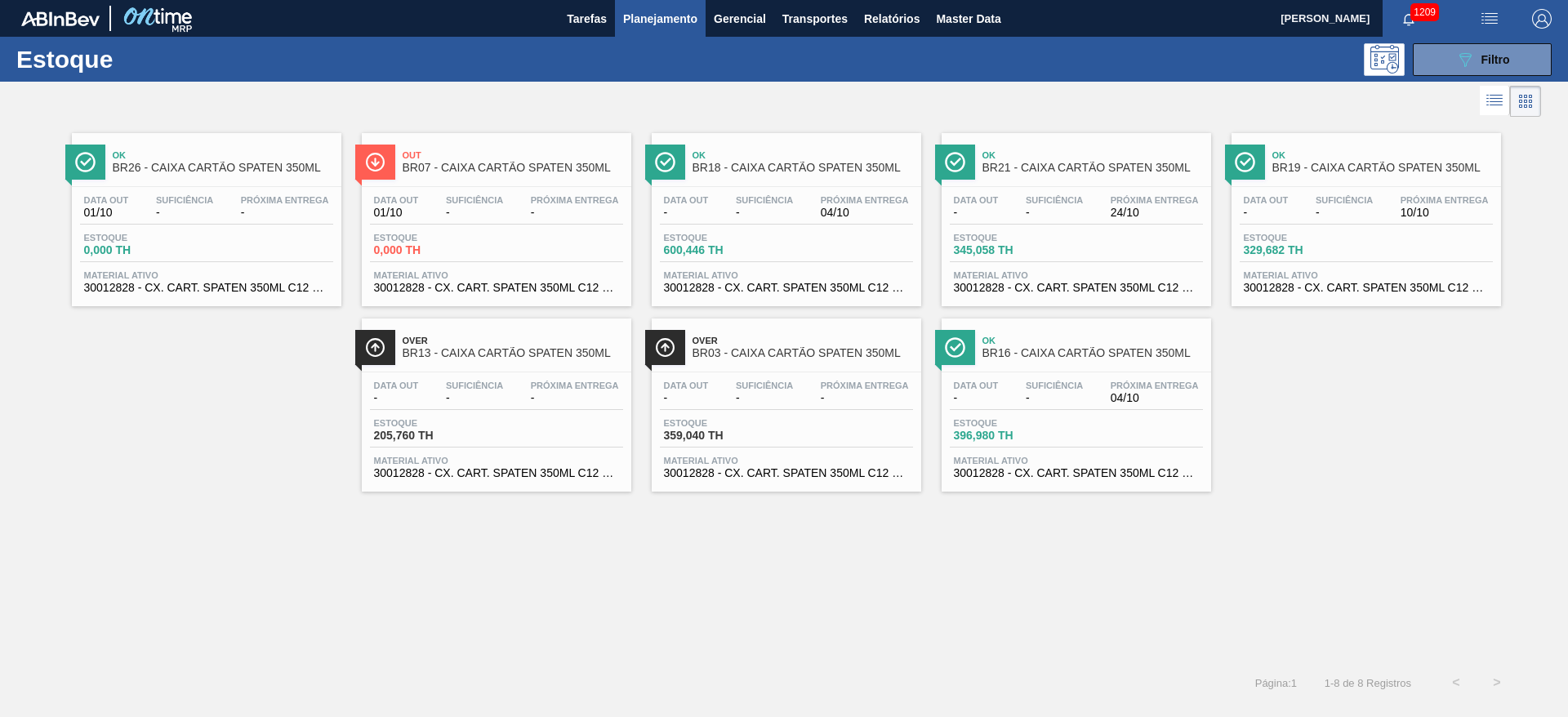
click at [776, 203] on span "Suficiência" at bounding box center [764, 200] width 58 height 10
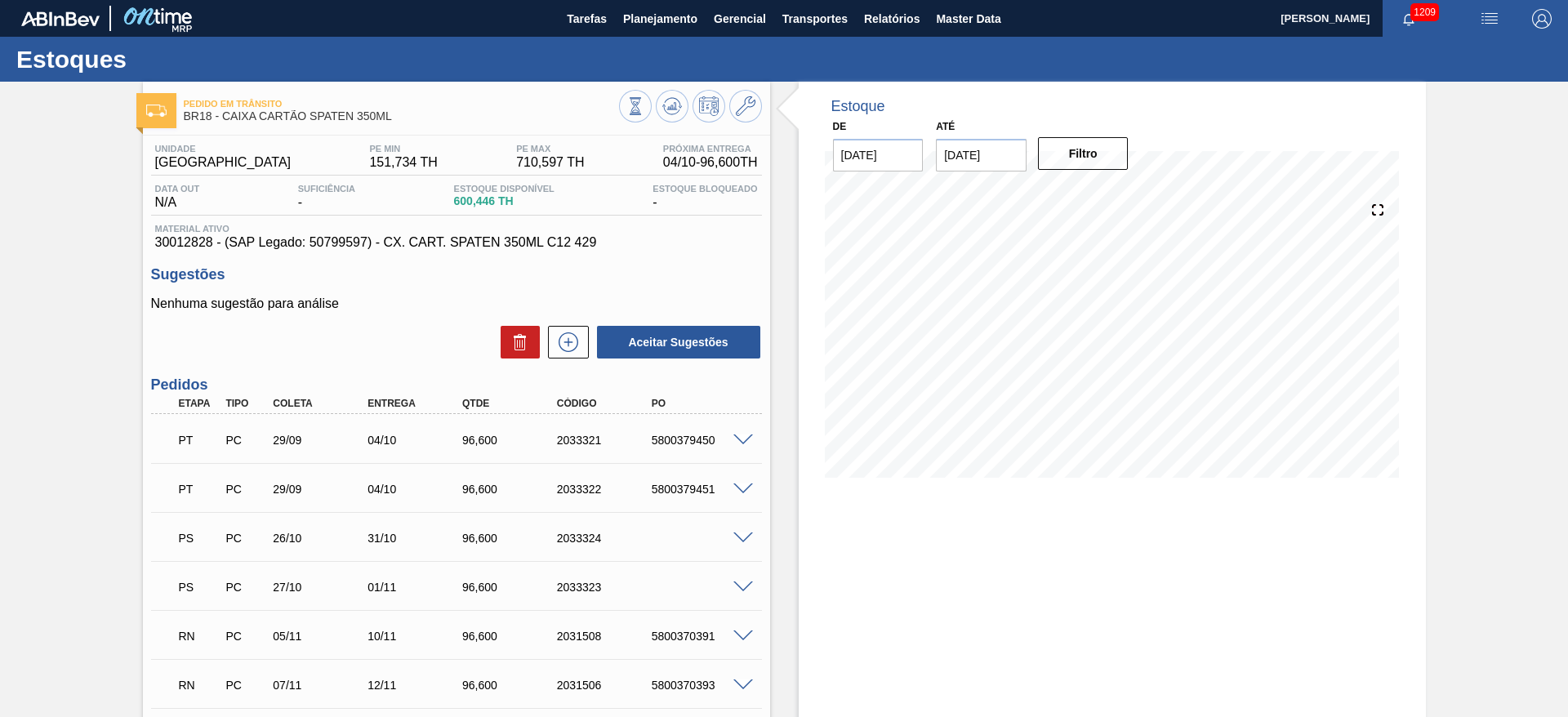
scroll to position [123, 0]
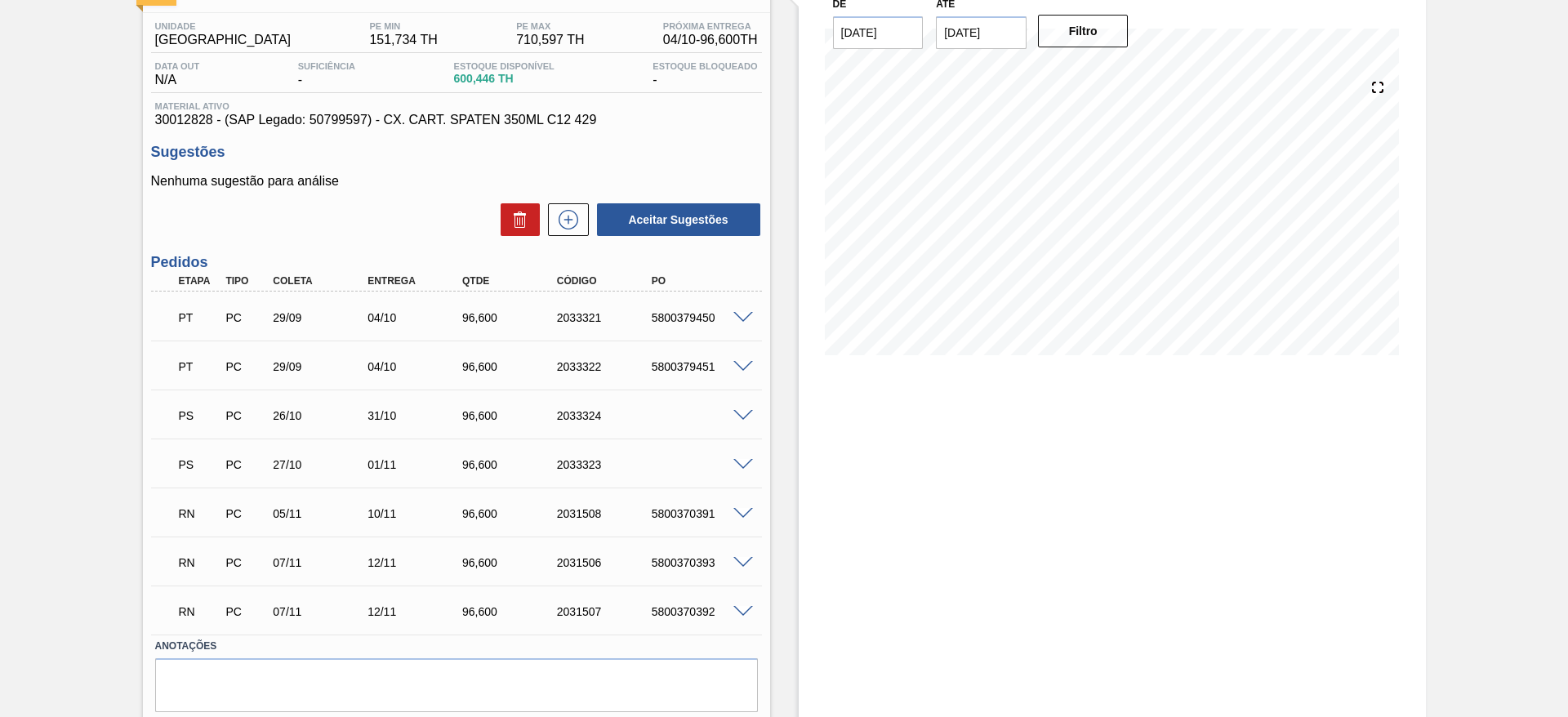
click at [737, 322] on div "5800379450" at bounding box center [700, 318] width 106 height 13
click at [740, 318] on span at bounding box center [744, 318] width 20 height 13
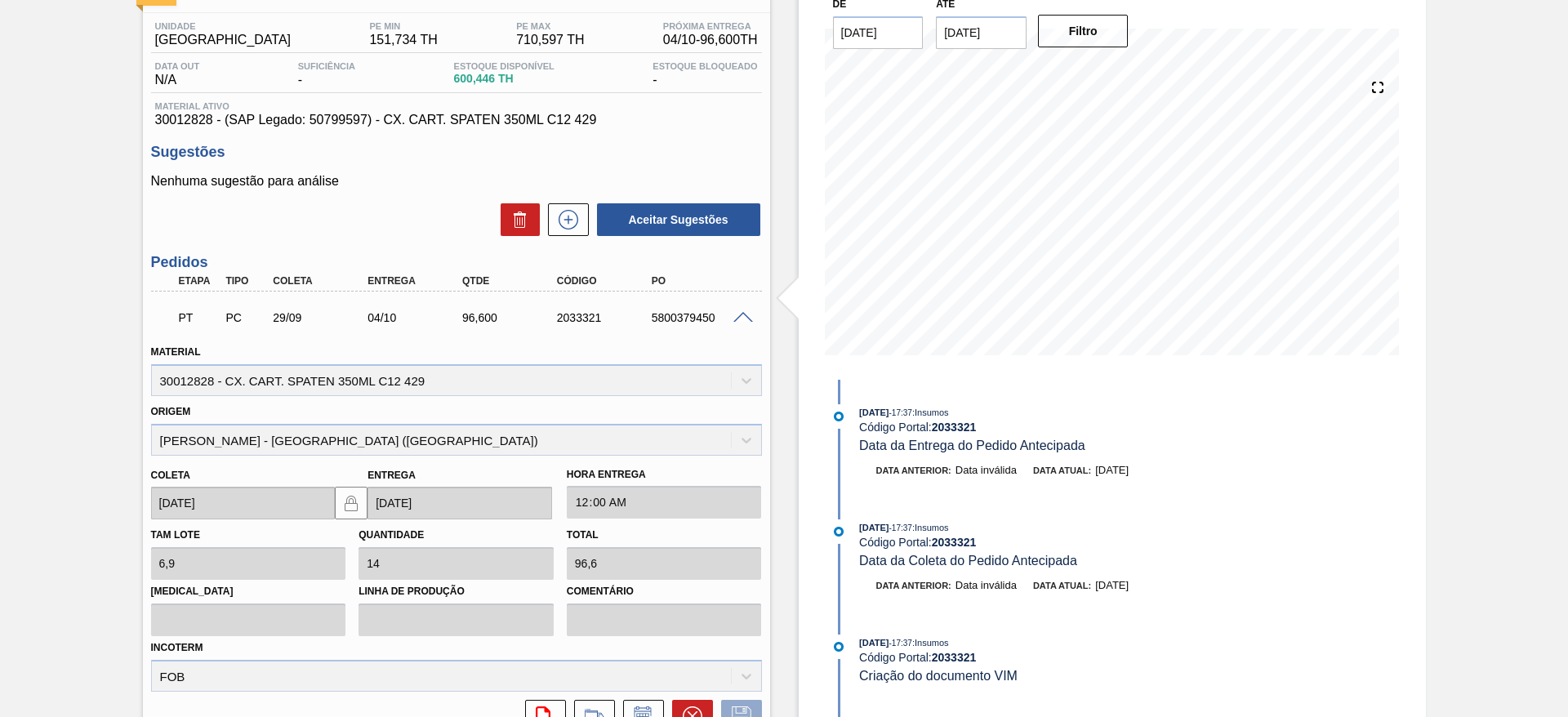
click at [740, 318] on span at bounding box center [744, 318] width 20 height 13
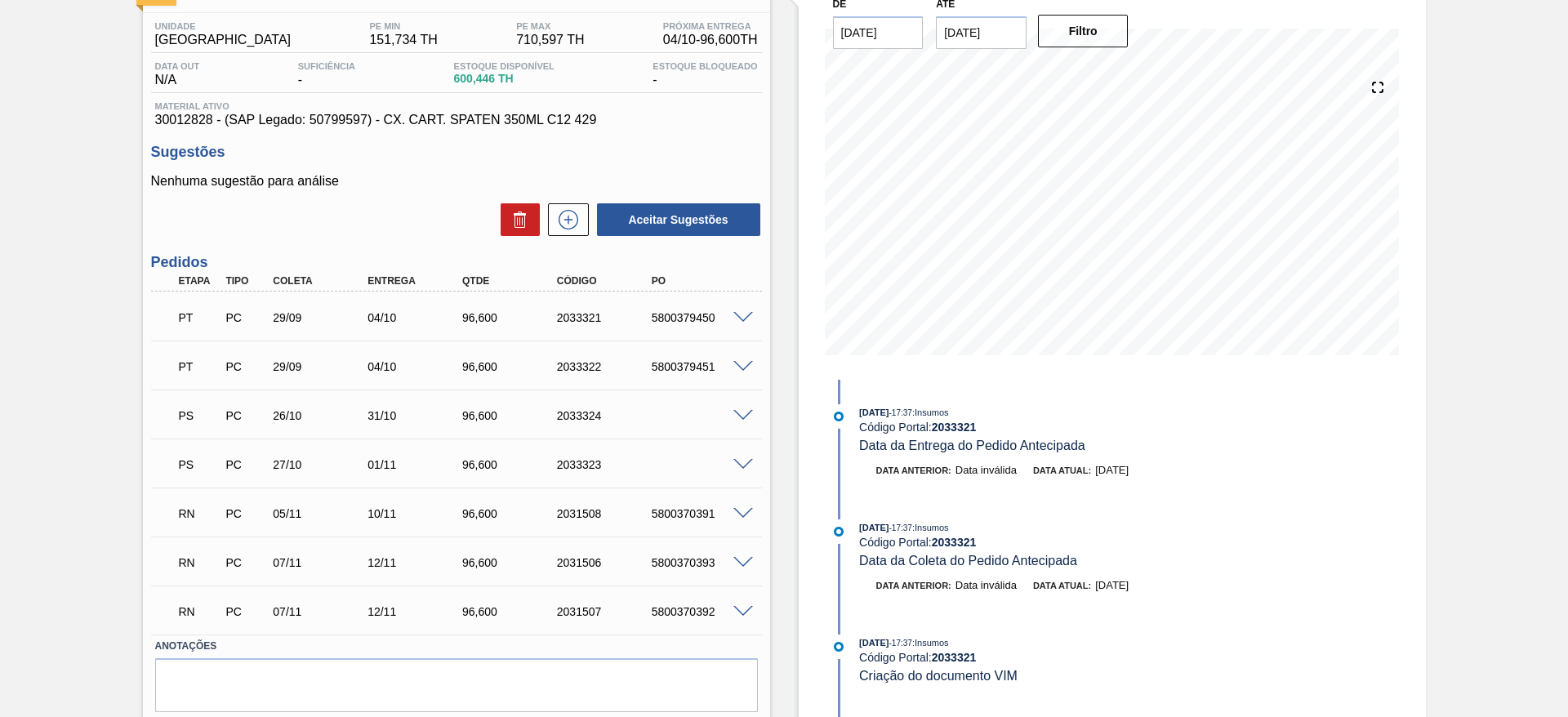
scroll to position [0, 0]
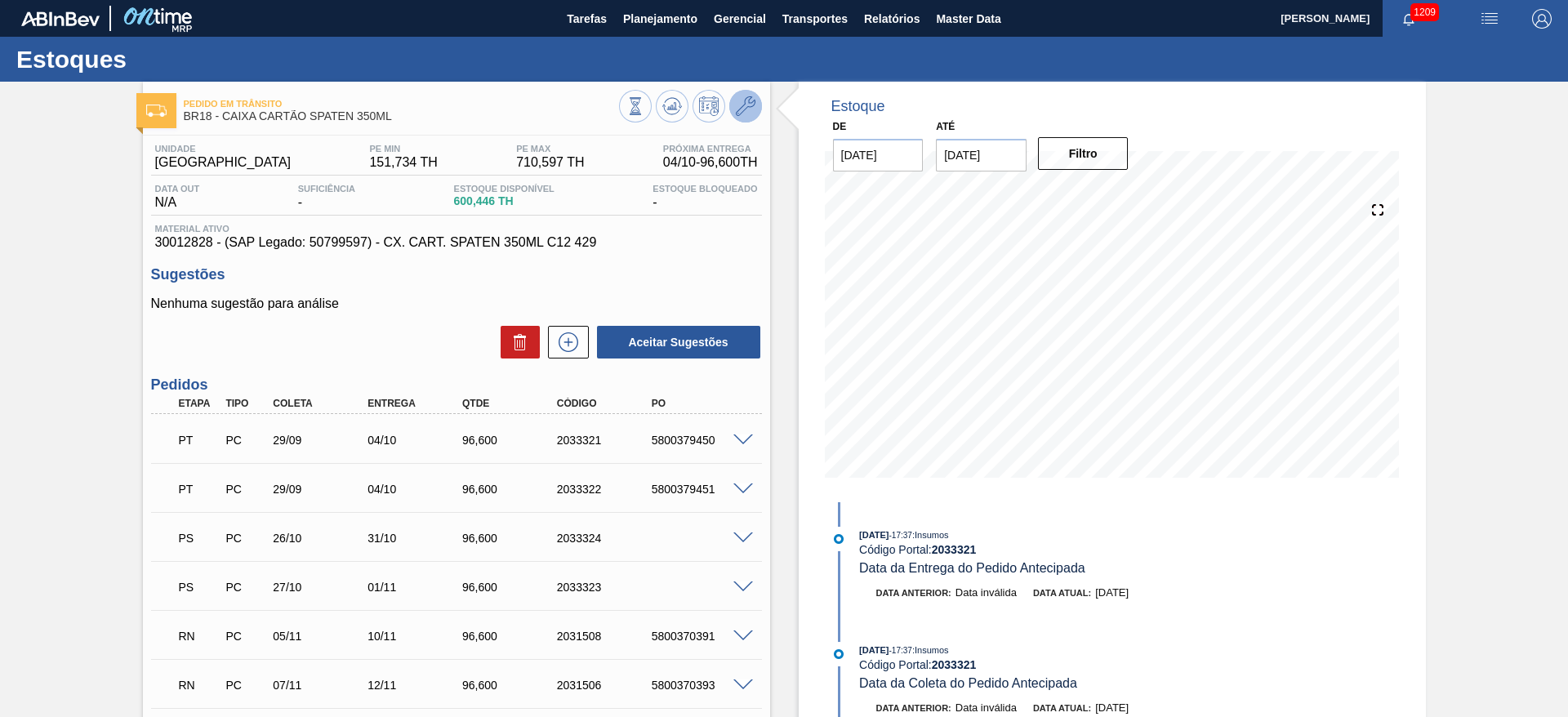
click at [749, 108] on icon at bounding box center [746, 107] width 20 height 20
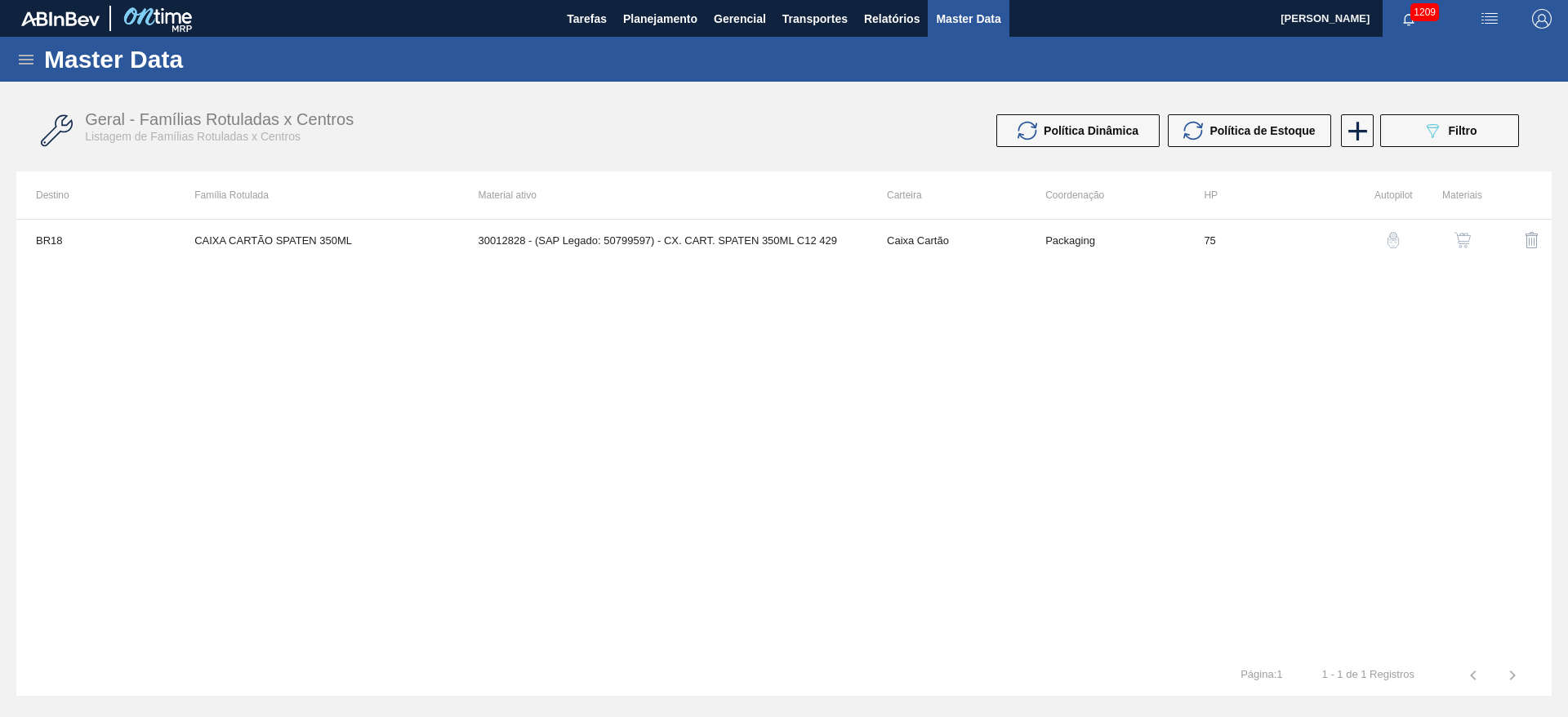
click at [1475, 238] on button "button" at bounding box center [1462, 240] width 39 height 39
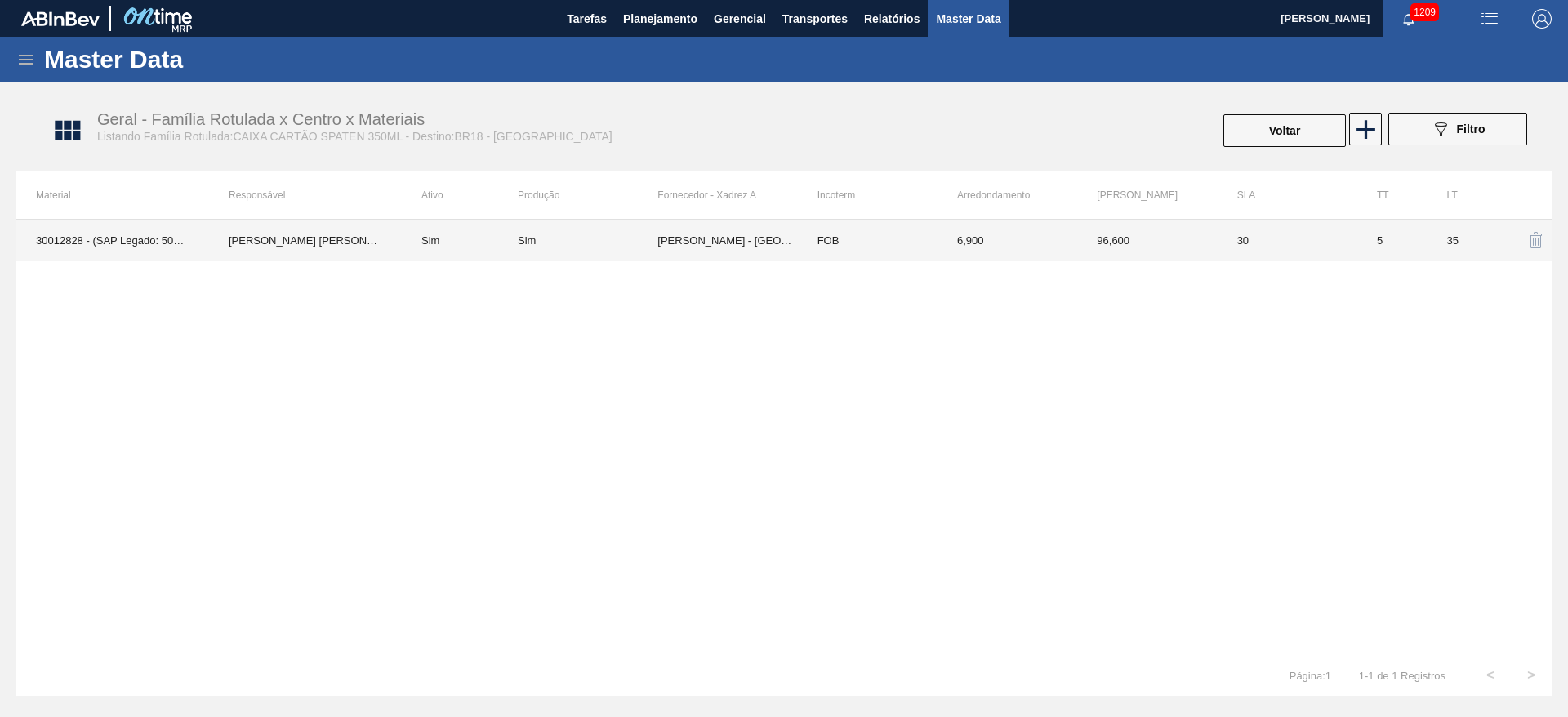
click at [764, 247] on td "MEAD - SÃO PAULO (SP)" at bounding box center [728, 240] width 140 height 41
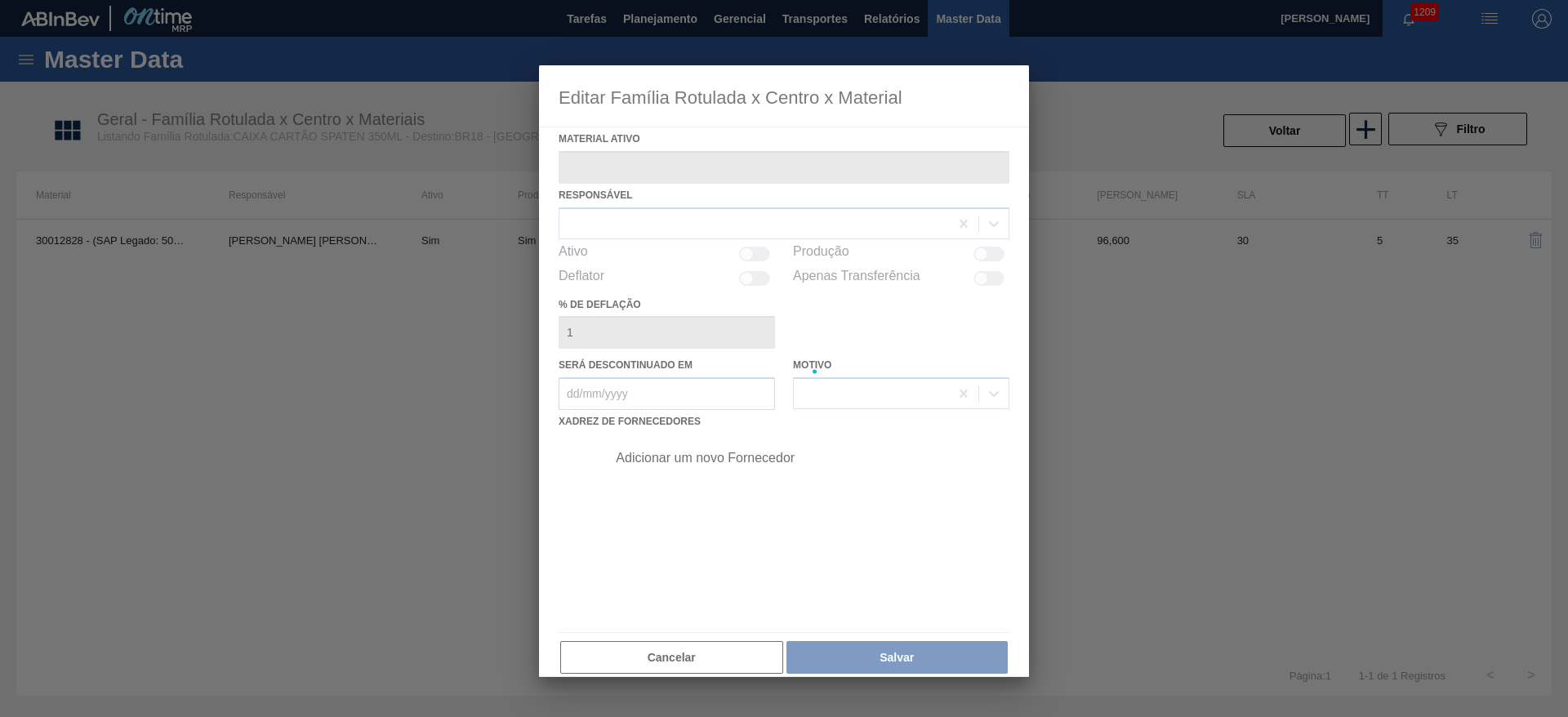
type ativo "30012828 - (SAP Legado: 50799597) - CX. CART. SPATEN 350ML C12 429"
checkbox input "true"
type deflação "5"
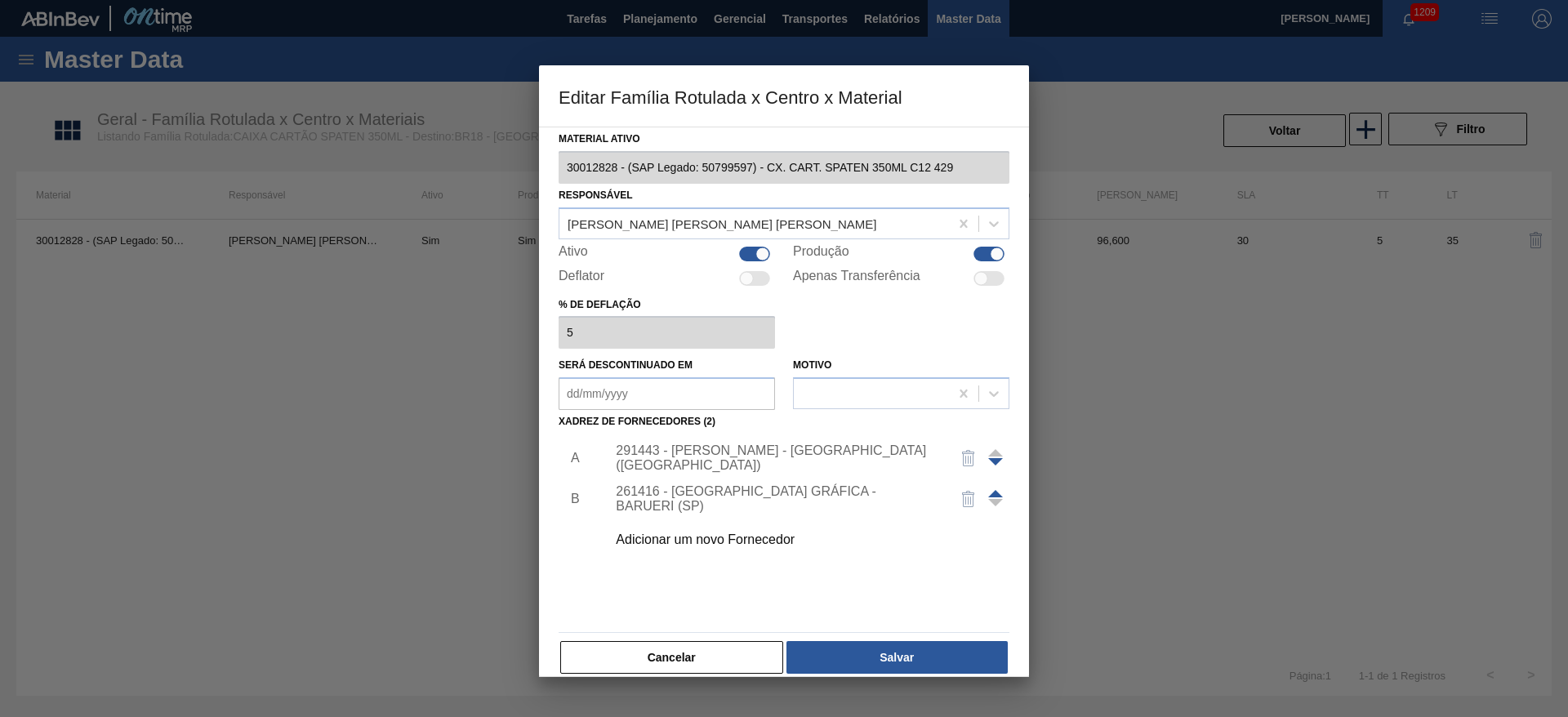
click at [661, 455] on div "291443 - MEAD - SÃO PAULO (SP)" at bounding box center [776, 458] width 320 height 29
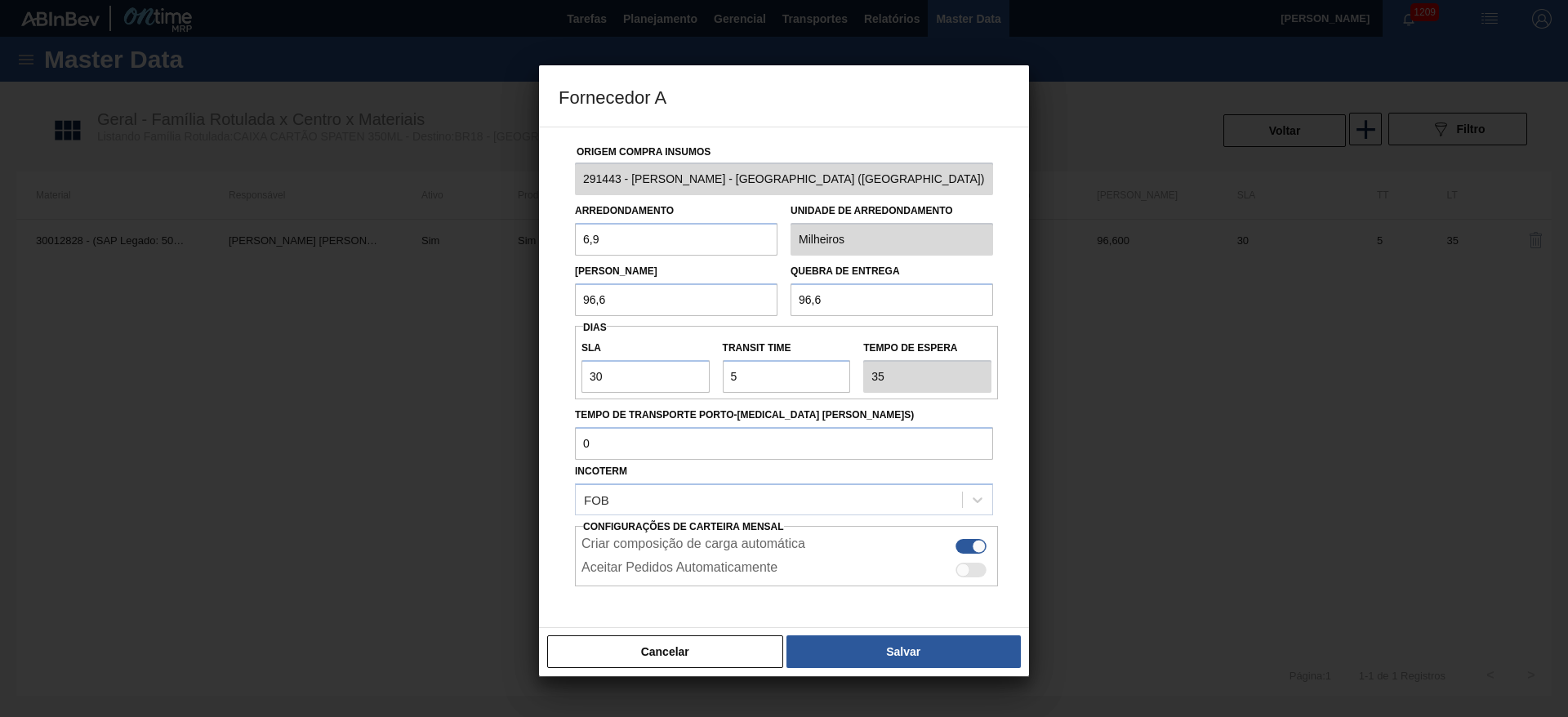
drag, startPoint x: 623, startPoint y: 303, endPoint x: 455, endPoint y: 315, distance: 168.4
click at [455, 315] on div "Fornecedor A Origem Compra Insumos 291443 - MEAD - SÃO PAULO (SP) Arredondament…" at bounding box center [784, 358] width 1568 height 717
click at [659, 656] on button "Cancelar" at bounding box center [664, 651] width 236 height 33
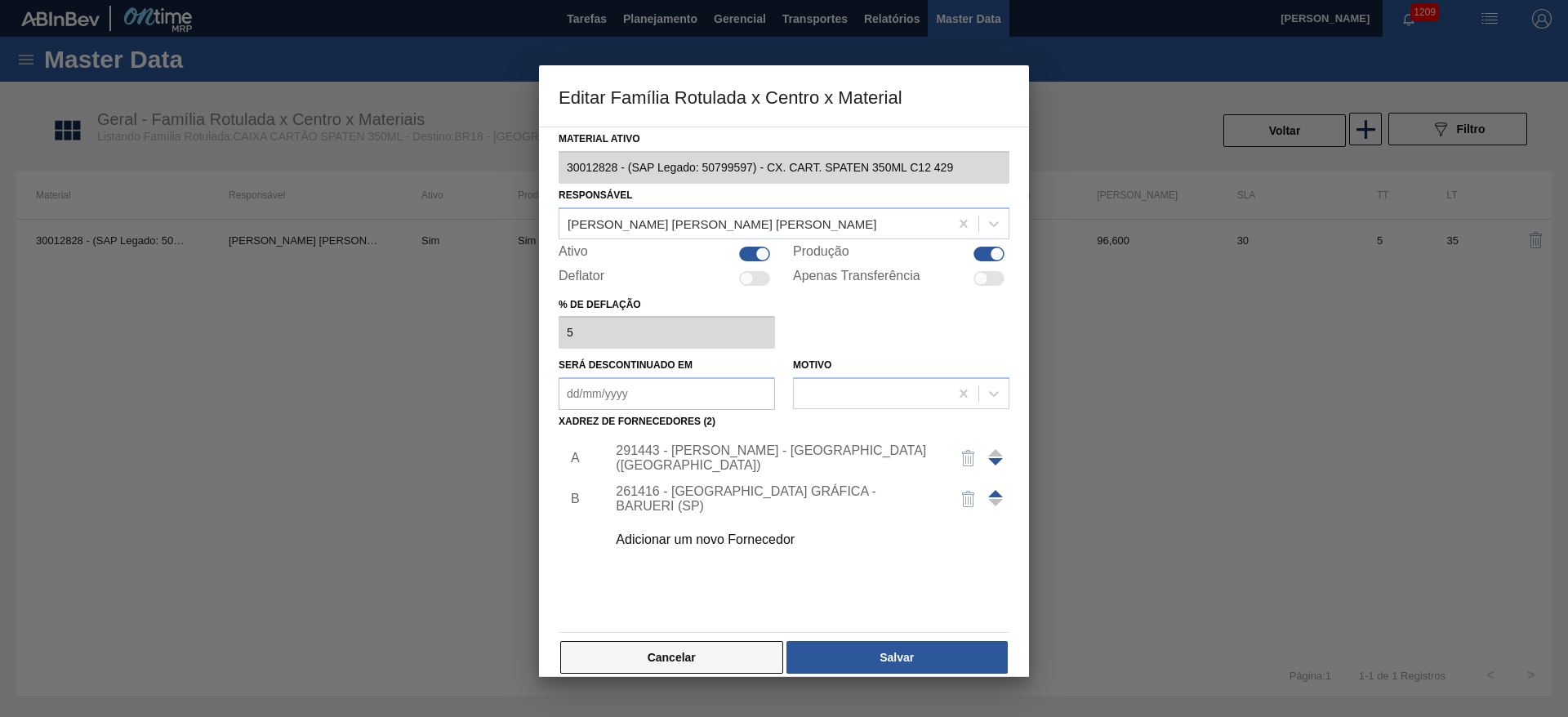
click at [676, 648] on button "Cancelar" at bounding box center [671, 657] width 223 height 33
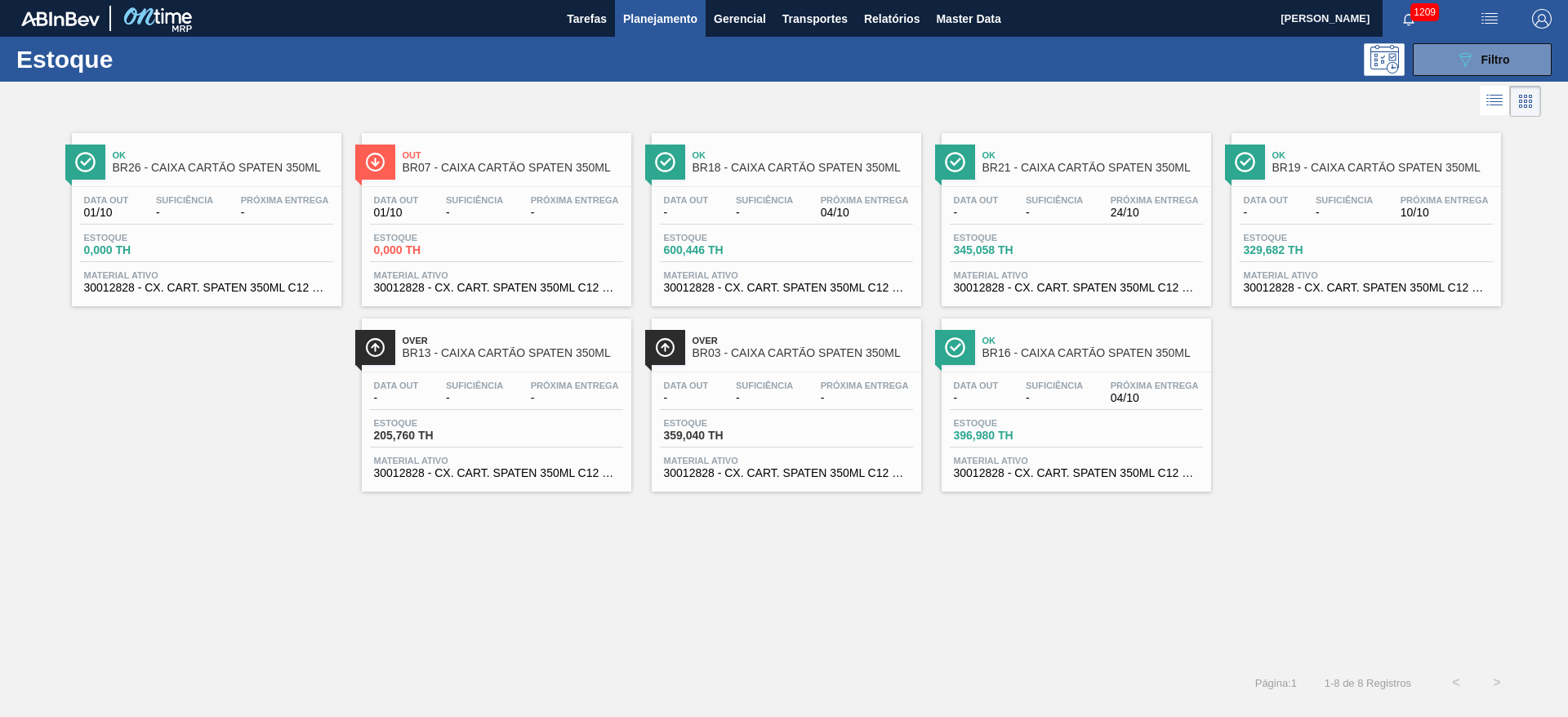
click at [524, 238] on div "Estoque 0,000 TH" at bounding box center [497, 247] width 253 height 29
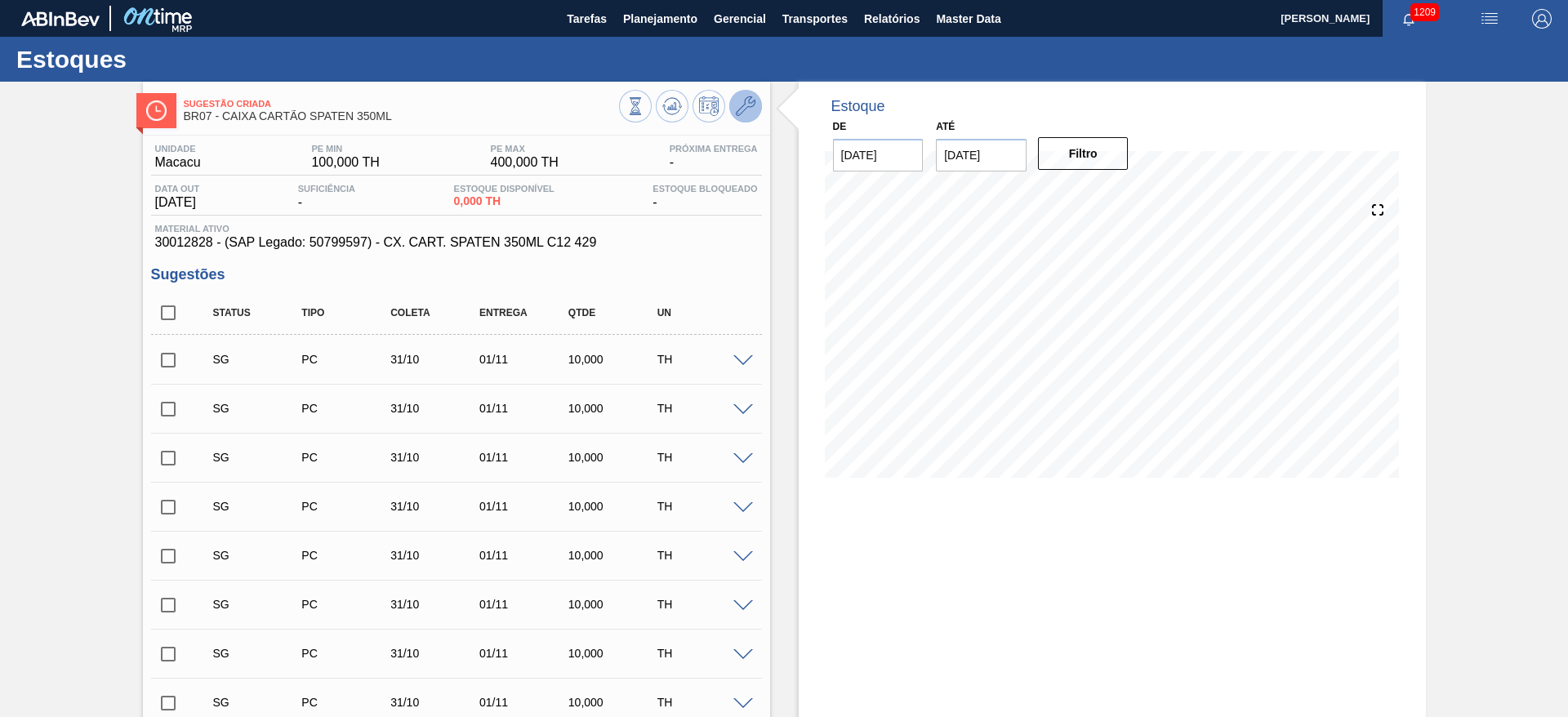
click at [752, 98] on icon at bounding box center [746, 107] width 20 height 20
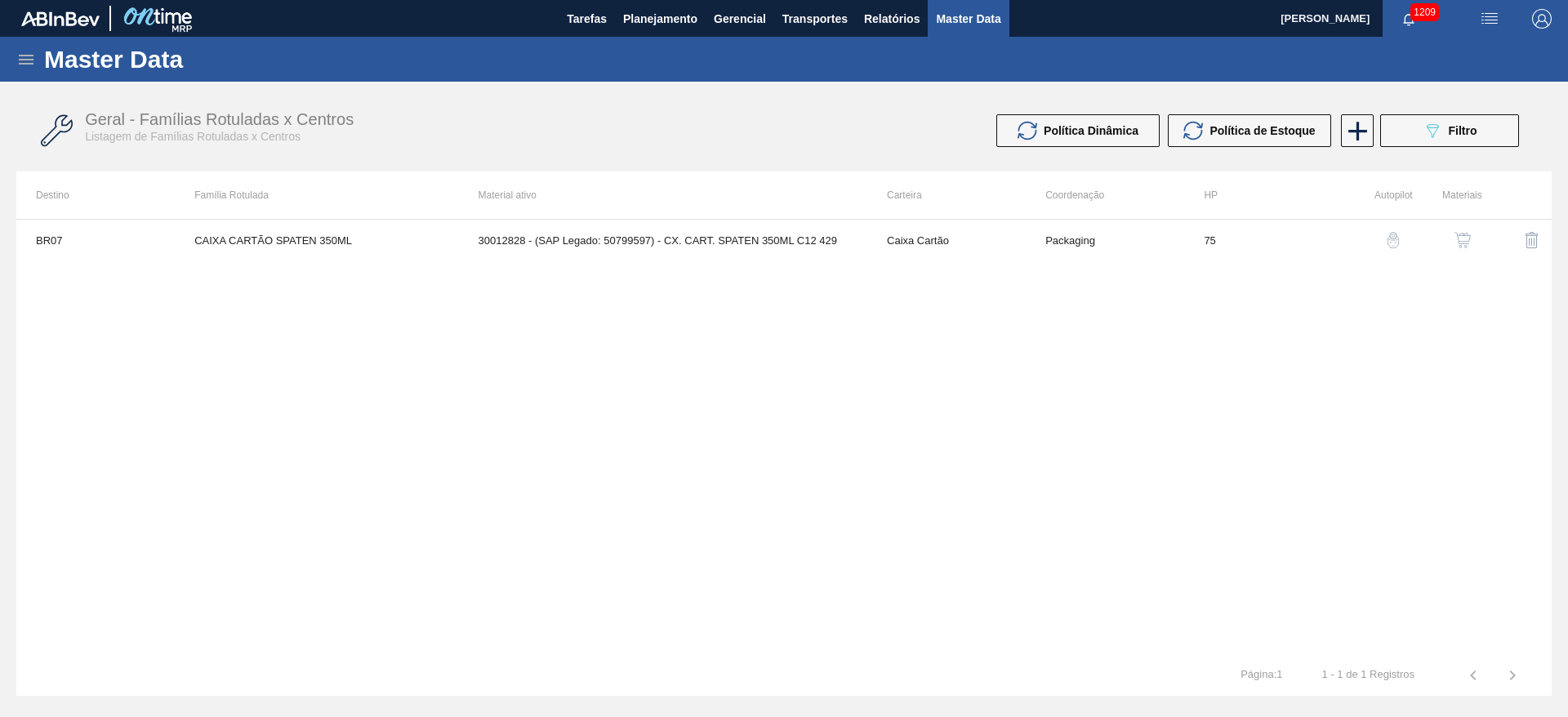
click at [1465, 250] on button "button" at bounding box center [1462, 240] width 39 height 39
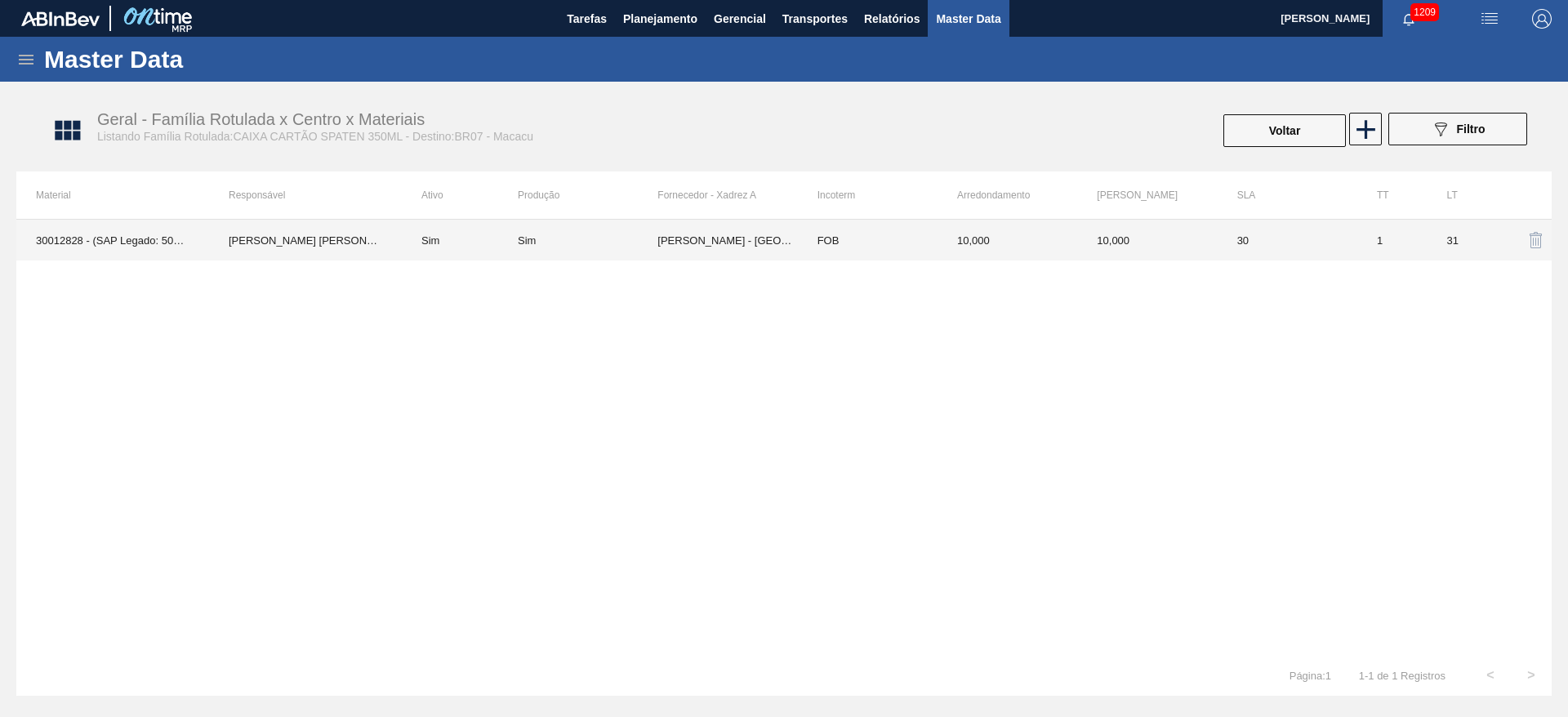
click at [710, 253] on td "MEAD - SÃO PAULO (SP)" at bounding box center [728, 240] width 140 height 41
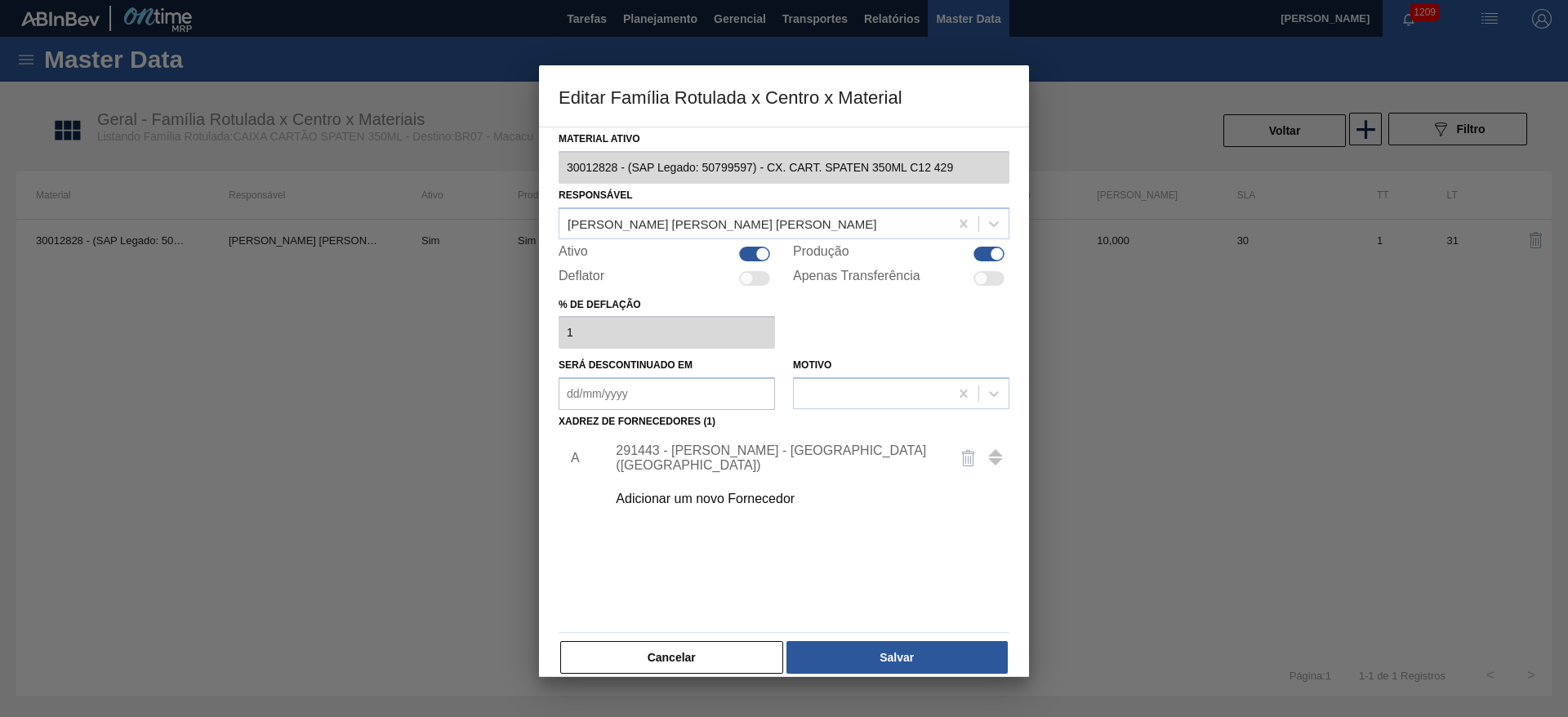
click at [671, 459] on div "291443 - MEAD - SÃO PAULO (SP)" at bounding box center [776, 458] width 320 height 29
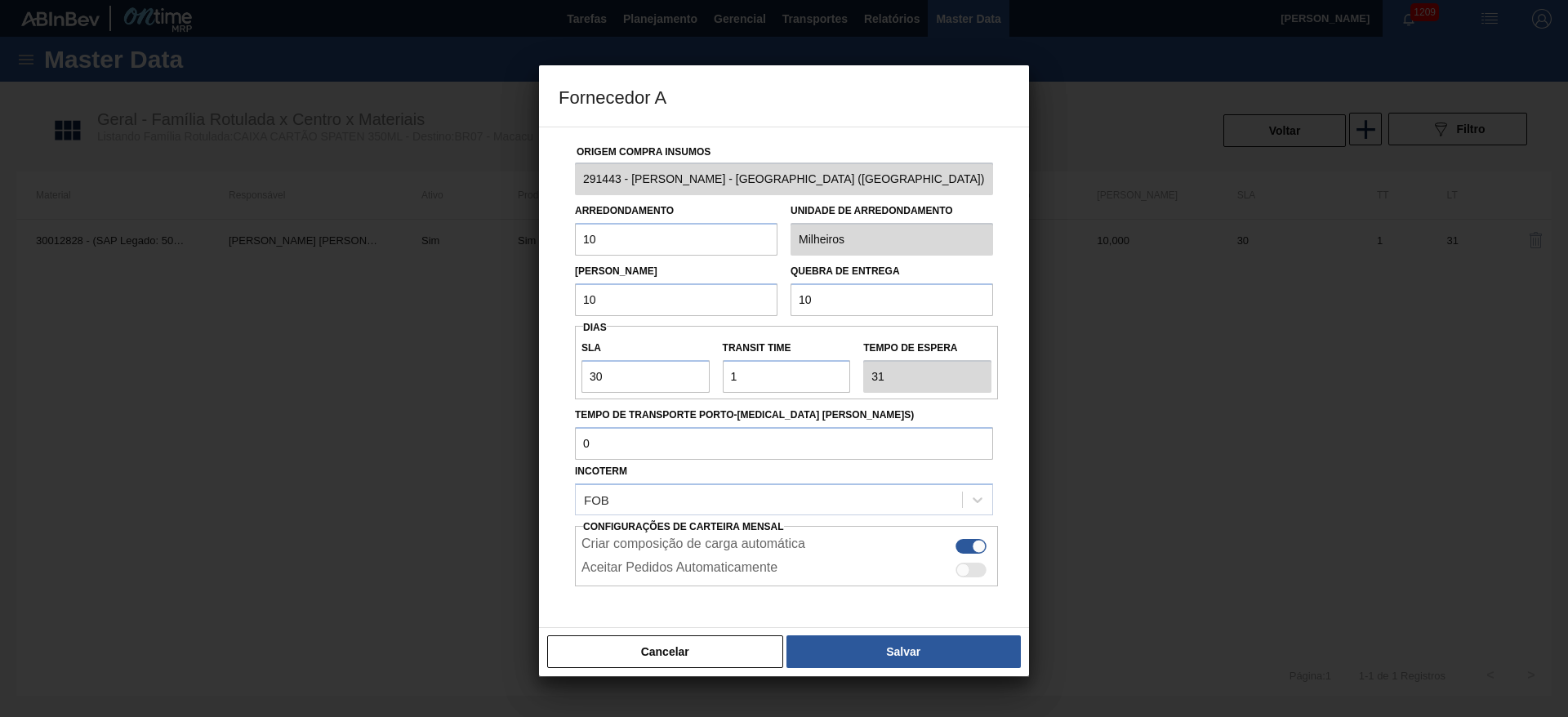
click at [479, 321] on div "Fornecedor A Origem Compra Insumos 291443 - MEAD - SÃO PAULO (SP) Arredondament…" at bounding box center [784, 358] width 1568 height 717
paste input "96,6"
type input "96,6"
drag, startPoint x: 890, startPoint y: 303, endPoint x: 701, endPoint y: 313, distance: 189.3
click at [704, 313] on div "Lote Mínimo 96,6 Quebra de entrega 10" at bounding box center [784, 286] width 431 height 60
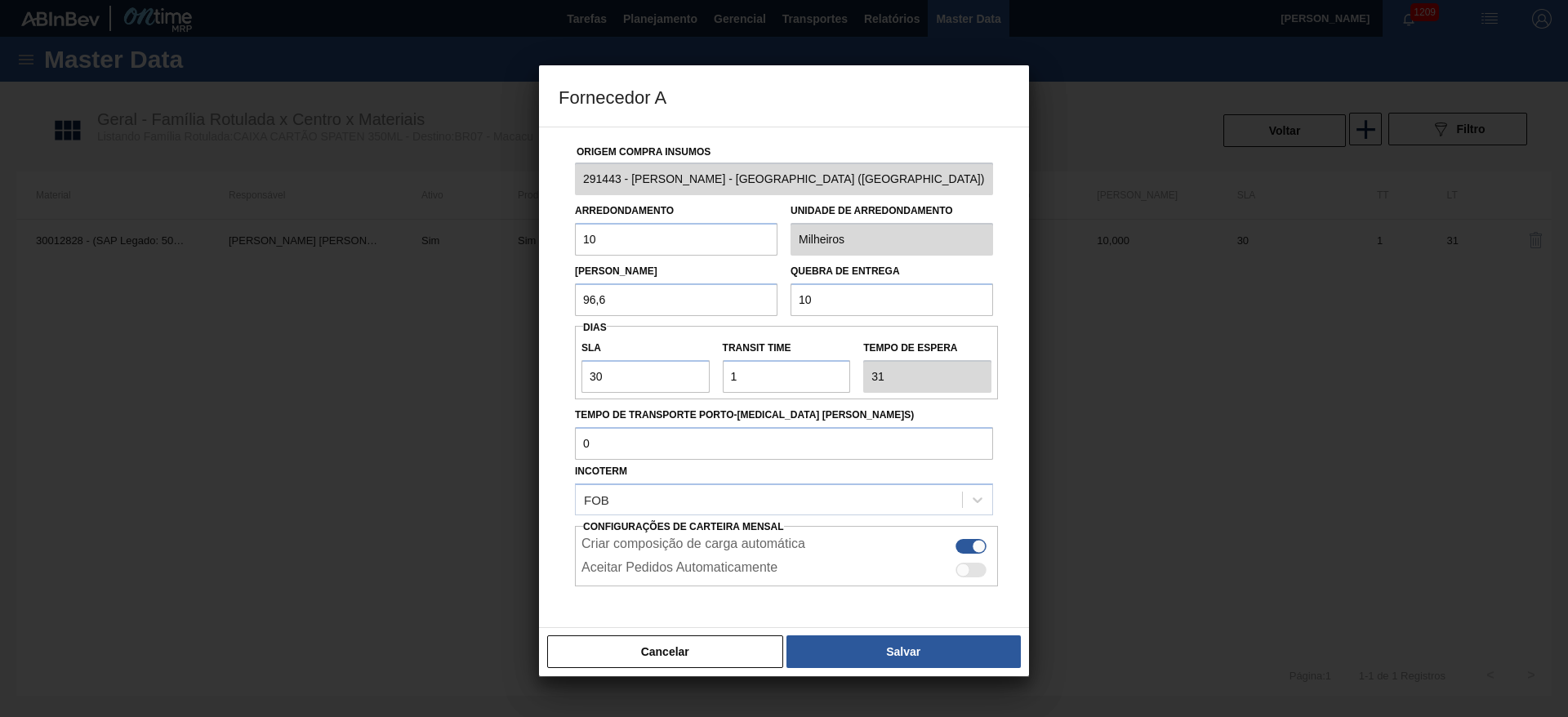
paste input "96,6"
type input "96,6"
drag, startPoint x: 581, startPoint y: 218, endPoint x: 524, endPoint y: 211, distance: 57.4
click at [536, 212] on div "Fornecedor A Origem Compra Insumos 291443 - MEAD - SÃO PAULO (SP) Arredondament…" at bounding box center [784, 358] width 1568 height 717
type input "6,9"
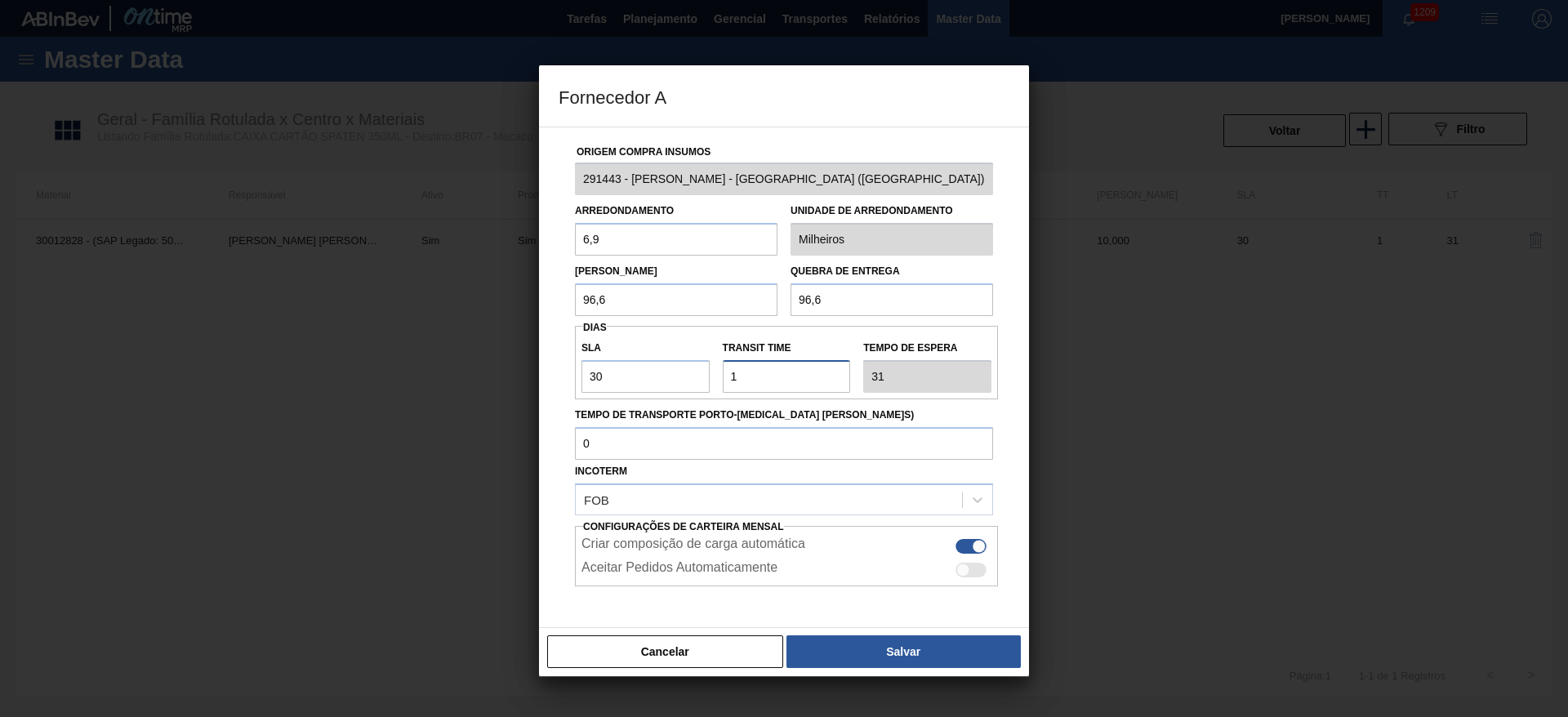
drag, startPoint x: 754, startPoint y: 374, endPoint x: 638, endPoint y: 394, distance: 117.7
click at [638, 394] on div "SLA 30 Transit Time Tempo de espera 31" at bounding box center [786, 363] width 423 height 73
type input "2"
type input "32"
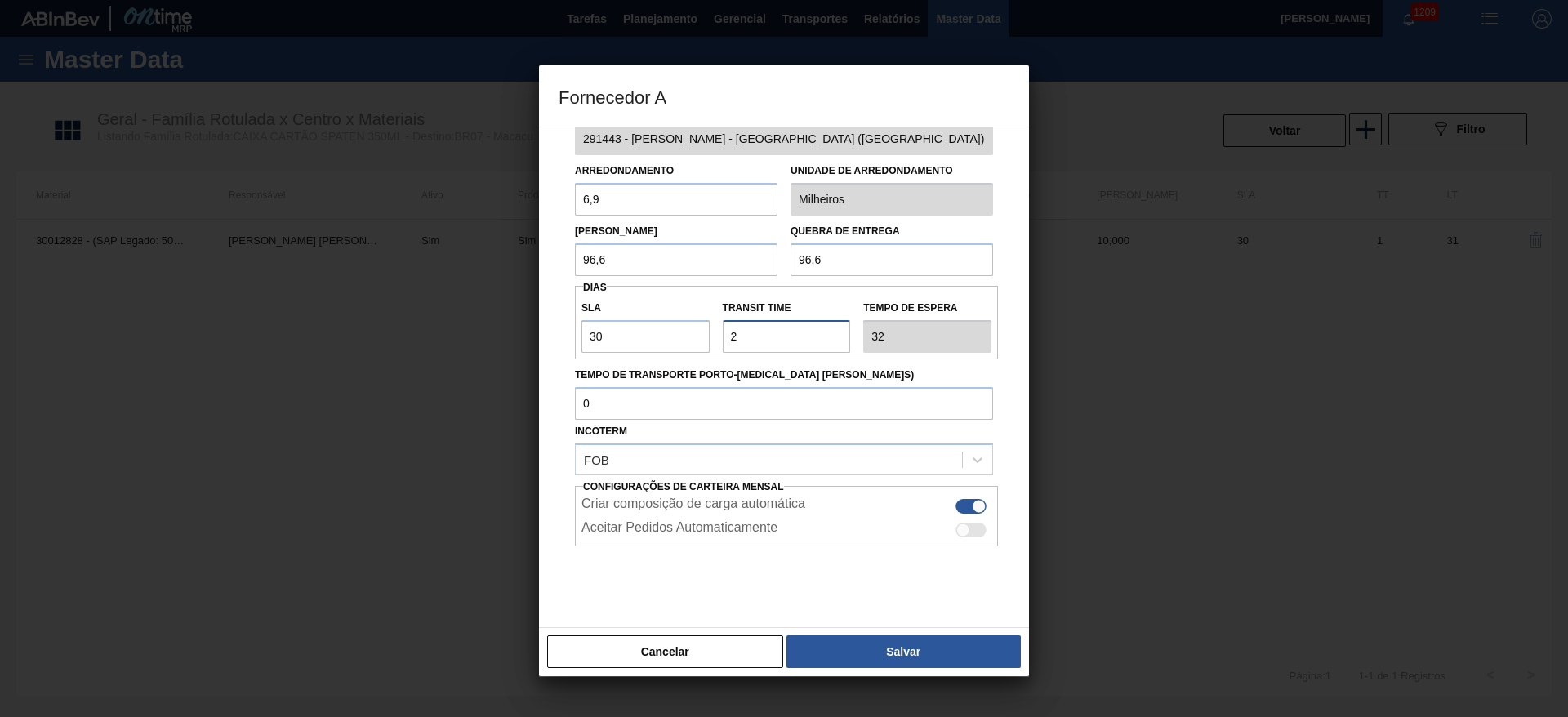
scroll to position [60, 0]
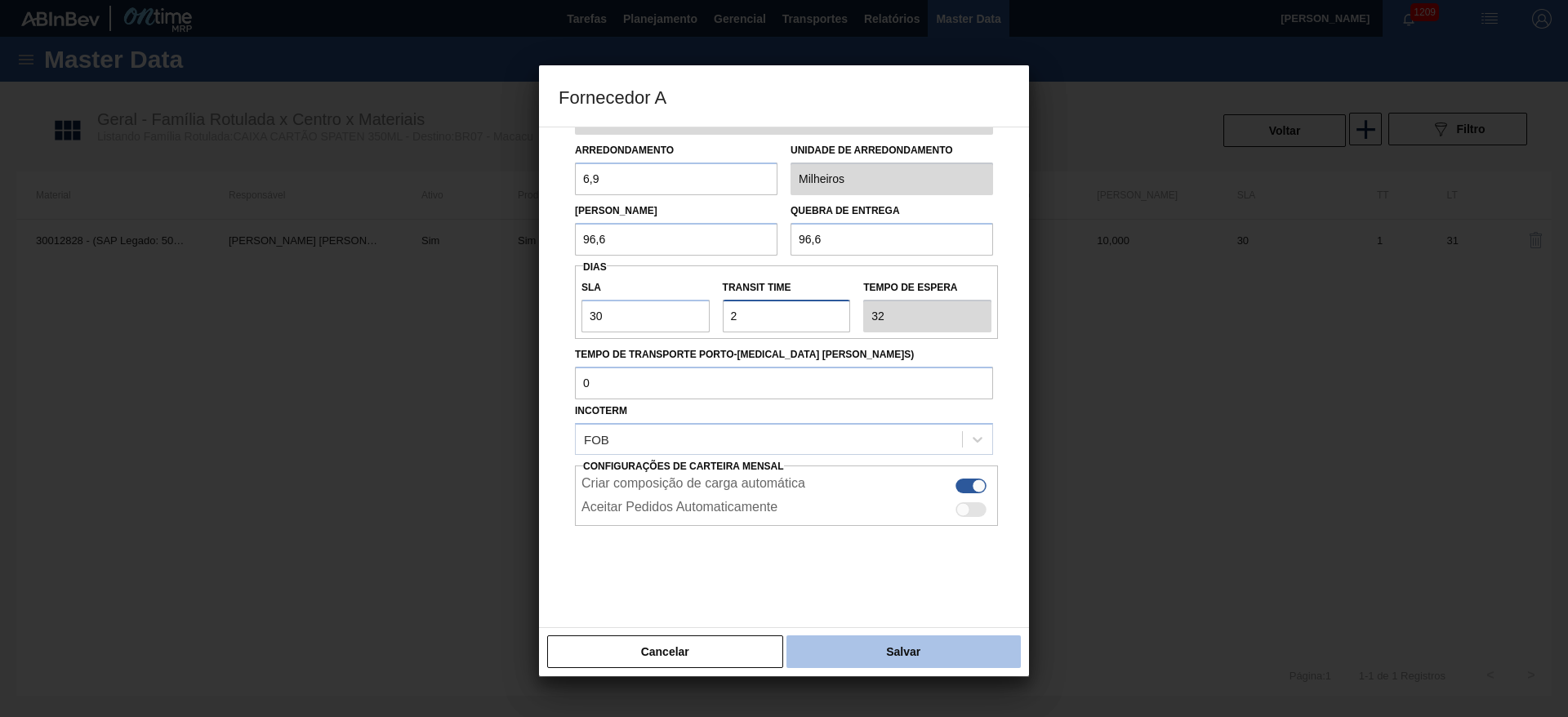
type input "2"
click at [870, 650] on button "Salvar" at bounding box center [903, 651] width 234 height 33
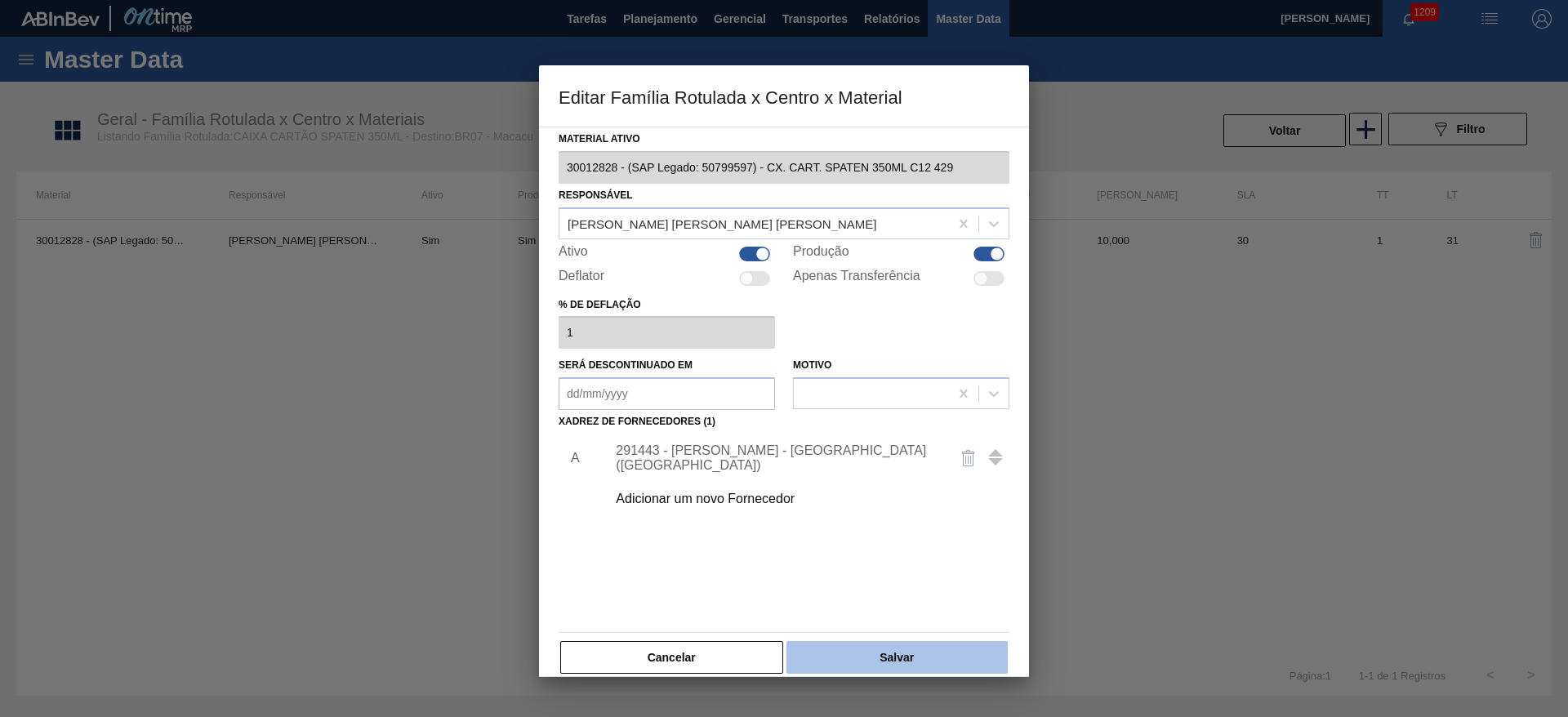
click at [871, 650] on button "Salvar" at bounding box center [896, 657] width 221 height 33
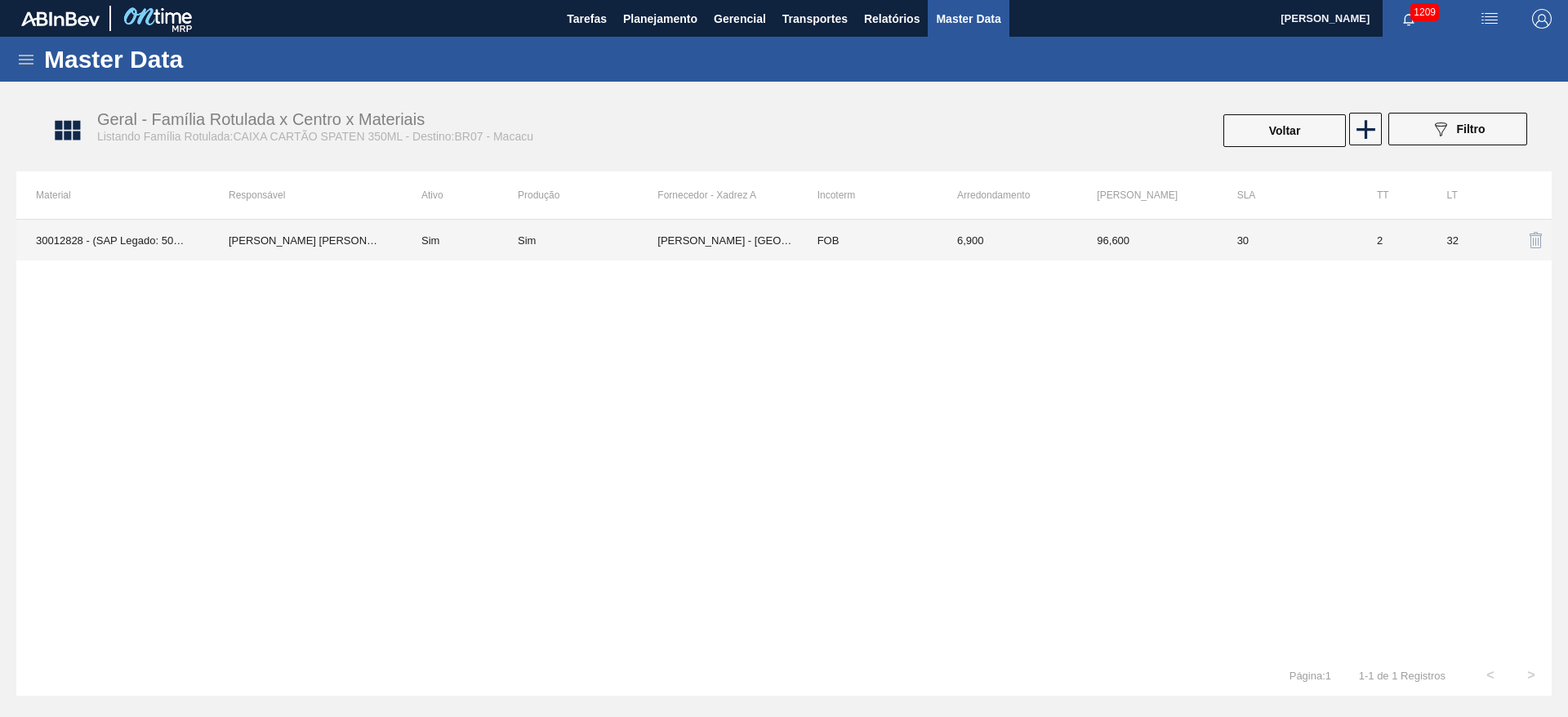
click at [655, 239] on div "Sim" at bounding box center [588, 240] width 140 height 13
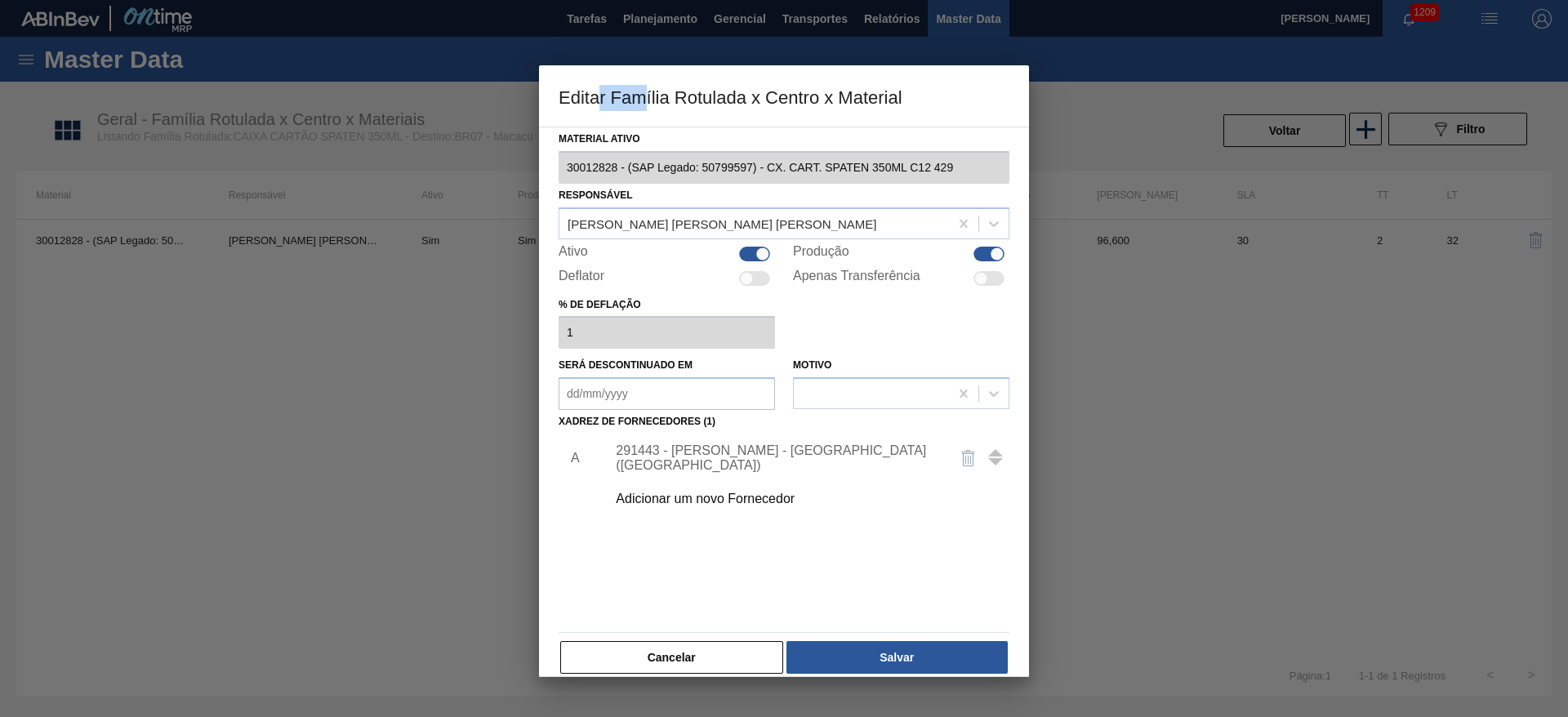
drag, startPoint x: 600, startPoint y: 88, endPoint x: 649, endPoint y: 88, distance: 49.0
click at [649, 88] on h3 "Editar Família Rotulada x Centro x Material" at bounding box center [784, 96] width 490 height 62
drag, startPoint x: 549, startPoint y: 90, endPoint x: 588, endPoint y: 90, distance: 39.0
click at [588, 90] on h3 "Editar Família Rotulada x Centro x Material" at bounding box center [784, 96] width 490 height 62
click at [715, 104] on h3 "Editar Família Rotulada x Centro x Material" at bounding box center [784, 96] width 490 height 62
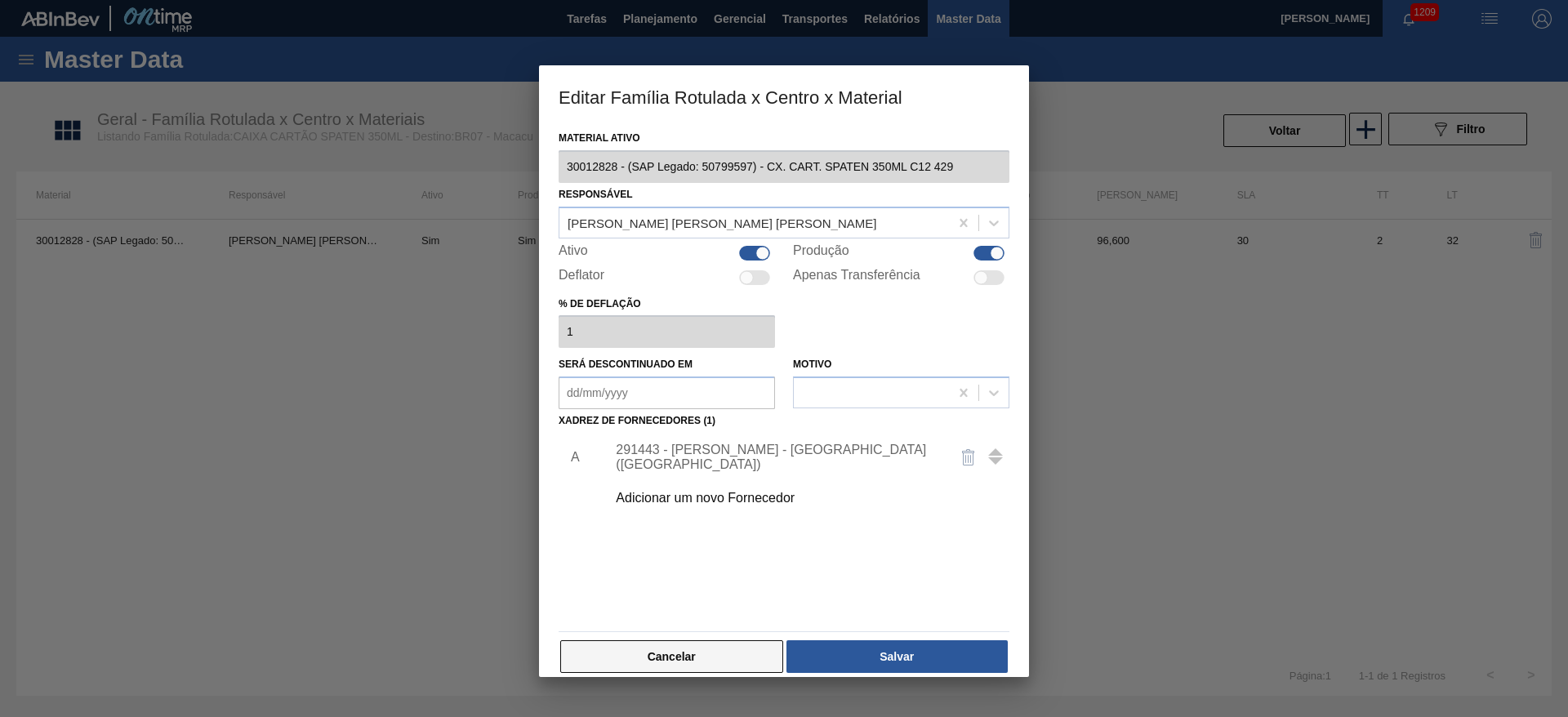
click at [706, 663] on button "Cancelar" at bounding box center [671, 656] width 223 height 33
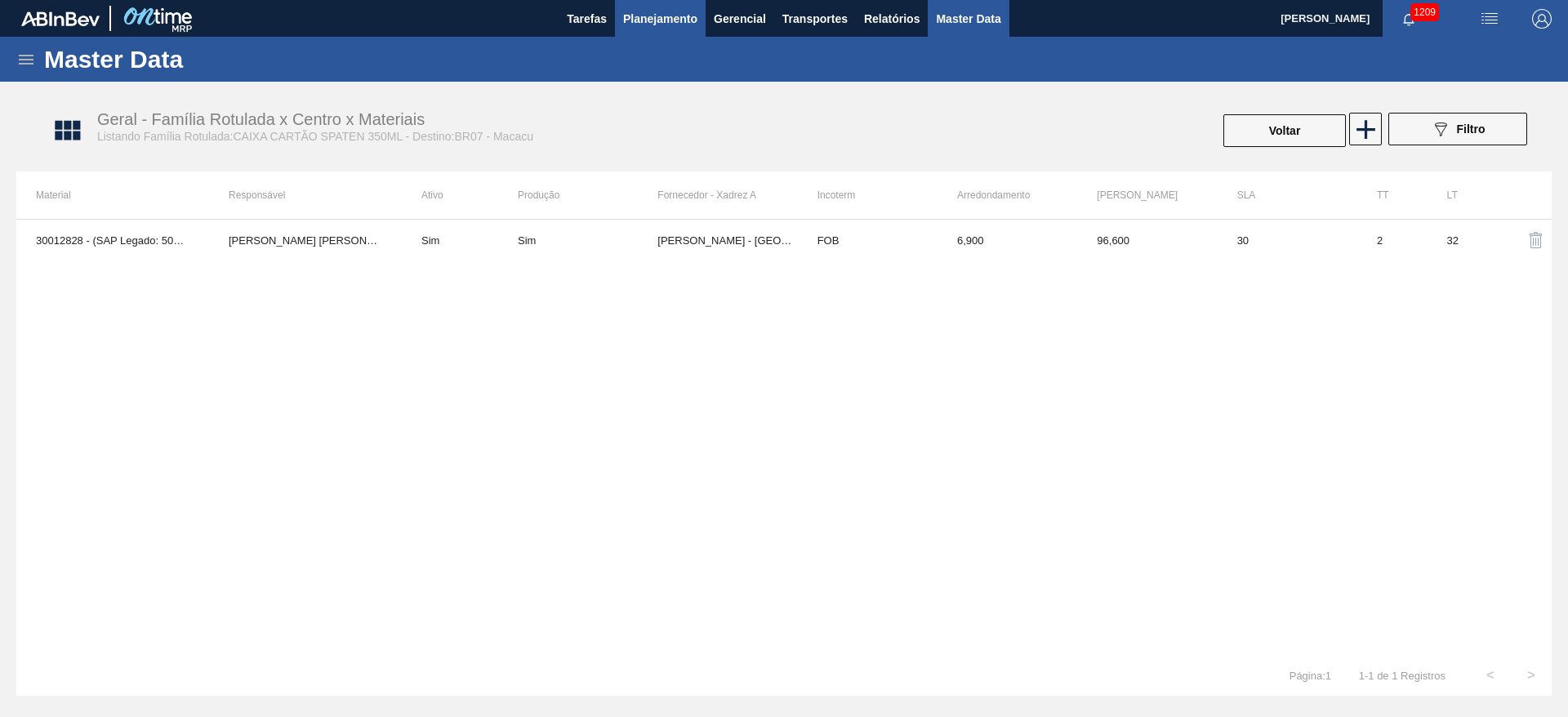
click at [657, 13] on span "Planejamento" at bounding box center [659, 19] width 74 height 20
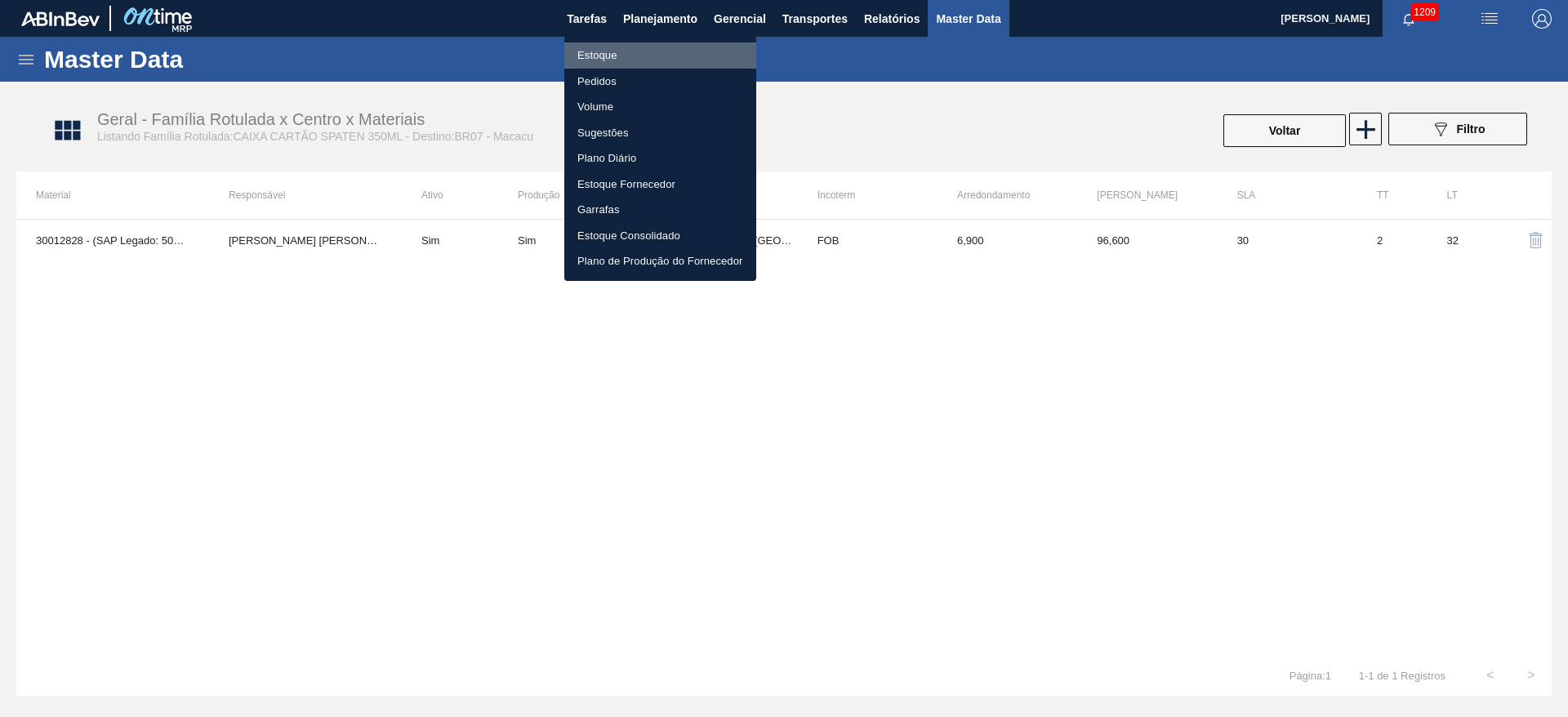
click at [605, 53] on li "Estoque" at bounding box center [660, 55] width 192 height 26
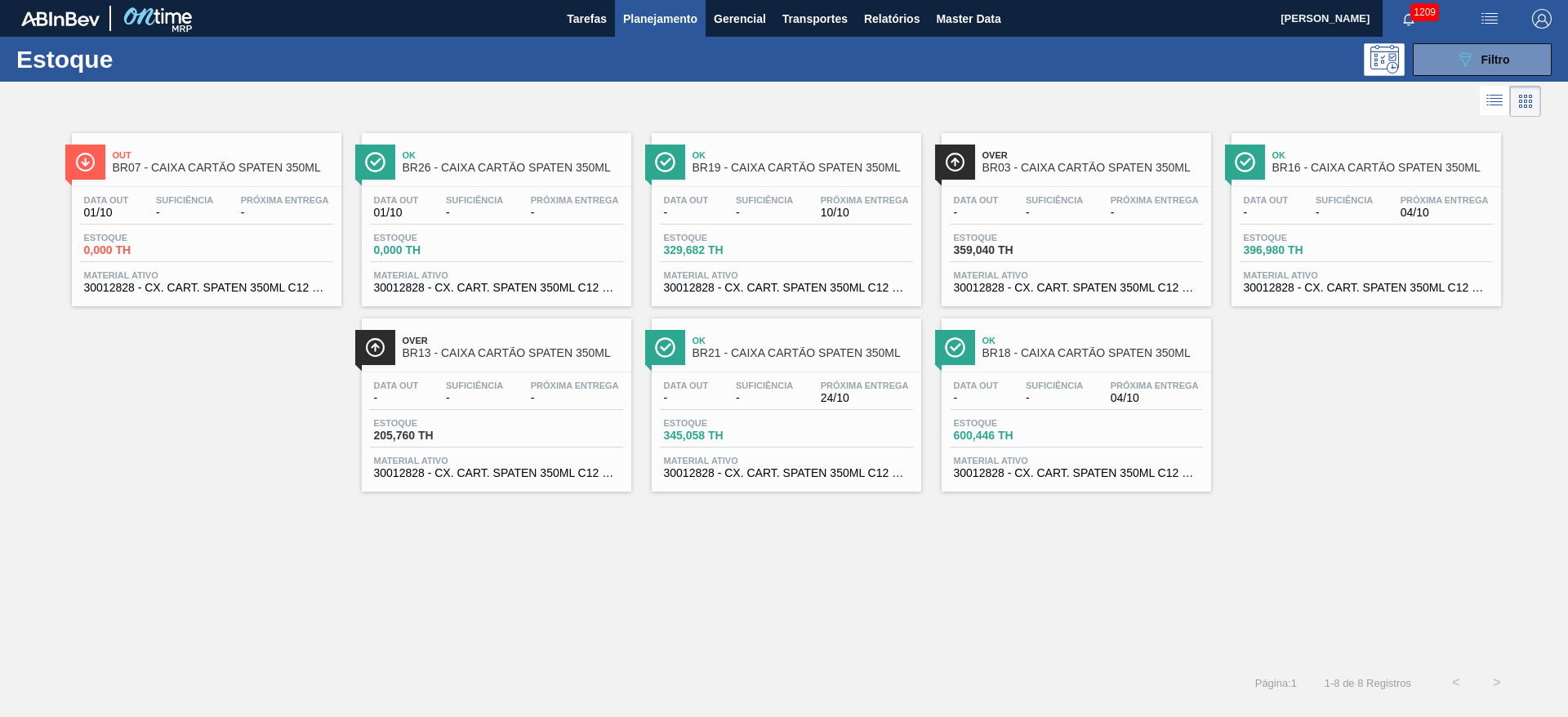
click at [648, 12] on span "Planejamento" at bounding box center [659, 19] width 74 height 20
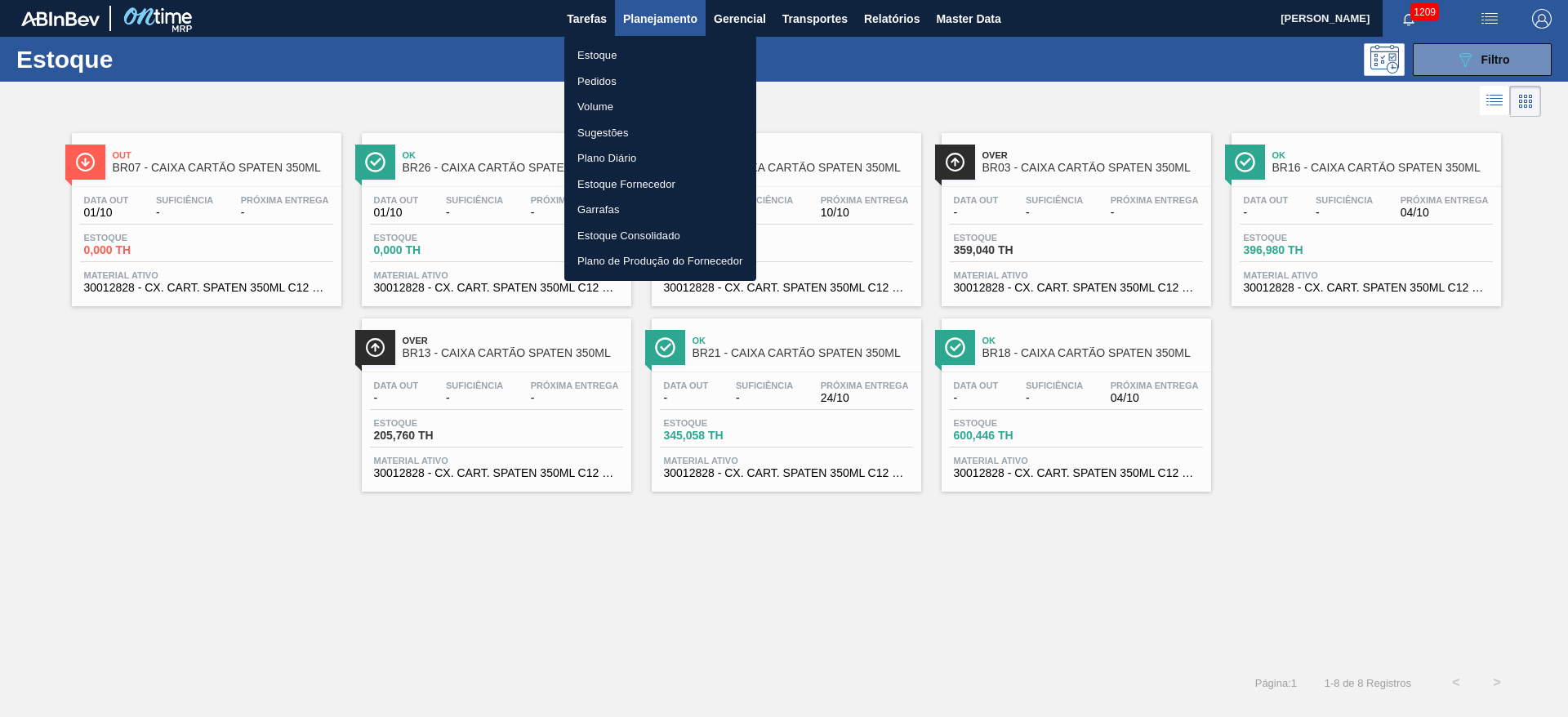
click at [604, 78] on li "Pedidos" at bounding box center [660, 81] width 192 height 26
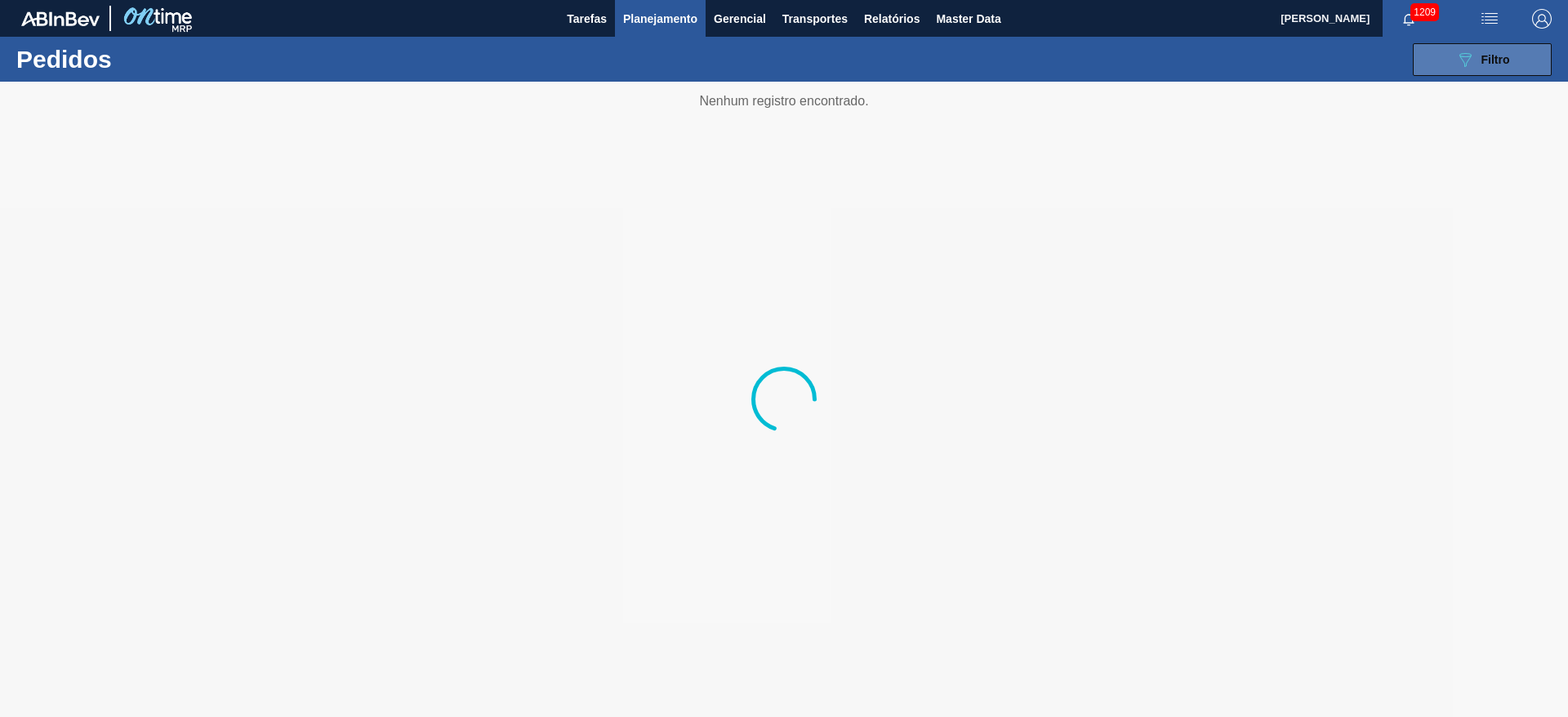
click at [1477, 53] on div "089F7B8B-B2A5-4AFE-B5C0-19BA573D28AC Filtro" at bounding box center [1483, 60] width 55 height 20
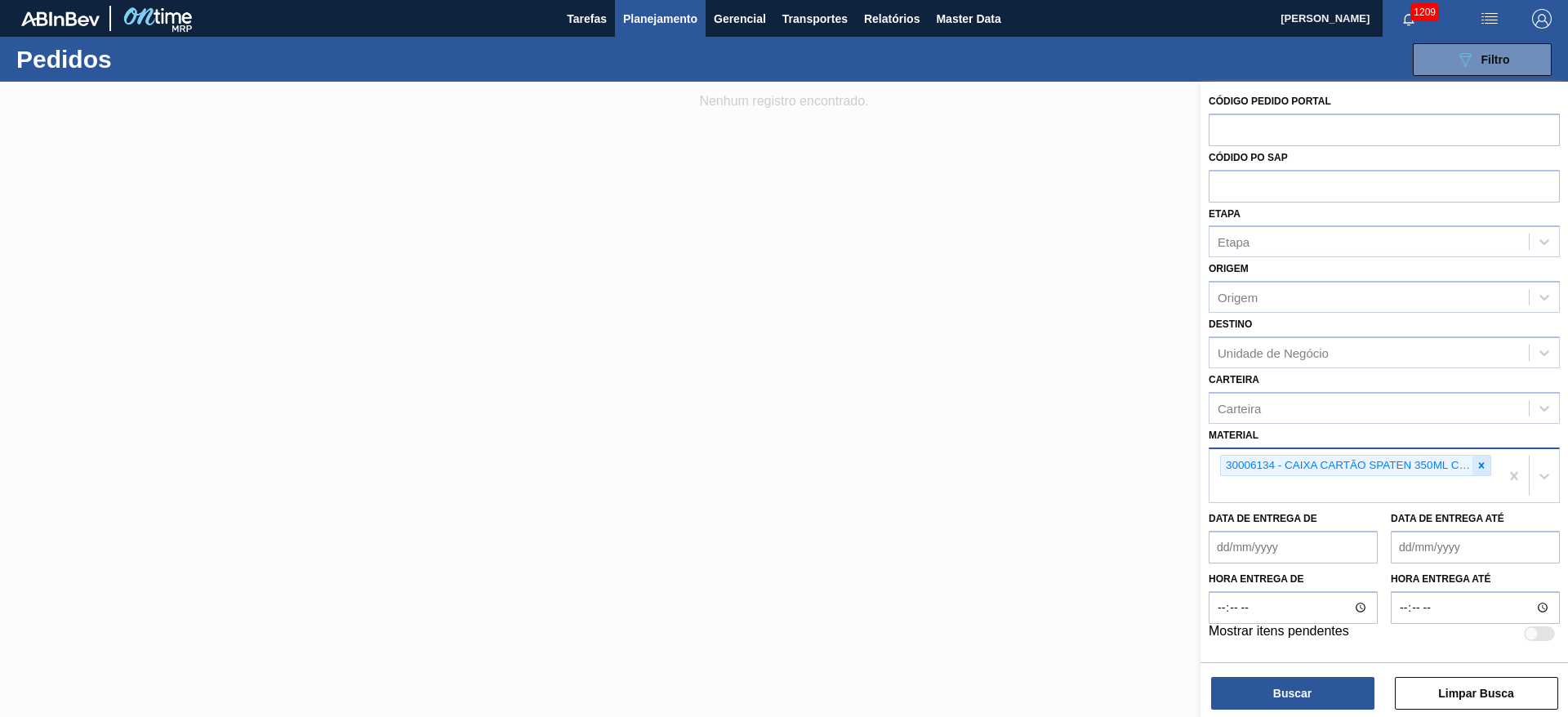
click at [1485, 464] on icon at bounding box center [1481, 466] width 12 height 12
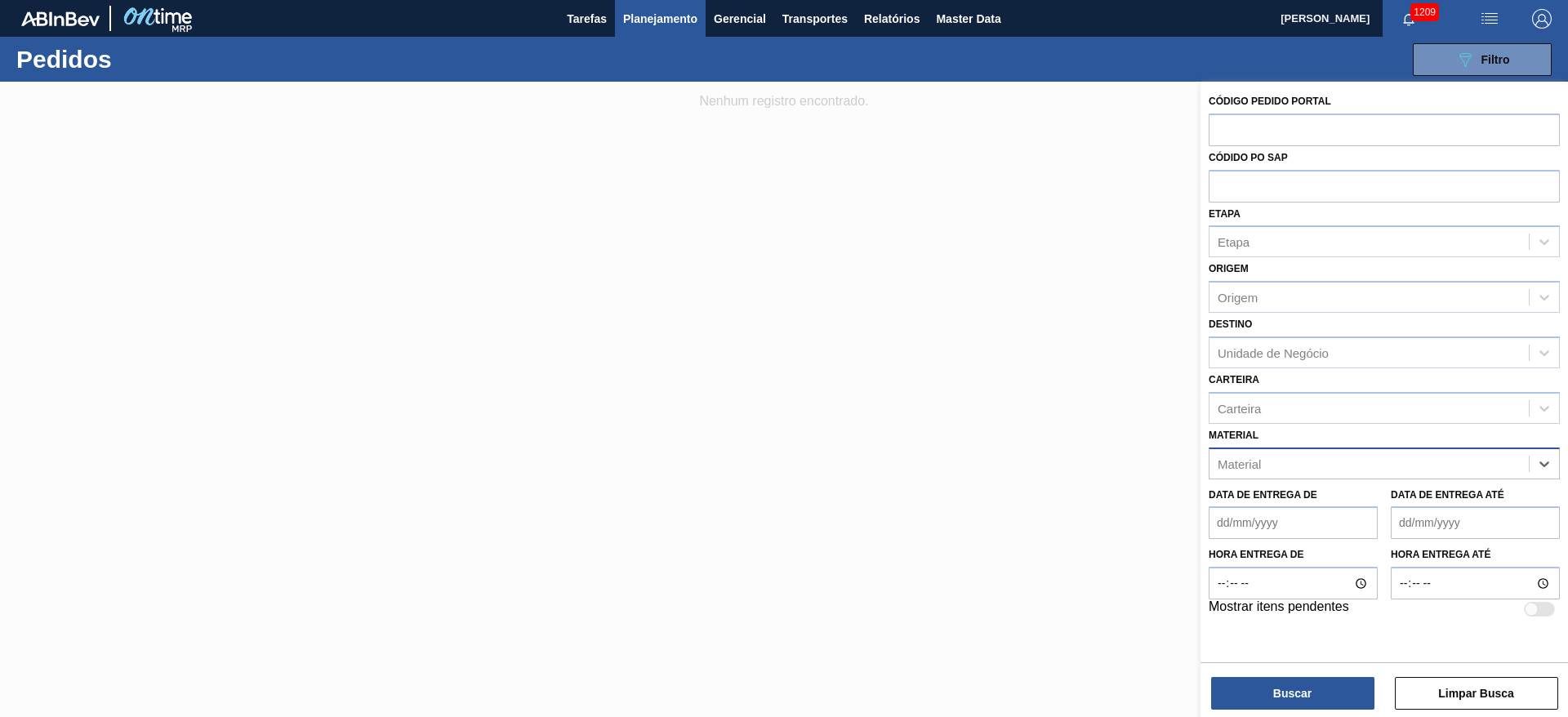
paste input "20004818"
type input "20004818"
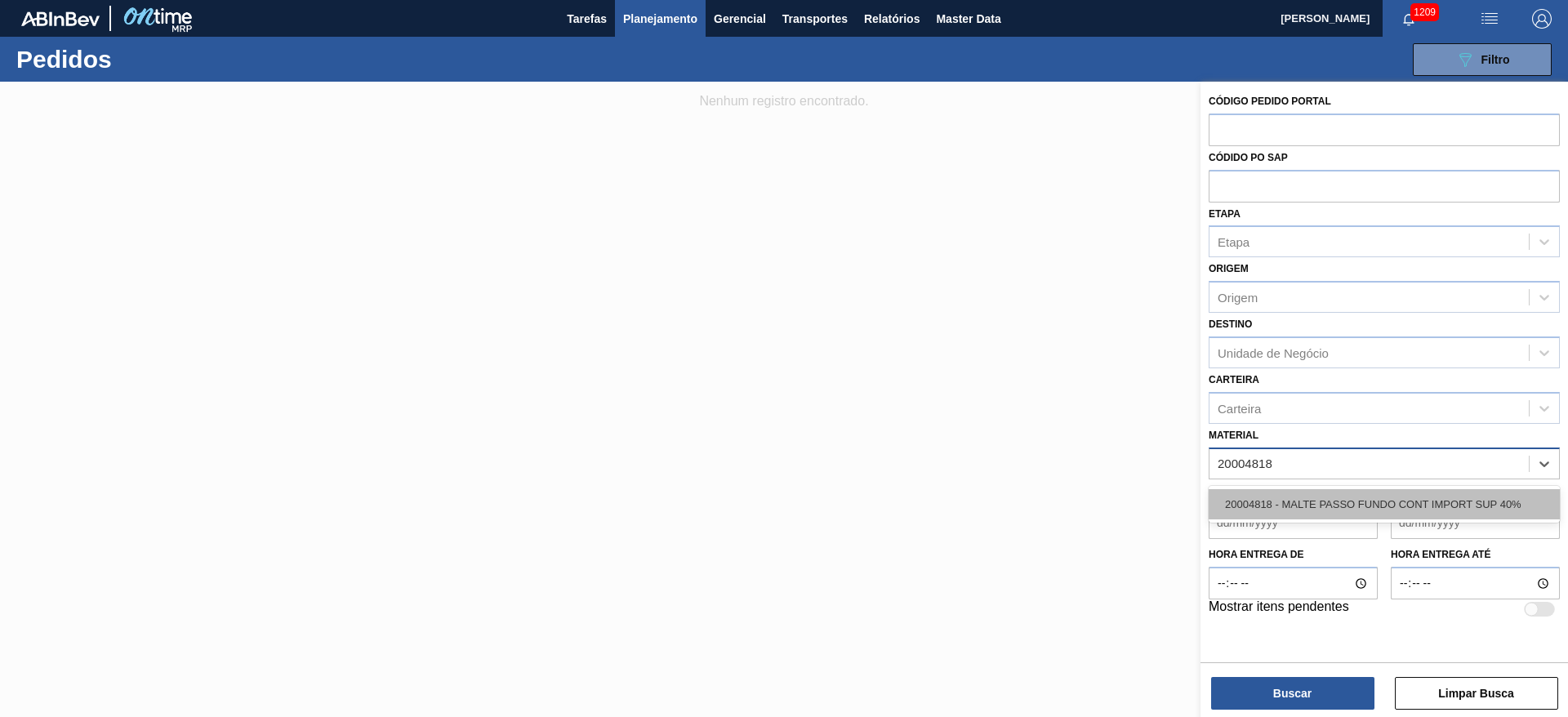
click at [1280, 496] on div "20004818 - MALTE PASSO FUNDO CONT IMPORT SUP 40%" at bounding box center [1384, 504] width 351 height 30
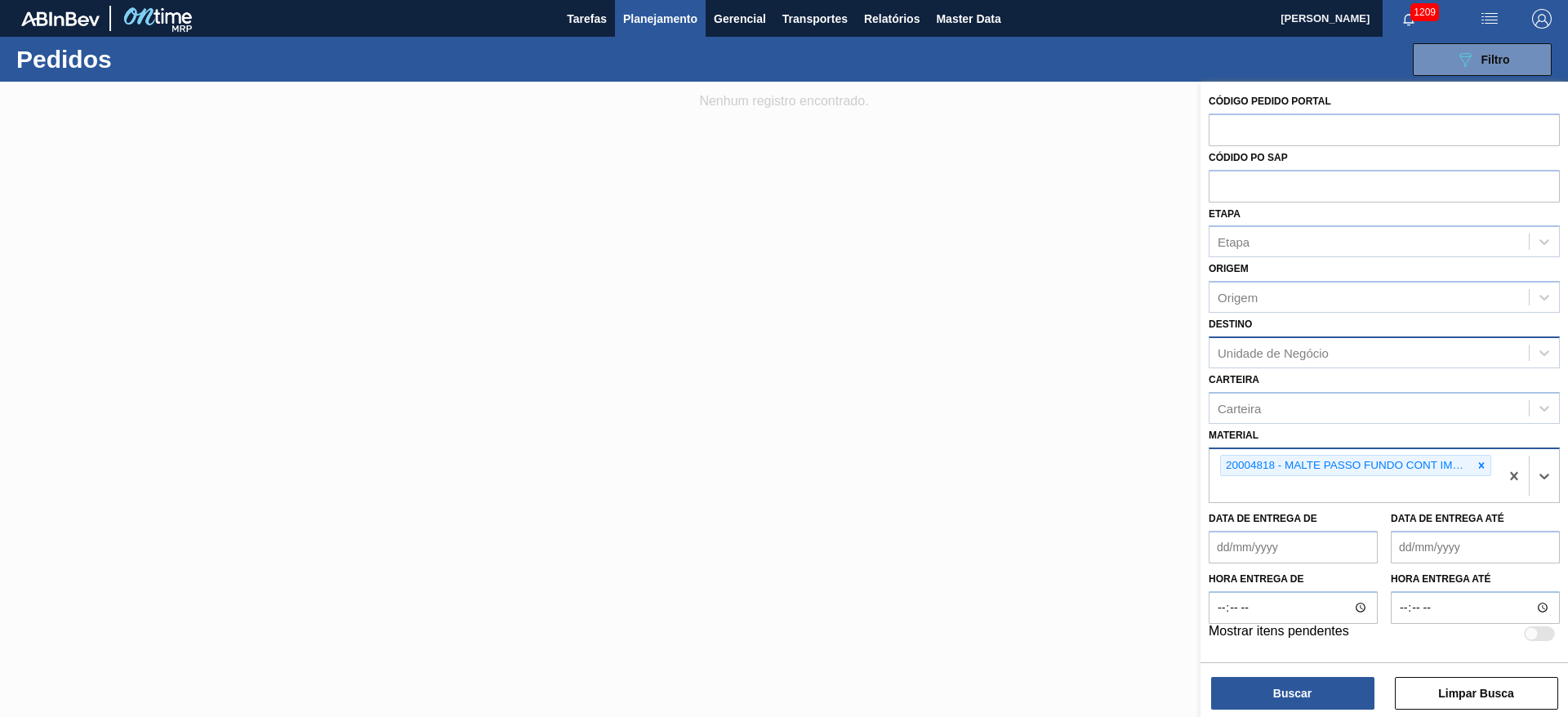
click at [1250, 346] on div "Unidade de Negócio" at bounding box center [1273, 352] width 111 height 14
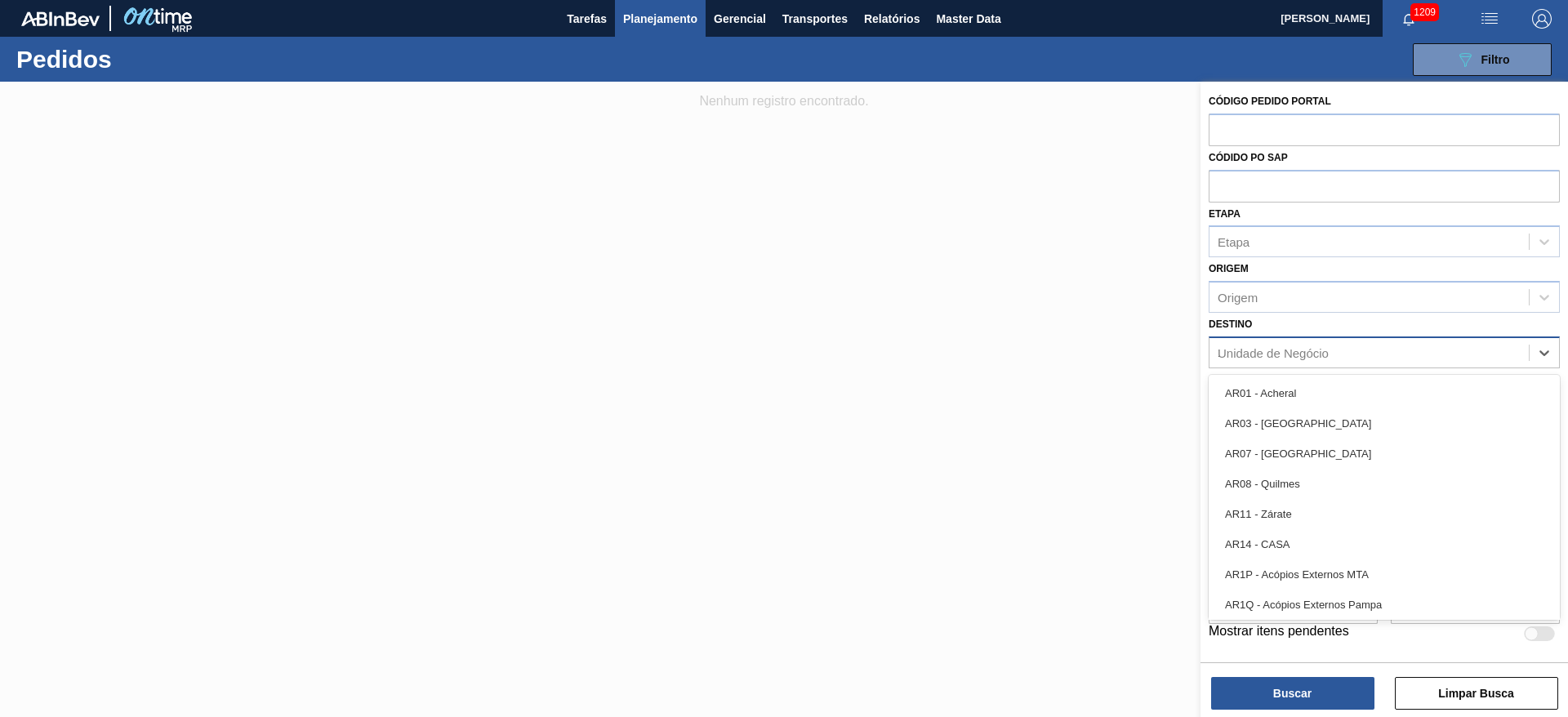
type input "16"
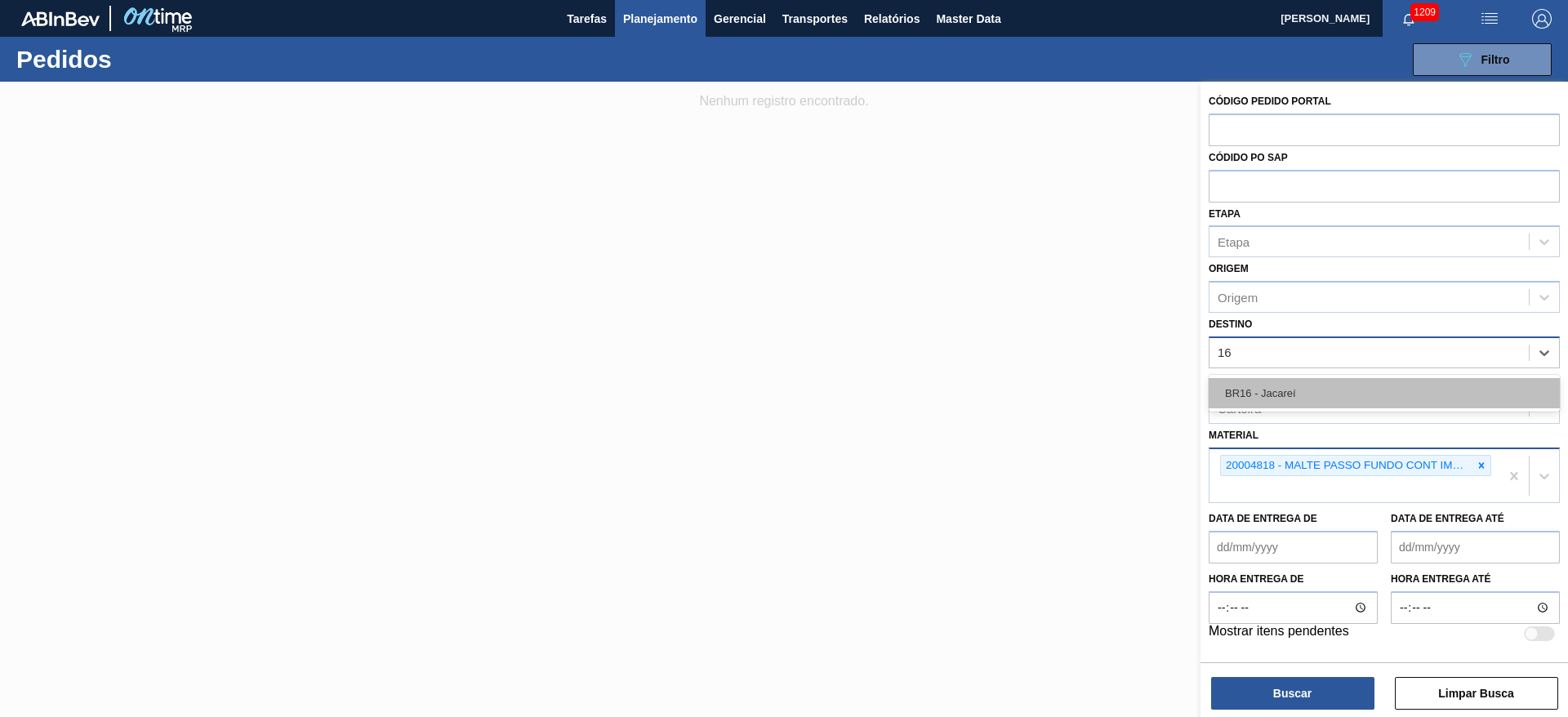
click at [1278, 387] on div "BR16 - Jacareí" at bounding box center [1384, 394] width 351 height 30
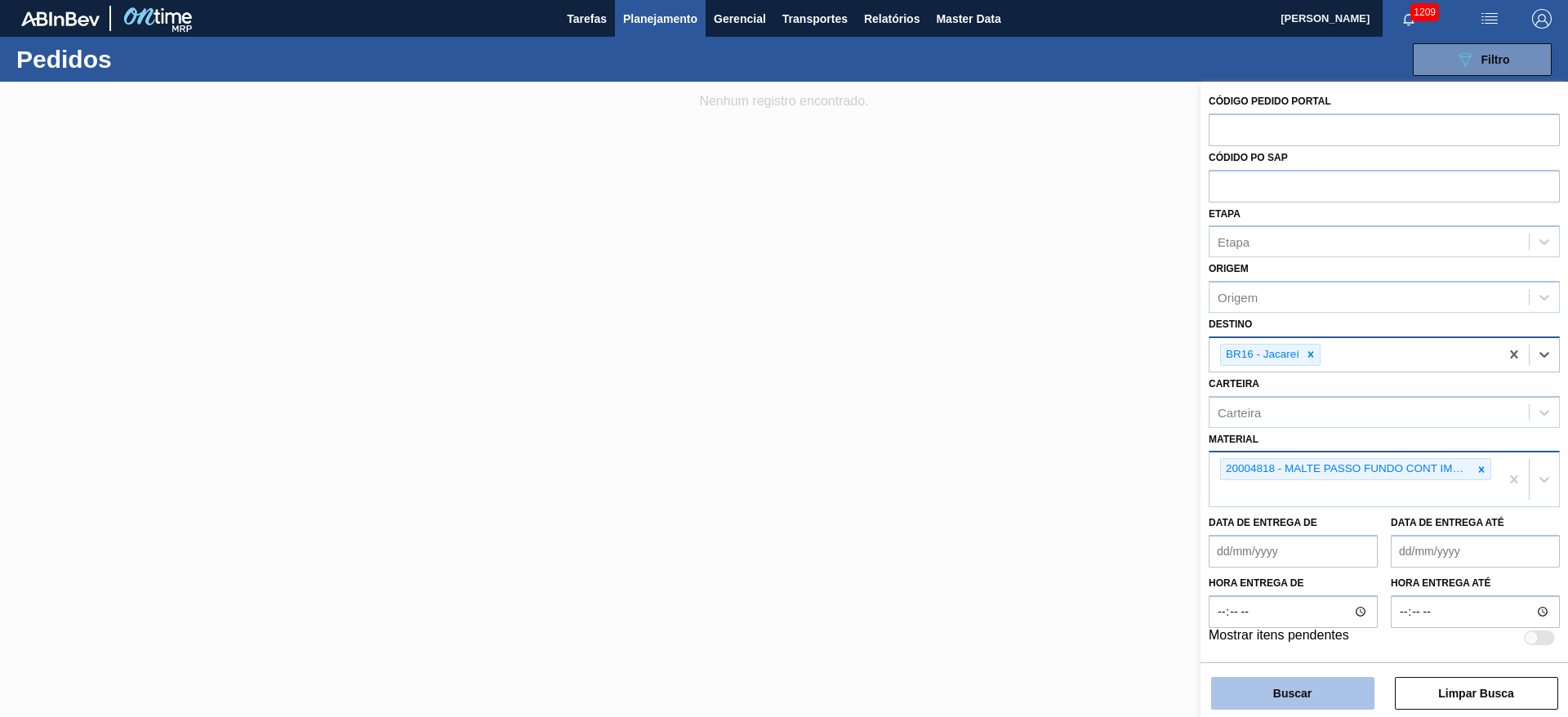
click at [1270, 690] on button "Buscar" at bounding box center [1293, 693] width 163 height 33
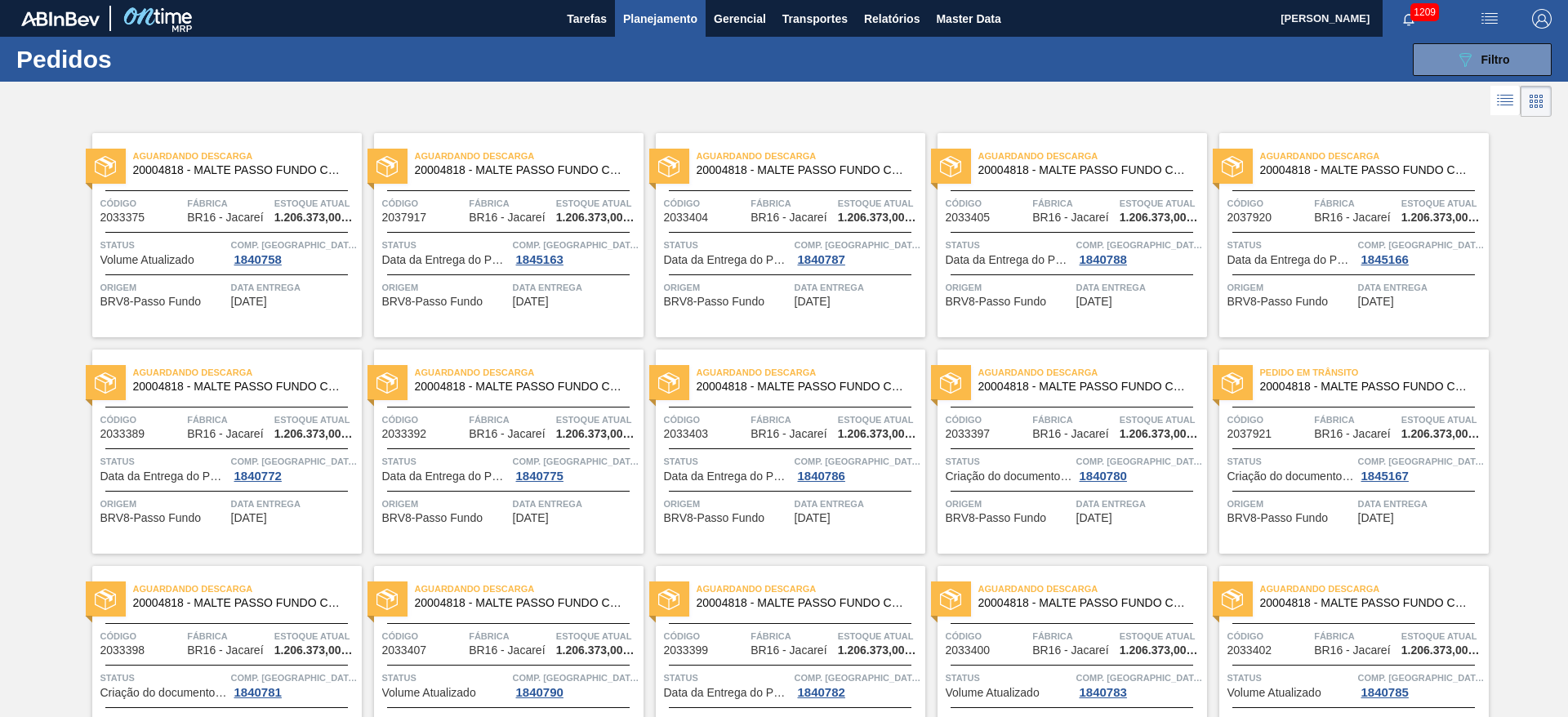
click at [1499, 103] on icon at bounding box center [1505, 101] width 20 height 20
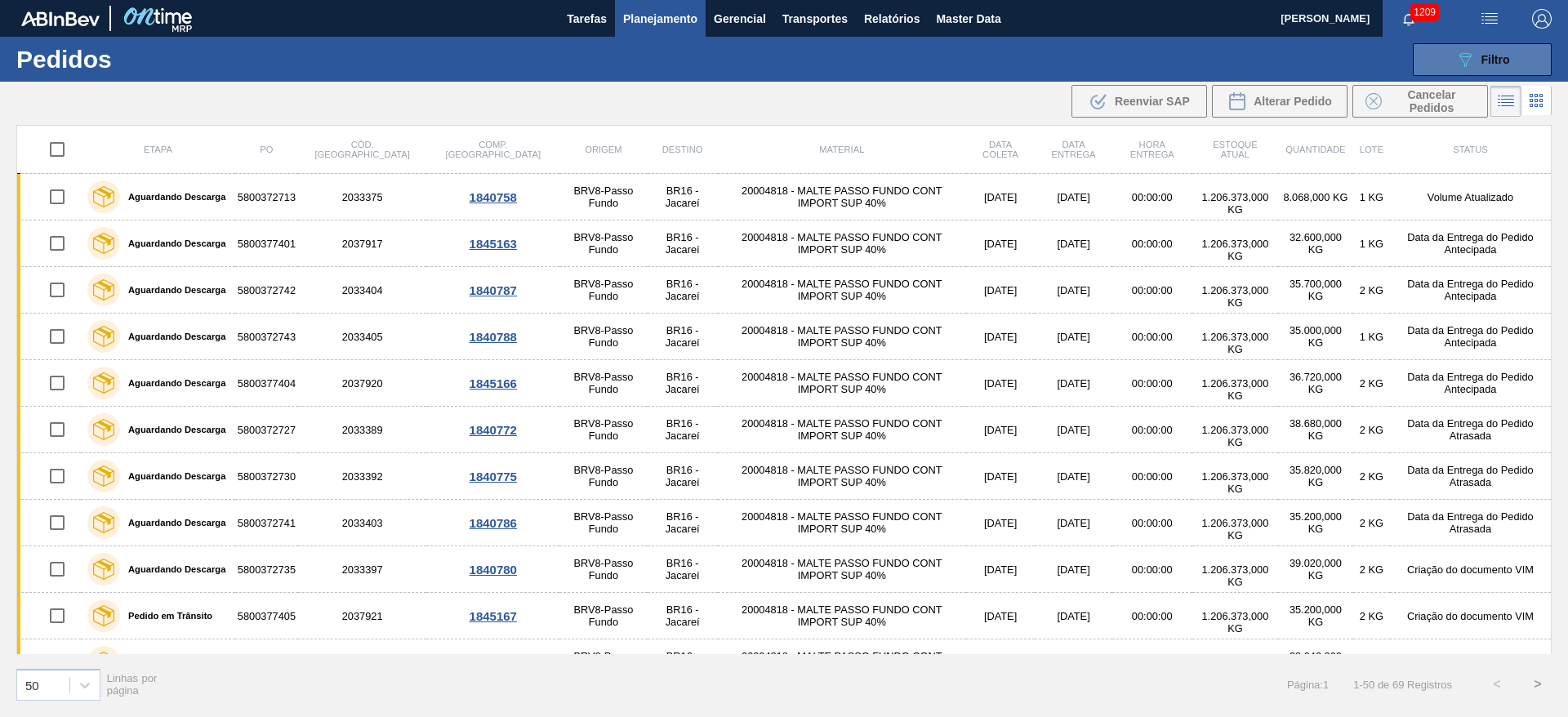
click at [1498, 56] on span "Filtro" at bounding box center [1495, 60] width 28 height 13
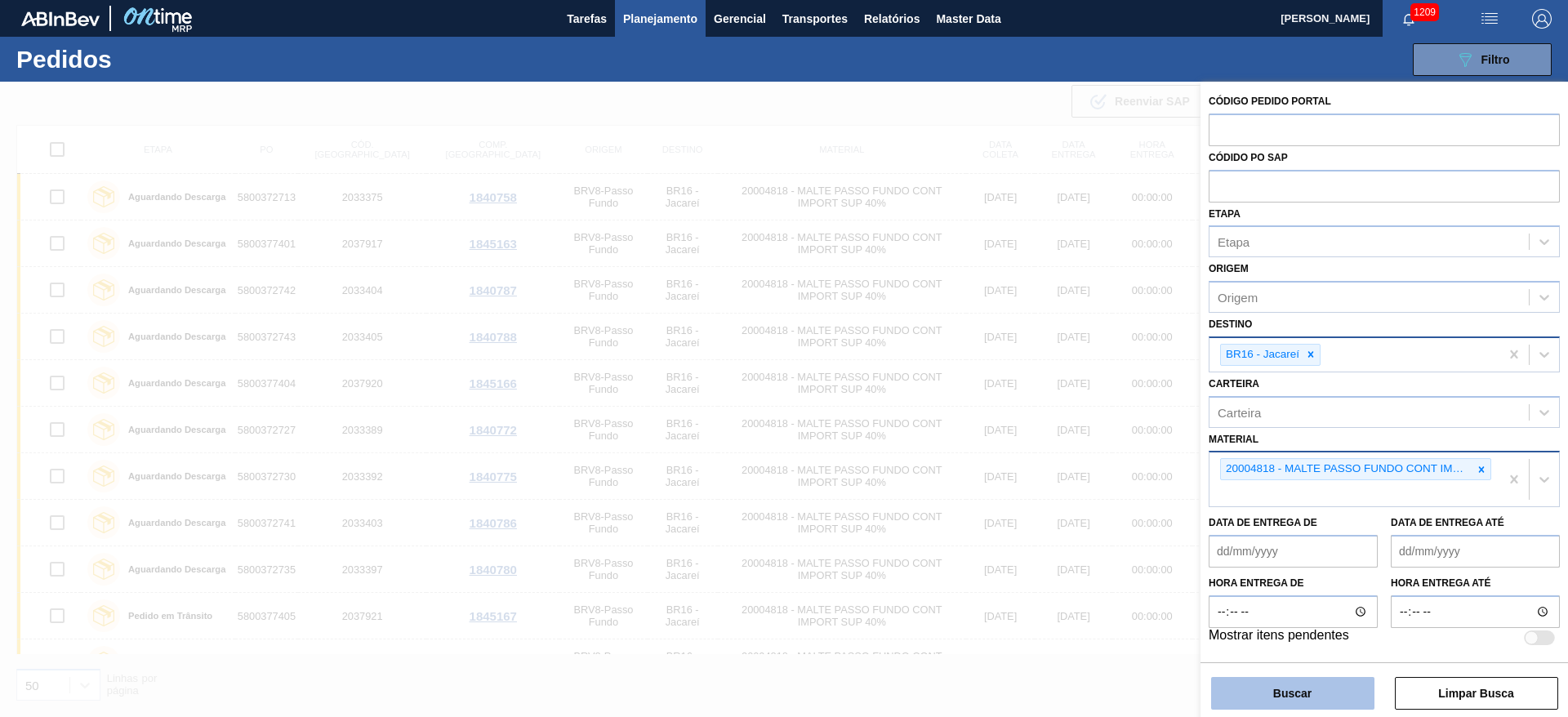
click at [1319, 694] on button "Buscar" at bounding box center [1293, 693] width 163 height 33
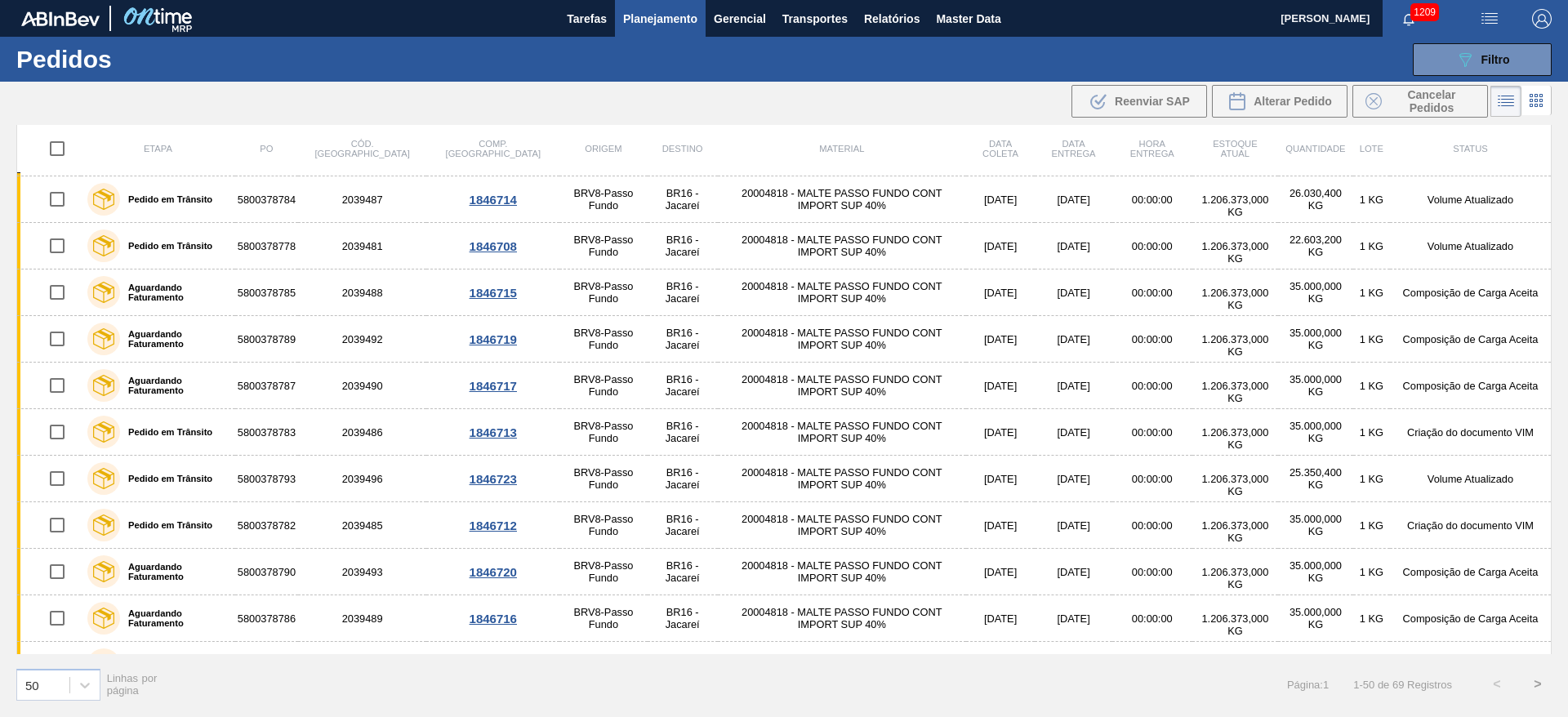
scroll to position [1848, 0]
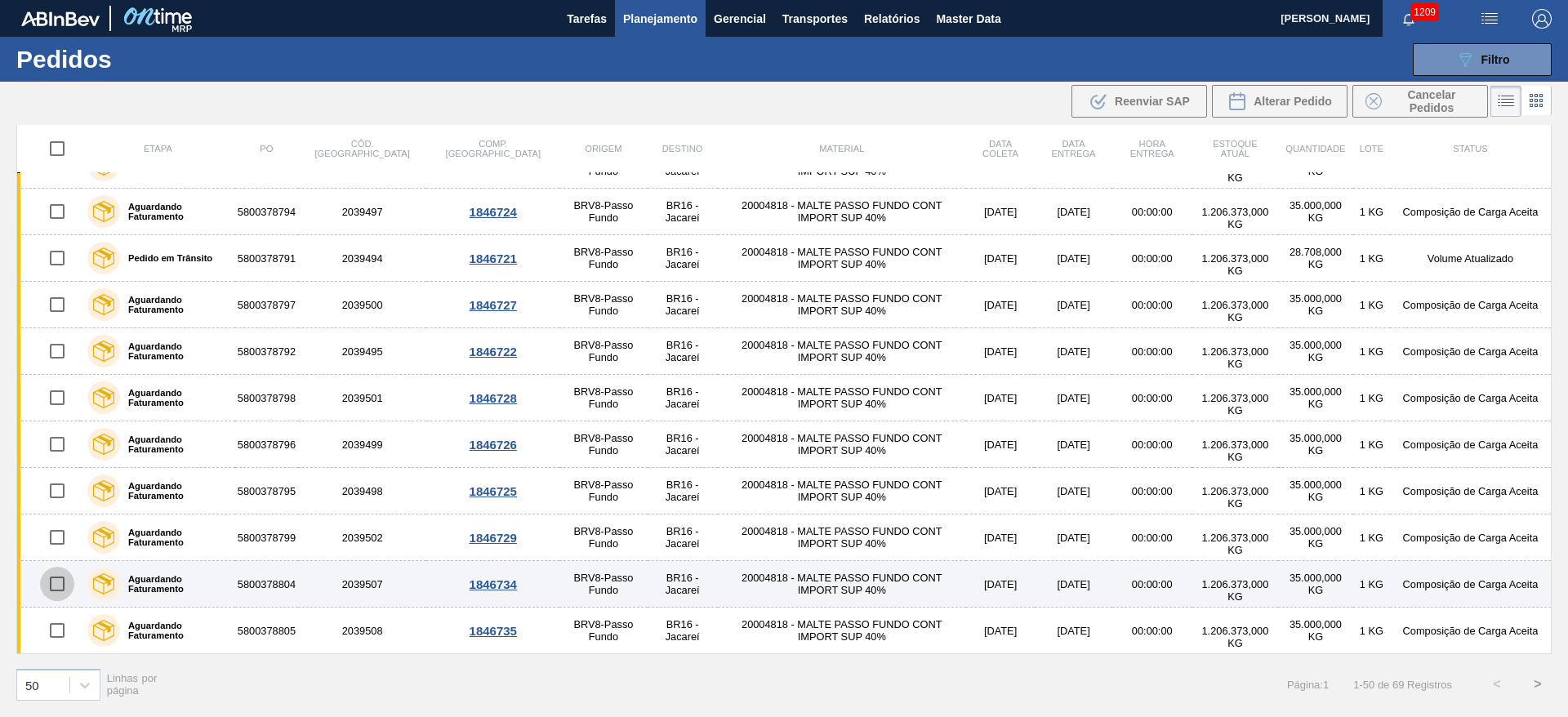
click at [62, 579] on input "checkbox" at bounding box center [57, 584] width 34 height 34
checkbox input "true"
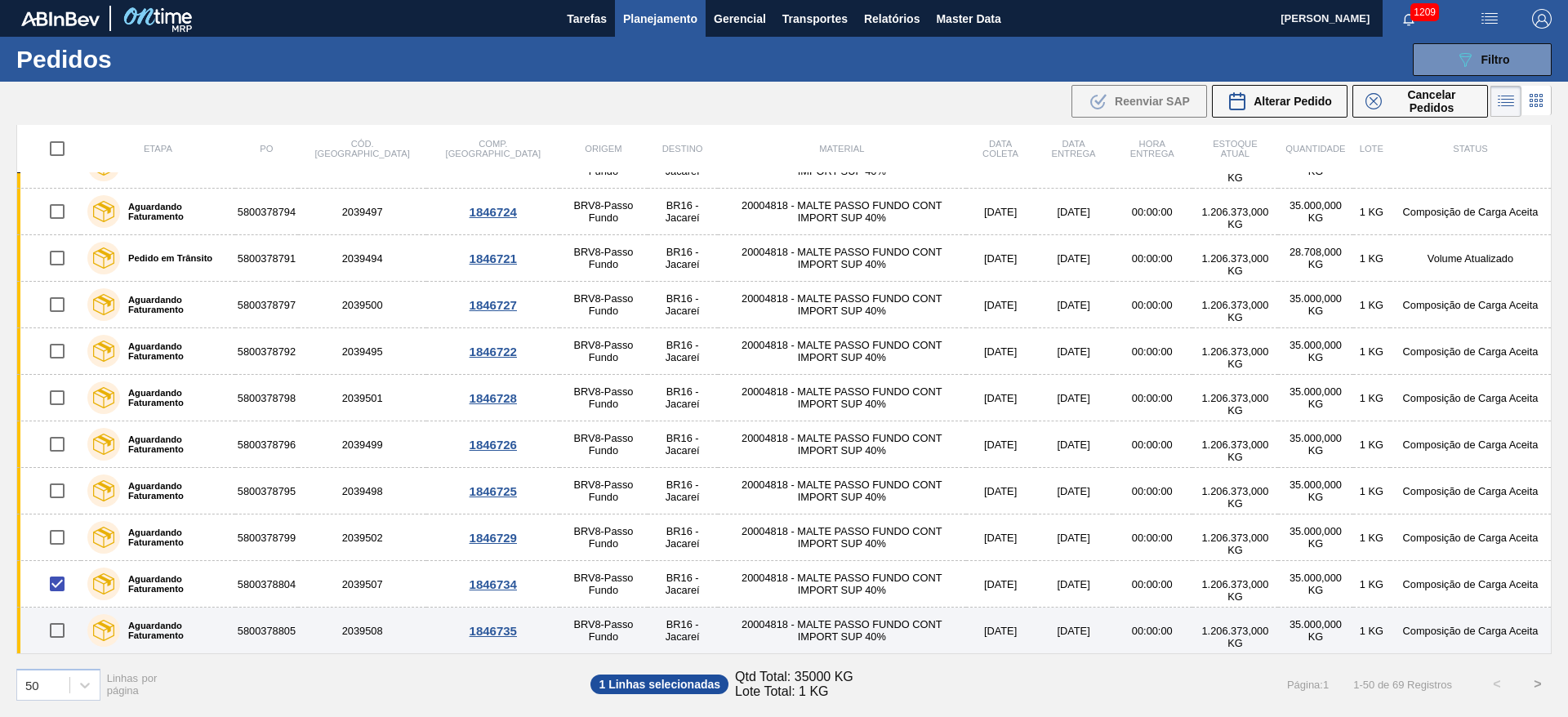
click at [55, 628] on input "checkbox" at bounding box center [57, 630] width 34 height 34
checkbox input "true"
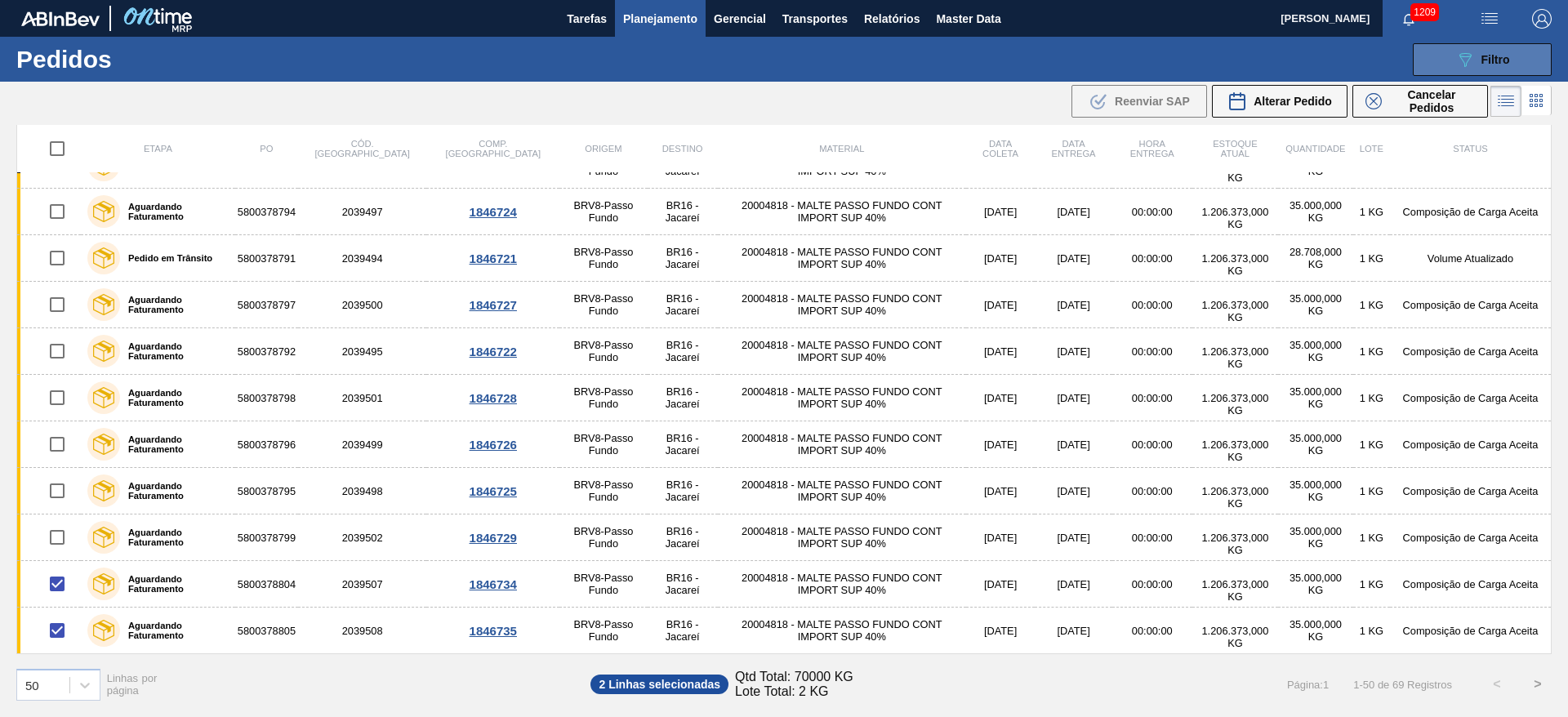
click at [1482, 61] on span "Filtro" at bounding box center [1495, 60] width 28 height 13
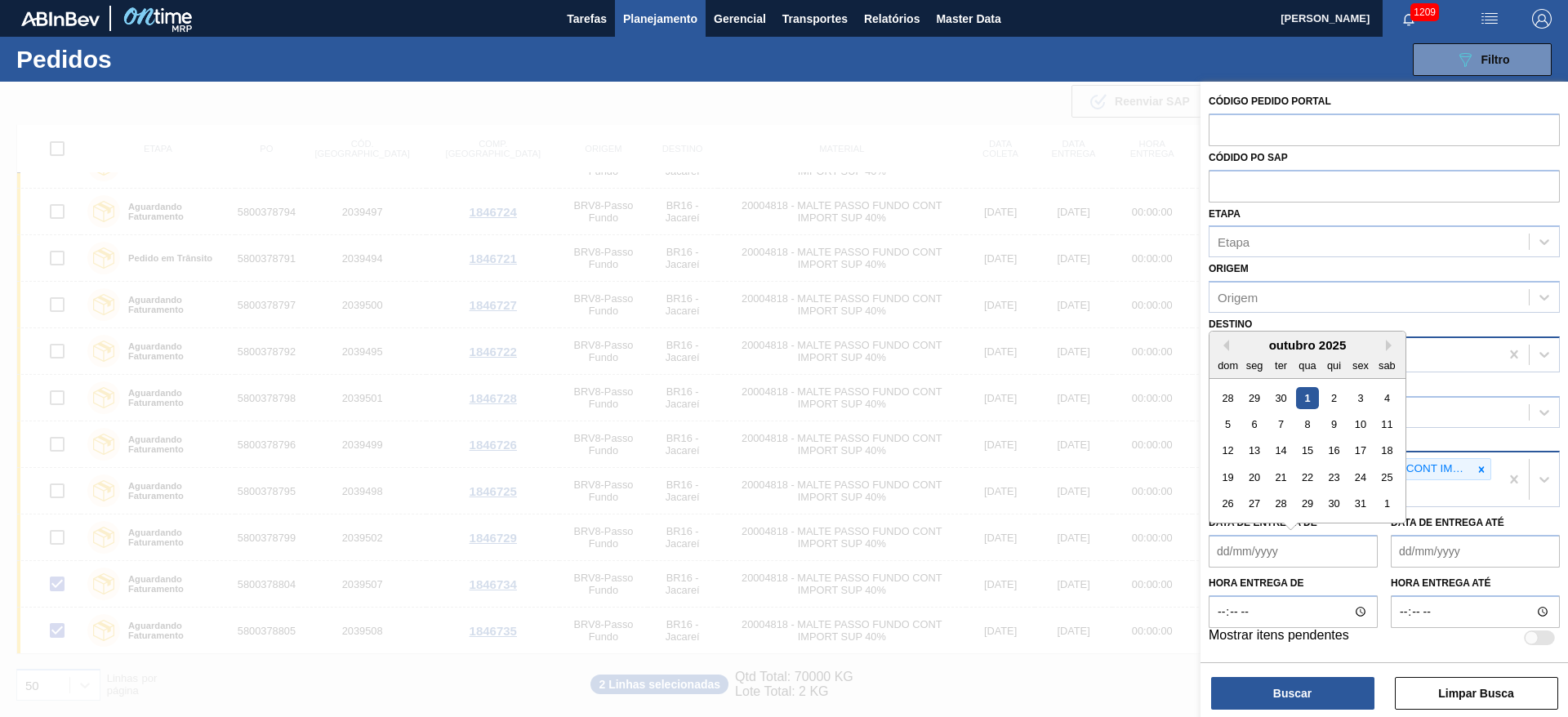
click at [1226, 550] on de "Data de Entrega de" at bounding box center [1293, 551] width 169 height 33
click at [1225, 422] on div "5" at bounding box center [1228, 424] width 22 height 22
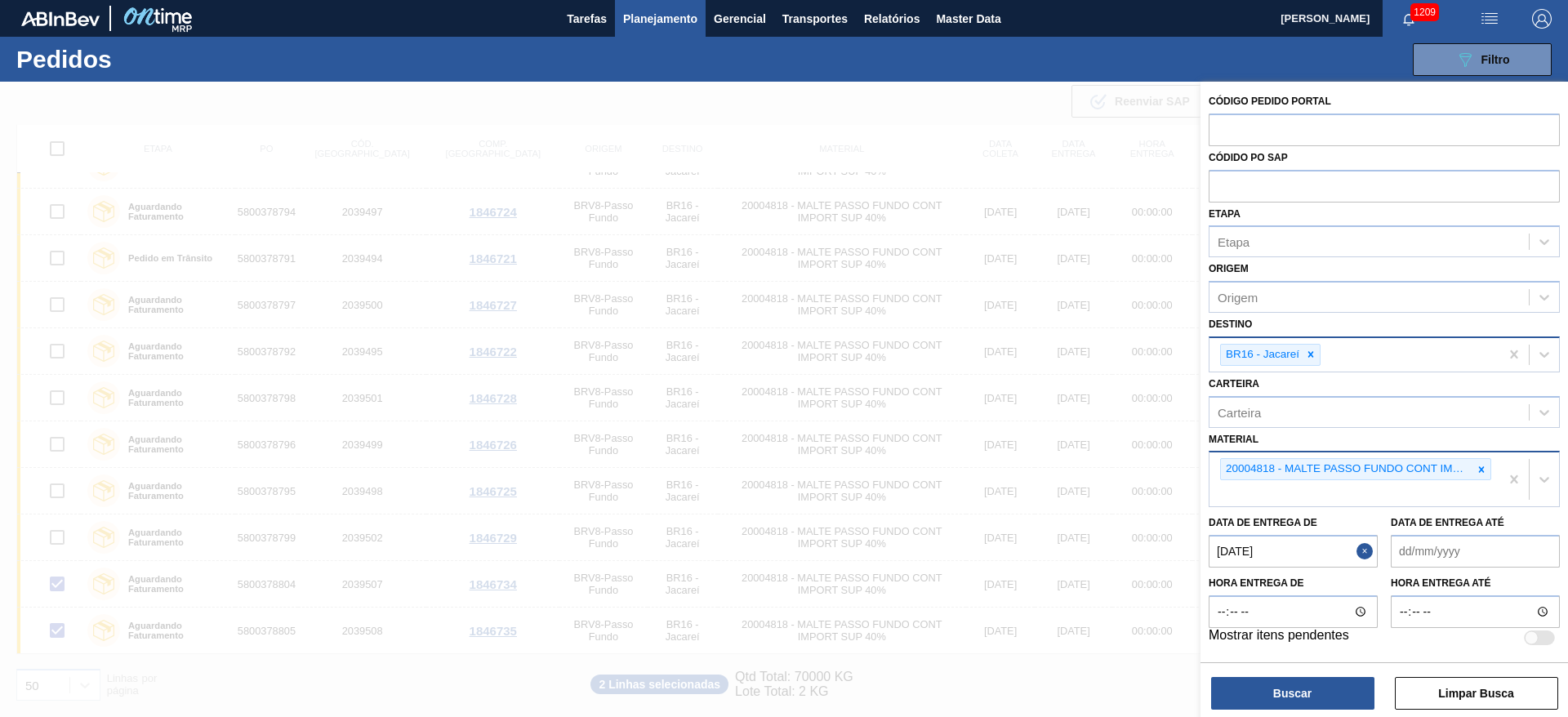
type de "05/10/2025"
click at [1413, 543] on até "Data de Entrega até" at bounding box center [1475, 551] width 169 height 33
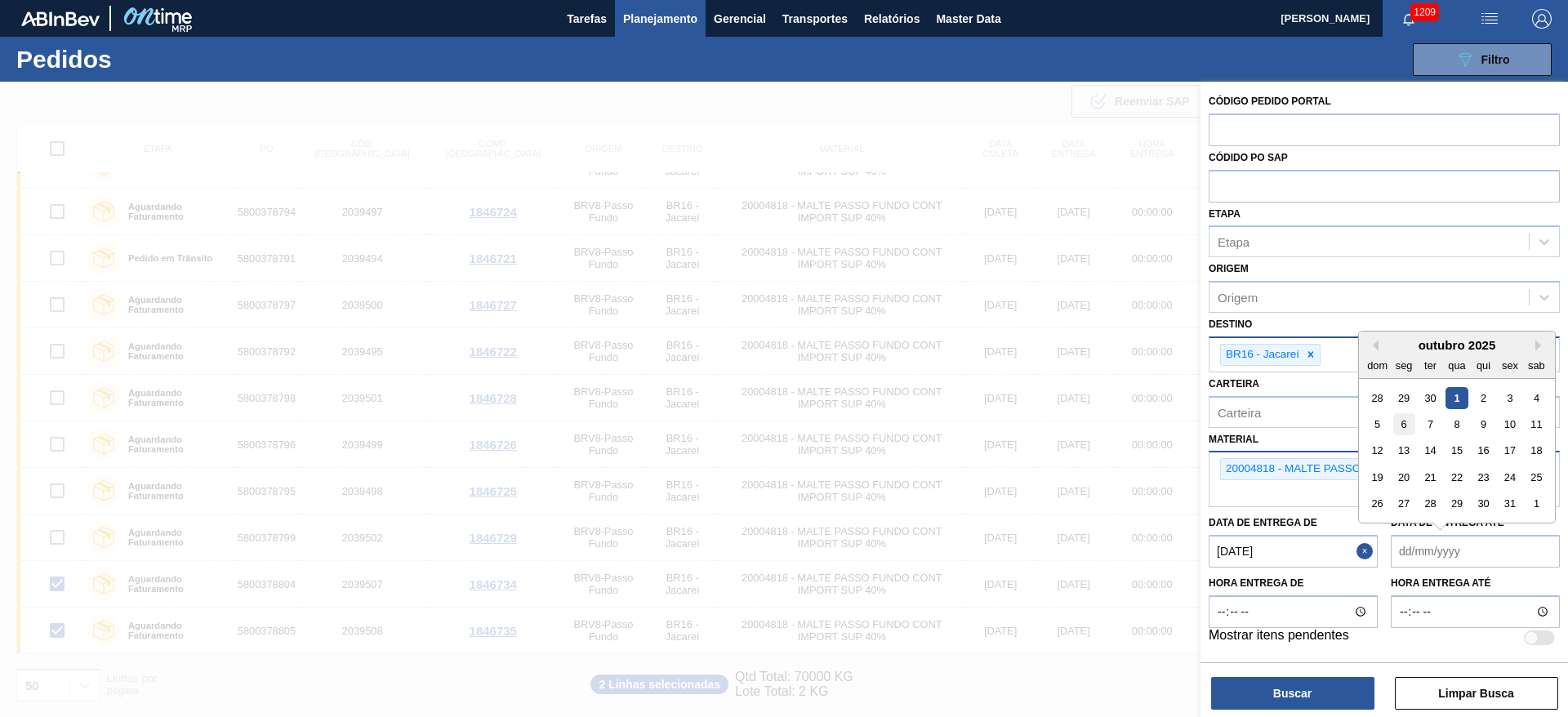
click at [1402, 422] on div "6" at bounding box center [1404, 424] width 22 height 22
type até "06/10/2025"
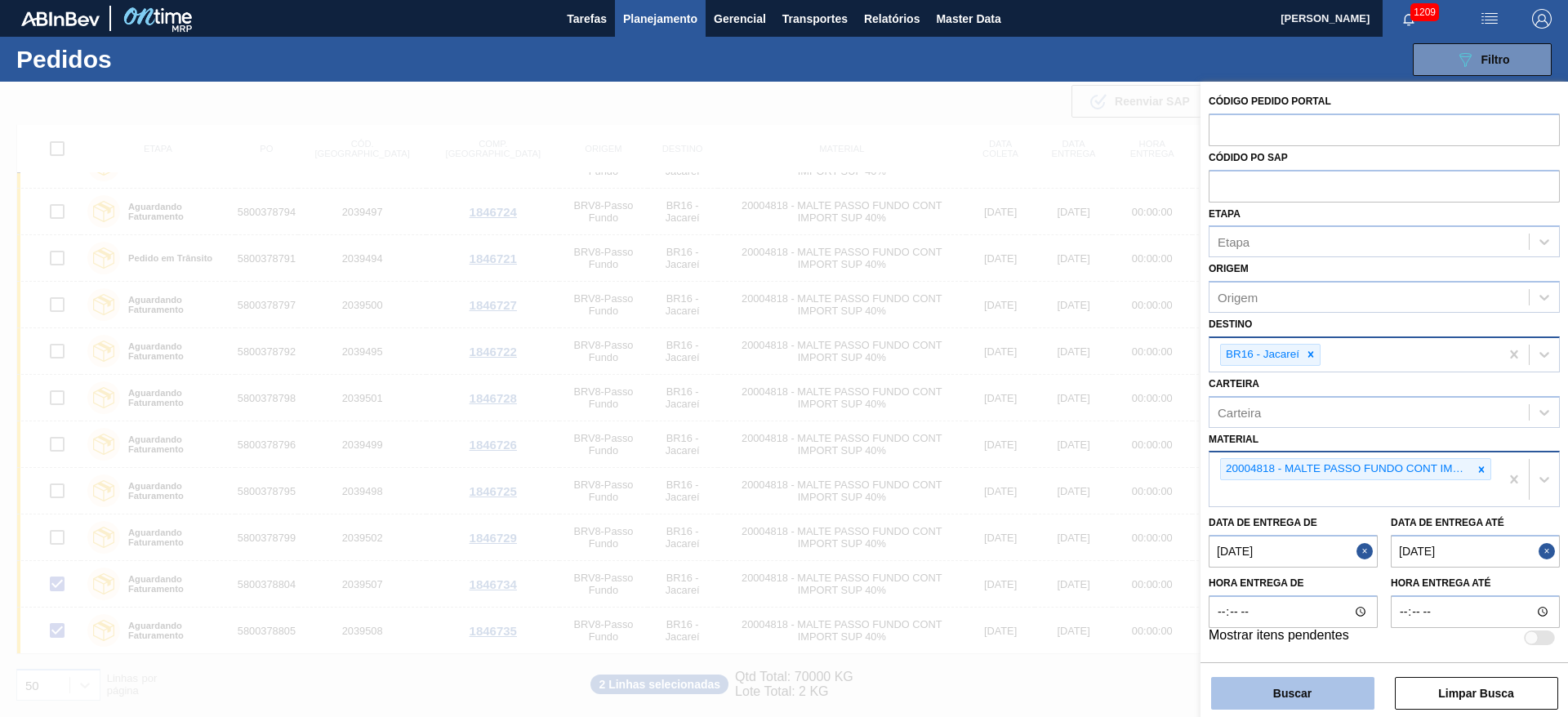
click at [1300, 689] on button "Buscar" at bounding box center [1293, 693] width 163 height 33
checkbox input "false"
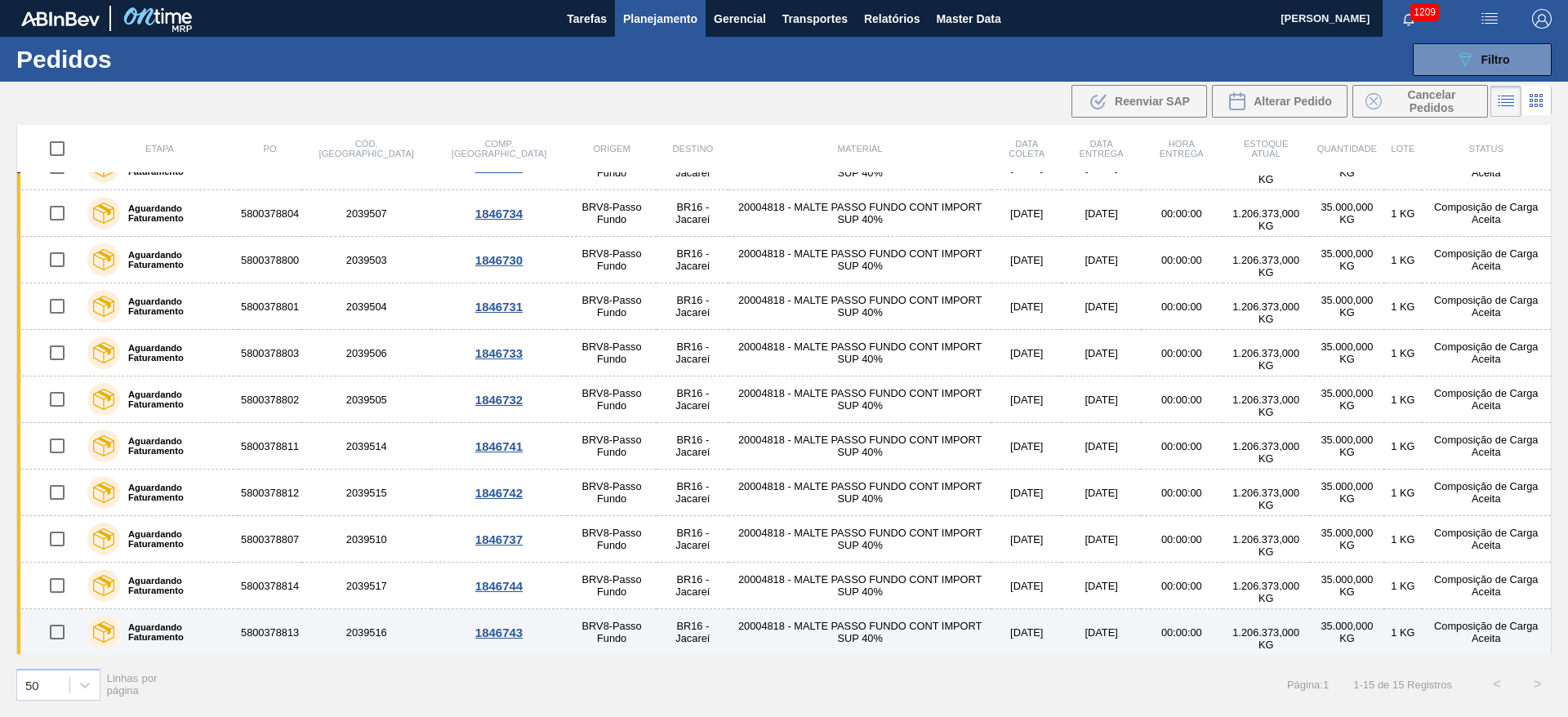
scroll to position [0, 0]
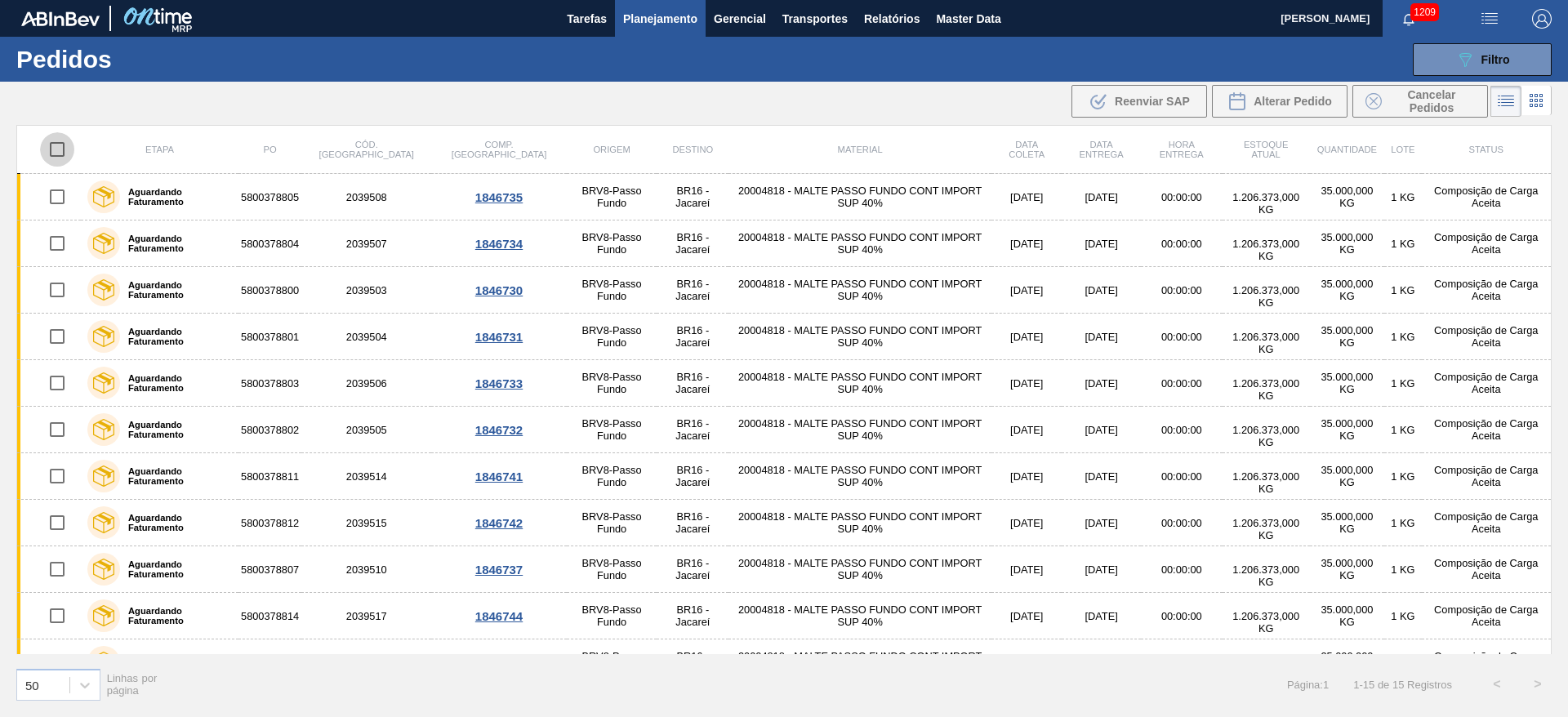
click at [53, 149] on input "checkbox" at bounding box center [57, 149] width 34 height 34
checkbox input "true"
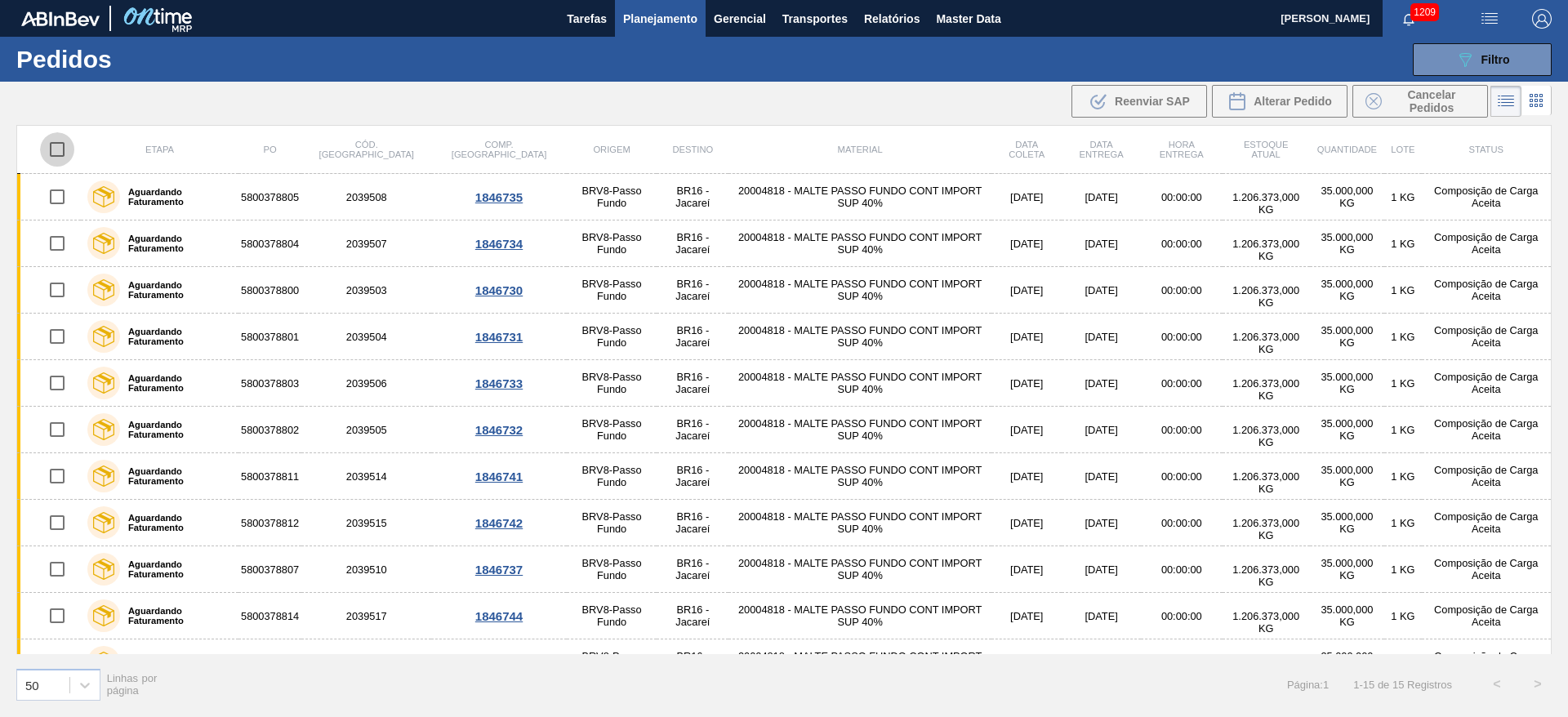
checkbox input "true"
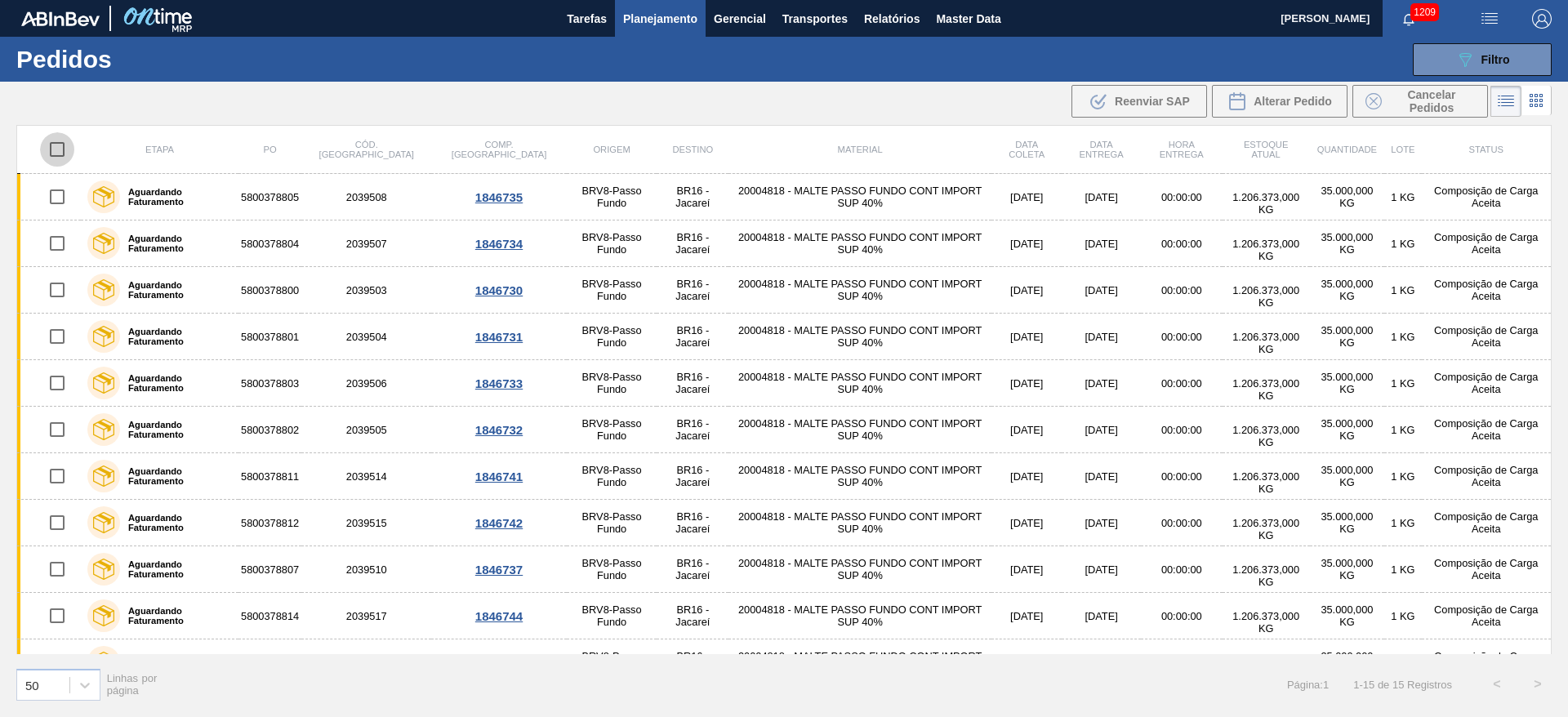
checkbox input "true"
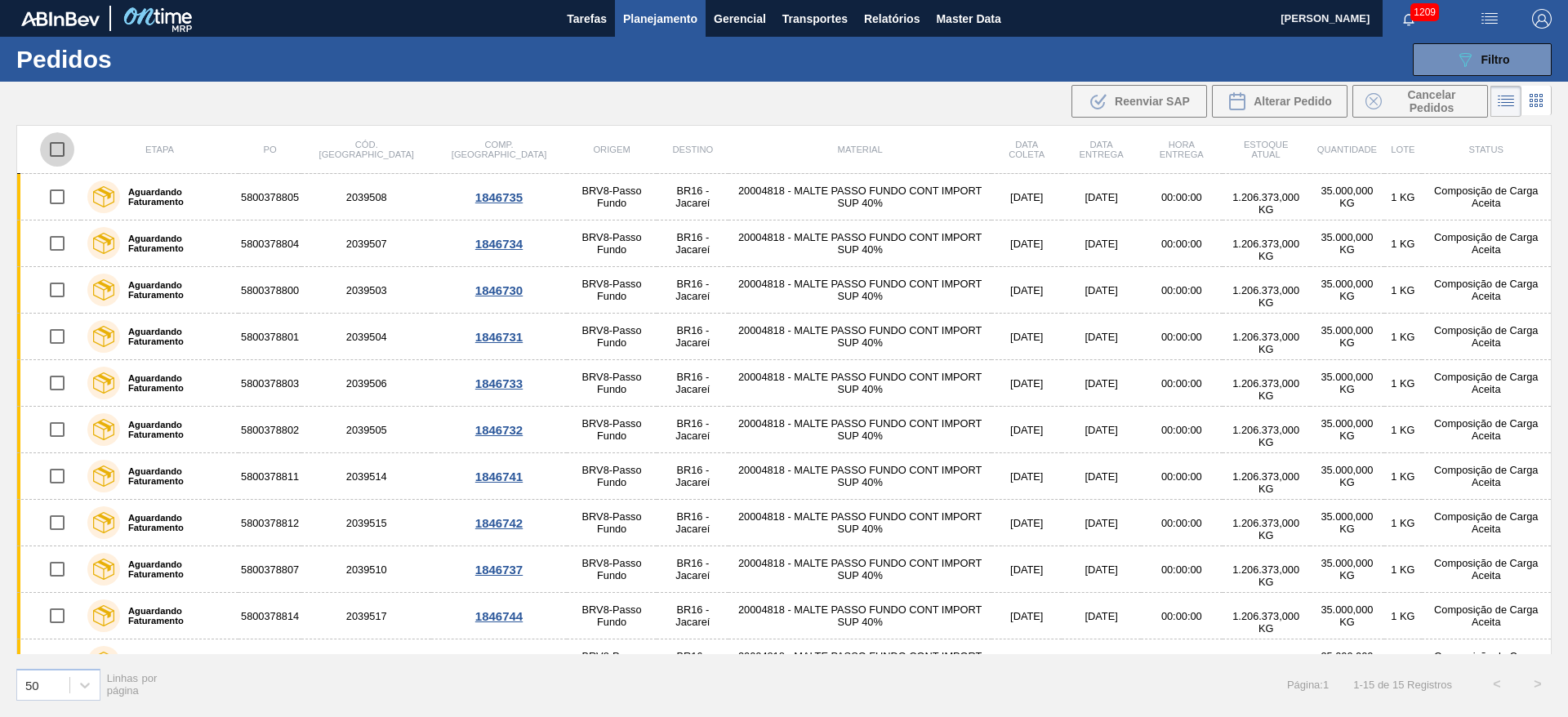
checkbox input "true"
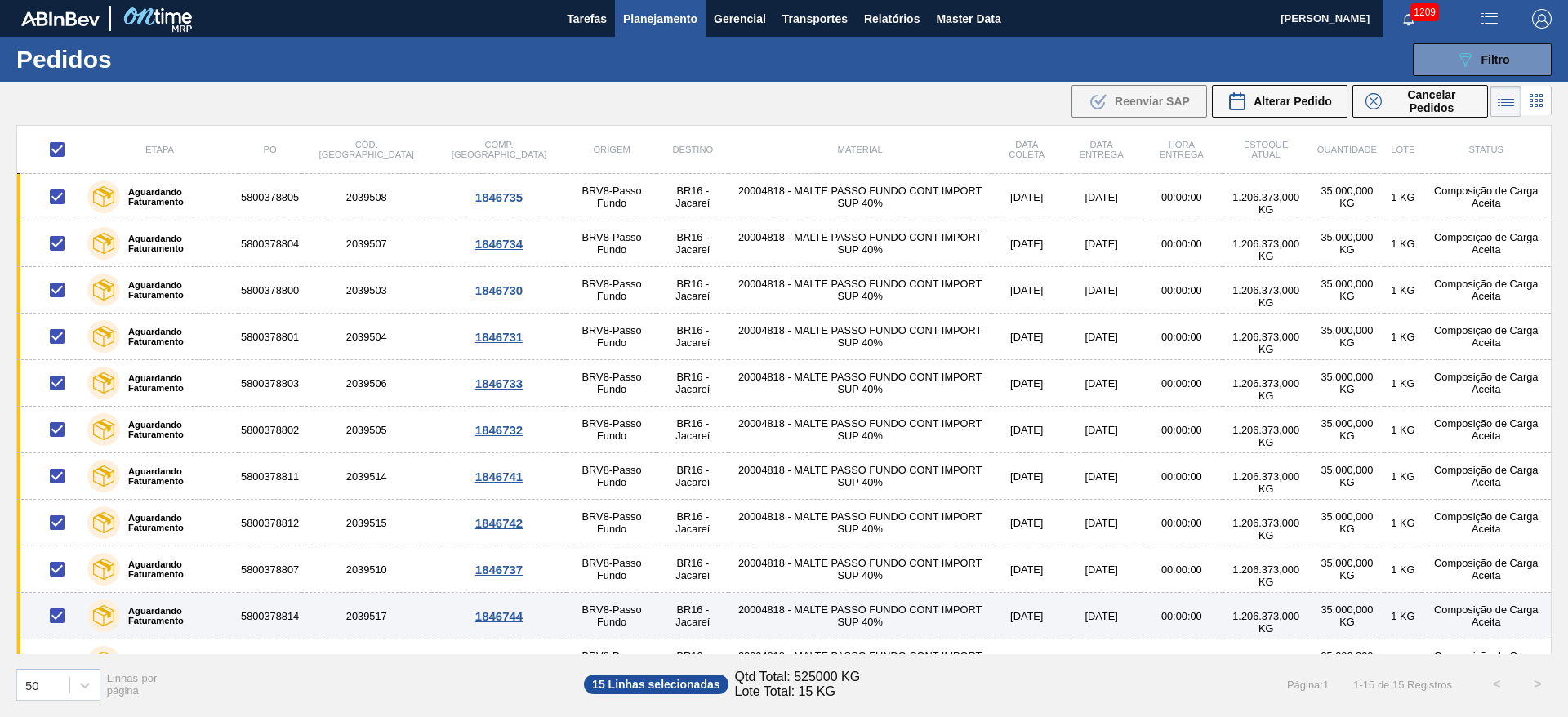
scroll to position [218, 0]
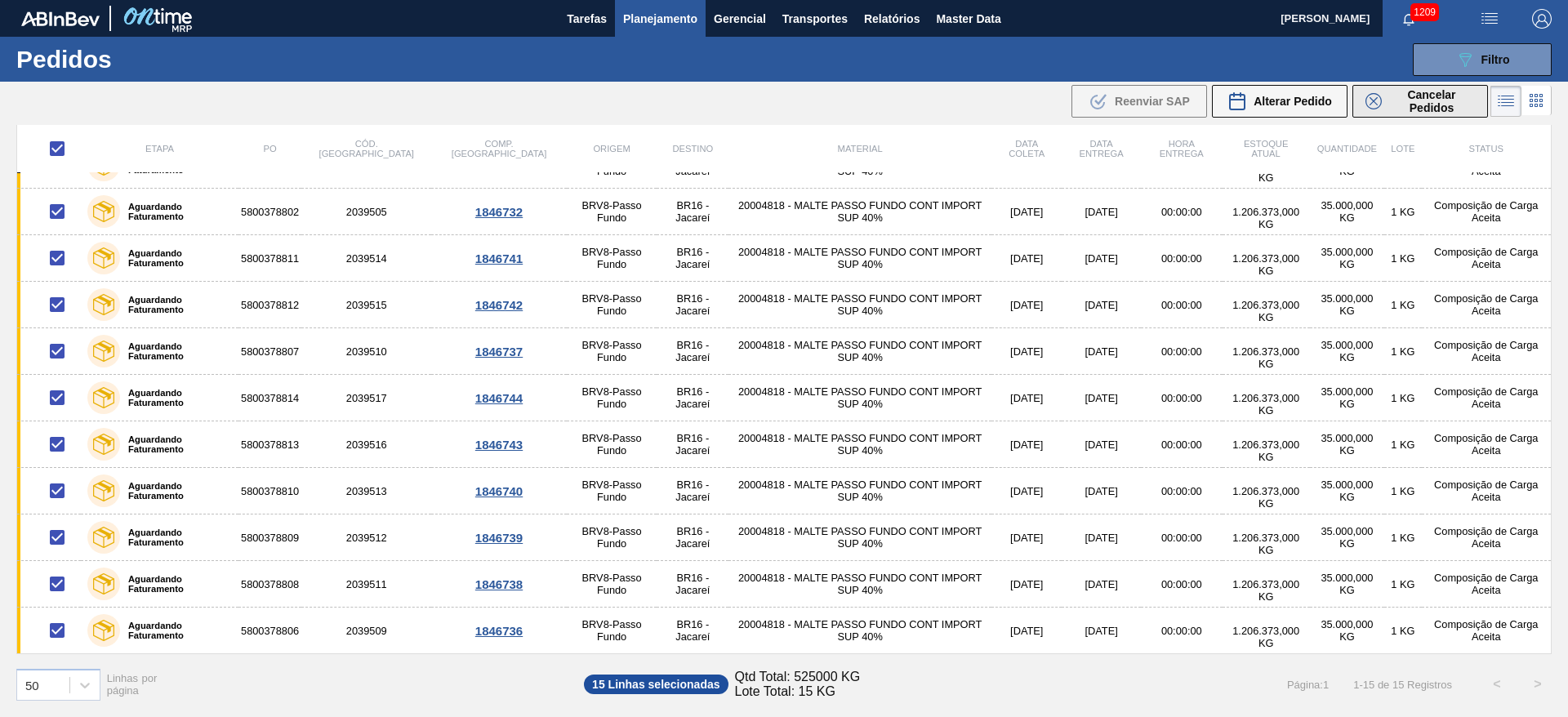
click at [1409, 104] on span "Cancelar Pedidos" at bounding box center [1431, 101] width 87 height 26
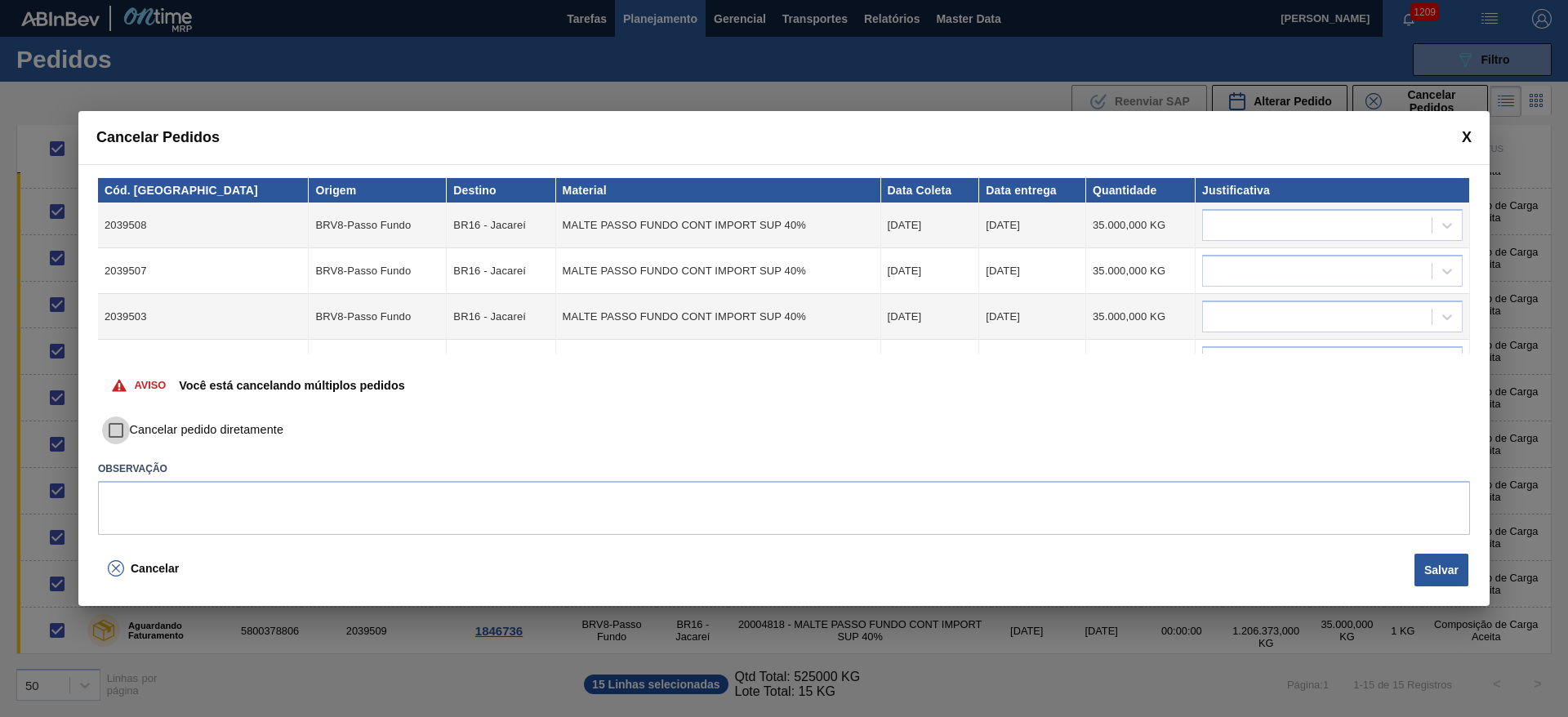
click at [128, 429] on input "Cancelar pedido diretamente" at bounding box center [115, 430] width 28 height 28
checkbox input "true"
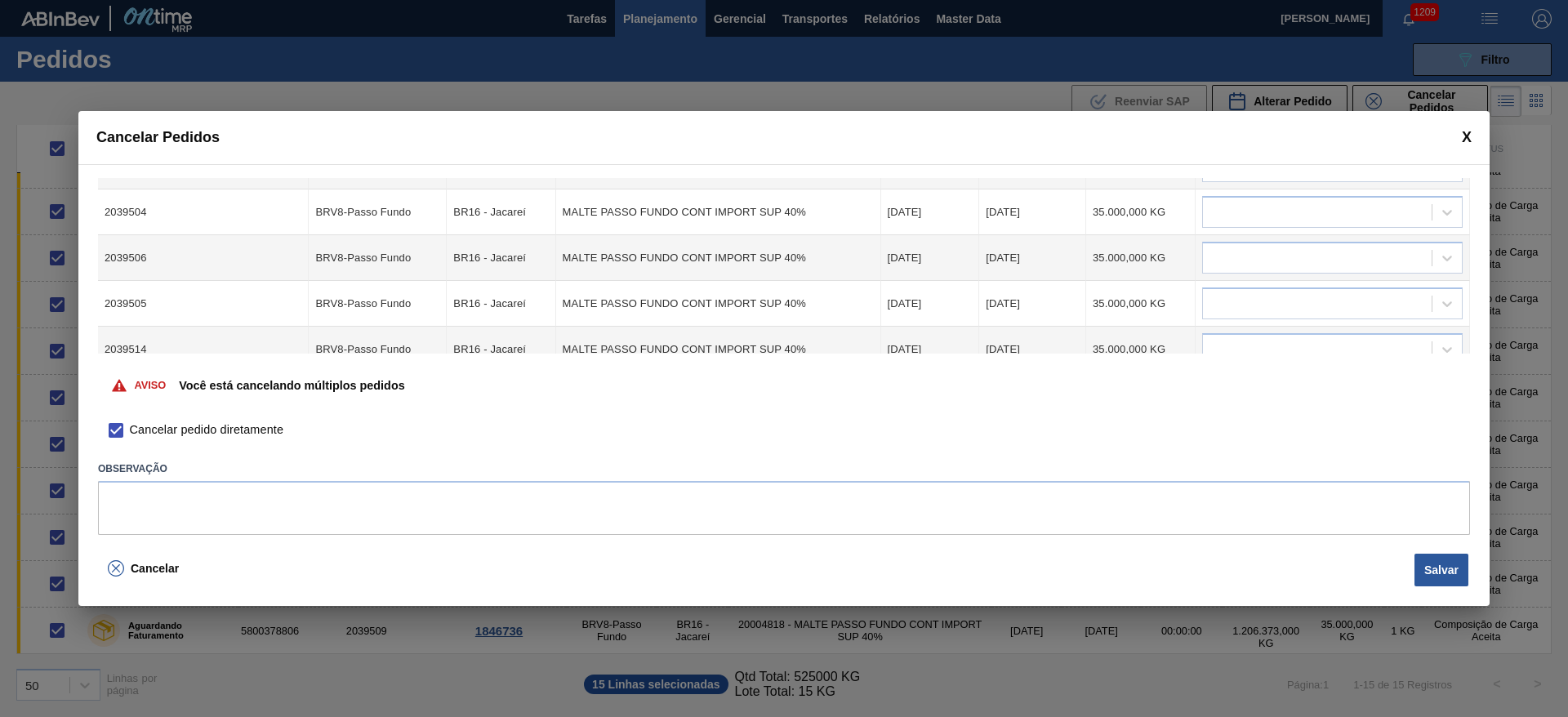
scroll to position [0, 0]
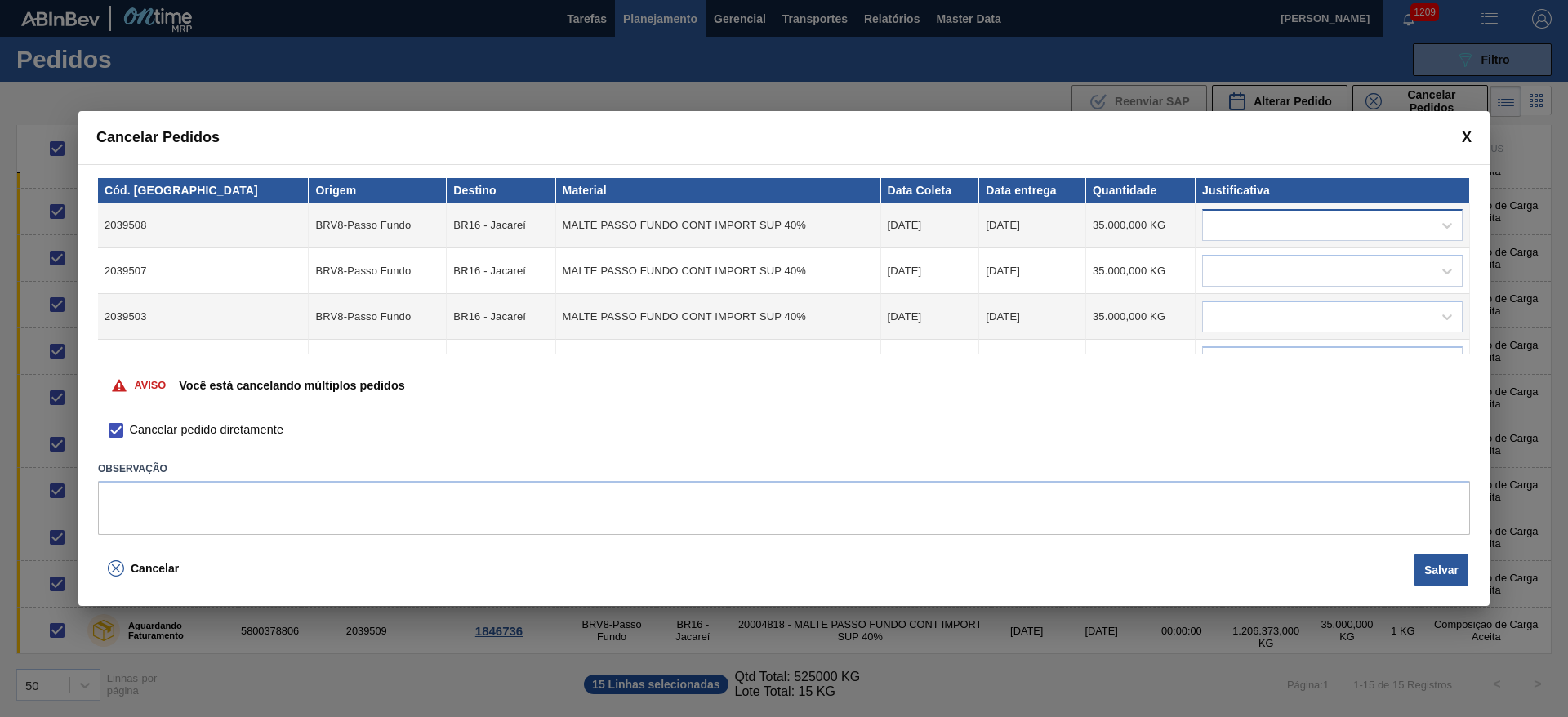
click at [1230, 224] on div at bounding box center [1317, 226] width 228 height 23
type input "outr"
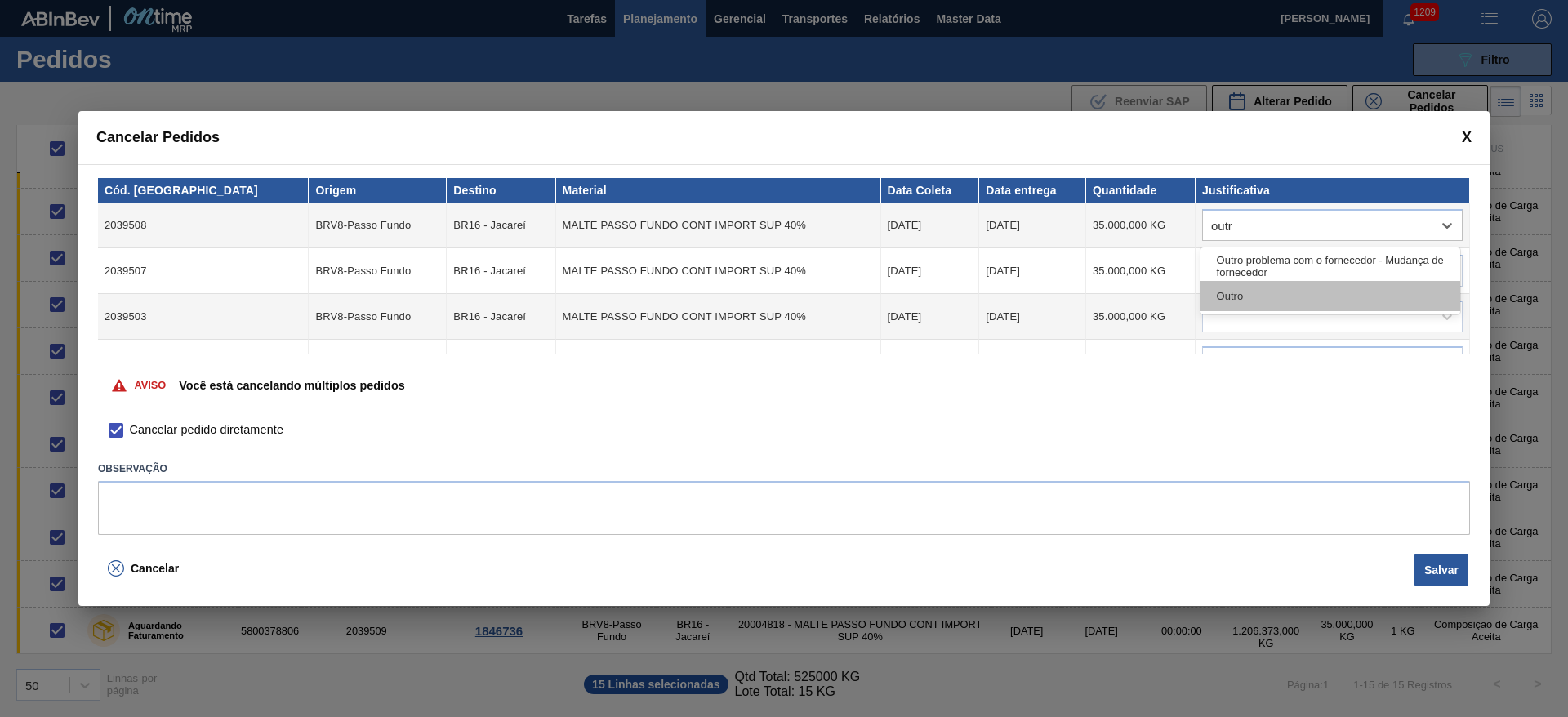
click at [1243, 305] on div "Outro" at bounding box center [1330, 296] width 260 height 30
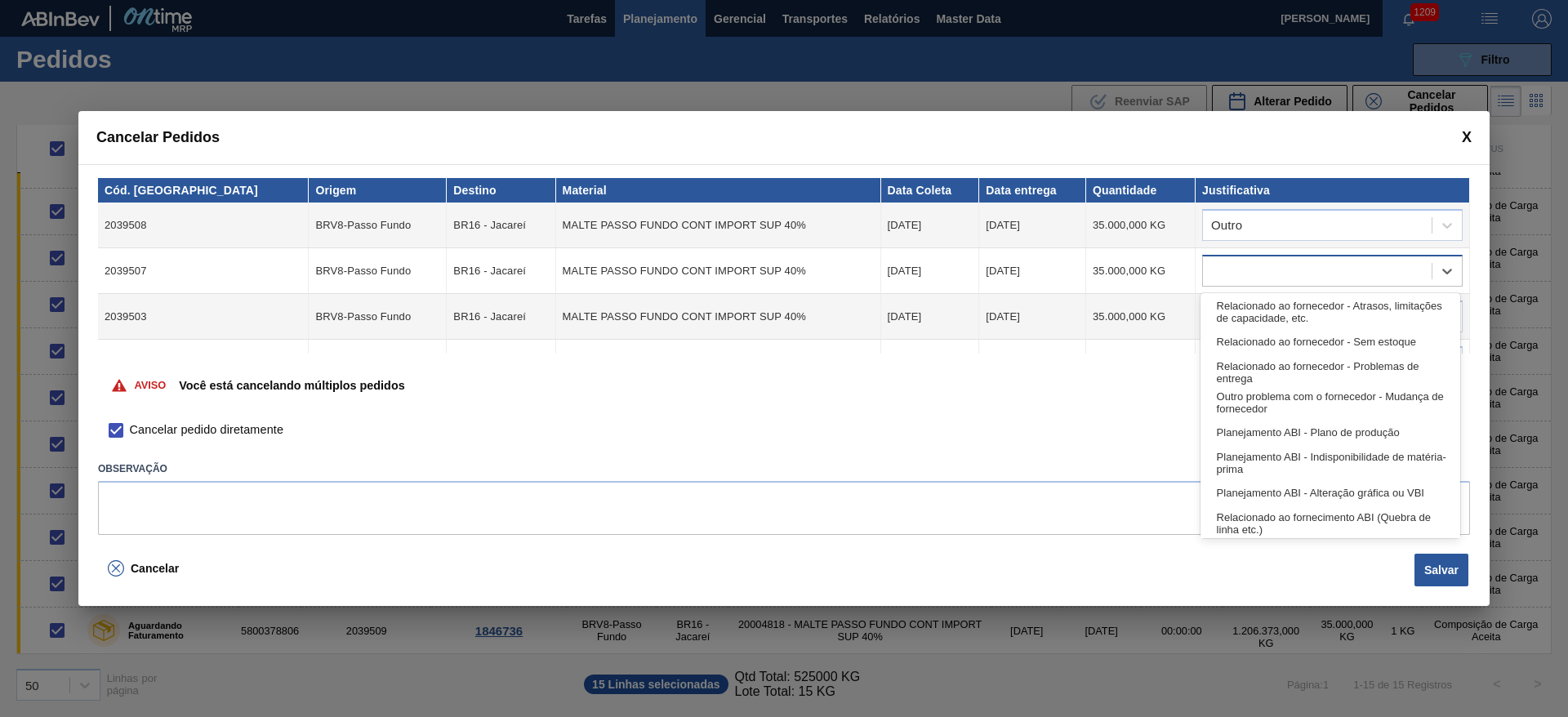
click at [1231, 271] on div at bounding box center [1317, 272] width 228 height 23
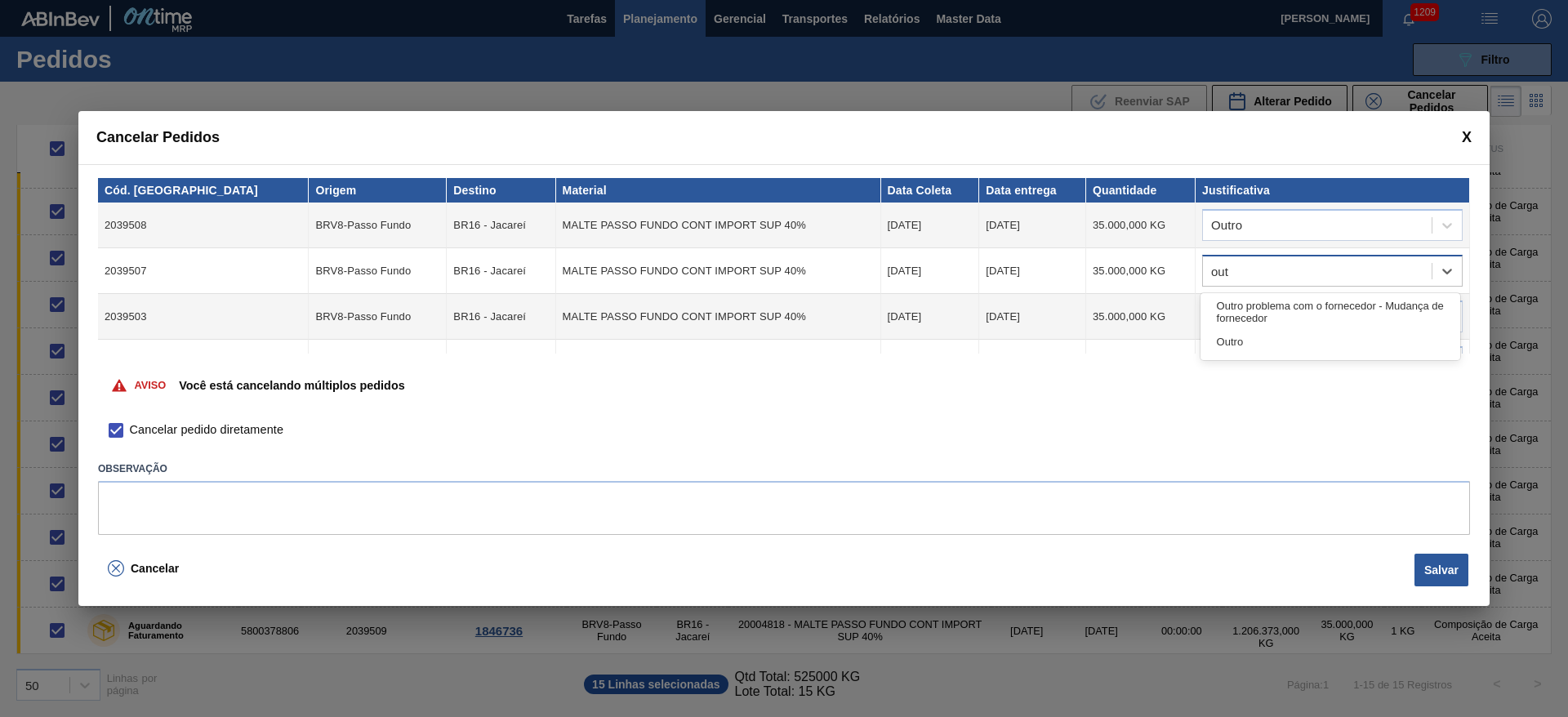
type input "outr"
click at [1227, 342] on div "Outro" at bounding box center [1330, 342] width 260 height 30
click at [1235, 315] on div at bounding box center [1317, 317] width 228 height 23
type input "outr"
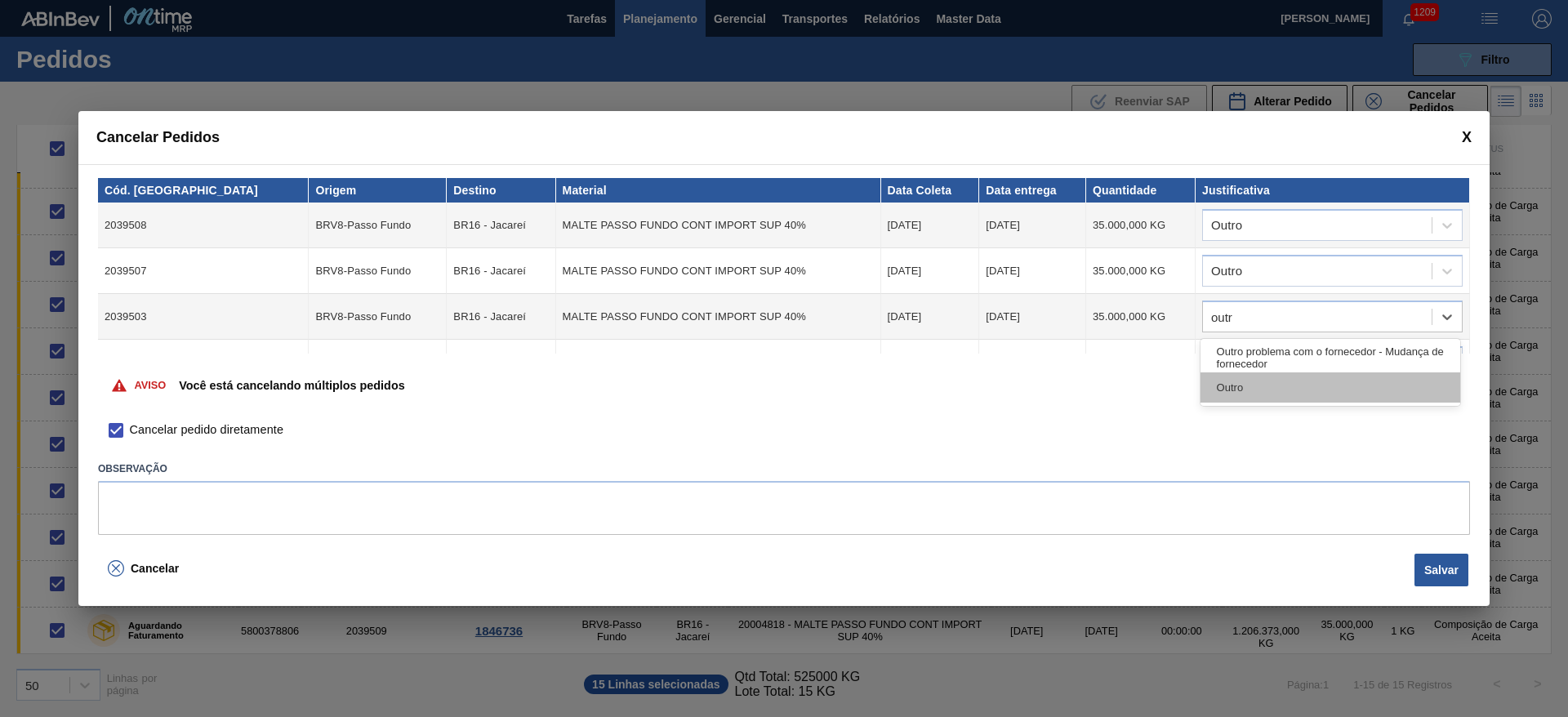
click at [1225, 388] on div "Outro" at bounding box center [1330, 388] width 260 height 30
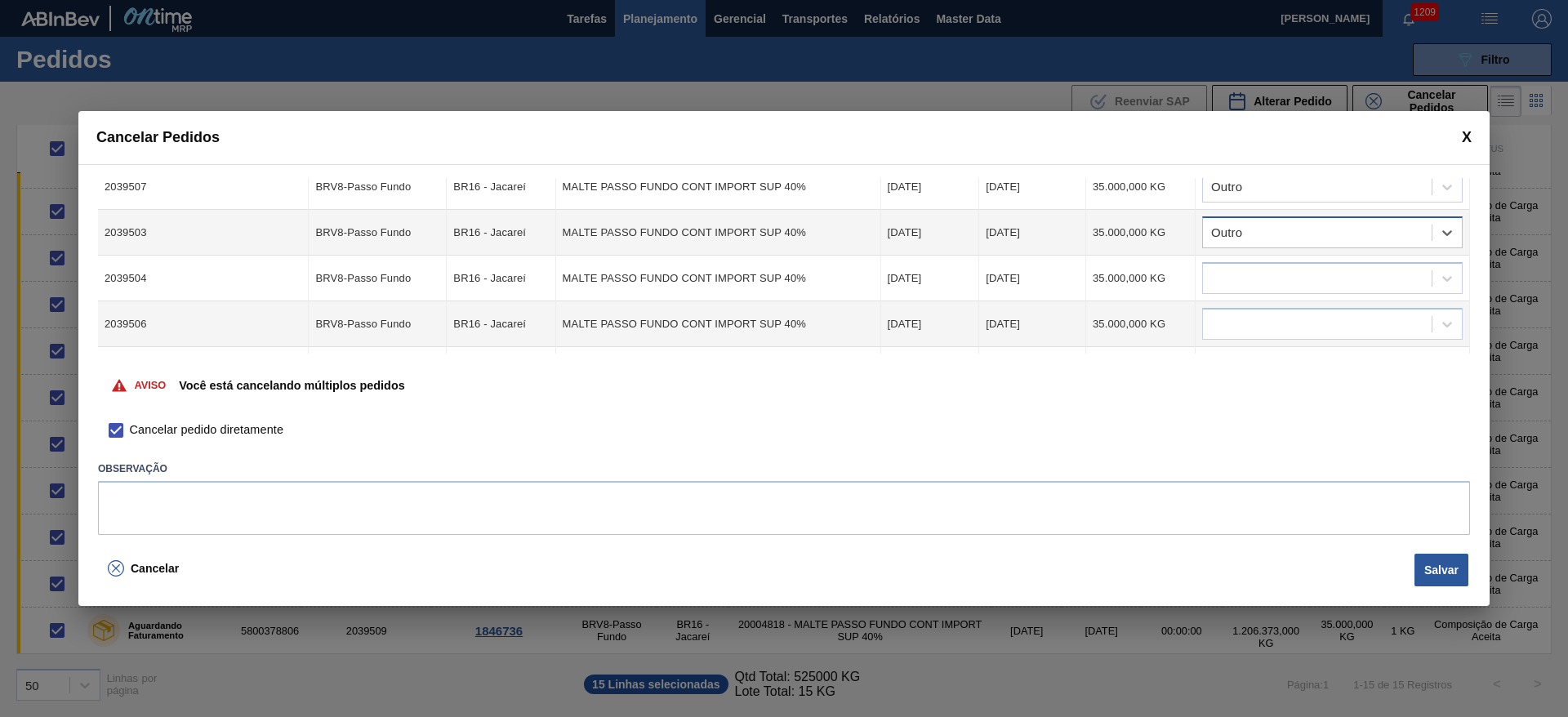
scroll to position [123, 0]
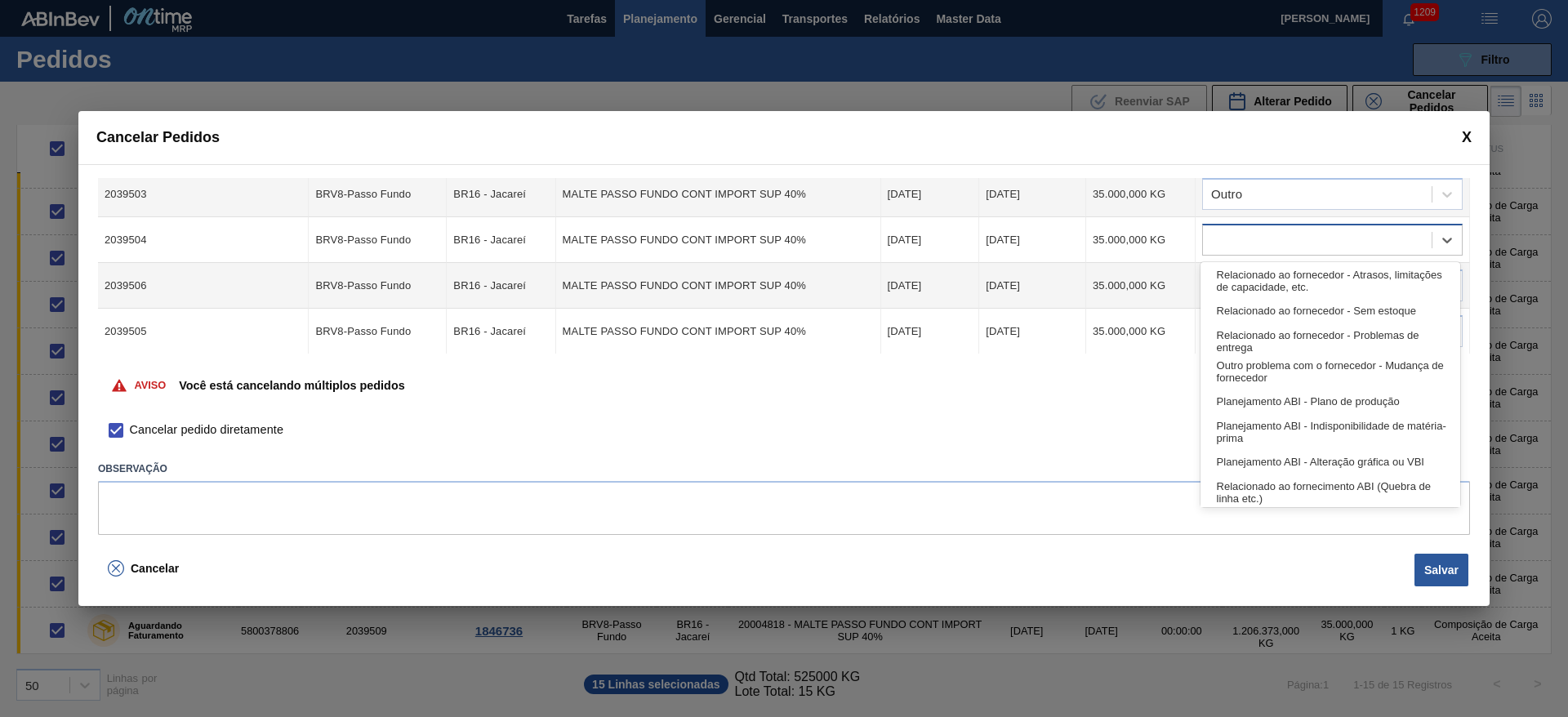
click at [1227, 245] on div at bounding box center [1317, 240] width 228 height 23
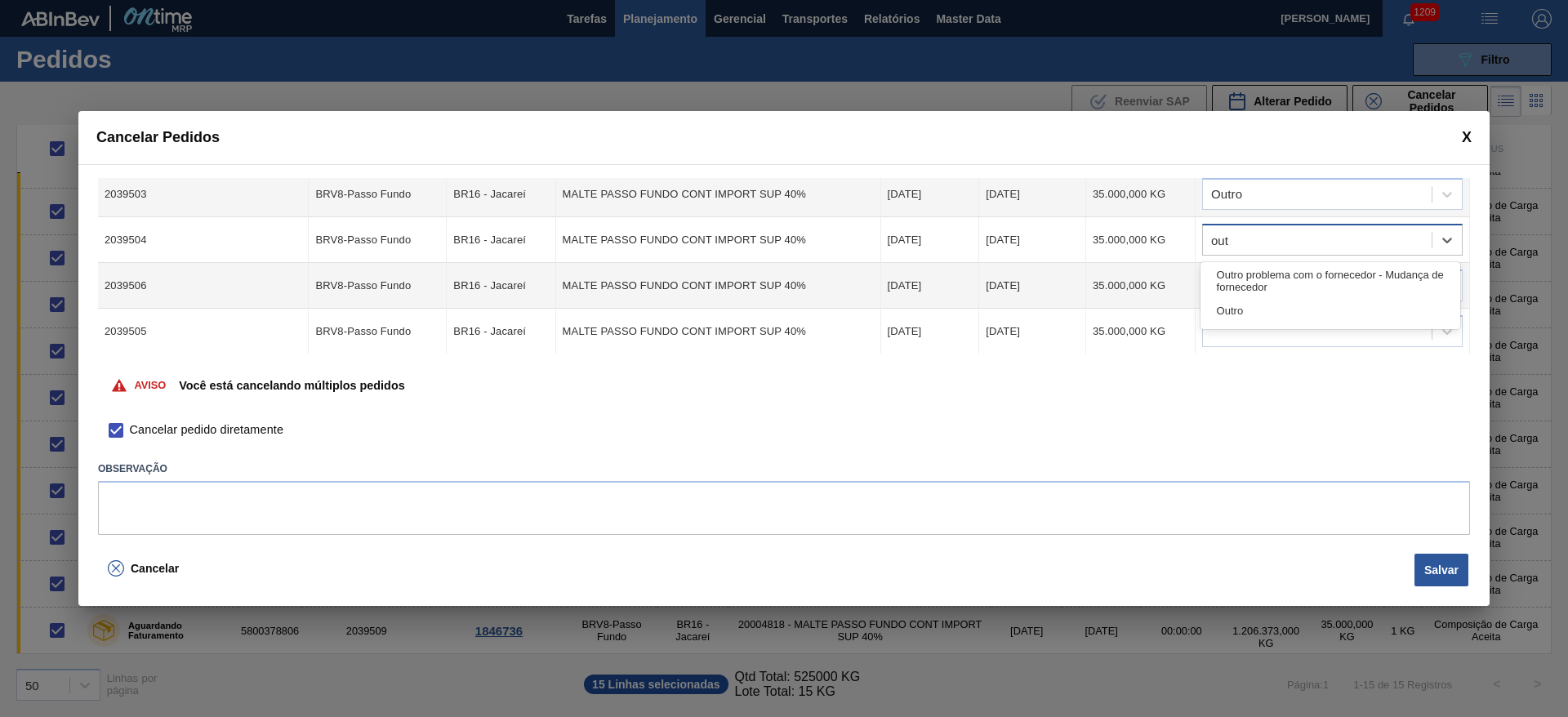
type input "outr"
drag, startPoint x: 1246, startPoint y: 308, endPoint x: 1235, endPoint y: 306, distance: 11.2
click at [1246, 308] on div "Outro" at bounding box center [1330, 311] width 260 height 30
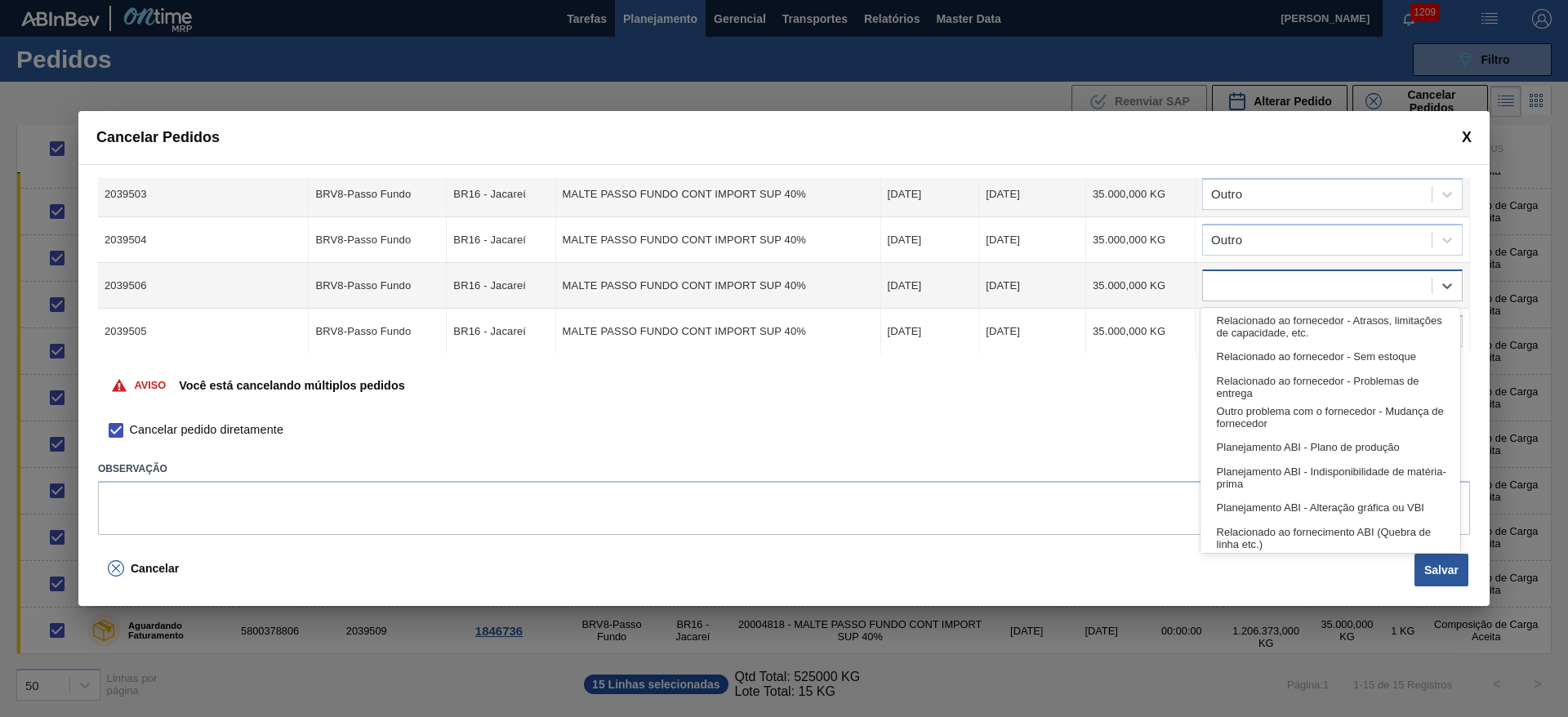
click at [1222, 293] on div at bounding box center [1317, 286] width 228 height 23
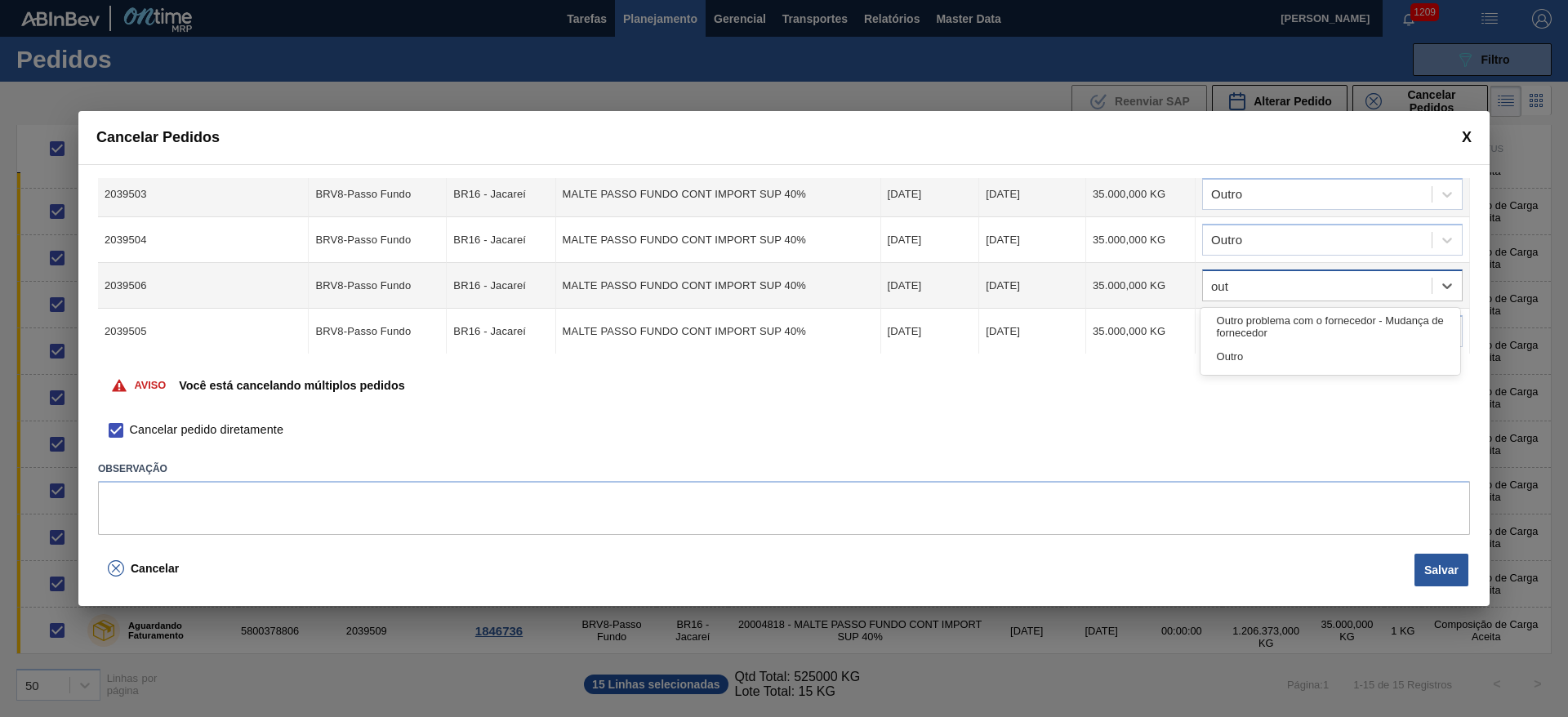
type input "outr"
click at [1222, 363] on div "Outro" at bounding box center [1330, 357] width 260 height 30
click at [1225, 321] on div at bounding box center [1317, 332] width 228 height 23
type input "outr"
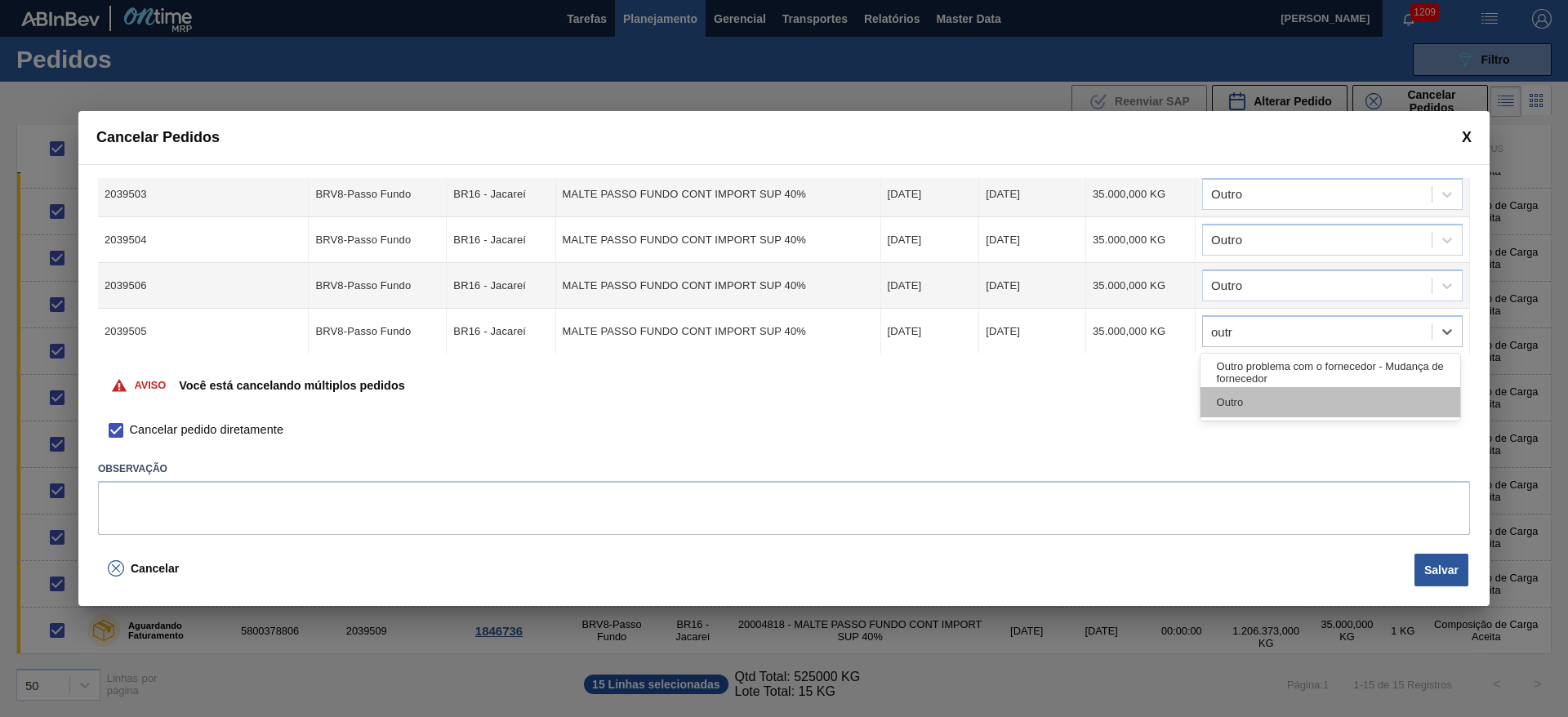
click at [1231, 398] on div "Outro" at bounding box center [1330, 402] width 260 height 30
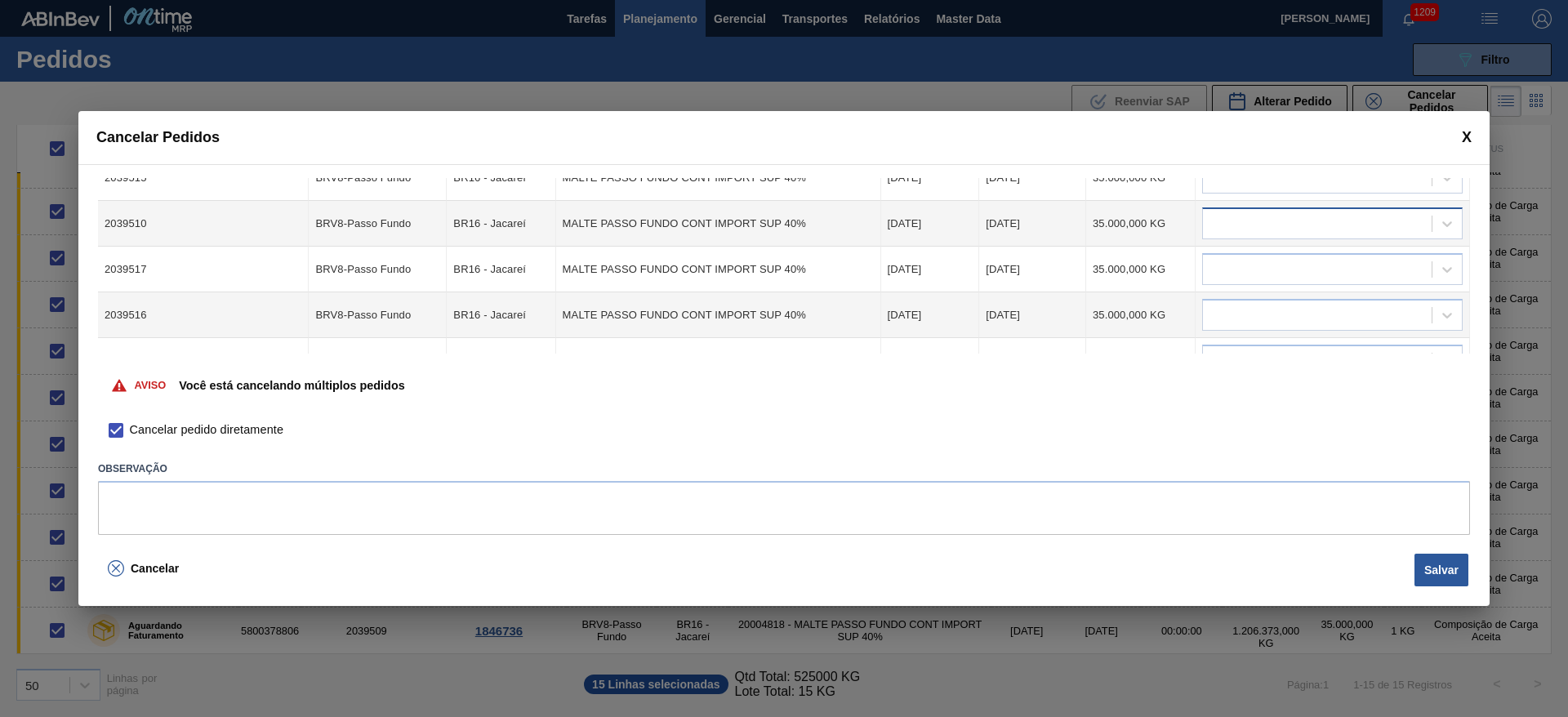
scroll to position [245, 0]
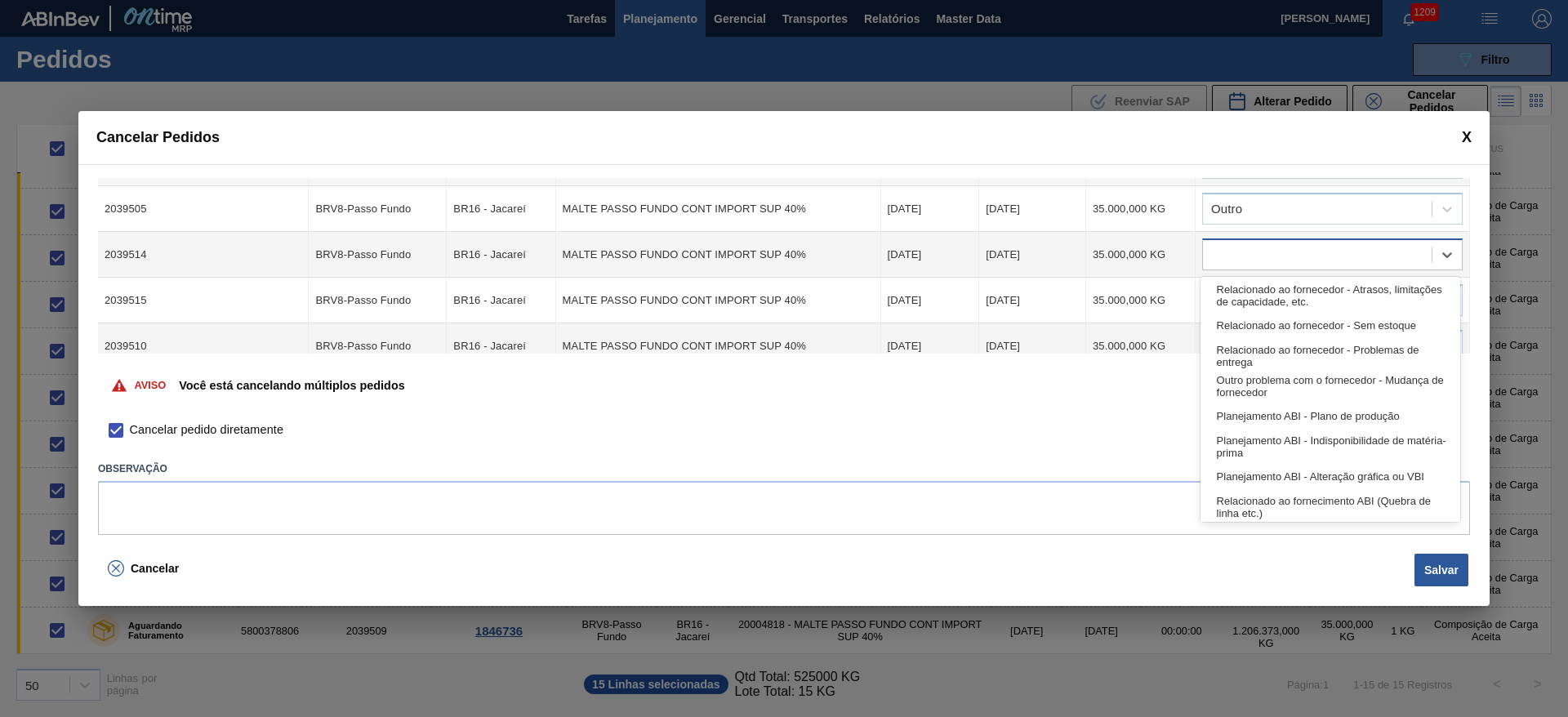
click at [1230, 253] on div at bounding box center [1317, 255] width 228 height 23
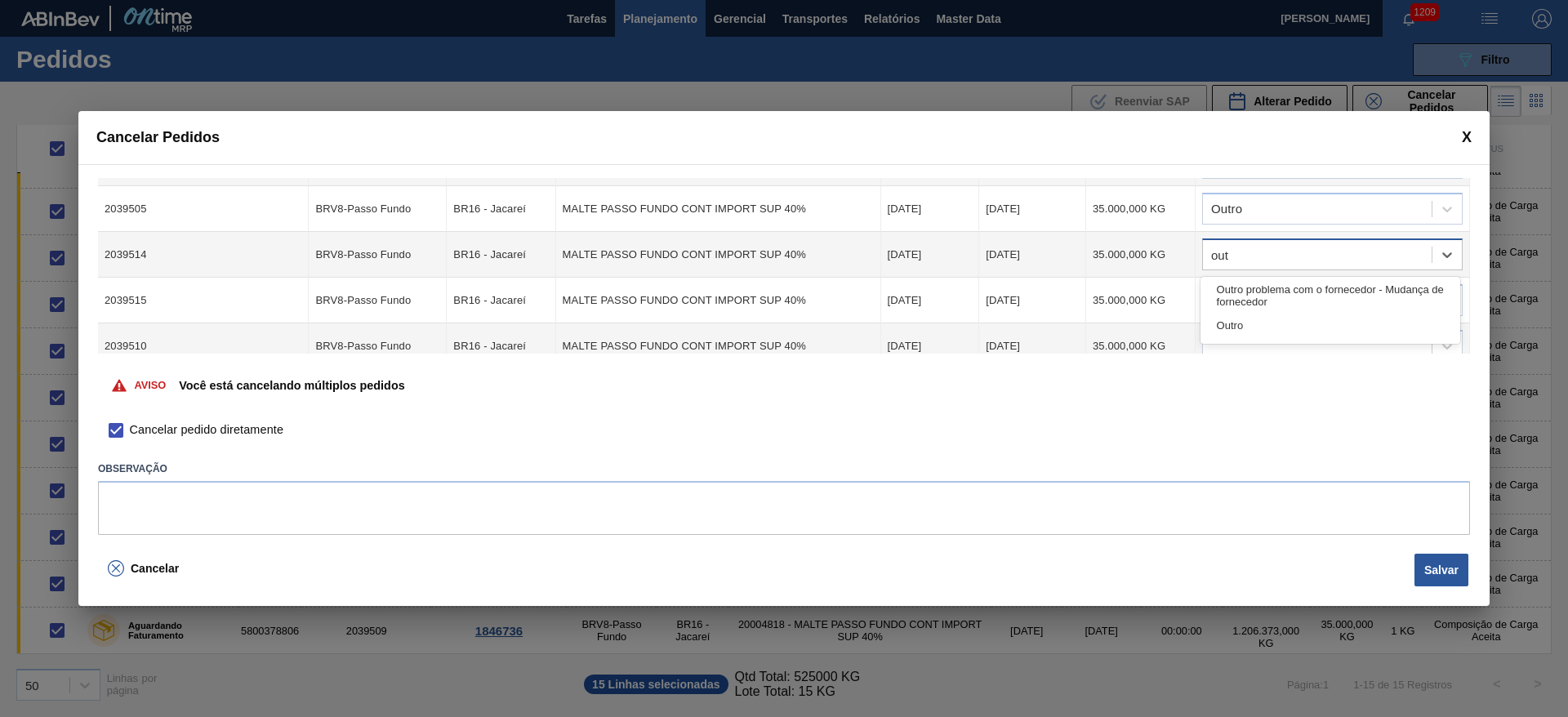
type input "outr"
click at [1236, 326] on div "Outro" at bounding box center [1330, 325] width 260 height 30
click at [1234, 301] on div at bounding box center [1317, 301] width 228 height 23
type input "outr"
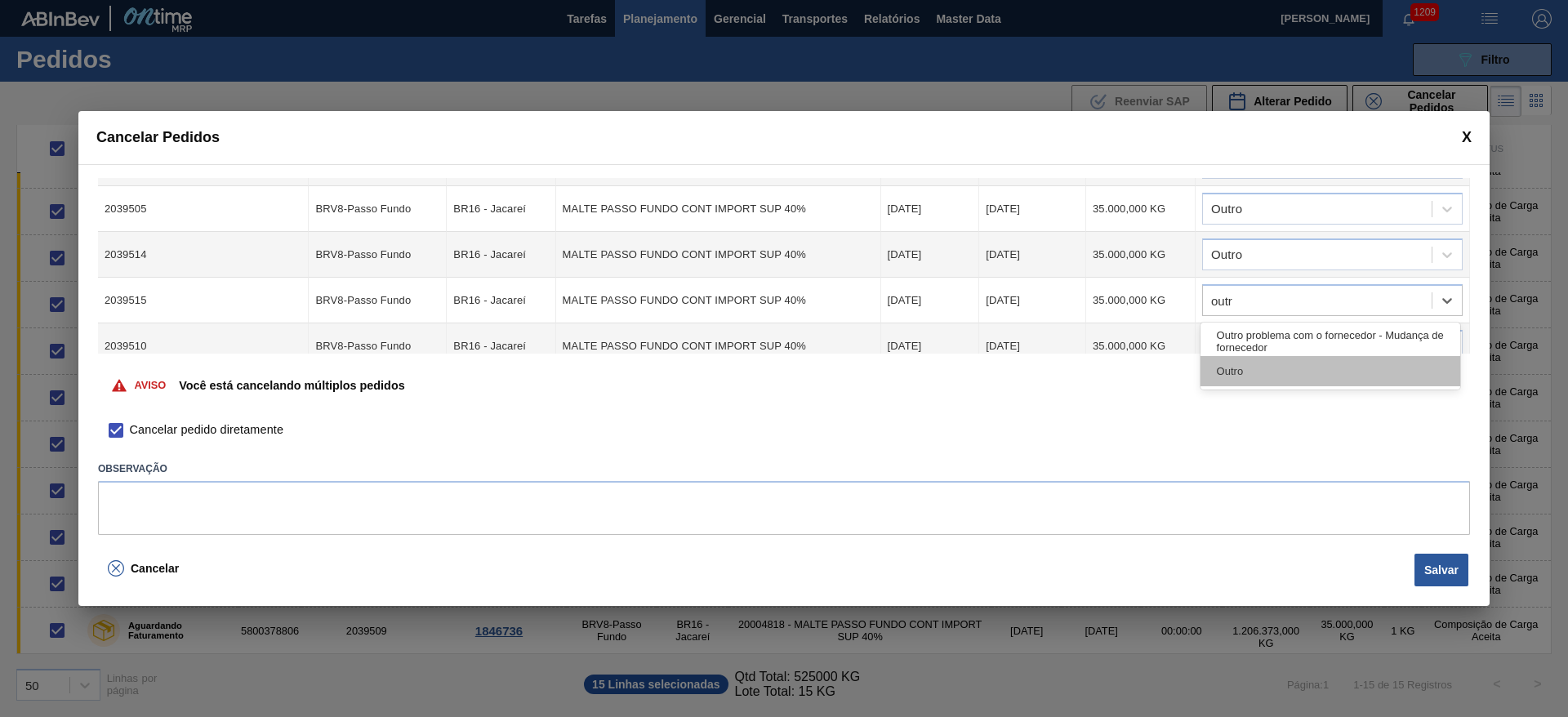
click at [1235, 367] on div "Outro" at bounding box center [1330, 371] width 260 height 30
click at [1234, 340] on div at bounding box center [1317, 347] width 228 height 23
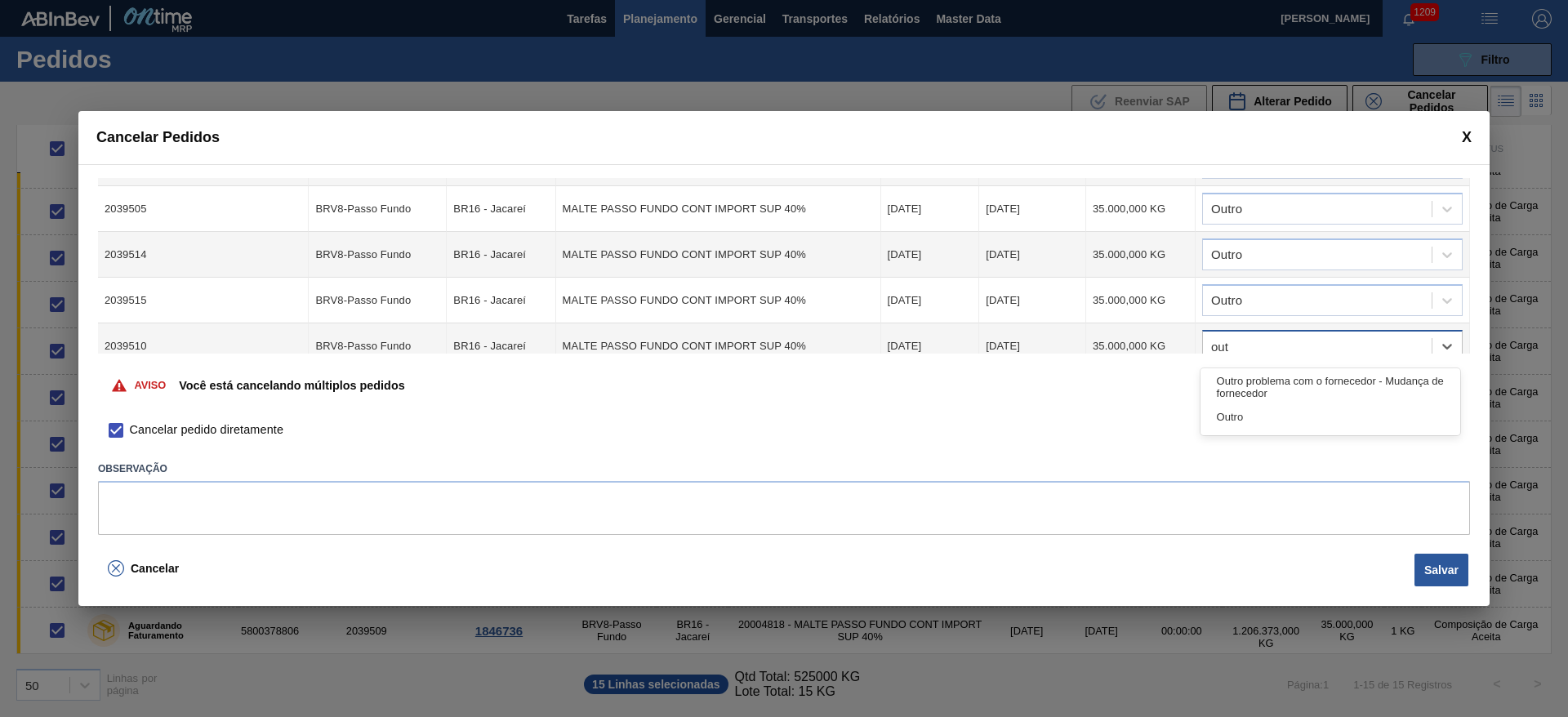
type input "outr"
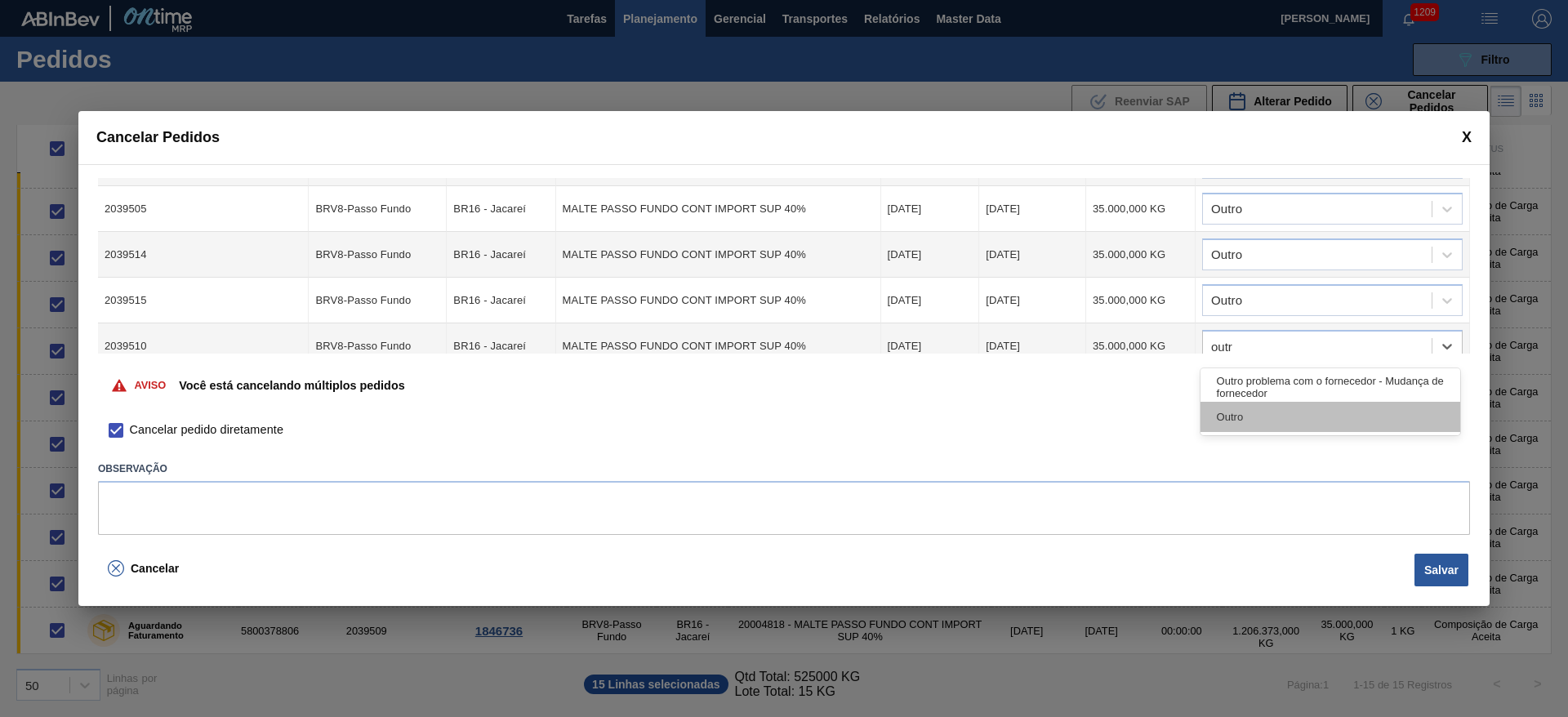
click at [1257, 417] on div "Outro" at bounding box center [1330, 417] width 260 height 30
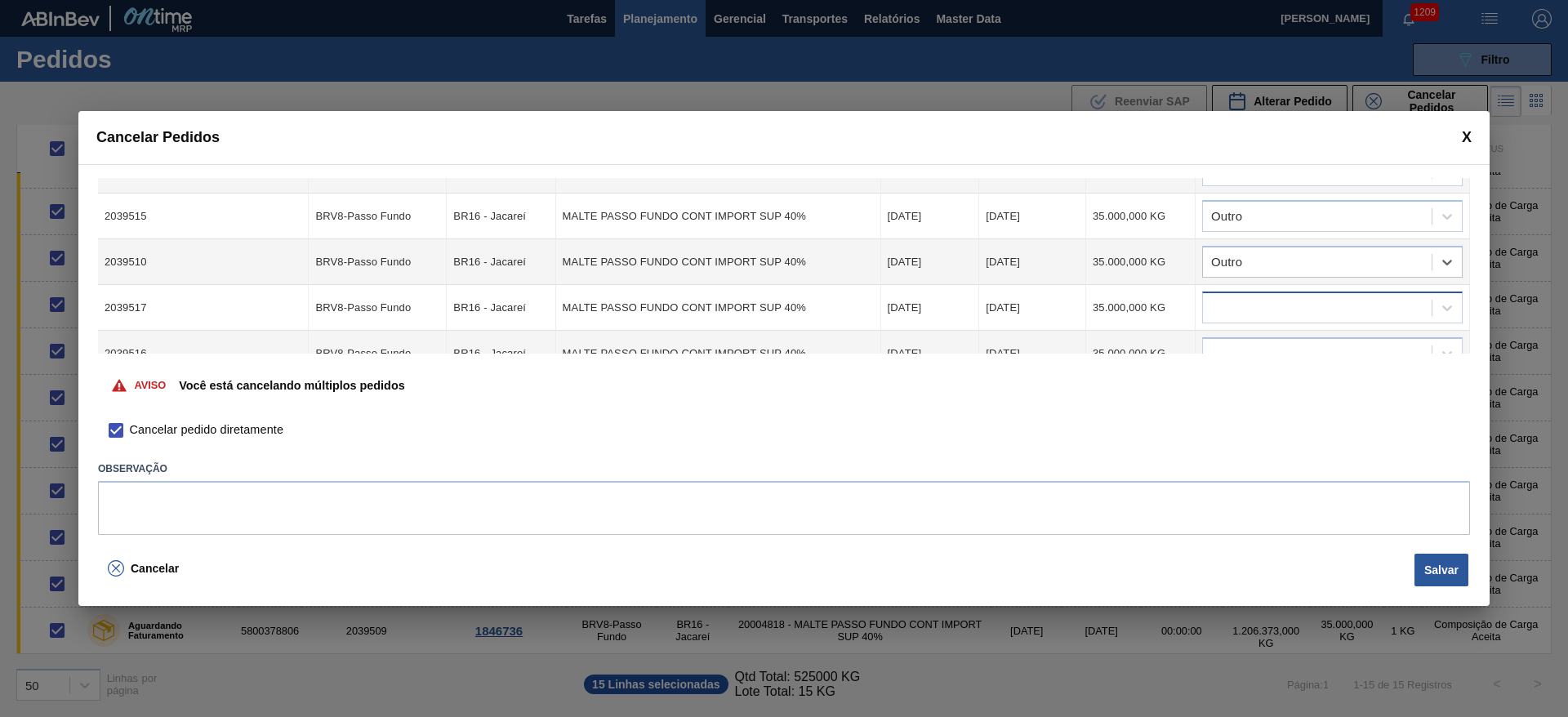
scroll to position [368, 0]
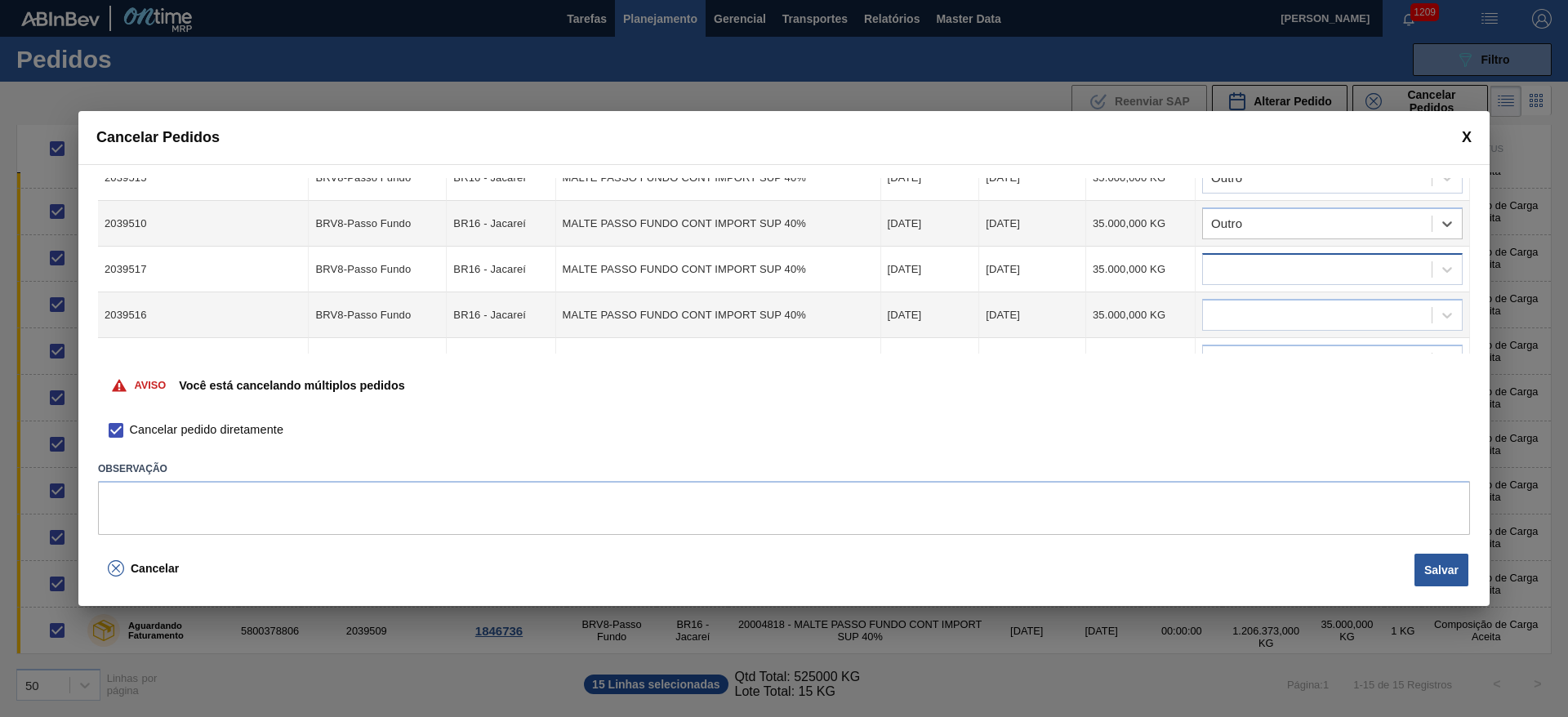
click at [1245, 268] on div at bounding box center [1317, 270] width 228 height 23
type input "outr"
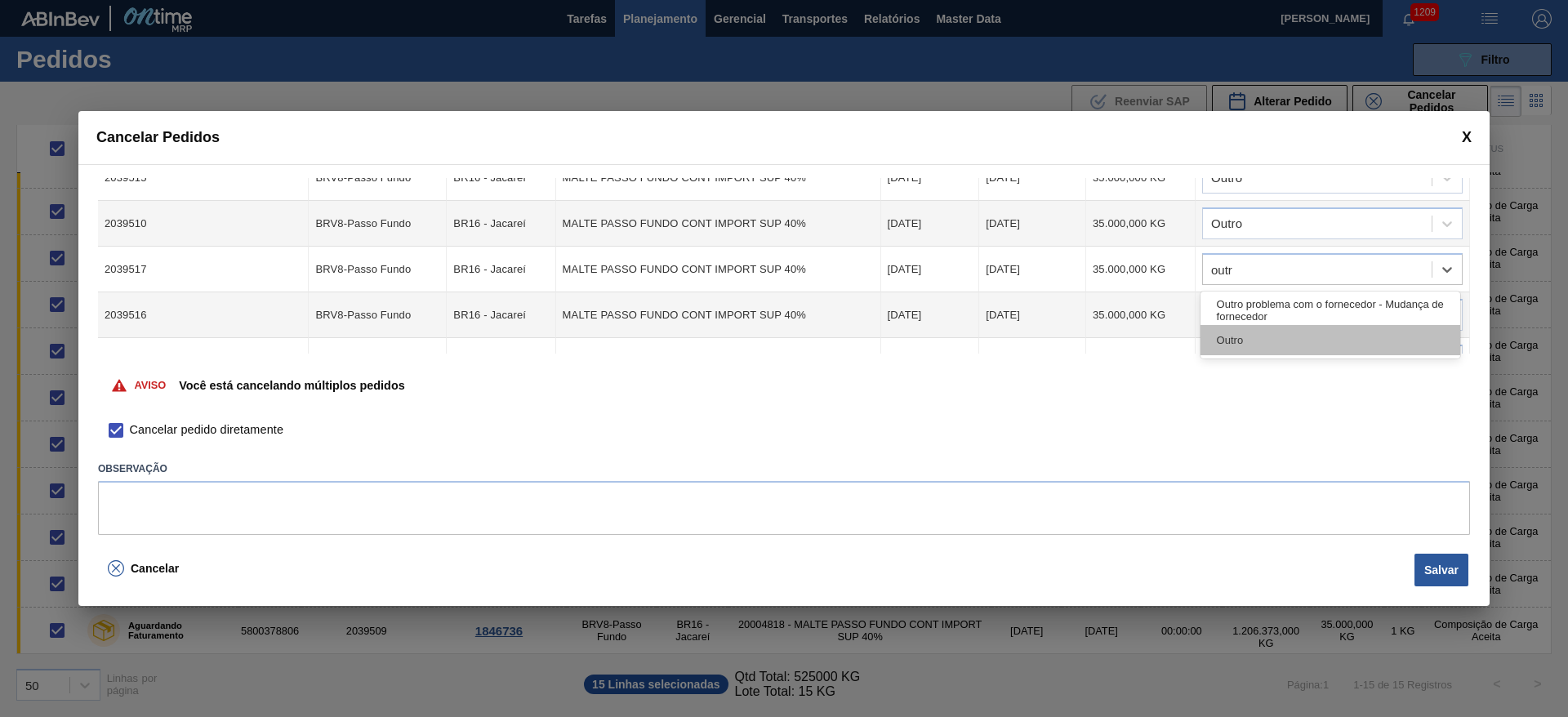
click at [1244, 342] on div "Outro" at bounding box center [1330, 340] width 260 height 30
click at [1227, 313] on div at bounding box center [1317, 315] width 228 height 23
type input "outr"
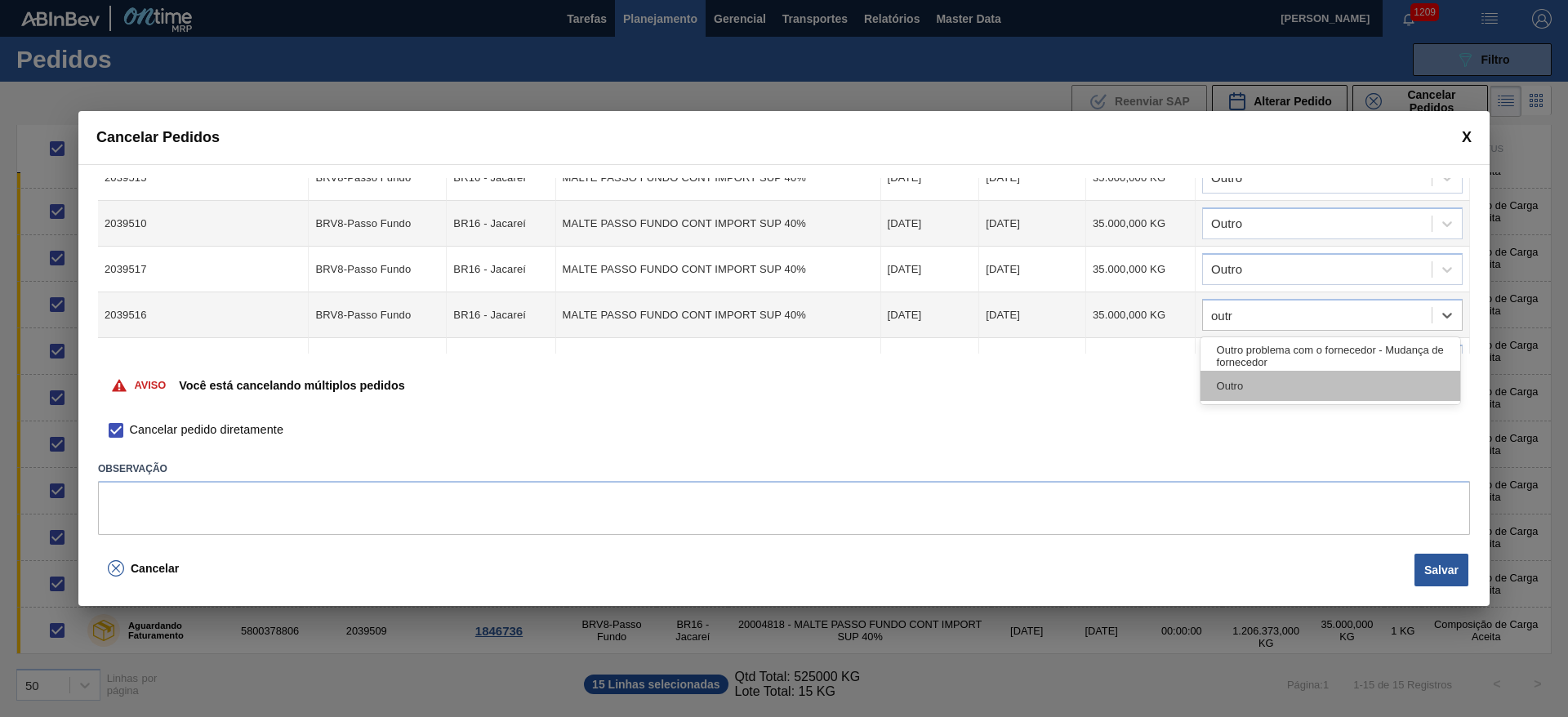
click at [1221, 388] on div "Outro" at bounding box center [1330, 386] width 260 height 30
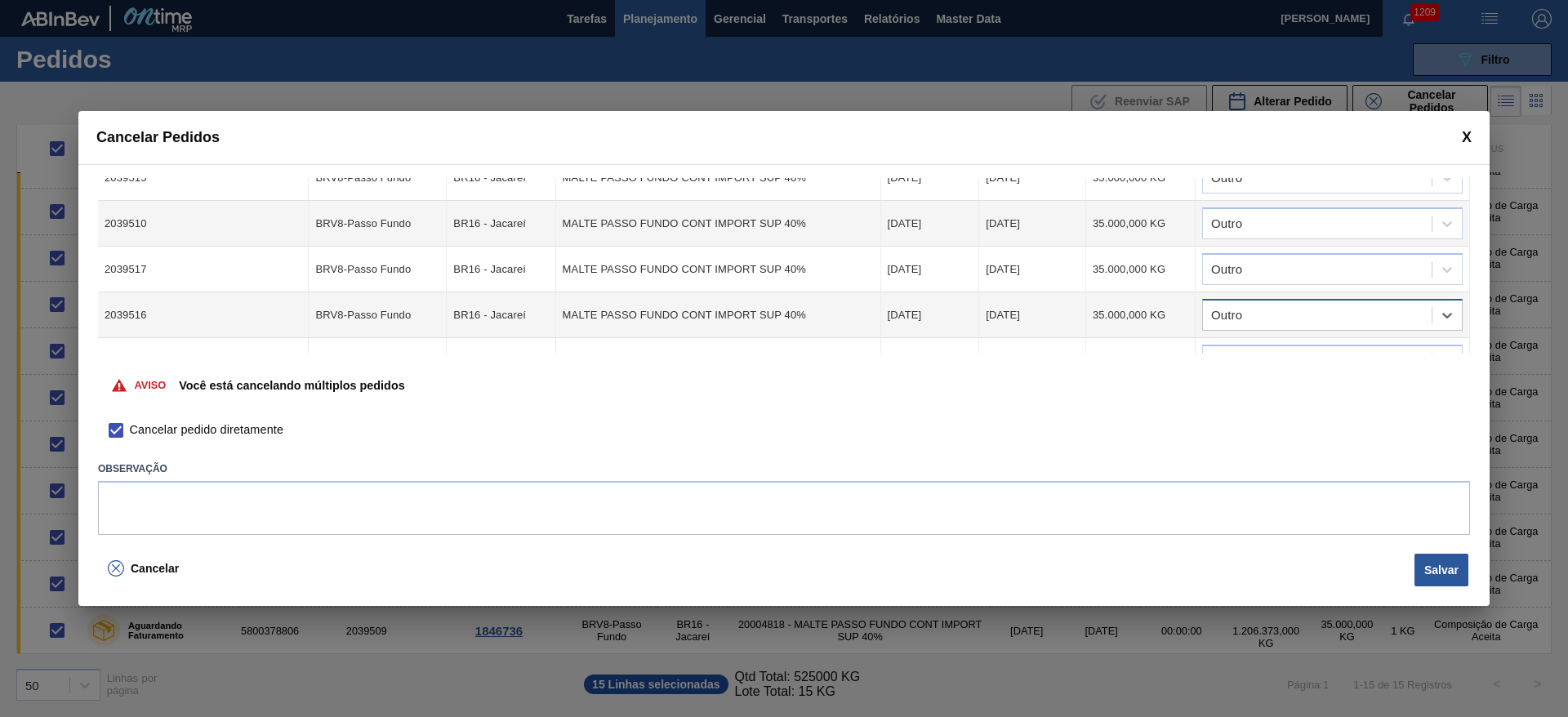
scroll to position [490, 0]
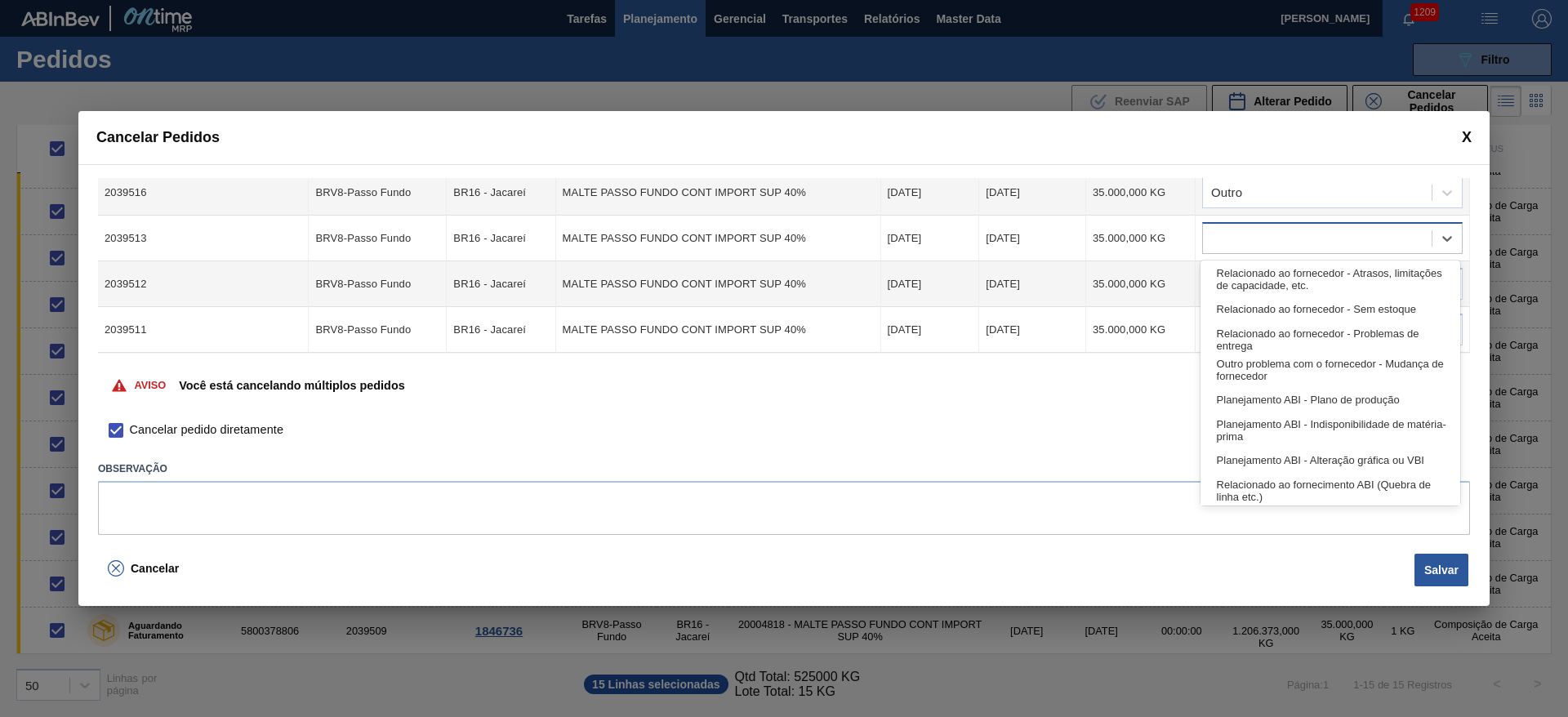
click at [1232, 238] on div at bounding box center [1317, 238] width 228 height 23
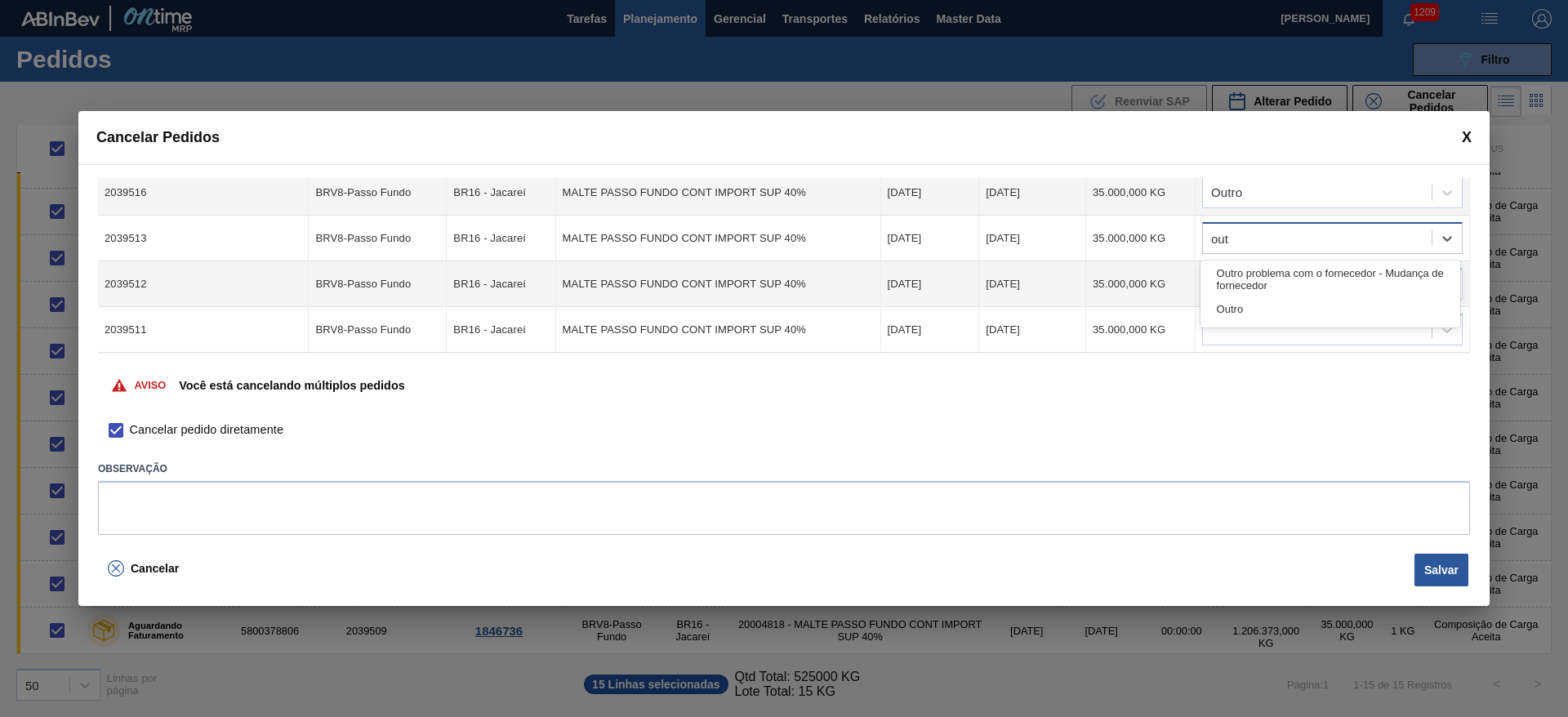
type input "outr"
click at [1243, 318] on div "Outro" at bounding box center [1330, 309] width 260 height 30
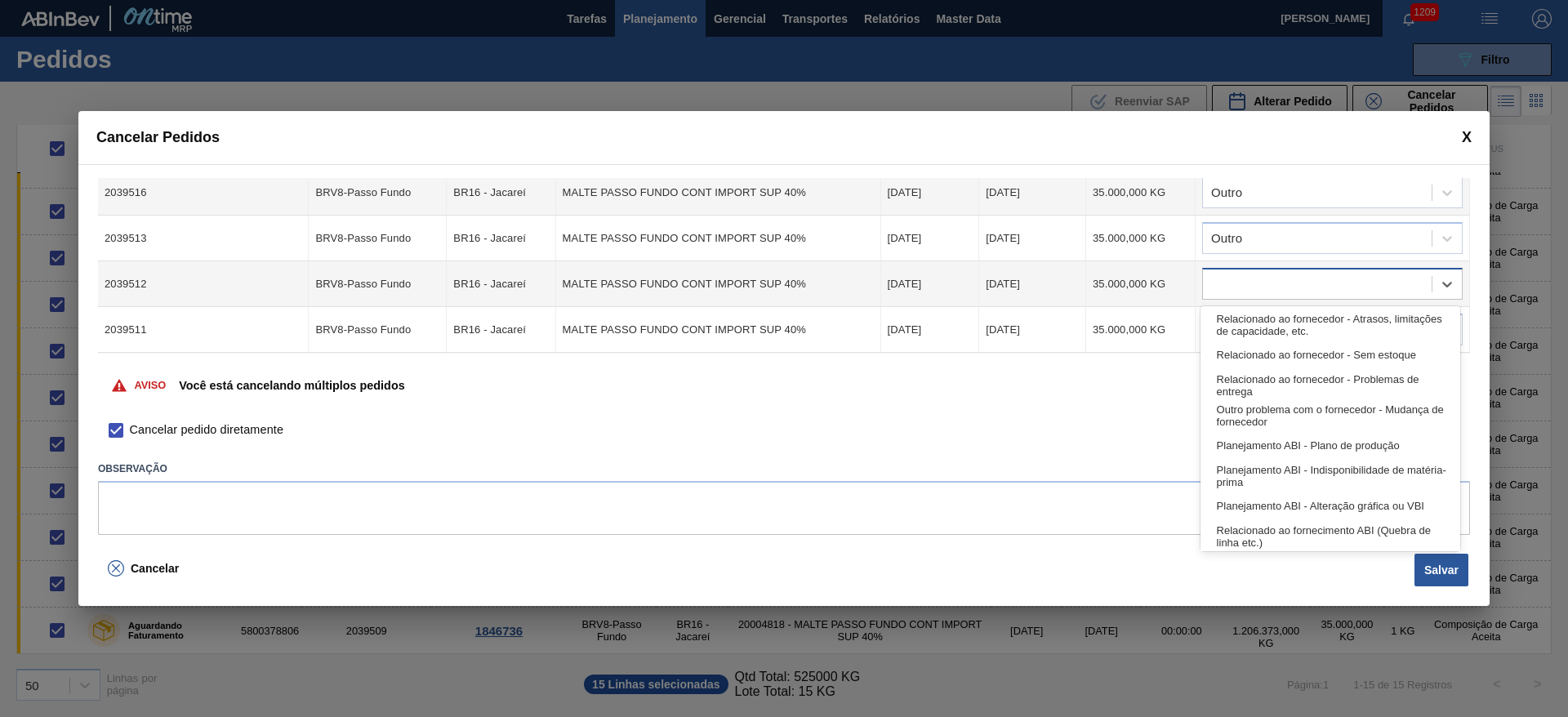
click at [1218, 281] on div at bounding box center [1317, 284] width 228 height 23
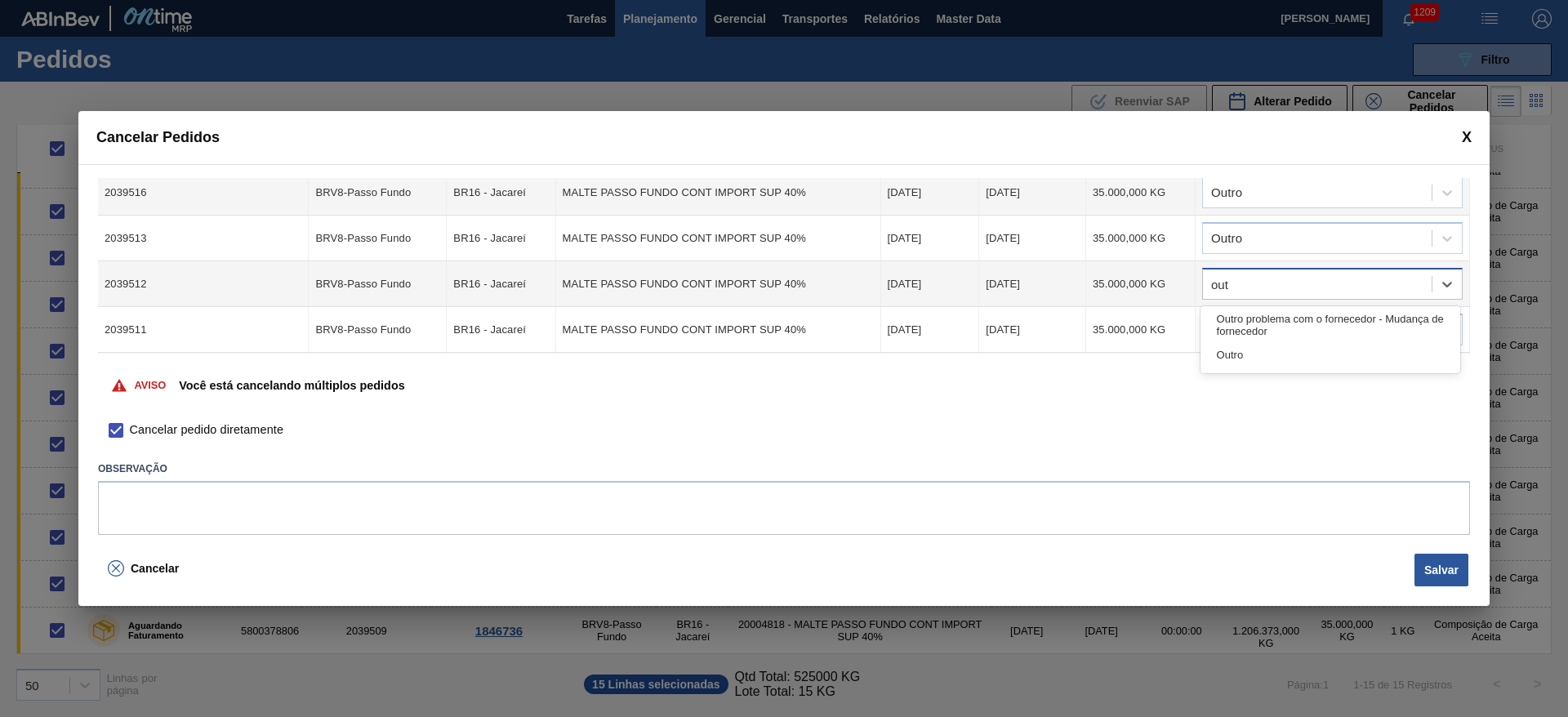
type input "outr"
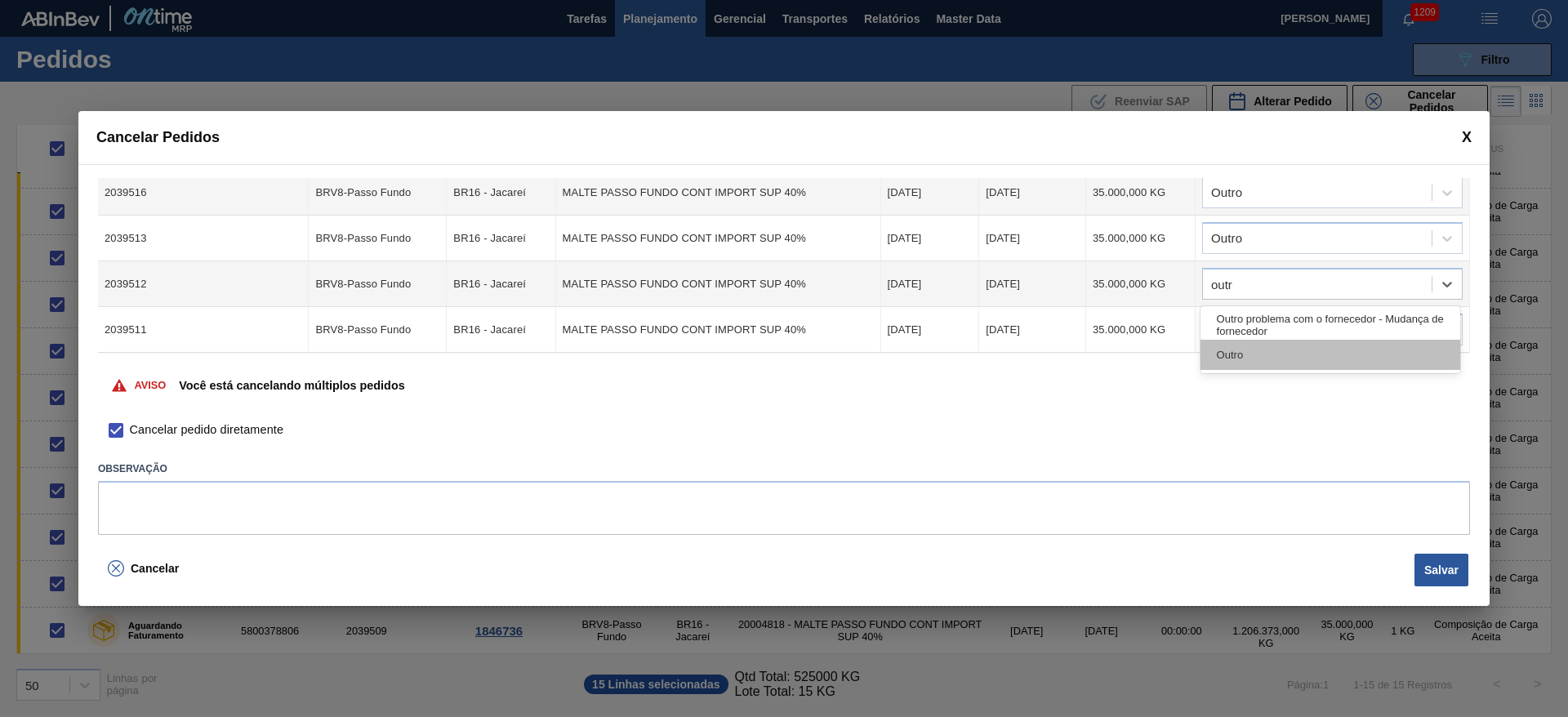
click at [1239, 362] on div "Outro" at bounding box center [1330, 355] width 260 height 30
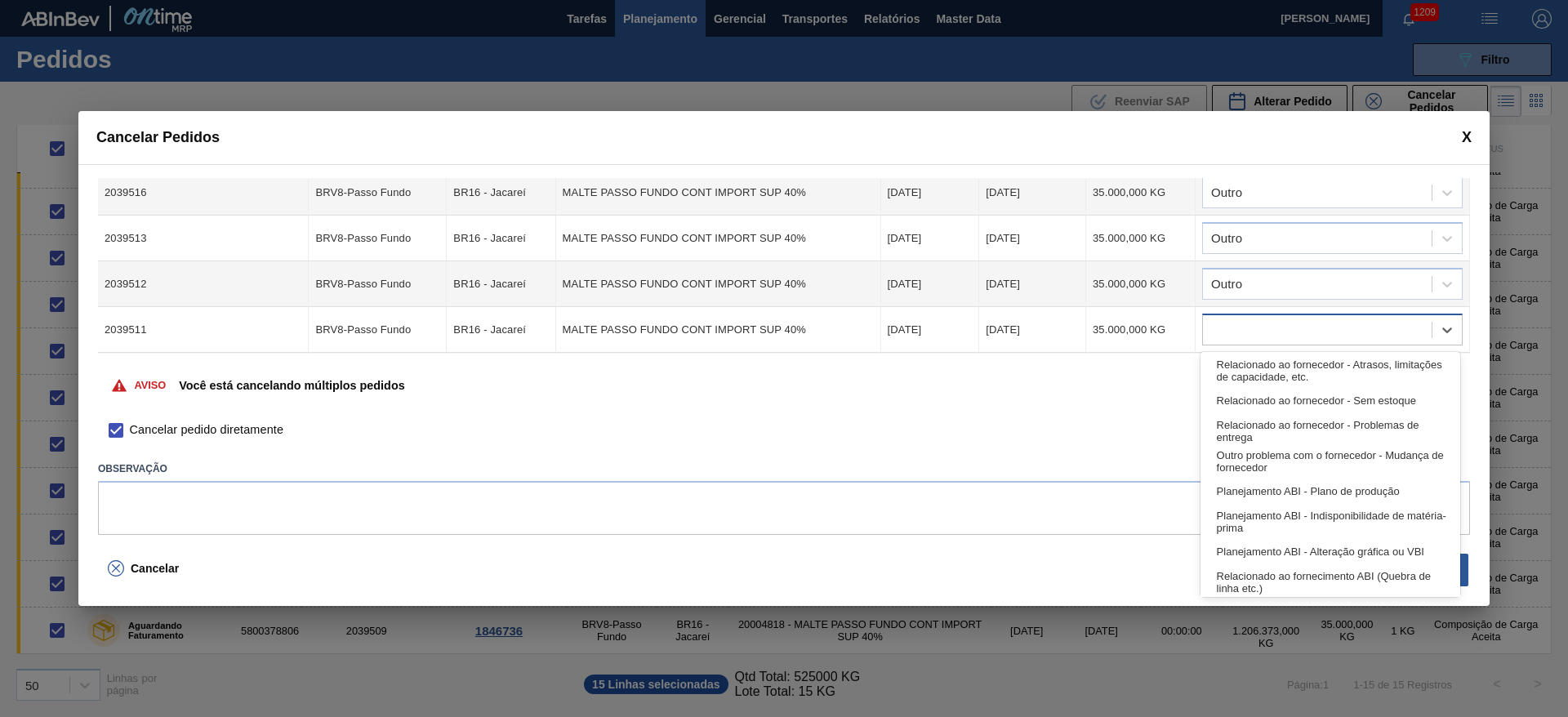
click at [1232, 324] on div at bounding box center [1317, 330] width 228 height 23
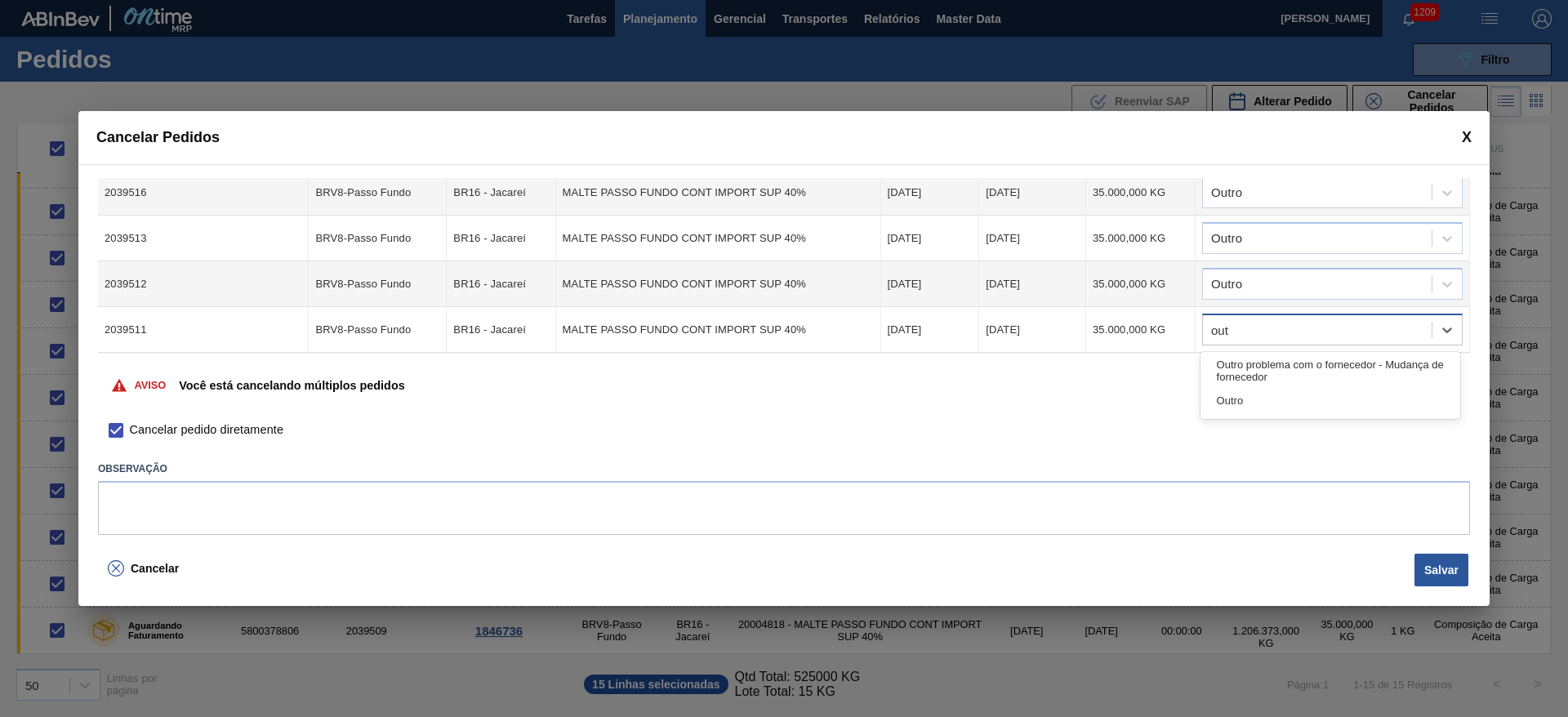
type input "outr"
click at [1234, 404] on div "Outro" at bounding box center [1330, 400] width 260 height 30
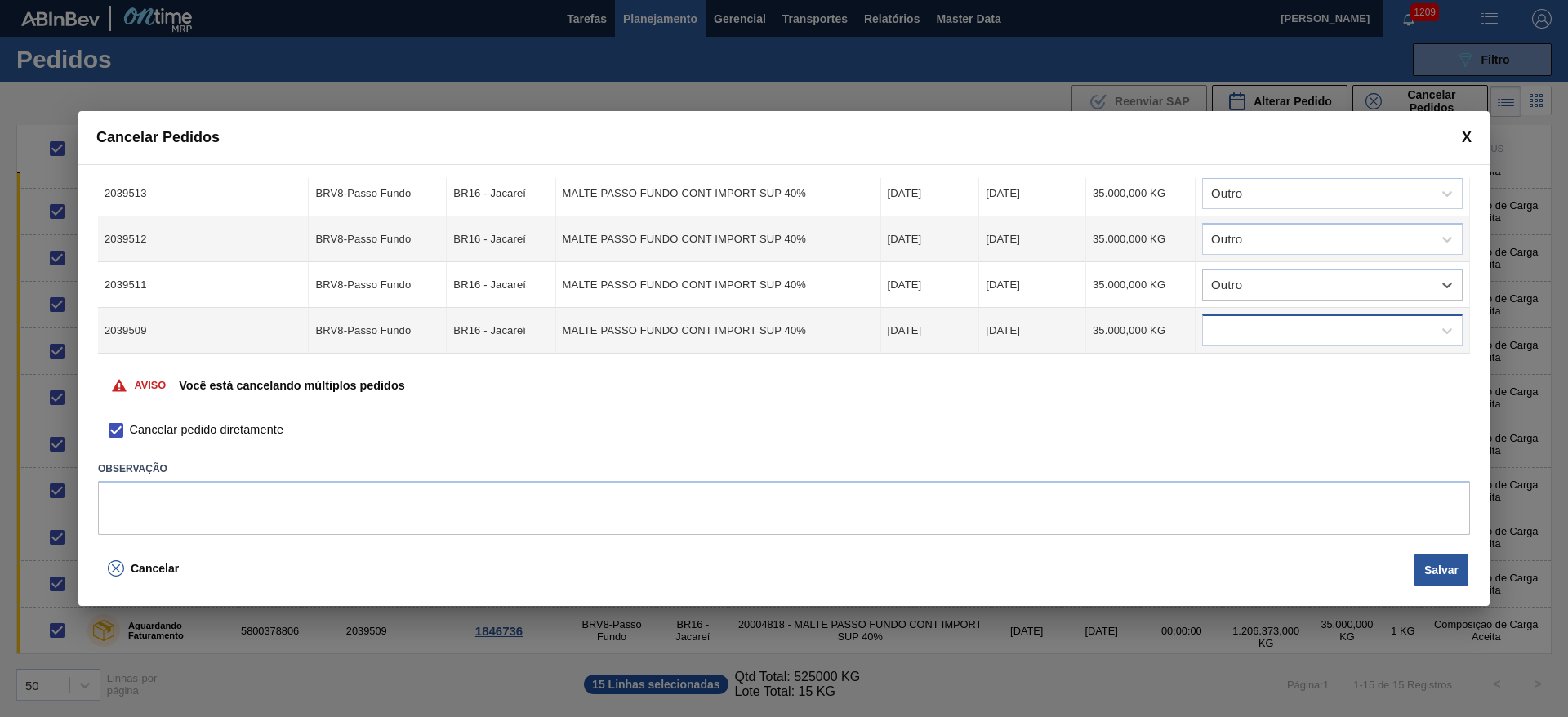
click at [1235, 330] on div at bounding box center [1317, 331] width 228 height 23
type input "outr"
drag, startPoint x: 1232, startPoint y: 404, endPoint x: 1240, endPoint y: 311, distance: 93.3
click at [1232, 404] on div "Outro" at bounding box center [1330, 401] width 260 height 30
click at [1436, 571] on button "Salvar" at bounding box center [1441, 569] width 54 height 33
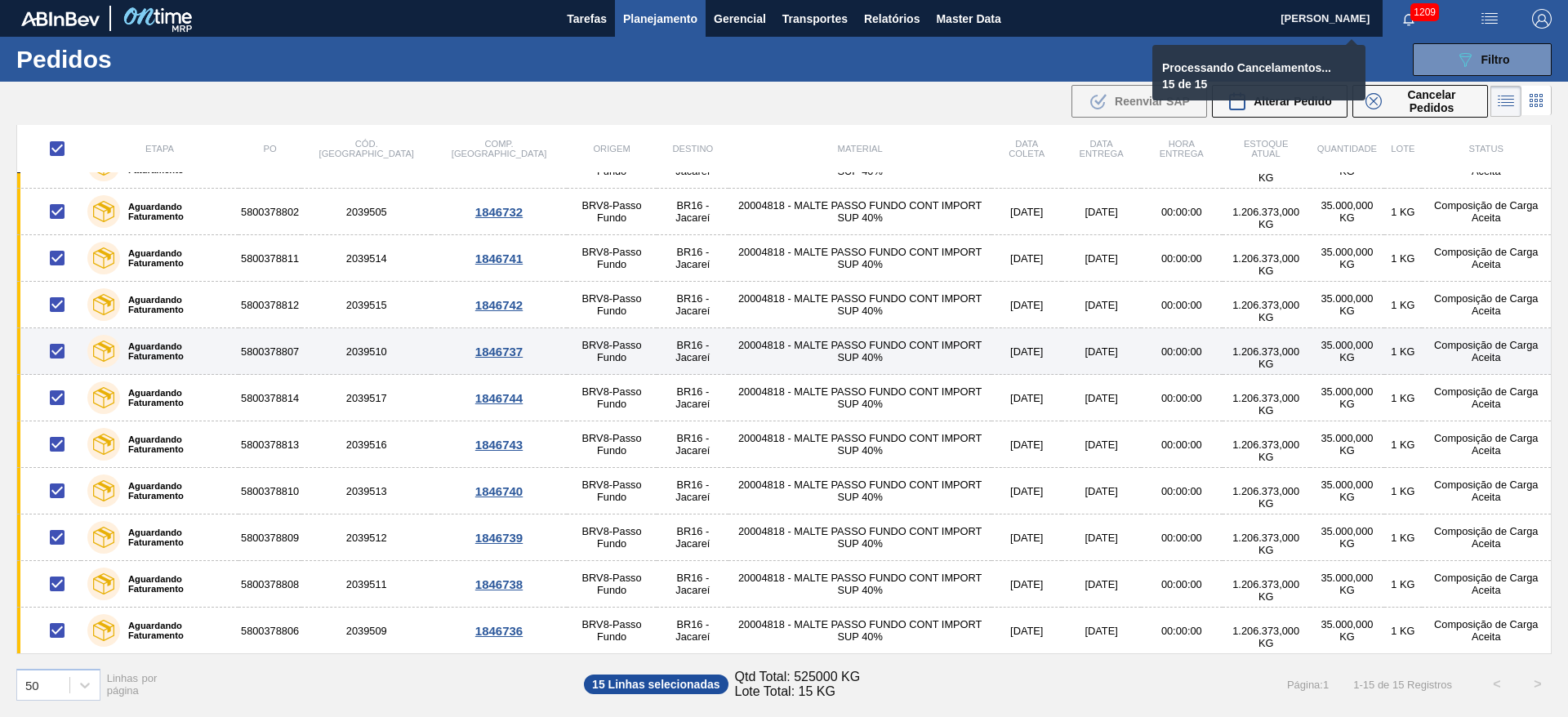
checkbox input "false"
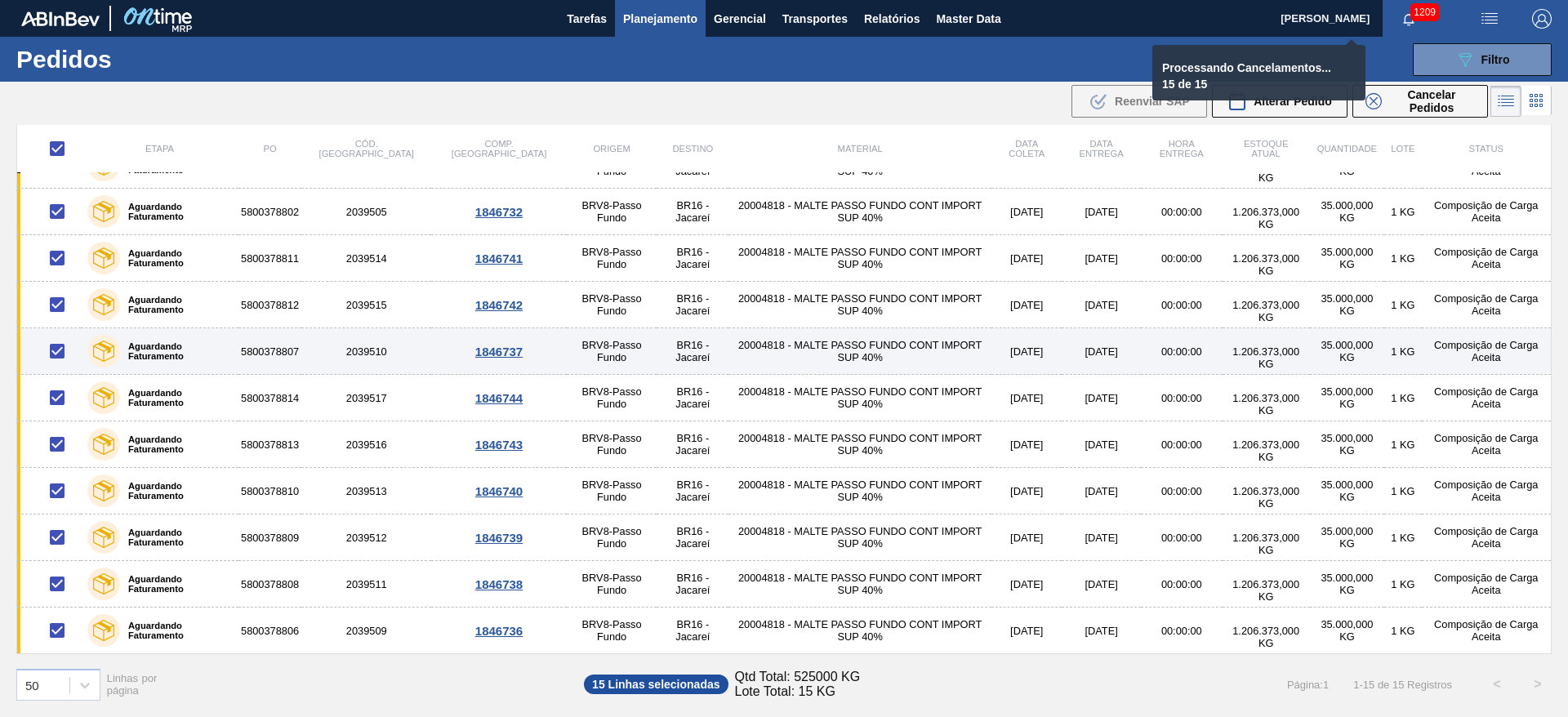
checkbox input "false"
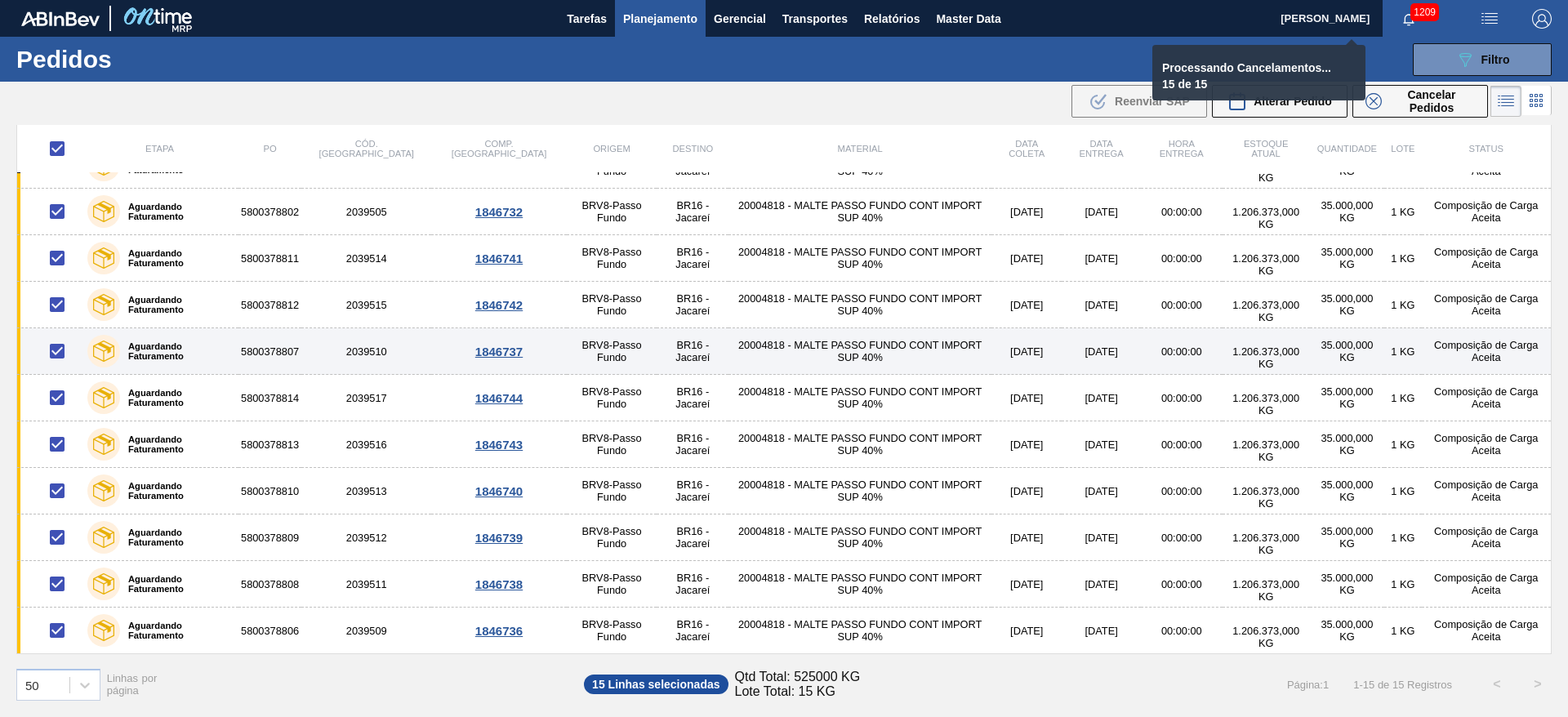
checkbox input "false"
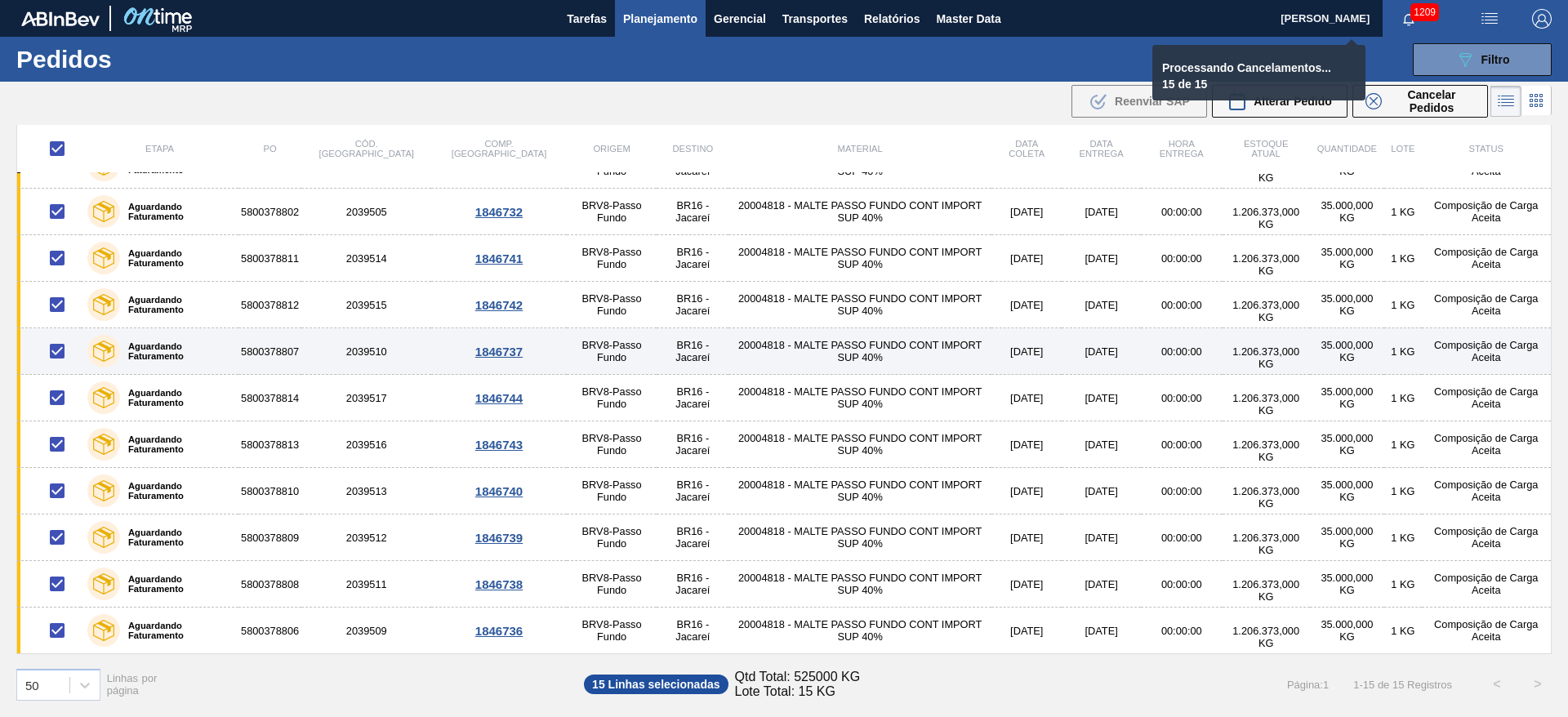
checkbox input "false"
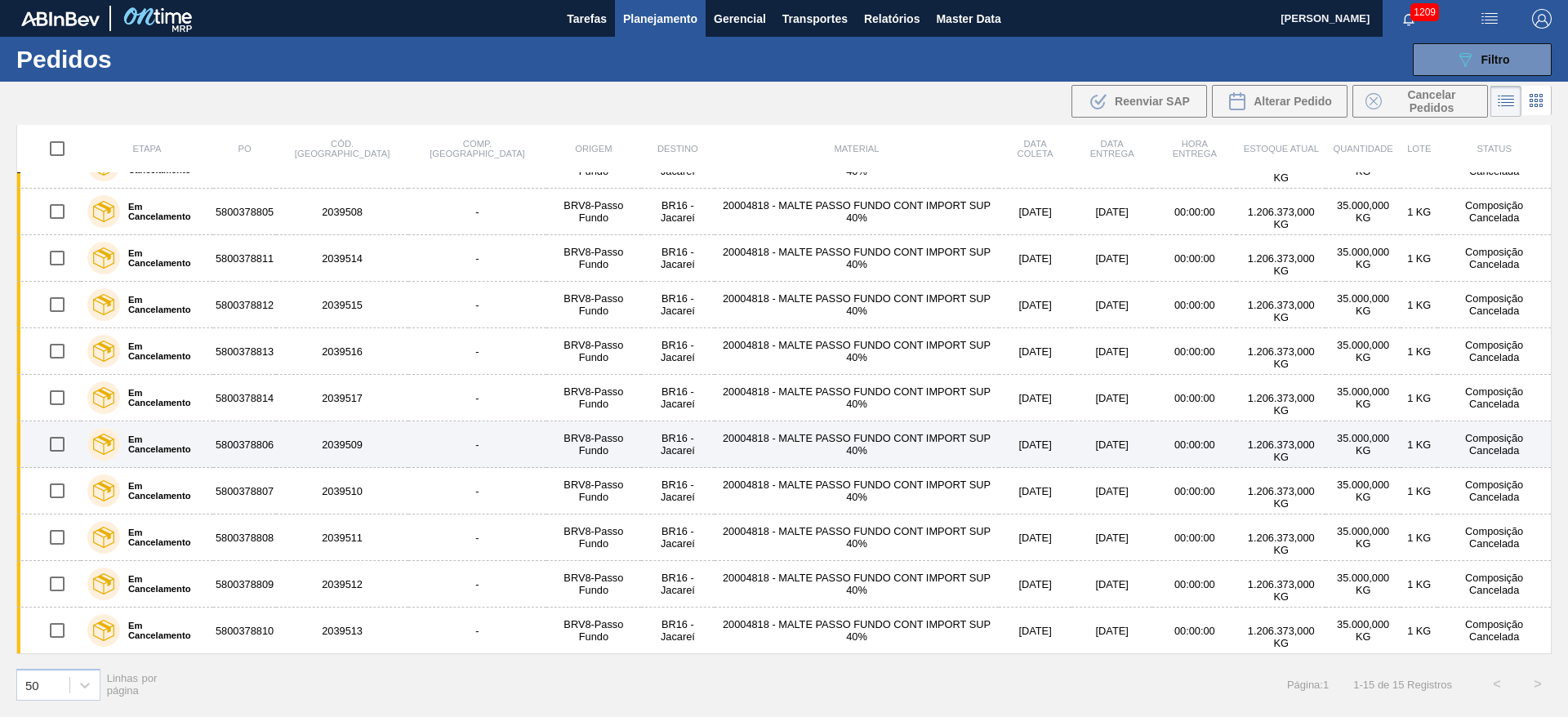
scroll to position [0, 0]
